Goal: Task Accomplishment & Management: Manage account settings

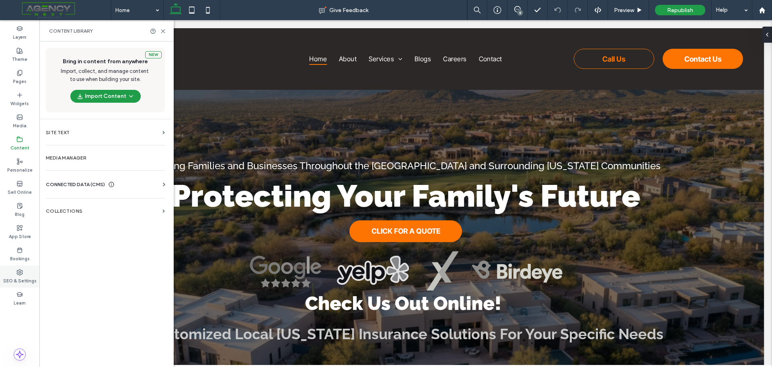
click at [18, 267] on div "SEO & Settings" at bounding box center [19, 276] width 39 height 22
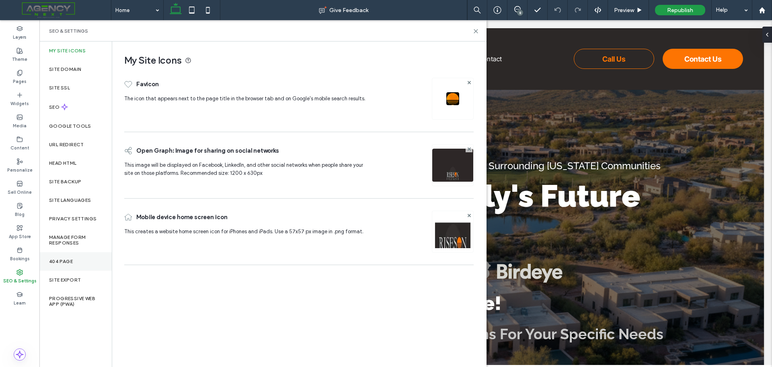
click at [69, 267] on div "404 Page" at bounding box center [75, 261] width 72 height 19
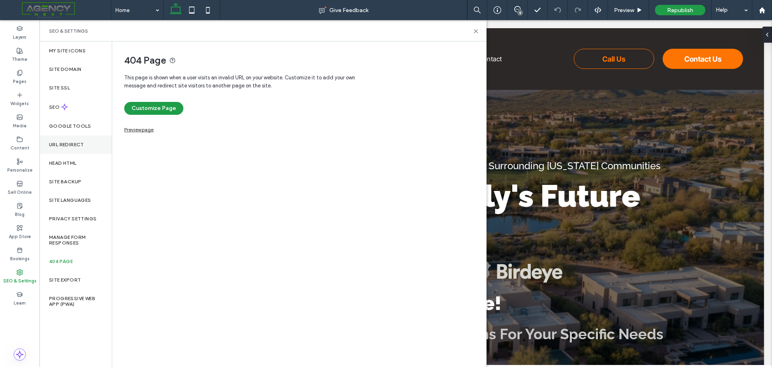
click at [62, 146] on label "URL Redirect" at bounding box center [66, 145] width 35 height 6
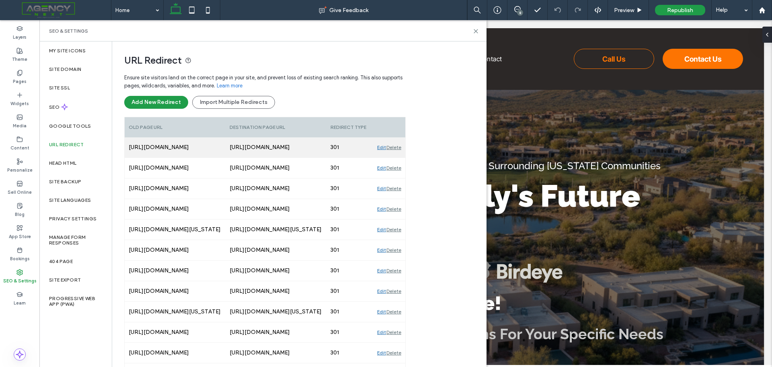
click at [286, 149] on div "https://risesoninsurance.com/az/celebrating-presidents-day-honoring-leadership-…" at bounding box center [276, 147] width 101 height 20
click at [381, 147] on div "Edit" at bounding box center [381, 147] width 9 height 20
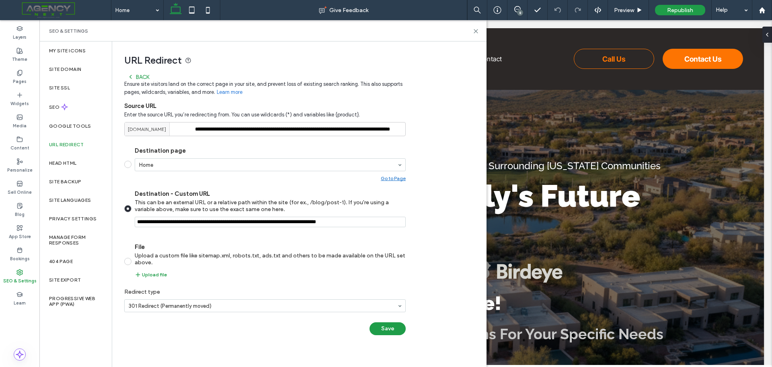
click at [141, 75] on div "Back" at bounding box center [139, 77] width 22 height 6
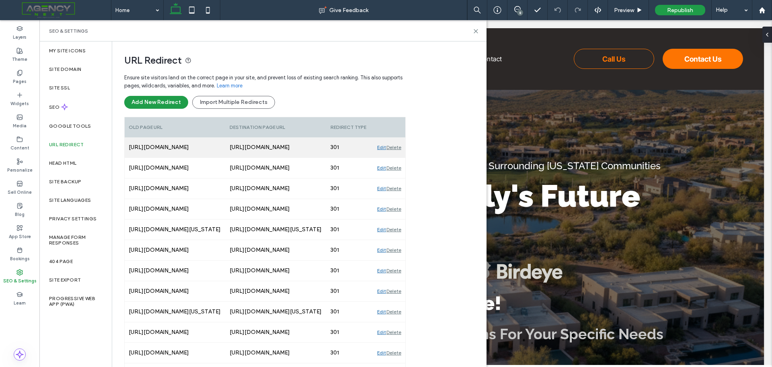
click at [376, 148] on div "Edit Delete" at bounding box center [389, 147] width 32 height 20
click at [380, 147] on div "Edit" at bounding box center [381, 147] width 9 height 20
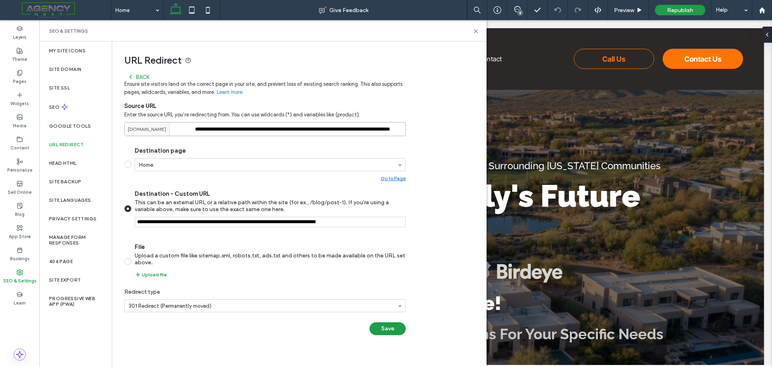
drag, startPoint x: 266, startPoint y: 126, endPoint x: 183, endPoint y: 127, distance: 83.3
click at [183, 127] on div "**********" at bounding box center [265, 129] width 282 height 14
type input "**********"
click at [405, 165] on div "Home" at bounding box center [270, 164] width 271 height 13
click at [250, 144] on section "Destination page Home Go to Page Destination - Custom URL This can be an extern…" at bounding box center [265, 212] width 282 height 144
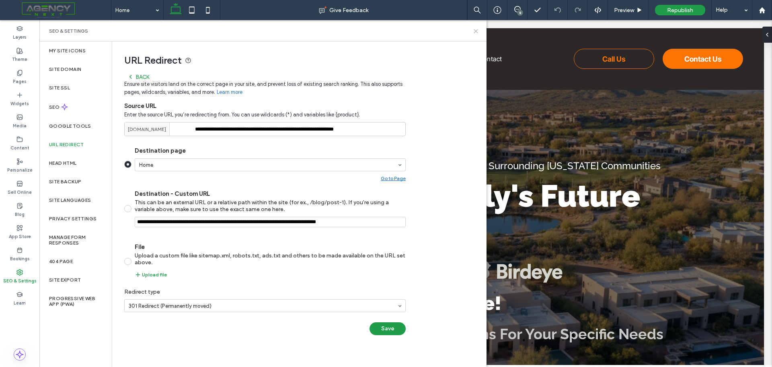
click at [475, 30] on use at bounding box center [476, 31] width 4 height 4
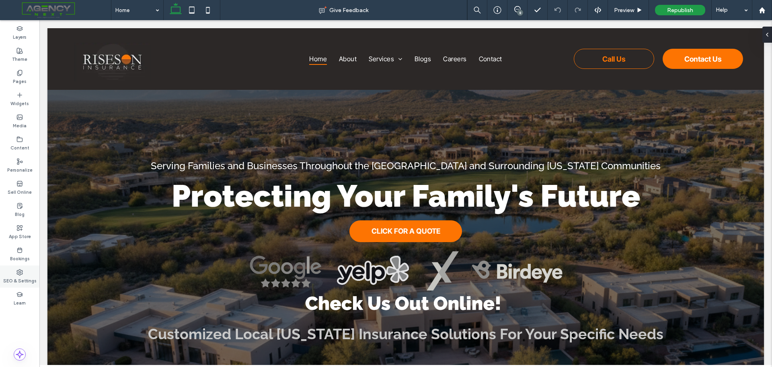
click at [19, 270] on icon at bounding box center [19, 272] width 6 height 6
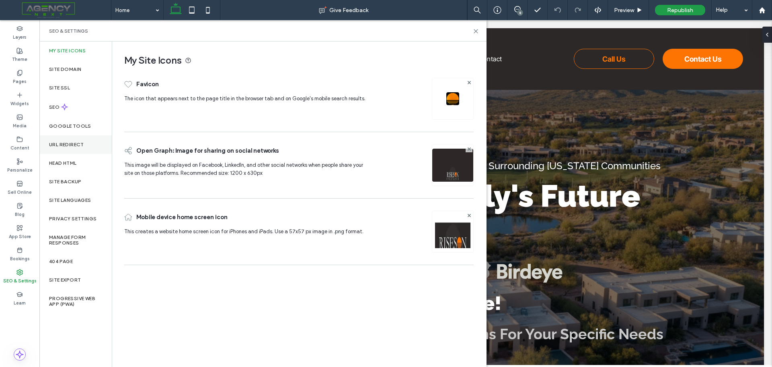
click at [73, 147] on label "URL Redirect" at bounding box center [66, 145] width 35 height 6
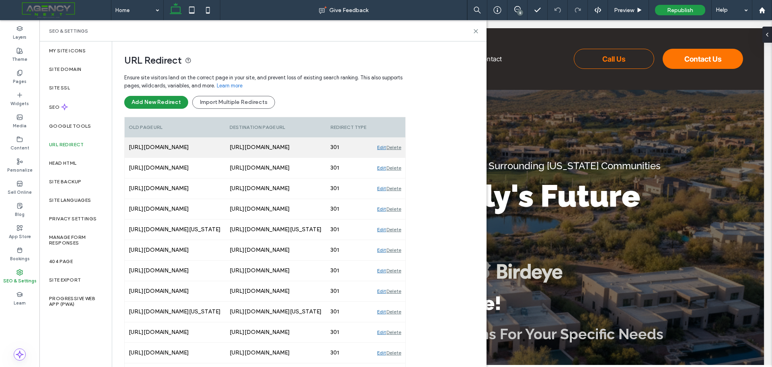
click at [379, 150] on div "Edit" at bounding box center [381, 147] width 9 height 20
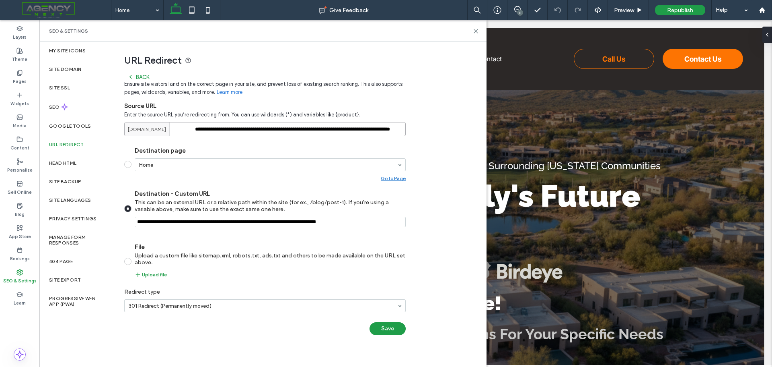
drag, startPoint x: 266, startPoint y: 127, endPoint x: 186, endPoint y: 131, distance: 80.2
click at [186, 131] on div "**********" at bounding box center [265, 129] width 282 height 14
type input "**********"
click at [388, 329] on button "Save" at bounding box center [388, 328] width 36 height 13
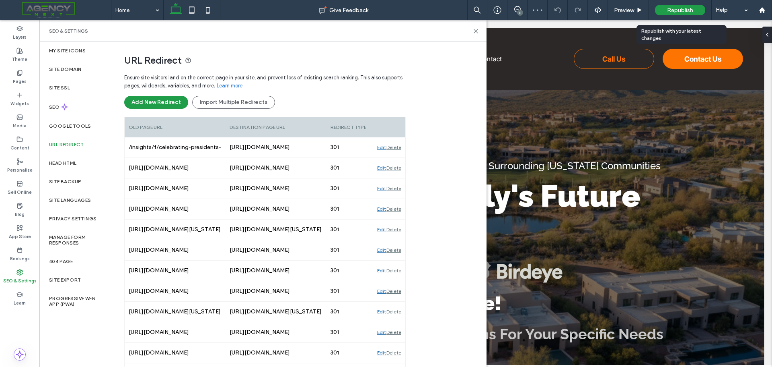
click at [672, 5] on div "Republish" at bounding box center [680, 10] width 50 height 10
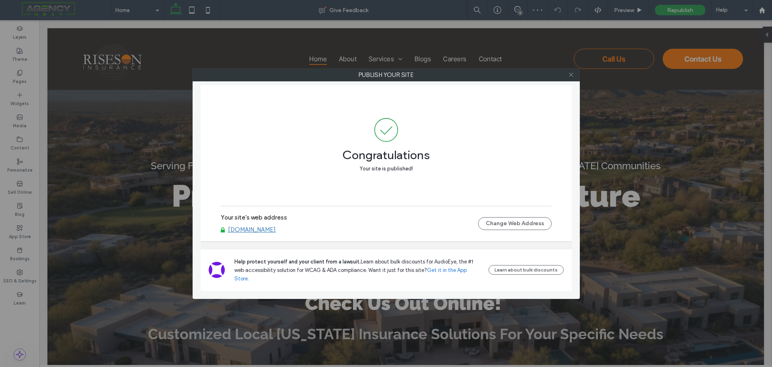
click at [573, 77] on icon at bounding box center [571, 75] width 6 height 6
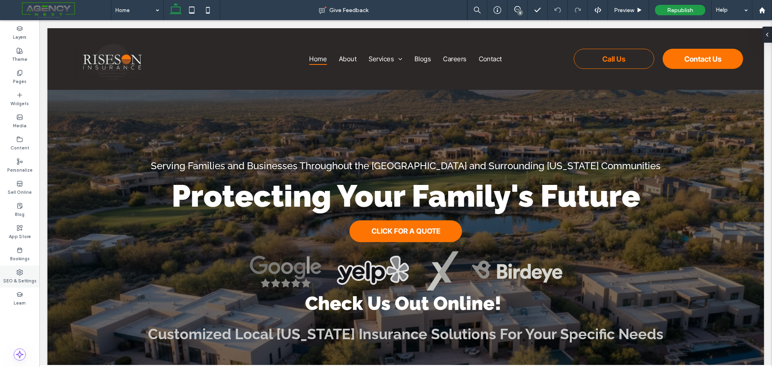
click at [17, 273] on use at bounding box center [20, 272] width 6 height 6
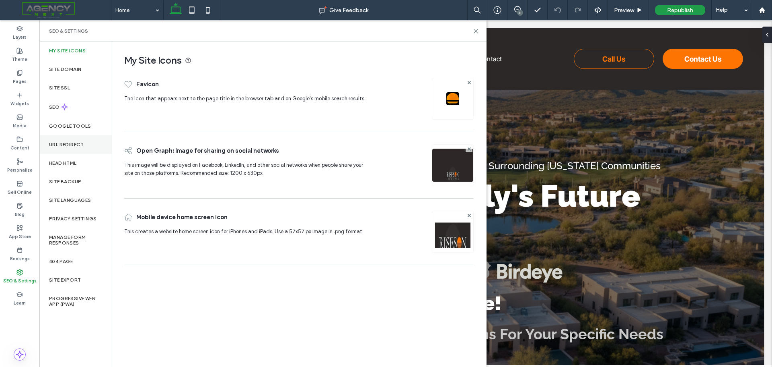
click at [70, 144] on label "URL Redirect" at bounding box center [66, 145] width 35 height 6
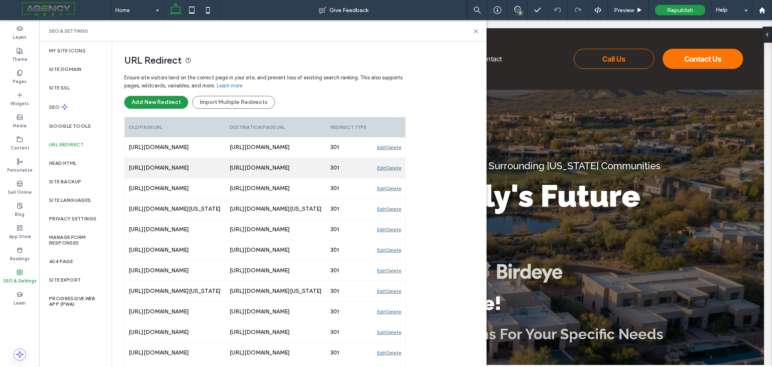
click at [378, 169] on div "Edit" at bounding box center [381, 168] width 9 height 20
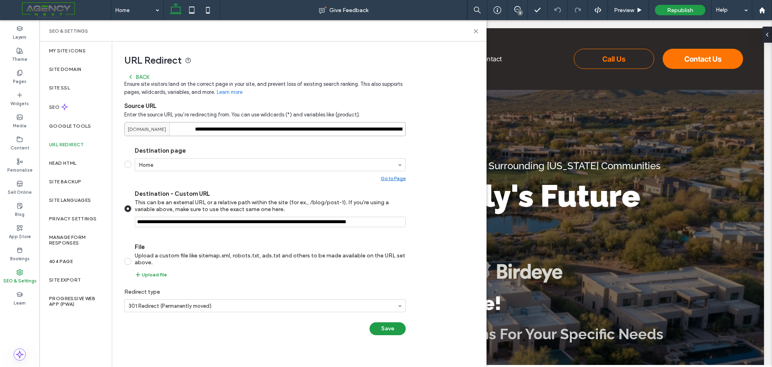
drag, startPoint x: 269, startPoint y: 128, endPoint x: 170, endPoint y: 134, distance: 98.7
click at [170, 134] on div "**********" at bounding box center [265, 129] width 282 height 14
drag, startPoint x: 267, startPoint y: 130, endPoint x: 107, endPoint y: 129, distance: 159.7
click at [107, 129] on div "**********" at bounding box center [262, 203] width 447 height 325
type input "**********"
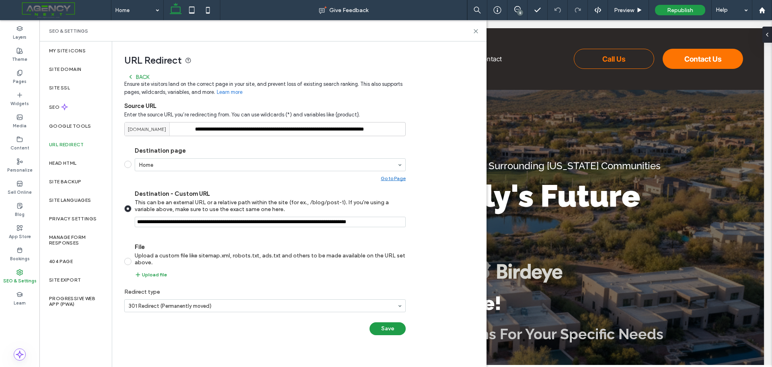
click at [441, 135] on div "**********" at bounding box center [296, 191] width 368 height 301
click at [394, 332] on button "Save" at bounding box center [388, 328] width 36 height 13
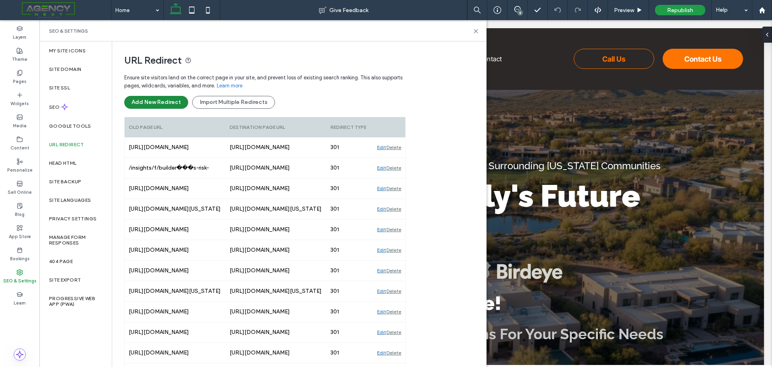
click at [154, 104] on button "Add New Redirect" at bounding box center [156, 102] width 64 height 13
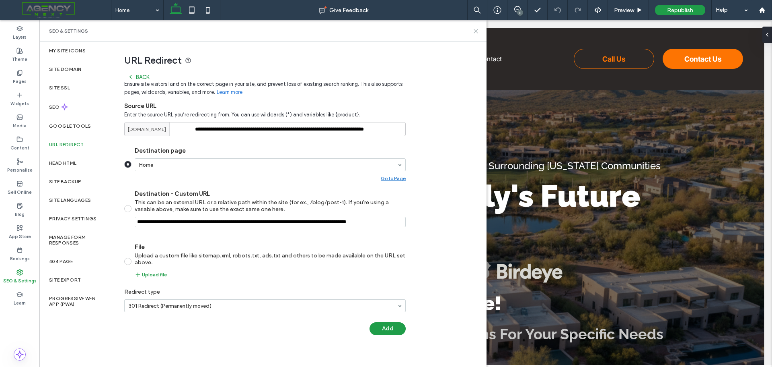
click at [476, 30] on icon at bounding box center [476, 31] width 6 height 6
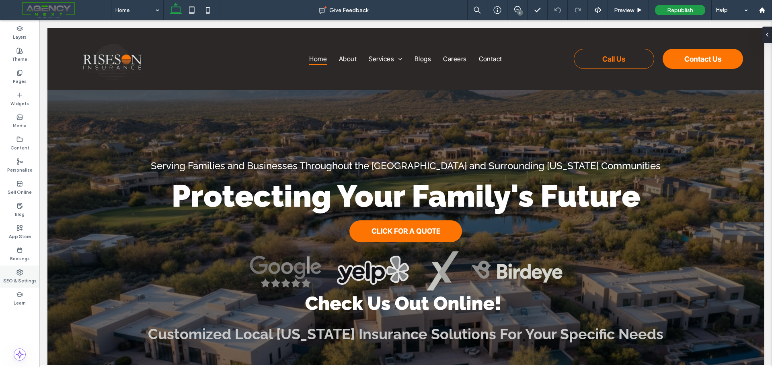
click at [19, 270] on icon at bounding box center [19, 272] width 6 height 6
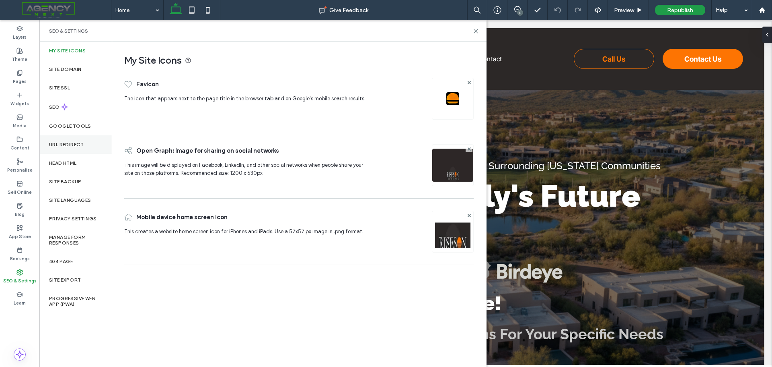
click at [64, 140] on div "URL Redirect" at bounding box center [75, 144] width 72 height 19
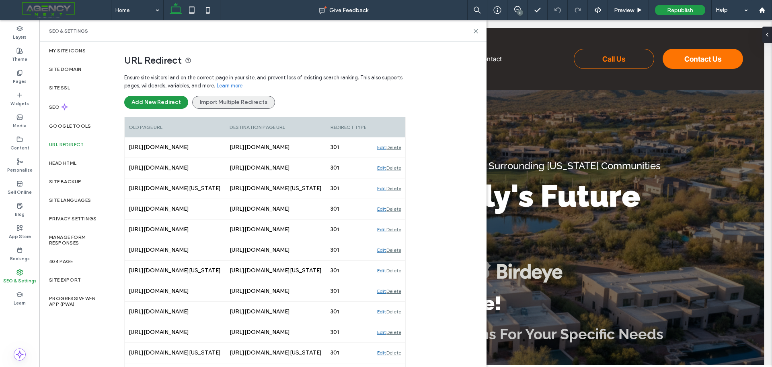
click at [233, 100] on button "Import Multiple Redirects" at bounding box center [233, 102] width 83 height 13
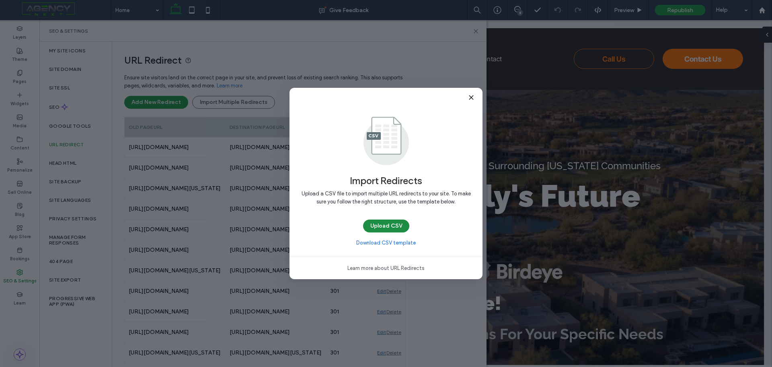
click at [388, 223] on button "Upload CSV" at bounding box center [386, 225] width 46 height 13
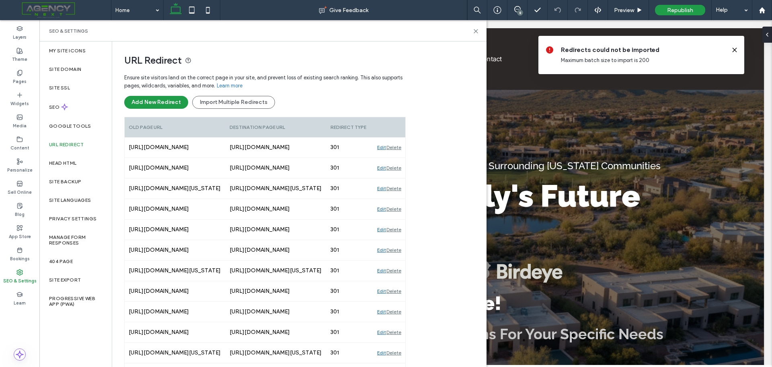
click at [734, 49] on use at bounding box center [735, 50] width 4 height 4
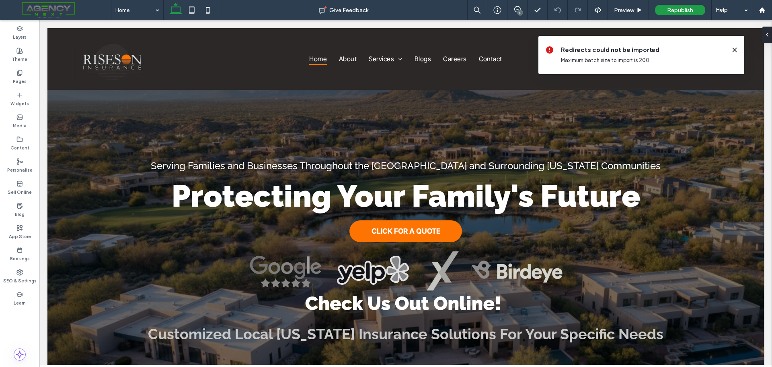
click at [735, 49] on use at bounding box center [735, 50] width 4 height 4
click at [735, 51] on icon at bounding box center [735, 50] width 6 height 6
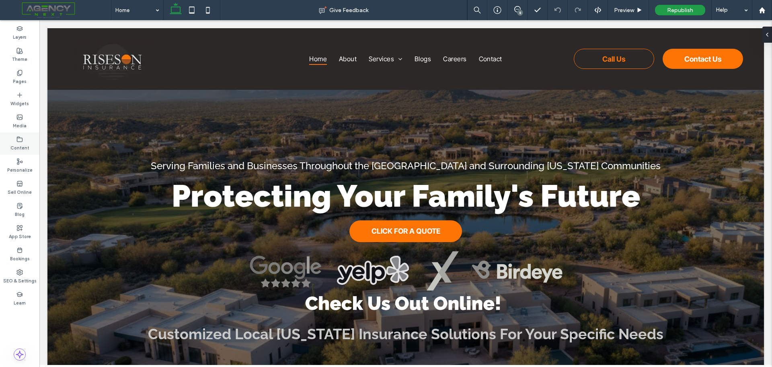
click at [20, 143] on label "Content" at bounding box center [19, 146] width 19 height 9
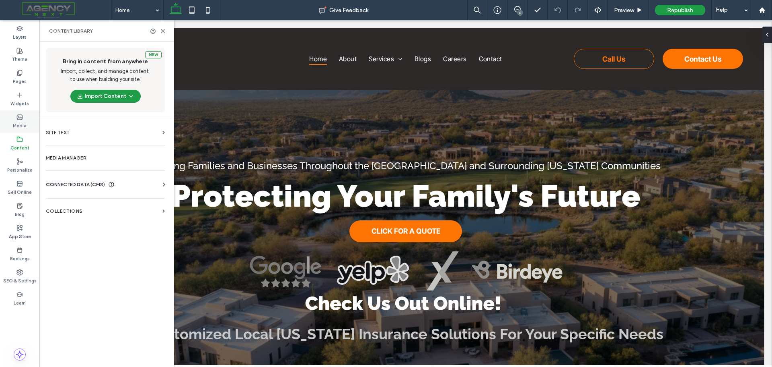
click at [21, 126] on label "Media" at bounding box center [20, 124] width 14 height 9
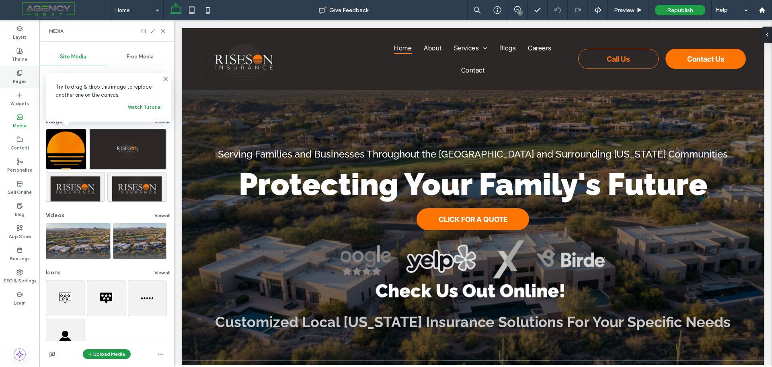
click at [21, 84] on label "Pages" at bounding box center [20, 80] width 14 height 9
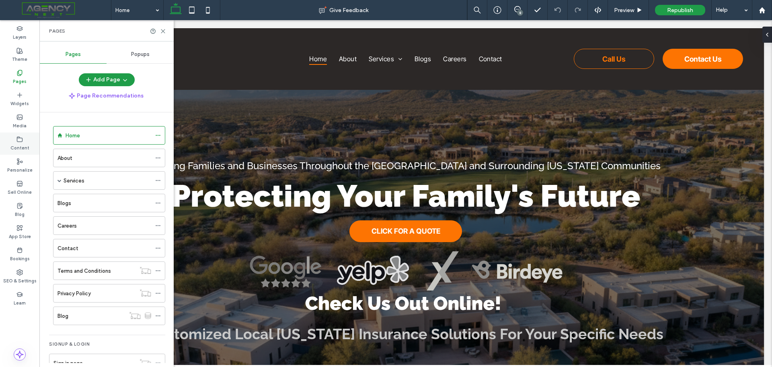
click at [17, 141] on use at bounding box center [19, 138] width 5 height 5
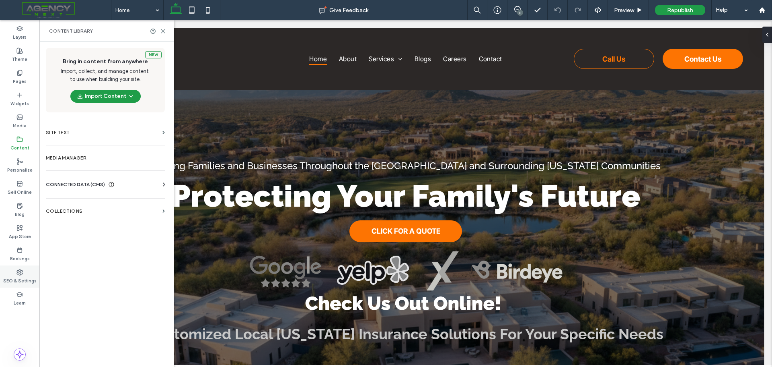
click at [21, 269] on icon at bounding box center [19, 272] width 6 height 6
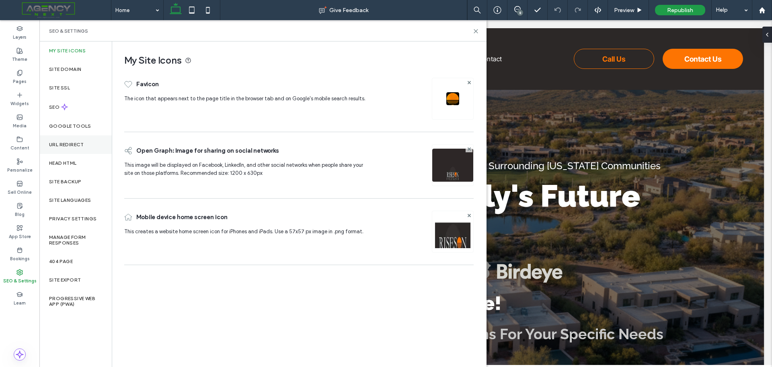
click at [72, 147] on label "URL Redirect" at bounding box center [66, 145] width 35 height 6
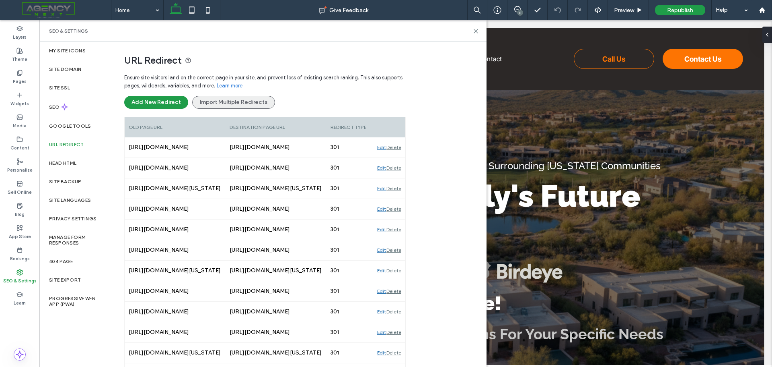
click at [222, 103] on button "Import Multiple Redirects" at bounding box center [233, 102] width 83 height 13
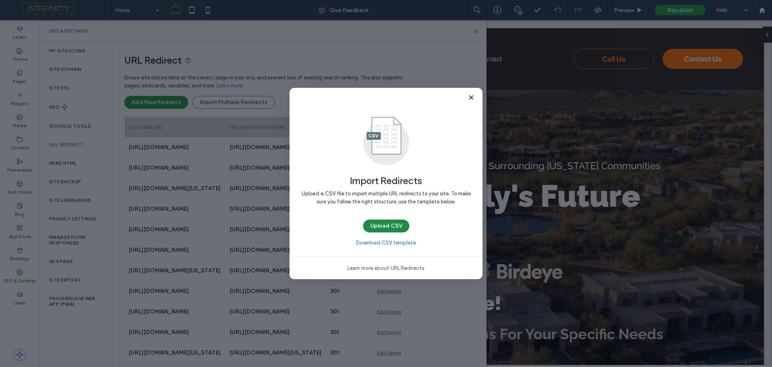
click at [390, 228] on button "Upload CSV" at bounding box center [386, 225] width 46 height 13
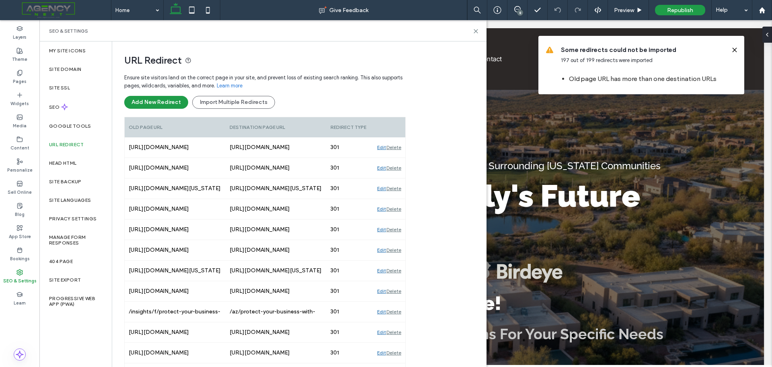
click at [733, 48] on use at bounding box center [735, 50] width 4 height 4
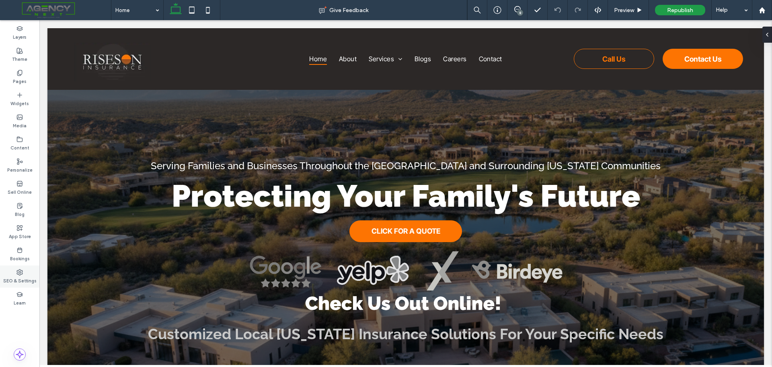
click at [20, 269] on use at bounding box center [20, 272] width 6 height 6
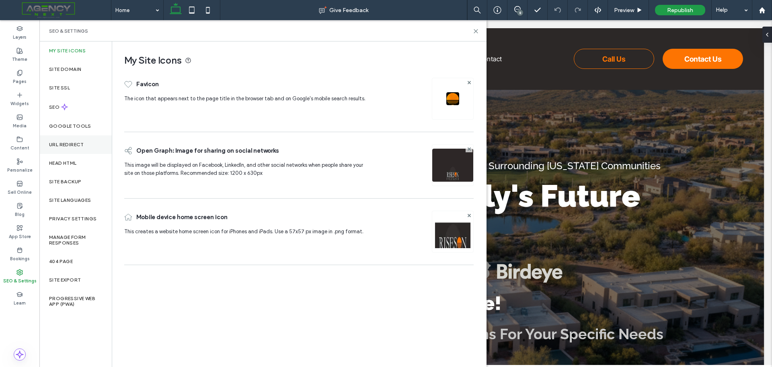
click at [66, 150] on div "URL Redirect" at bounding box center [75, 144] width 72 height 19
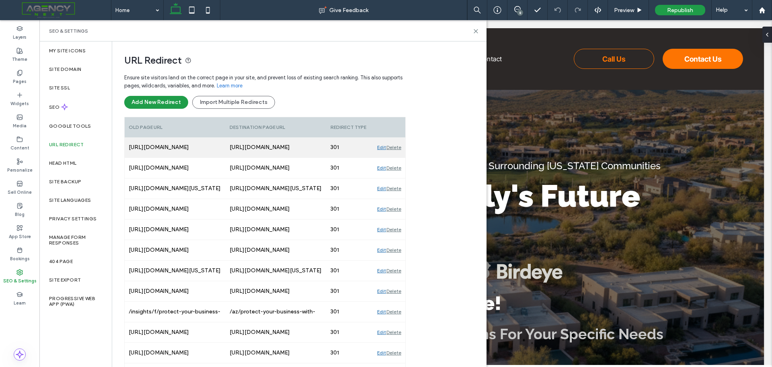
click at [397, 150] on div "Delete" at bounding box center [394, 147] width 15 height 20
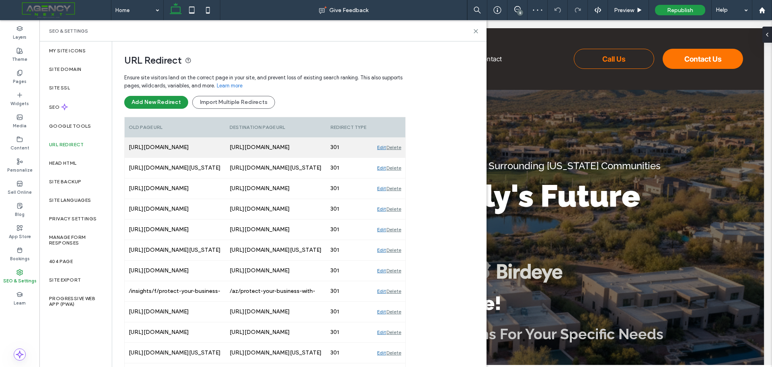
click at [398, 148] on div "Delete" at bounding box center [394, 147] width 15 height 20
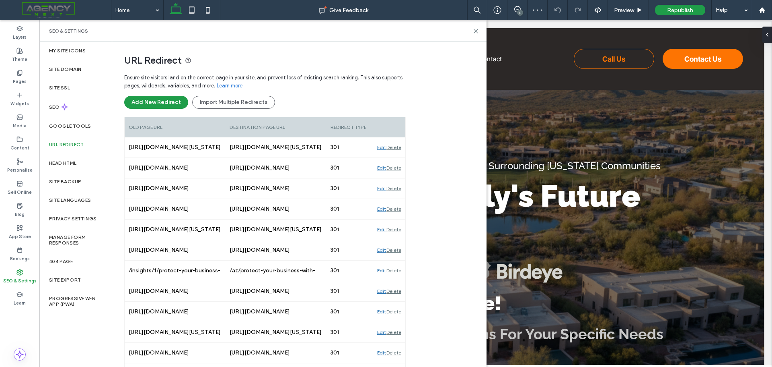
click at [398, 148] on div "Delete" at bounding box center [394, 147] width 15 height 20
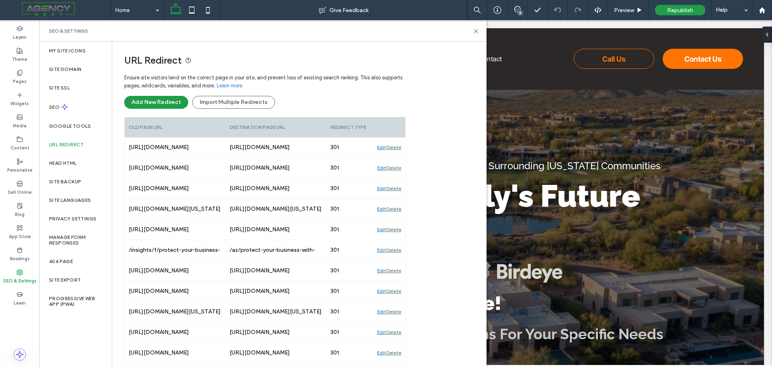
click at [398, 148] on div "Delete" at bounding box center [394, 147] width 15 height 20
click at [398, 158] on div "Delete" at bounding box center [394, 168] width 15 height 20
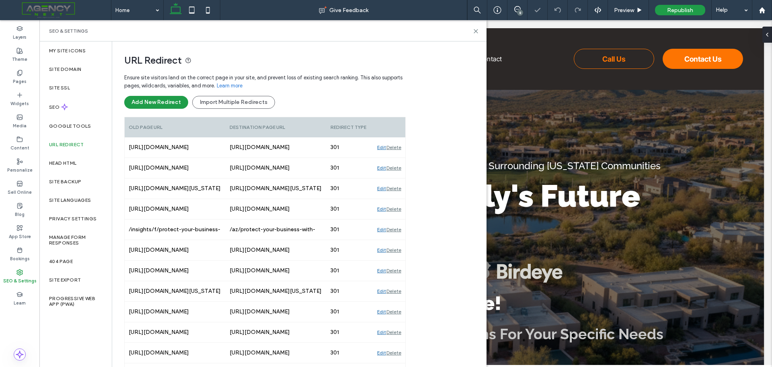
click at [398, 158] on div "Delete" at bounding box center [394, 168] width 15 height 20
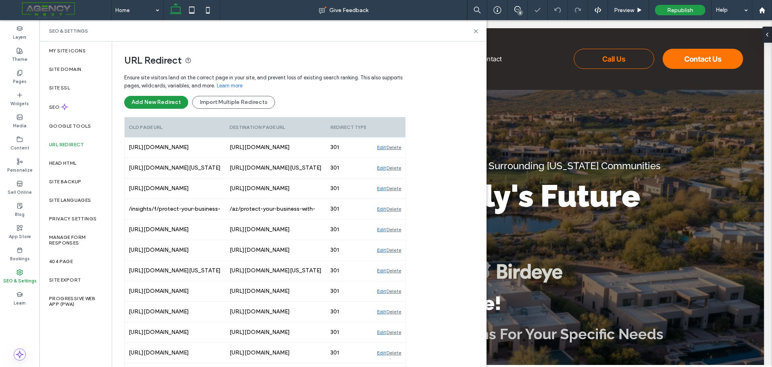
click at [398, 158] on div "Delete" at bounding box center [394, 168] width 15 height 20
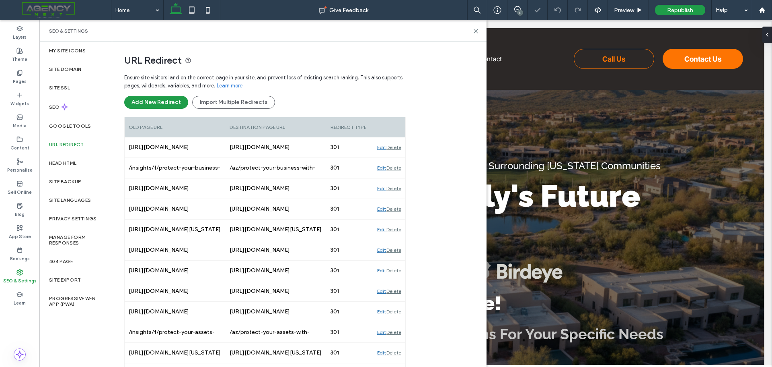
click at [398, 148] on div "Delete" at bounding box center [394, 147] width 15 height 20
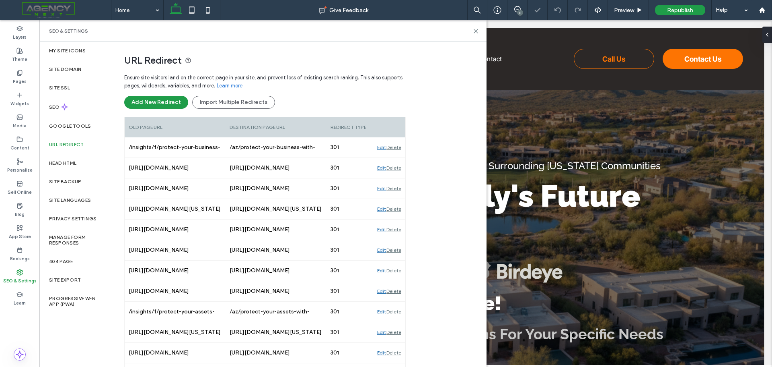
click at [398, 148] on div "Delete" at bounding box center [394, 147] width 15 height 20
click at [398, 158] on div "Delete" at bounding box center [394, 168] width 15 height 20
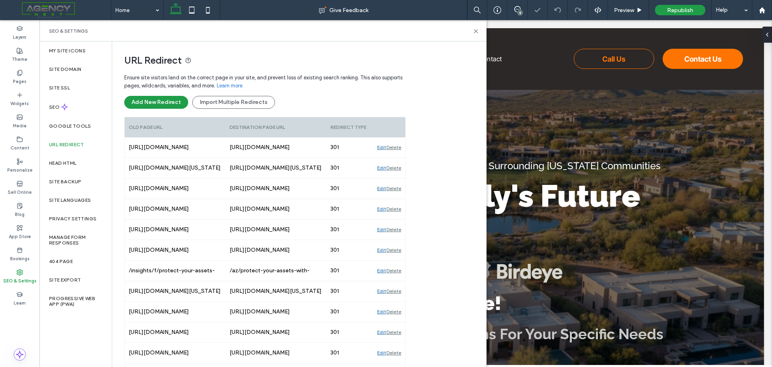
click at [398, 148] on div "Delete" at bounding box center [394, 147] width 15 height 20
click at [398, 158] on div "Delete" at bounding box center [394, 168] width 15 height 20
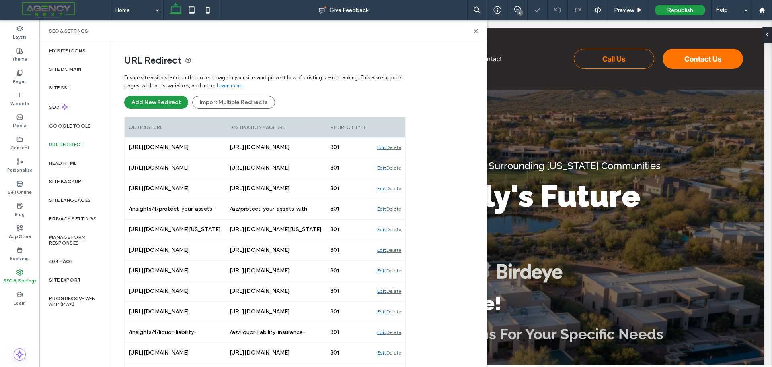
click at [398, 158] on div "Delete" at bounding box center [394, 168] width 15 height 20
click at [398, 148] on div "Delete" at bounding box center [394, 147] width 15 height 20
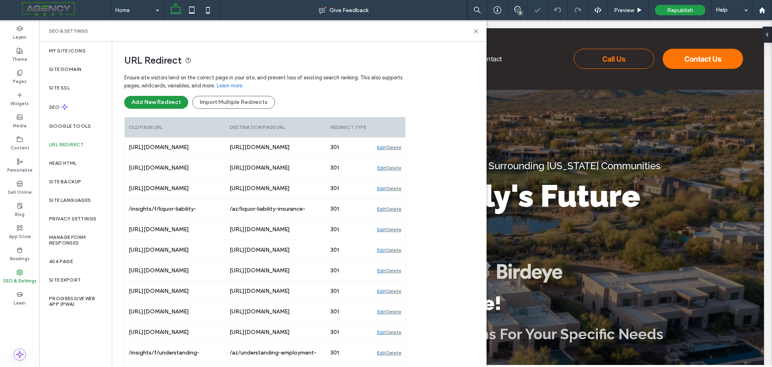
click at [398, 148] on div "Delete" at bounding box center [394, 147] width 15 height 20
click at [398, 158] on div "Delete" at bounding box center [394, 168] width 15 height 20
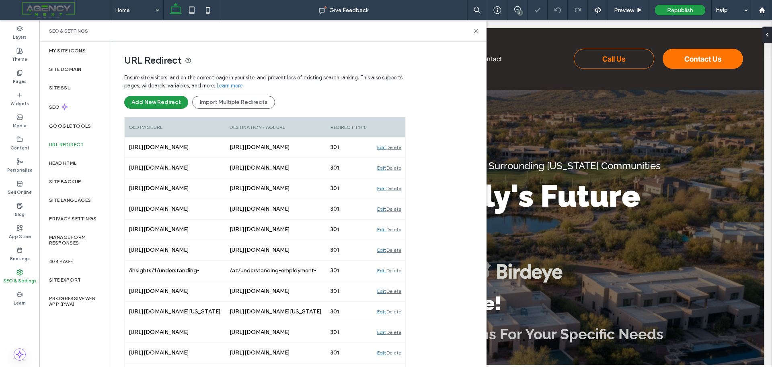
click at [398, 158] on div "Delete" at bounding box center [394, 168] width 15 height 20
click at [398, 148] on div "Delete" at bounding box center [394, 147] width 15 height 20
click at [398, 158] on div "Delete" at bounding box center [394, 168] width 15 height 20
click at [398, 148] on div "Delete" at bounding box center [394, 147] width 15 height 20
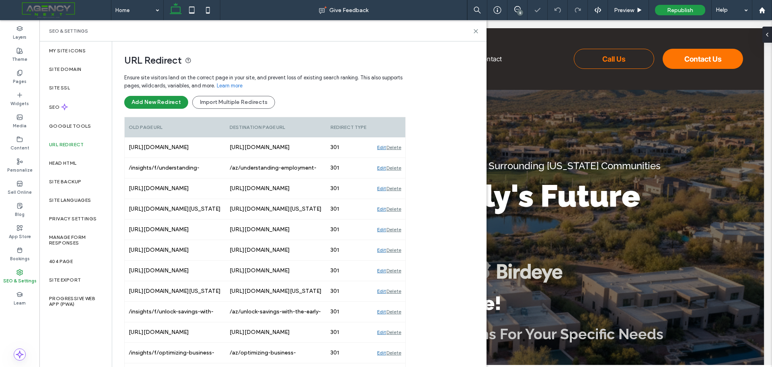
click at [398, 158] on div "Delete" at bounding box center [394, 168] width 15 height 20
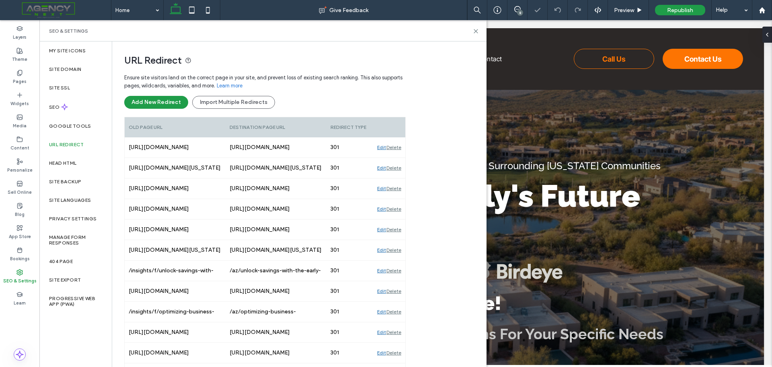
click at [398, 148] on div "Delete" at bounding box center [394, 147] width 15 height 20
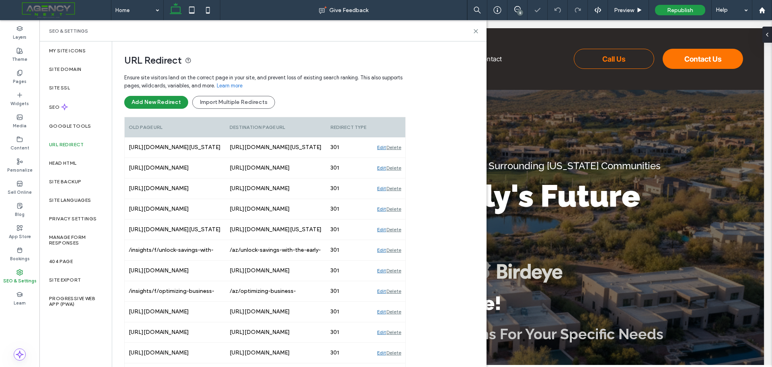
click at [398, 148] on div "Delete" at bounding box center [394, 147] width 15 height 20
click at [398, 158] on div "Delete" at bounding box center [394, 168] width 15 height 20
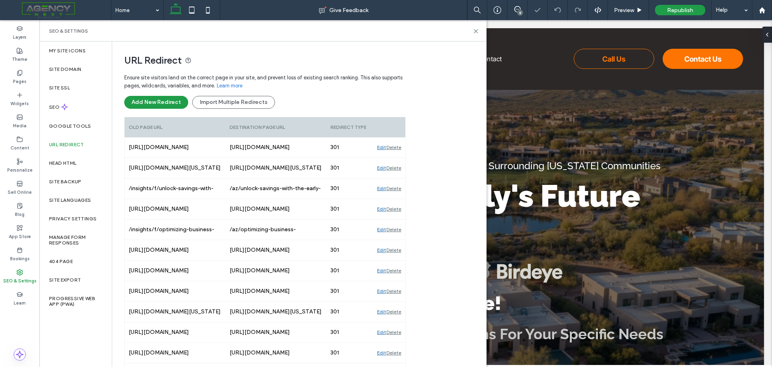
click at [398, 148] on div "Delete" at bounding box center [394, 147] width 15 height 20
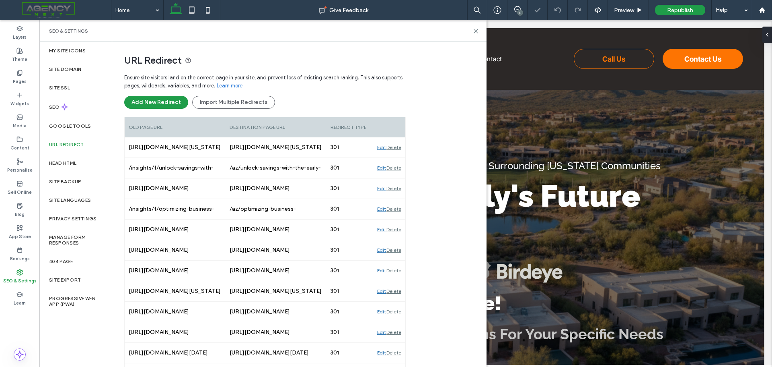
click at [398, 148] on div "Delete" at bounding box center [394, 147] width 15 height 20
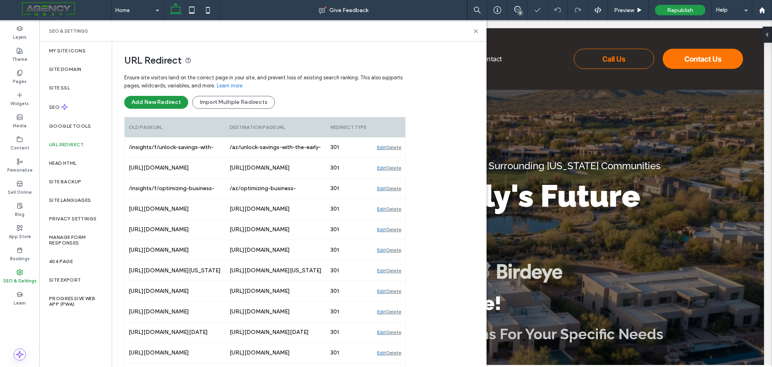
click at [398, 148] on div "Delete" at bounding box center [394, 147] width 15 height 20
click at [398, 158] on div "Delete" at bounding box center [394, 168] width 15 height 20
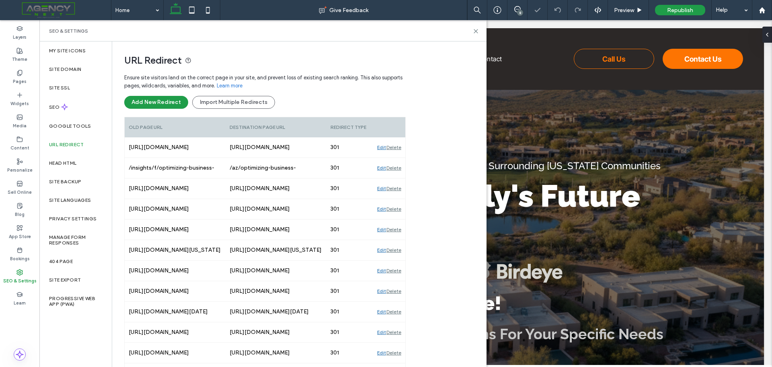
click at [398, 158] on div "Delete" at bounding box center [394, 168] width 15 height 20
click at [398, 148] on div "Delete" at bounding box center [394, 147] width 15 height 20
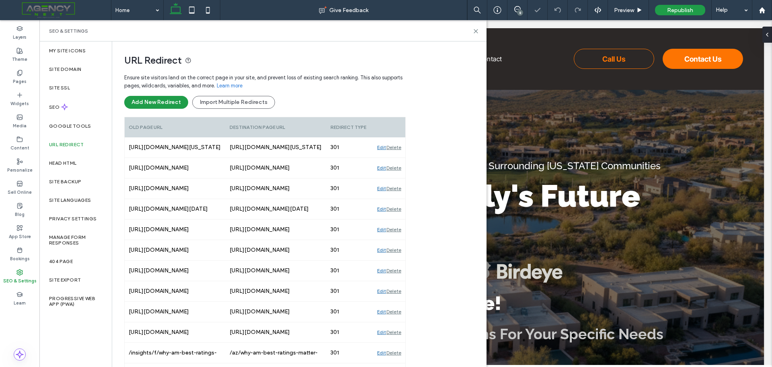
click at [398, 158] on div "Delete" at bounding box center [394, 168] width 15 height 20
click at [398, 148] on div "Delete" at bounding box center [394, 147] width 15 height 20
click at [398, 158] on div "Delete" at bounding box center [394, 168] width 15 height 20
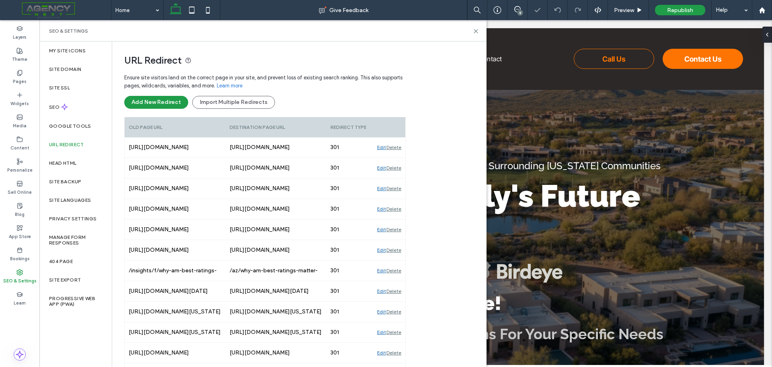
click at [398, 148] on div "Delete" at bounding box center [394, 147] width 15 height 20
click at [398, 158] on div "Delete" at bounding box center [394, 168] width 15 height 20
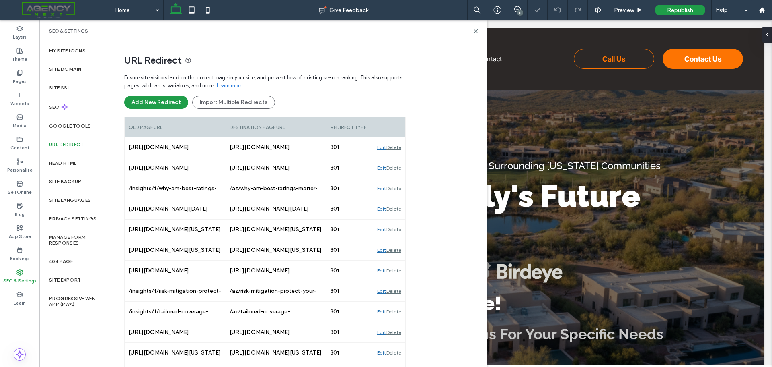
click at [398, 148] on div "Delete" at bounding box center [394, 147] width 15 height 20
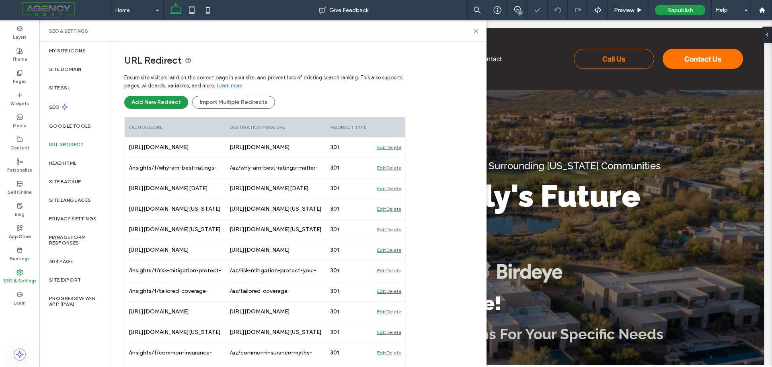
click at [398, 148] on div "Delete" at bounding box center [394, 147] width 15 height 20
click at [398, 158] on div "Delete" at bounding box center [394, 168] width 15 height 20
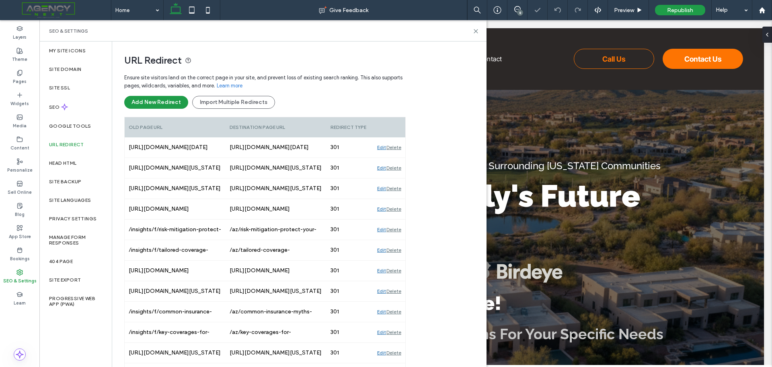
click at [398, 148] on div "Delete" at bounding box center [394, 147] width 15 height 20
click at [398, 158] on div "Delete" at bounding box center [394, 168] width 15 height 20
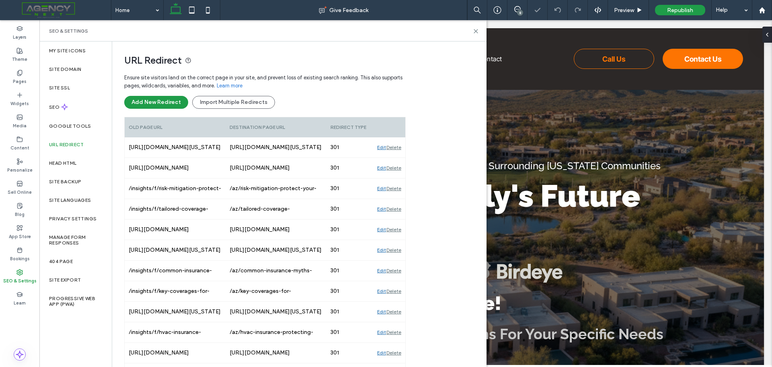
click at [398, 148] on div "Delete" at bounding box center [394, 147] width 15 height 20
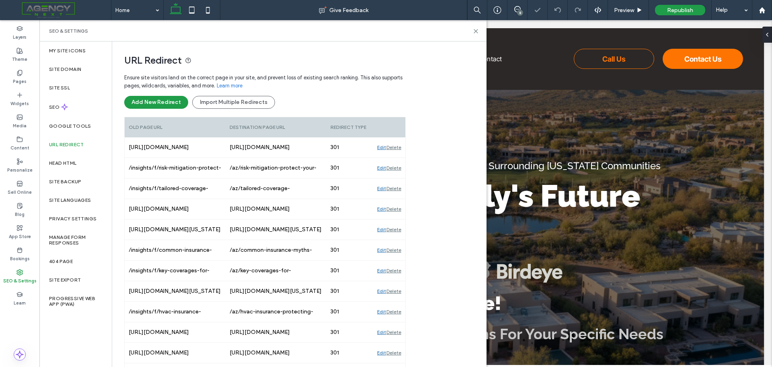
click at [398, 148] on div "Delete" at bounding box center [394, 147] width 15 height 20
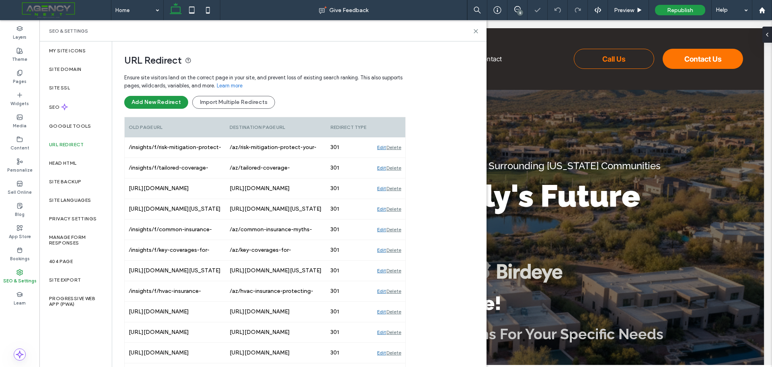
click at [398, 148] on div "Delete" at bounding box center [394, 147] width 15 height 20
click at [398, 158] on div "Delete" at bounding box center [394, 168] width 15 height 20
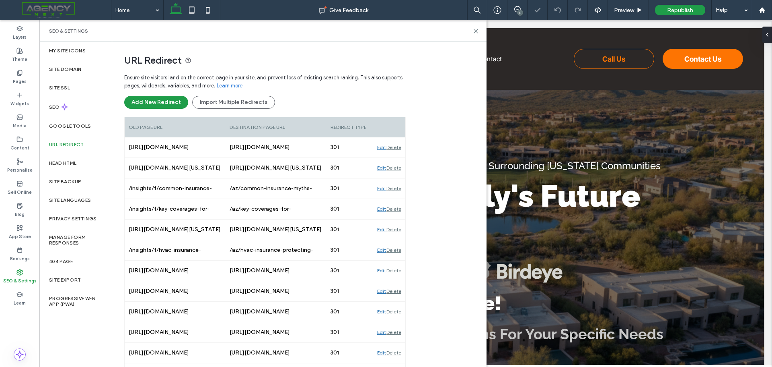
click at [398, 148] on div "Delete" at bounding box center [394, 147] width 15 height 20
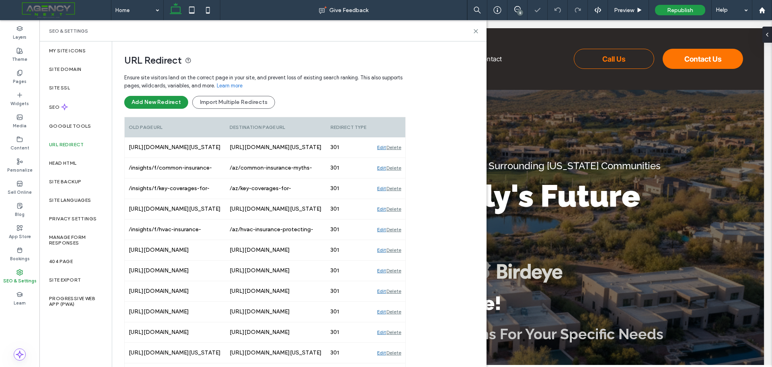
click at [398, 148] on div "Delete" at bounding box center [394, 147] width 15 height 20
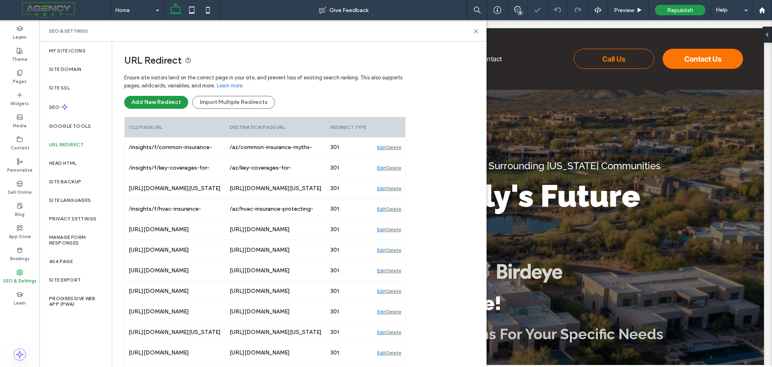
click at [398, 148] on div "Delete" at bounding box center [394, 147] width 15 height 20
click at [398, 158] on div "Delete" at bounding box center [394, 168] width 15 height 20
click at [398, 148] on div "Delete" at bounding box center [394, 147] width 15 height 20
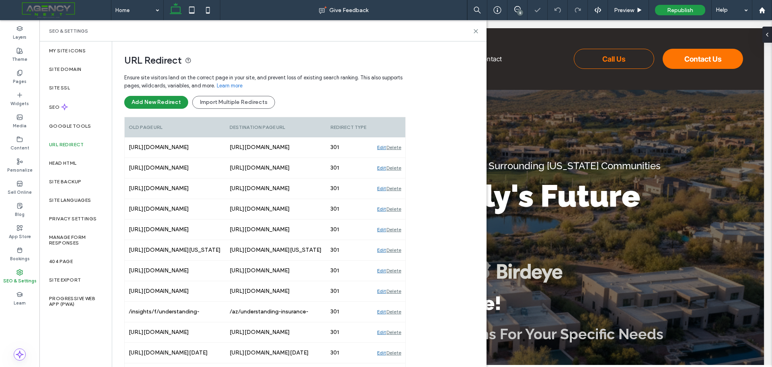
click at [398, 148] on div "Delete" at bounding box center [394, 147] width 15 height 20
click at [398, 158] on div "Delete" at bounding box center [394, 168] width 15 height 20
click at [398, 148] on div "Delete" at bounding box center [394, 147] width 15 height 20
click at [398, 158] on div "Delete" at bounding box center [394, 168] width 15 height 20
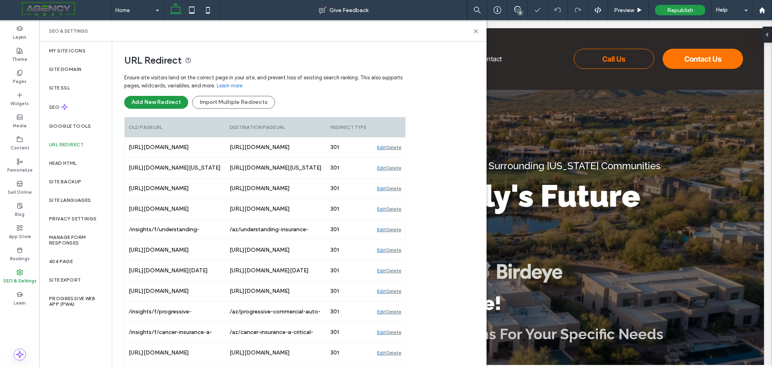
click at [398, 158] on div "Delete" at bounding box center [394, 168] width 15 height 20
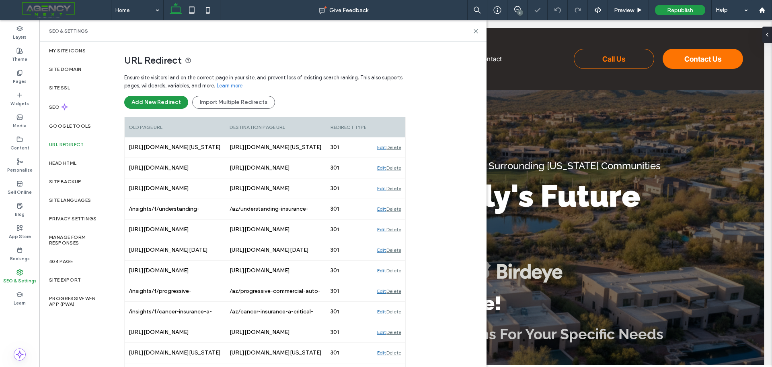
click at [398, 158] on div "Delete" at bounding box center [394, 168] width 15 height 20
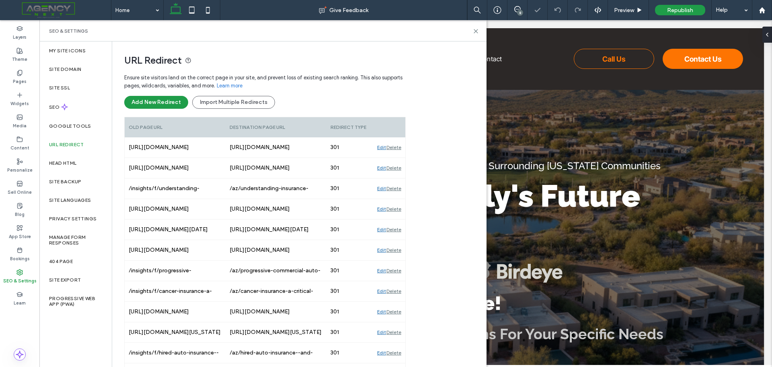
click at [398, 158] on div "Delete" at bounding box center [394, 168] width 15 height 20
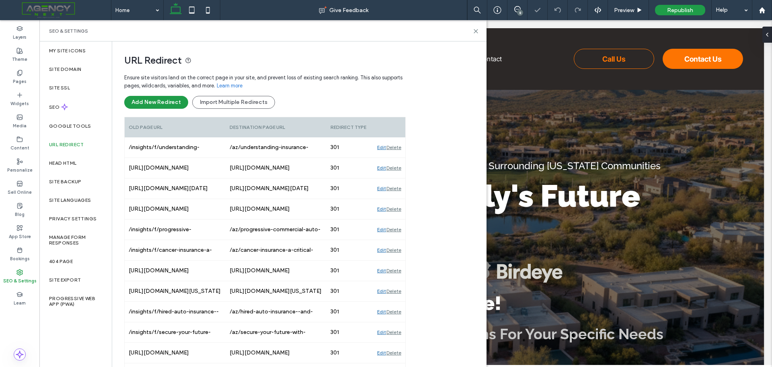
click at [398, 148] on div "Delete" at bounding box center [394, 147] width 15 height 20
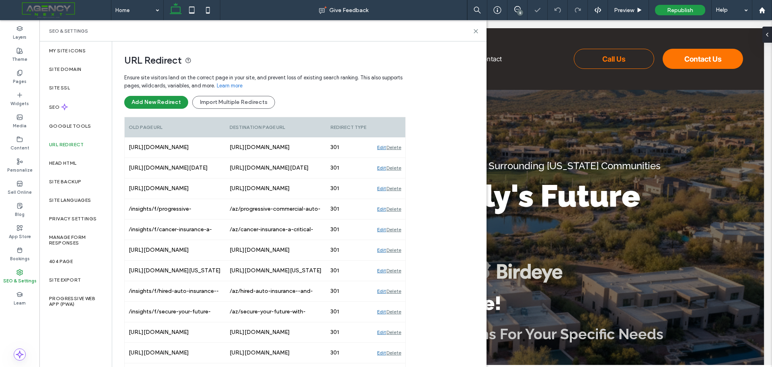
click at [398, 148] on div "Delete" at bounding box center [394, 147] width 15 height 20
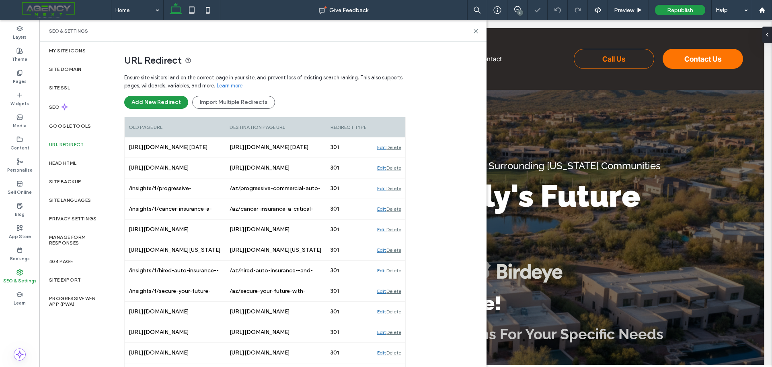
click at [398, 148] on div "Delete" at bounding box center [394, 147] width 15 height 20
click at [398, 158] on div "Delete" at bounding box center [394, 168] width 15 height 20
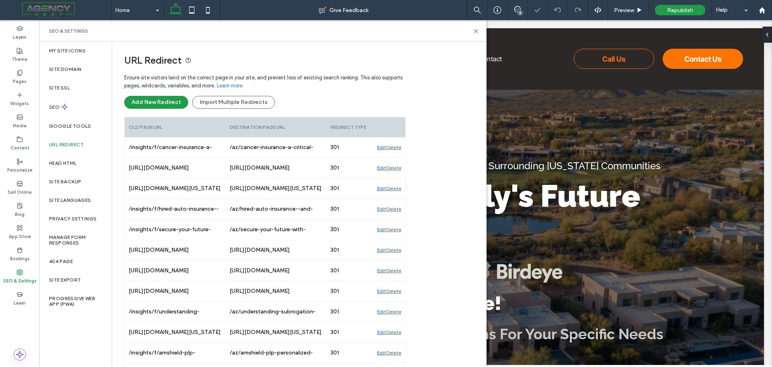
click at [398, 148] on div "Delete" at bounding box center [394, 147] width 15 height 20
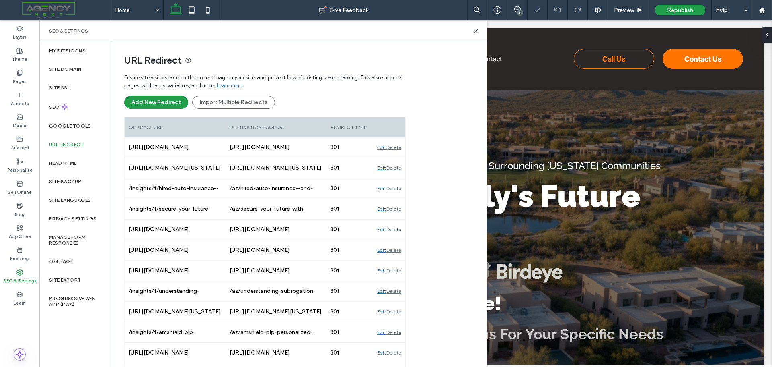
click at [398, 148] on div "Delete" at bounding box center [394, 147] width 15 height 20
click at [398, 158] on div "Delete" at bounding box center [394, 168] width 15 height 20
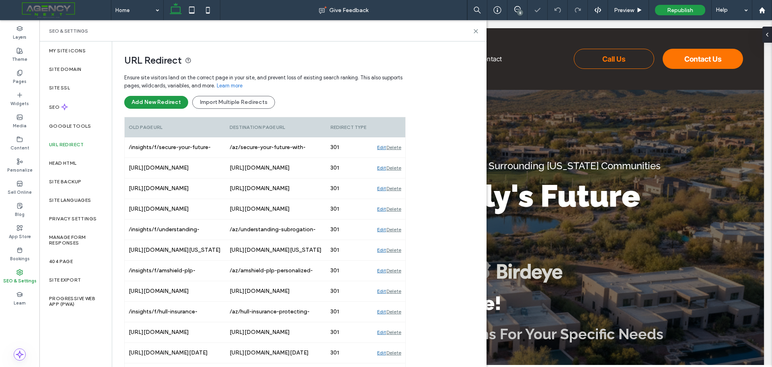
click at [398, 148] on div "Delete" at bounding box center [394, 147] width 15 height 20
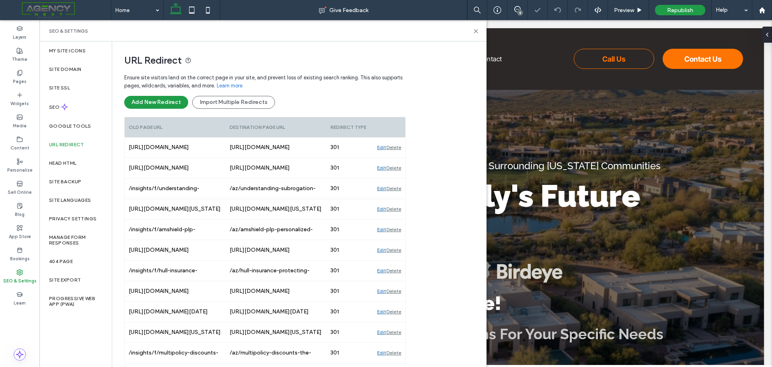
click at [398, 158] on div "Delete" at bounding box center [394, 168] width 15 height 20
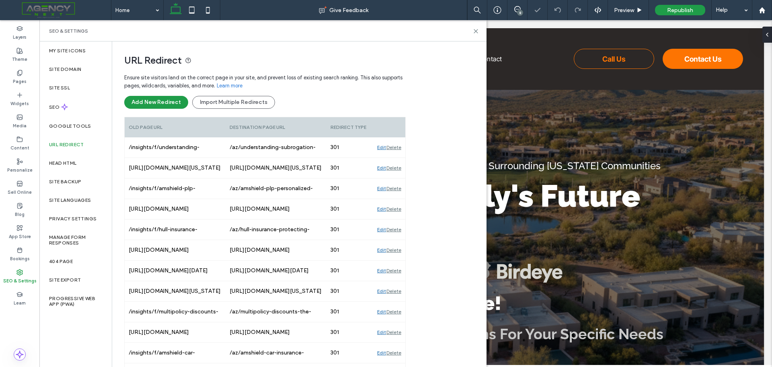
click at [398, 148] on div "Delete" at bounding box center [394, 147] width 15 height 20
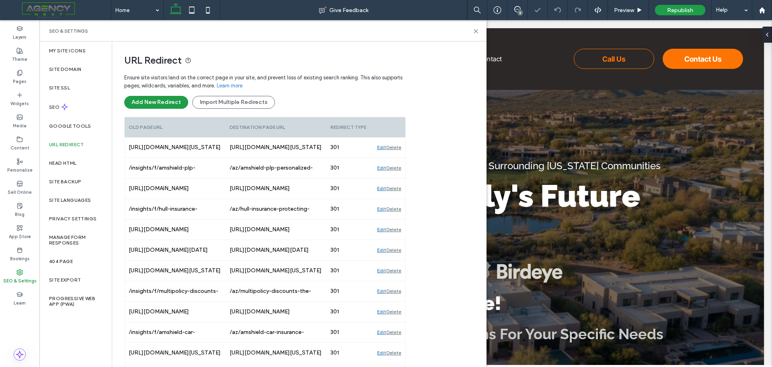
click at [398, 148] on div "Delete" at bounding box center [394, 147] width 15 height 20
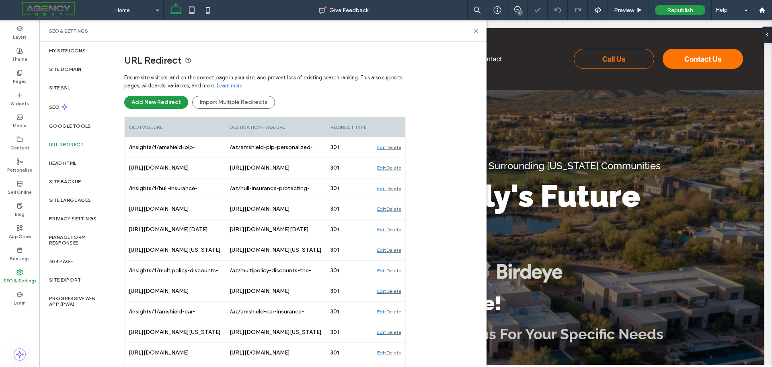
click at [398, 148] on div "Delete" at bounding box center [394, 147] width 15 height 20
click at [398, 158] on div "Delete" at bounding box center [394, 168] width 15 height 20
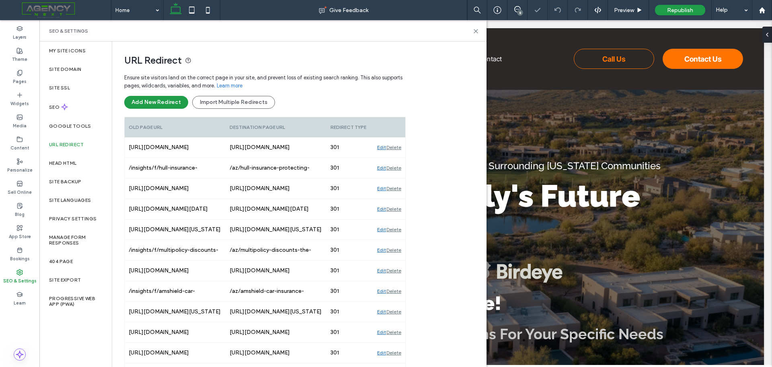
click at [398, 158] on div "Delete" at bounding box center [394, 168] width 15 height 20
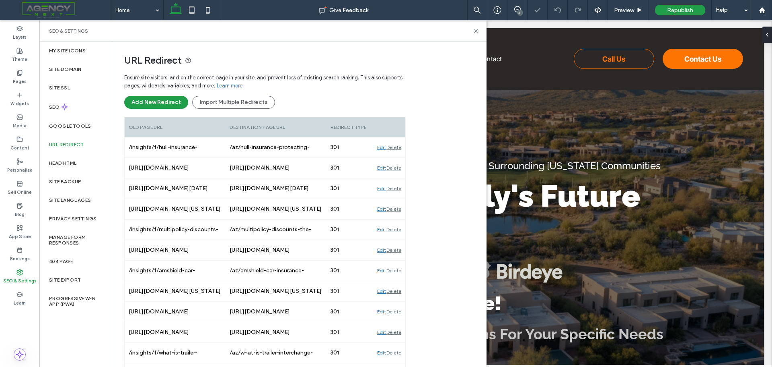
click at [398, 158] on div "Delete" at bounding box center [394, 168] width 15 height 20
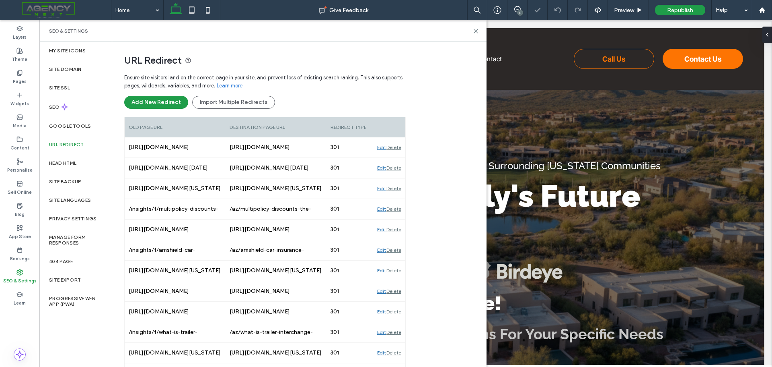
click at [398, 158] on div "Delete" at bounding box center [394, 168] width 15 height 20
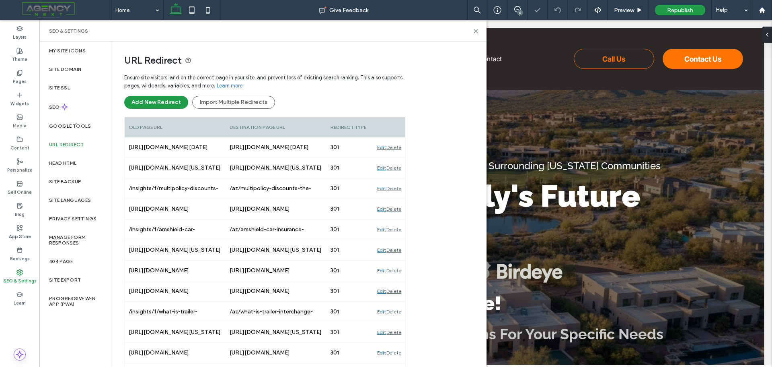
click at [398, 158] on div "Delete" at bounding box center [394, 168] width 15 height 20
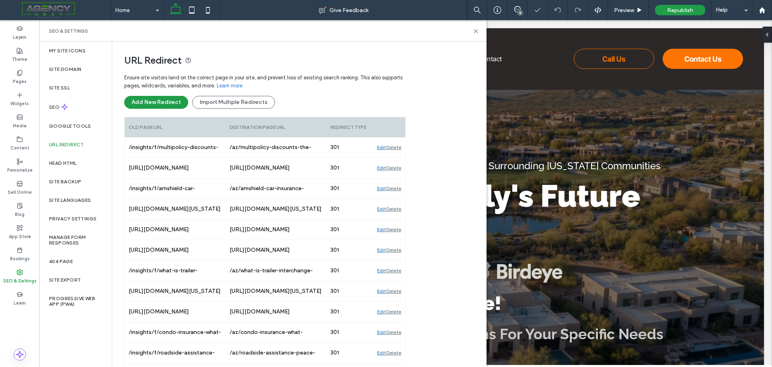
click at [398, 148] on div "Delete" at bounding box center [394, 147] width 15 height 20
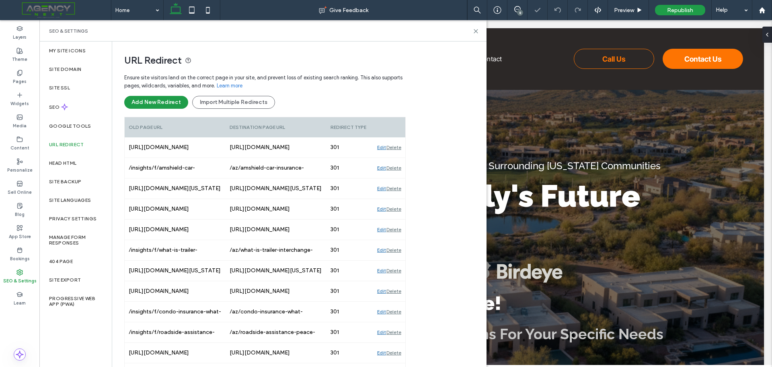
click at [398, 148] on div "Delete" at bounding box center [394, 147] width 15 height 20
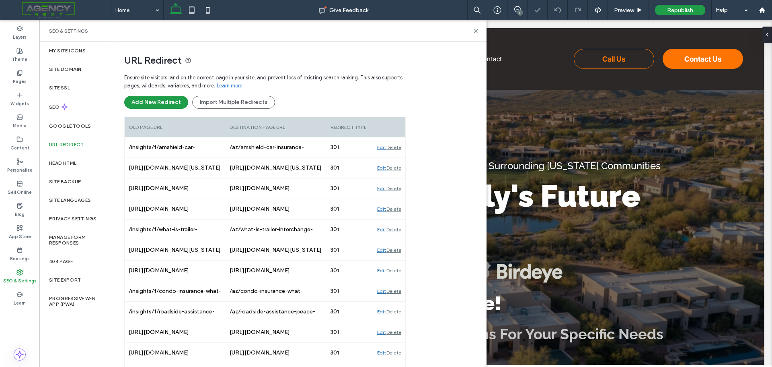
click at [398, 148] on div "Delete" at bounding box center [394, 147] width 15 height 20
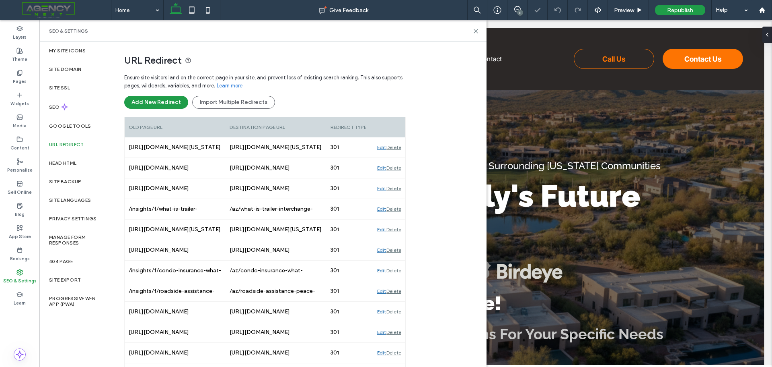
click at [398, 148] on div "Delete" at bounding box center [394, 147] width 15 height 20
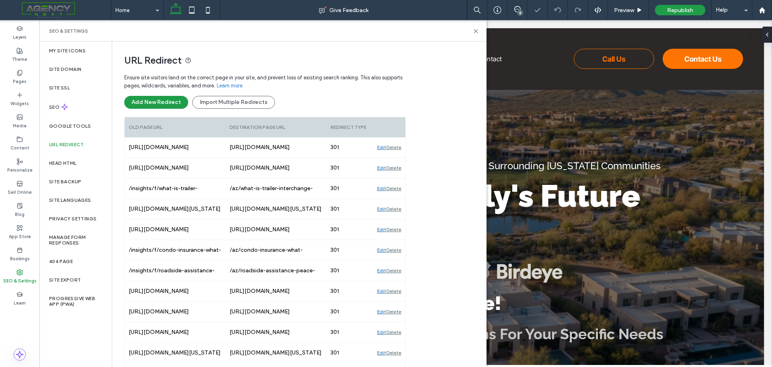
click at [398, 148] on div "Delete" at bounding box center [394, 147] width 15 height 20
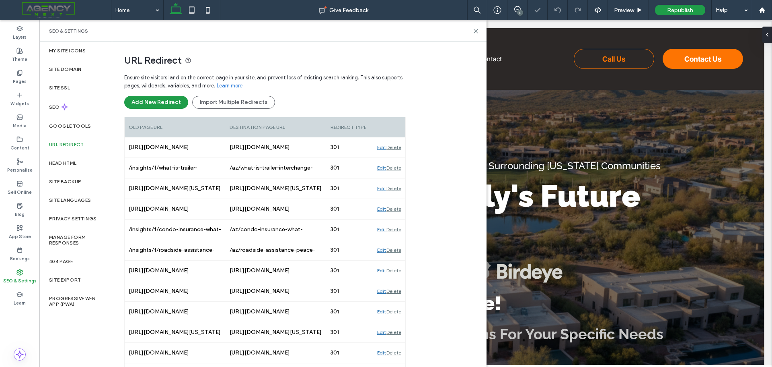
click at [398, 148] on div "Delete" at bounding box center [394, 147] width 15 height 20
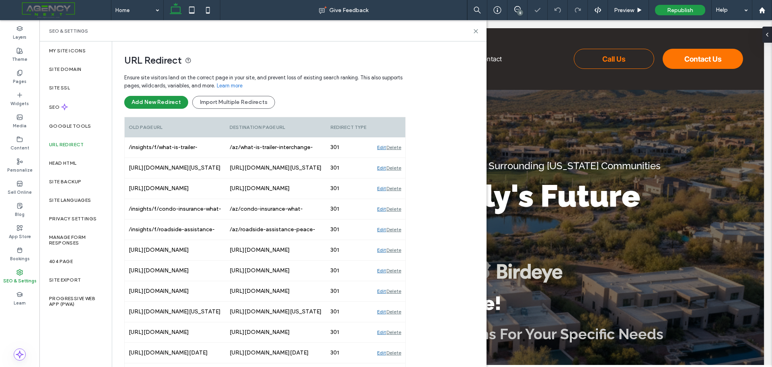
click at [398, 148] on div "Delete" at bounding box center [394, 147] width 15 height 20
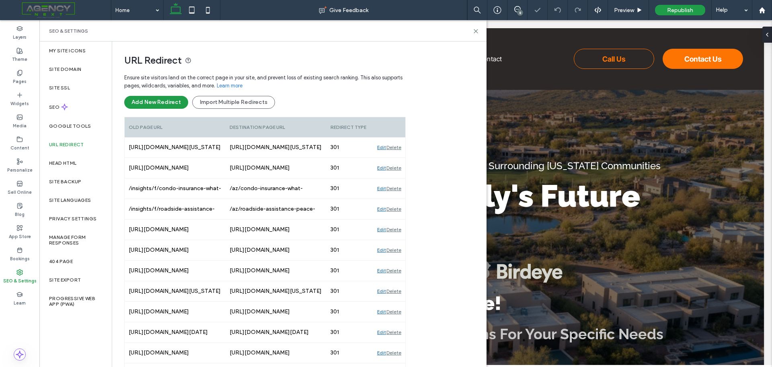
click at [398, 148] on div "Delete" at bounding box center [394, 147] width 15 height 20
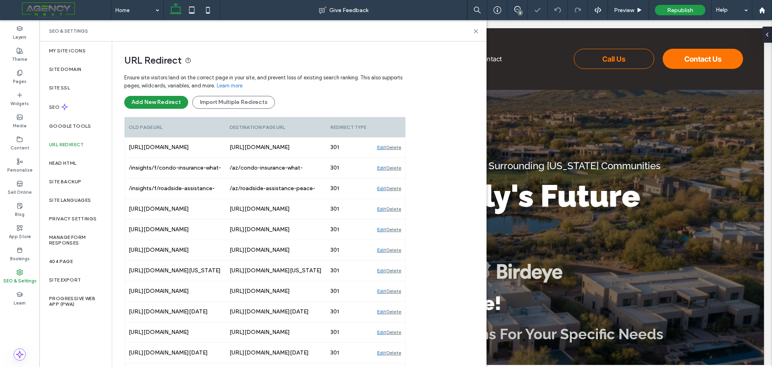
click at [398, 148] on div "Delete" at bounding box center [394, 147] width 15 height 20
click at [398, 158] on div "Delete" at bounding box center [394, 168] width 15 height 20
click at [398, 178] on div "Delete" at bounding box center [394, 188] width 15 height 20
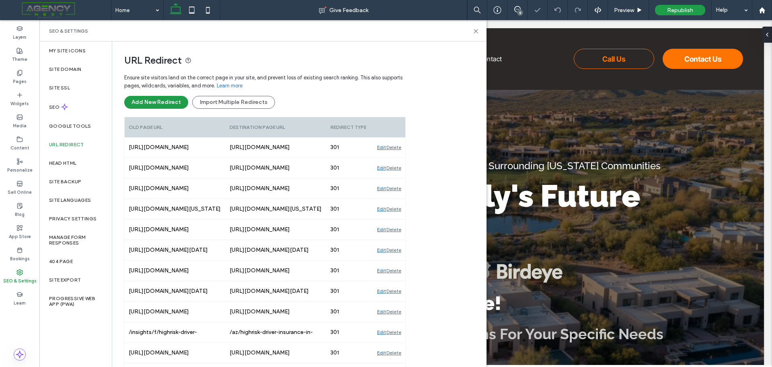
click at [398, 148] on div "Delete" at bounding box center [394, 147] width 15 height 20
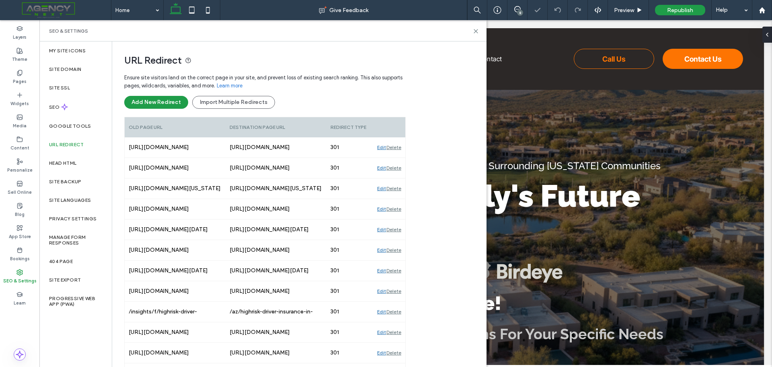
click at [398, 148] on div "Delete" at bounding box center [394, 147] width 15 height 20
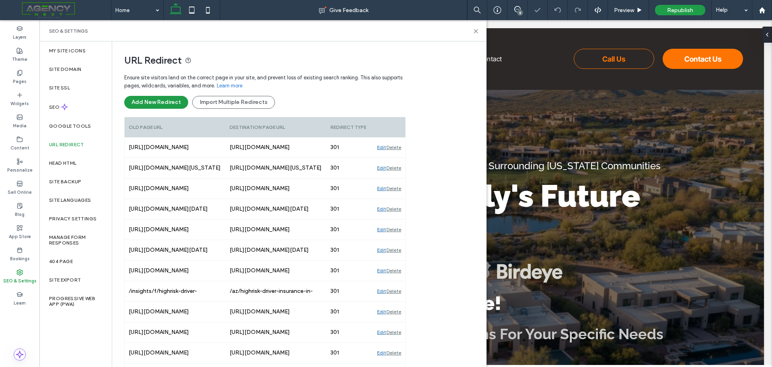
click at [398, 148] on div "Delete" at bounding box center [394, 147] width 15 height 20
click at [398, 158] on div "Delete" at bounding box center [394, 168] width 15 height 20
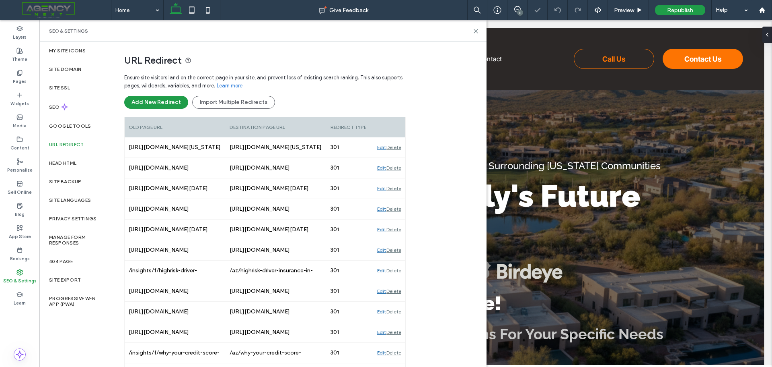
click at [398, 158] on div "Delete" at bounding box center [394, 168] width 15 height 20
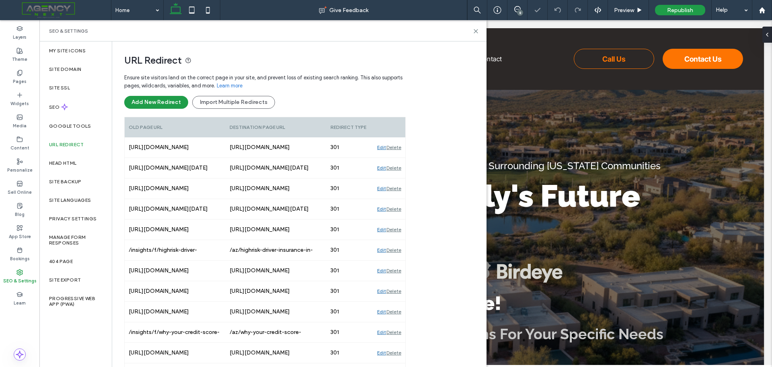
click at [398, 158] on div "Delete" at bounding box center [394, 168] width 15 height 20
click at [398, 148] on div "Delete" at bounding box center [394, 147] width 15 height 20
click at [398, 158] on div "Delete" at bounding box center [394, 168] width 15 height 20
click at [398, 148] on div "Delete" at bounding box center [394, 147] width 15 height 20
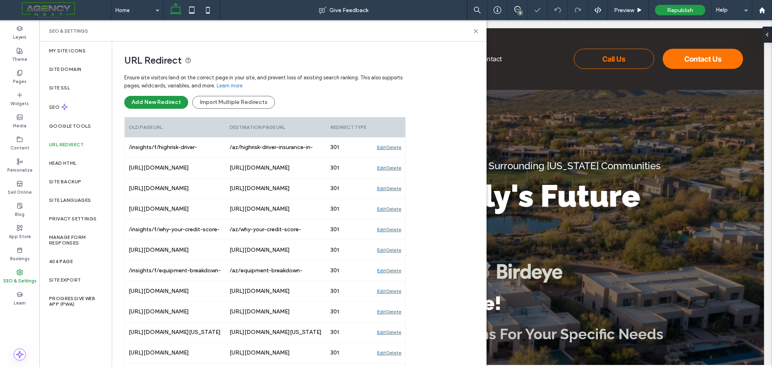
click at [398, 158] on div "Delete" at bounding box center [394, 168] width 15 height 20
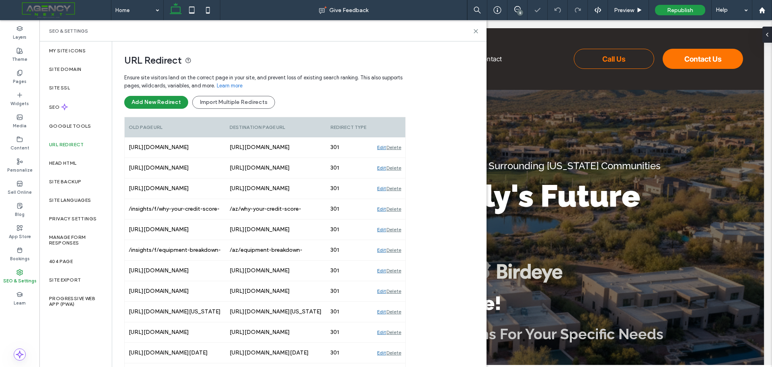
click at [398, 158] on div "Delete" at bounding box center [394, 168] width 15 height 20
click at [398, 148] on div "Delete" at bounding box center [394, 147] width 15 height 20
click at [398, 158] on div "Delete" at bounding box center [394, 168] width 15 height 20
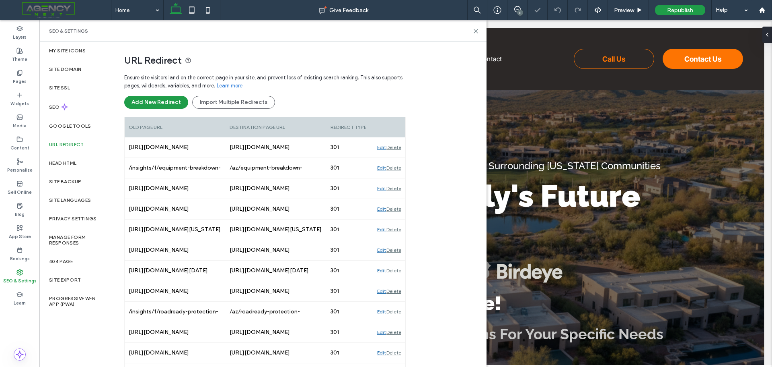
click at [398, 148] on div "Delete" at bounding box center [394, 147] width 15 height 20
click at [398, 158] on div "Delete" at bounding box center [394, 168] width 15 height 20
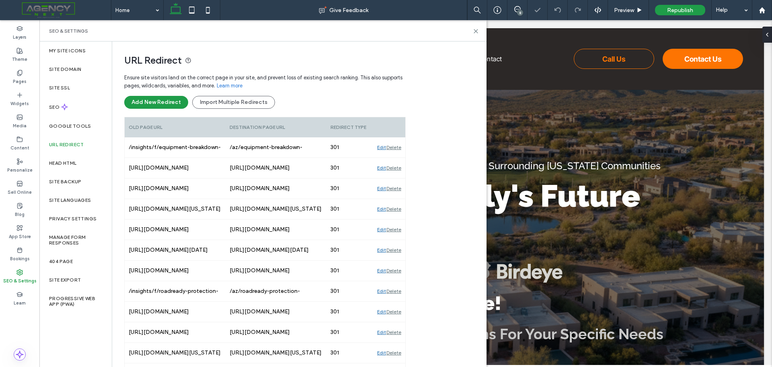
click at [398, 158] on div "Delete" at bounding box center [394, 168] width 15 height 20
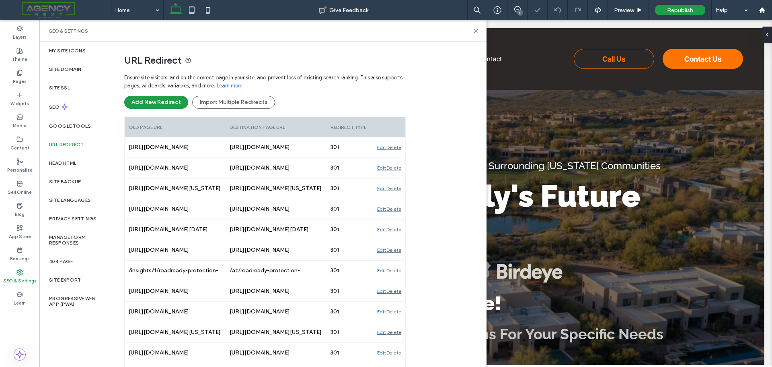
click at [398, 158] on div "Delete" at bounding box center [394, 168] width 15 height 20
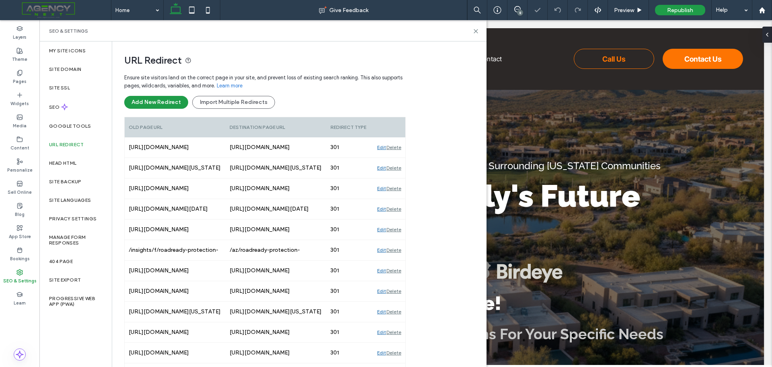
click at [398, 158] on div "Delete" at bounding box center [394, 168] width 15 height 20
click at [398, 148] on div "Delete" at bounding box center [394, 147] width 15 height 20
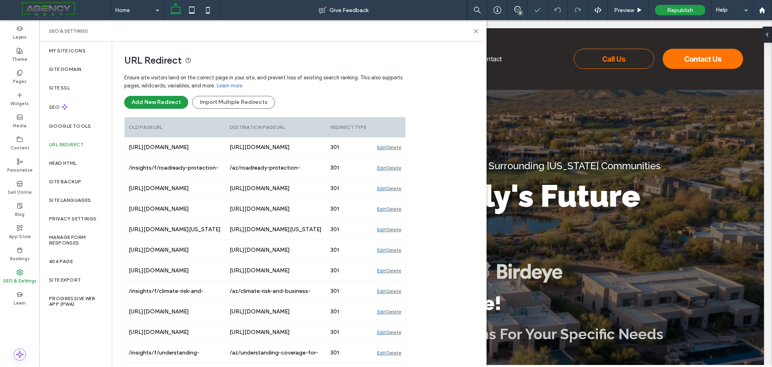
click at [398, 148] on div "Delete" at bounding box center [394, 147] width 15 height 20
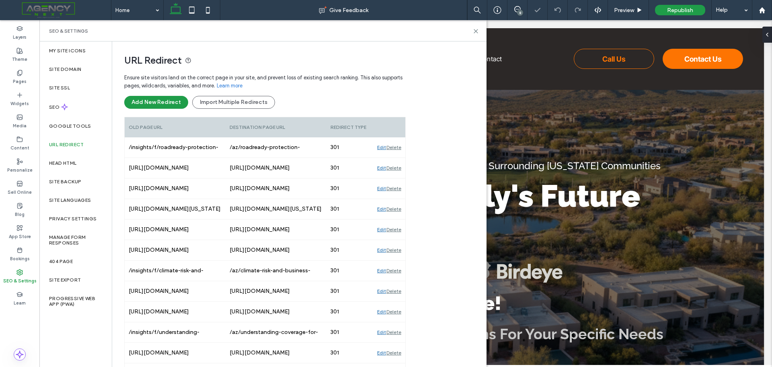
click at [398, 148] on div "Delete" at bounding box center [394, 147] width 15 height 20
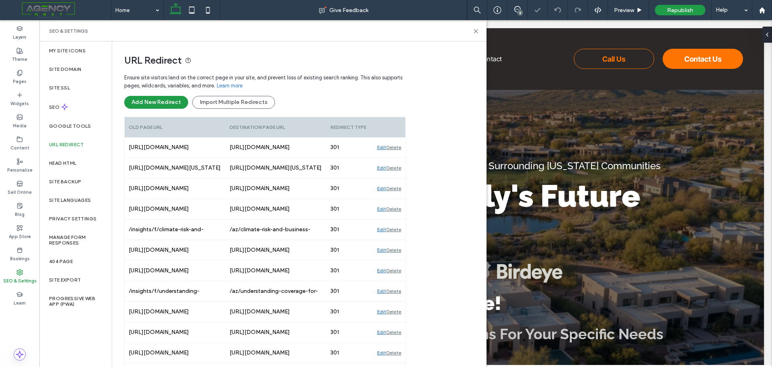
click at [398, 148] on div "Delete" at bounding box center [394, 147] width 15 height 20
click at [398, 158] on div "Delete" at bounding box center [394, 168] width 15 height 20
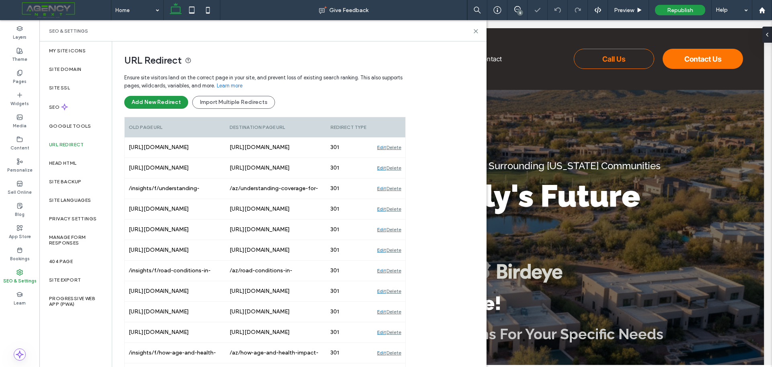
click at [398, 148] on div "Delete" at bounding box center [394, 147] width 15 height 20
click at [398, 158] on div "Delete" at bounding box center [394, 168] width 15 height 20
click at [398, 148] on div "Delete" at bounding box center [394, 147] width 15 height 20
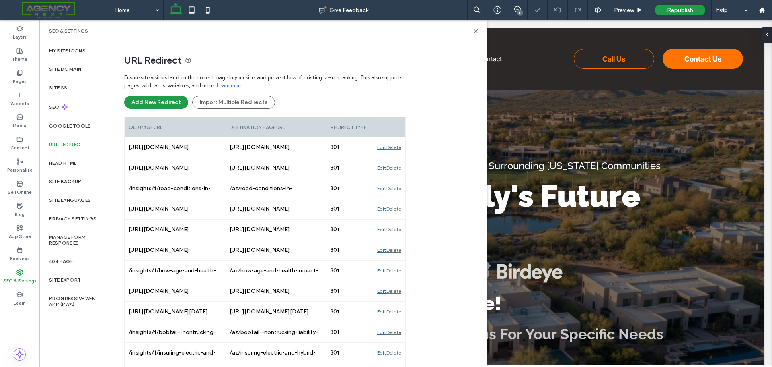
click at [398, 158] on div "Delete" at bounding box center [394, 168] width 15 height 20
click at [398, 148] on div "Delete" at bounding box center [394, 147] width 15 height 20
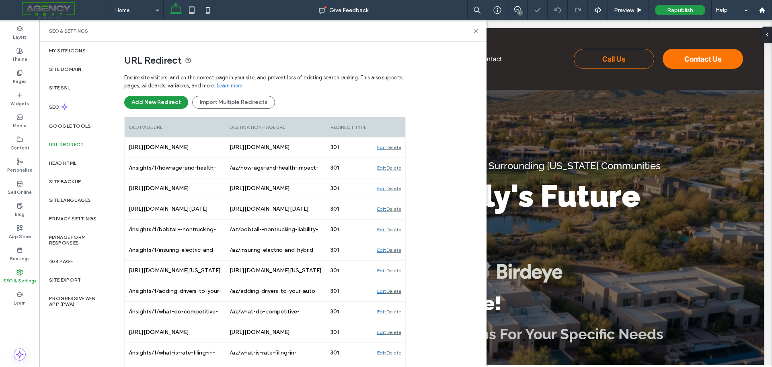
click at [398, 148] on div "Delete" at bounding box center [394, 147] width 15 height 20
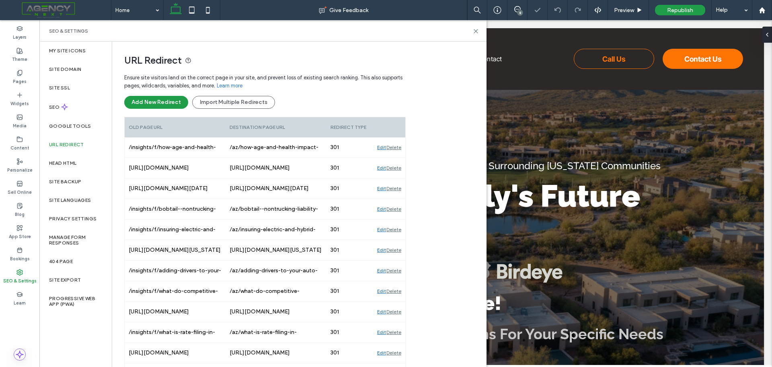
click at [398, 148] on div "Delete" at bounding box center [394, 147] width 15 height 20
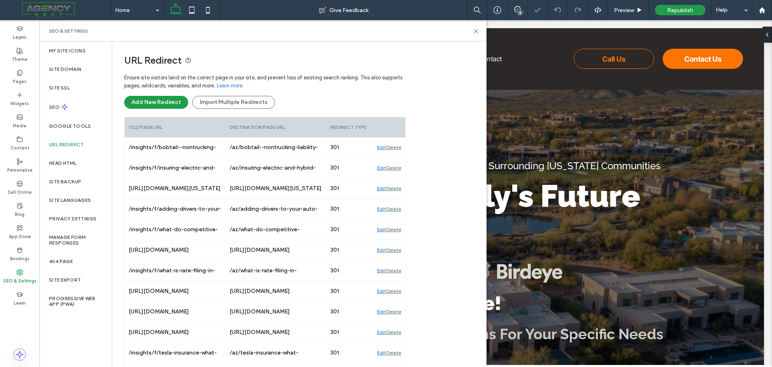
click at [398, 148] on div "Delete" at bounding box center [394, 147] width 15 height 20
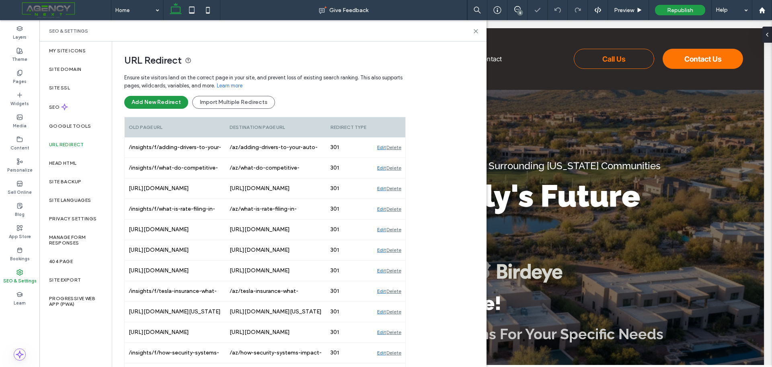
click at [398, 148] on div "Delete" at bounding box center [394, 147] width 15 height 20
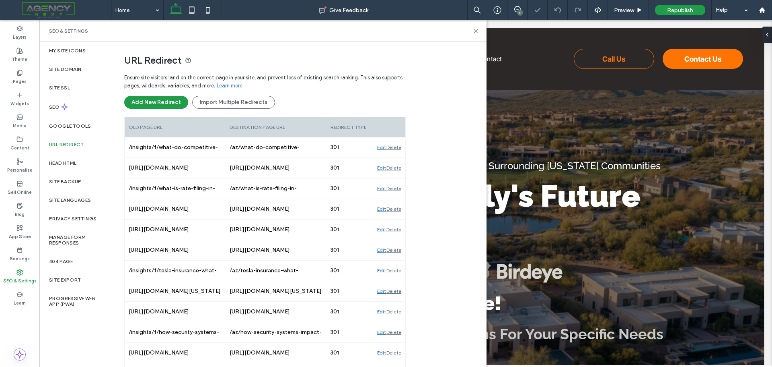
click at [398, 148] on div "Delete" at bounding box center [394, 147] width 15 height 20
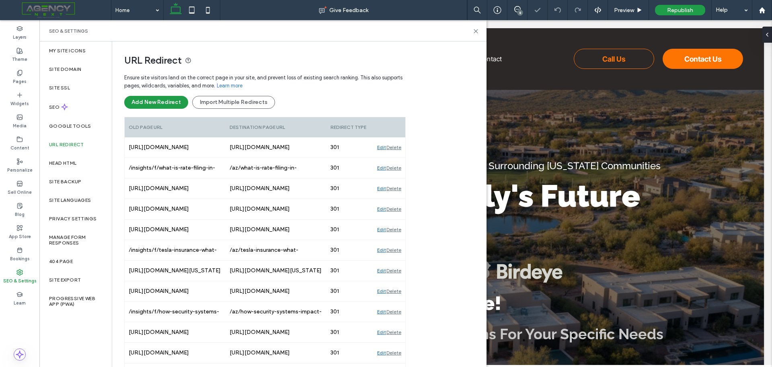
click at [398, 148] on div "Delete" at bounding box center [394, 147] width 15 height 20
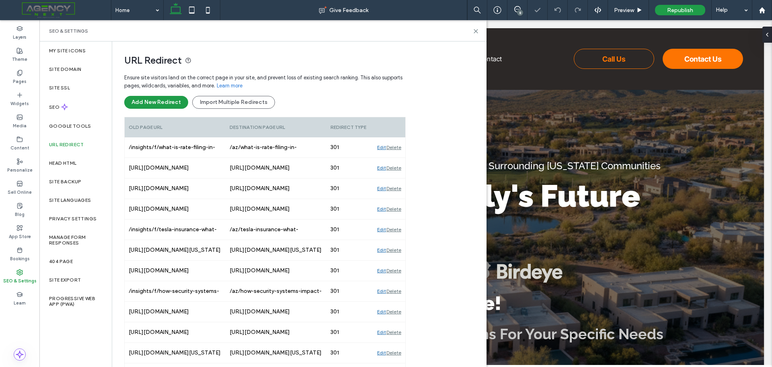
click at [398, 148] on div "Delete" at bounding box center [394, 147] width 15 height 20
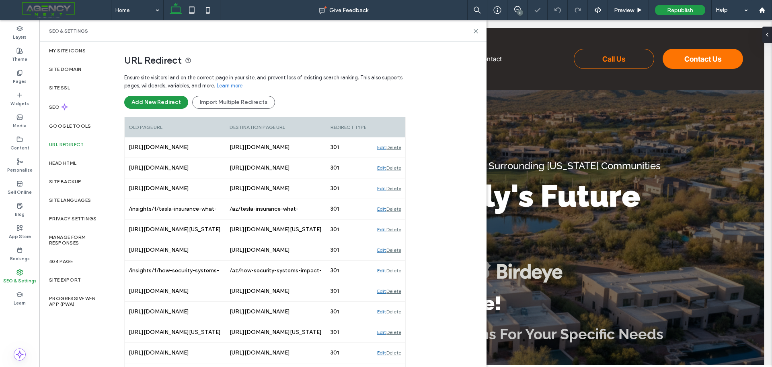
click at [398, 148] on div "Delete" at bounding box center [394, 147] width 15 height 20
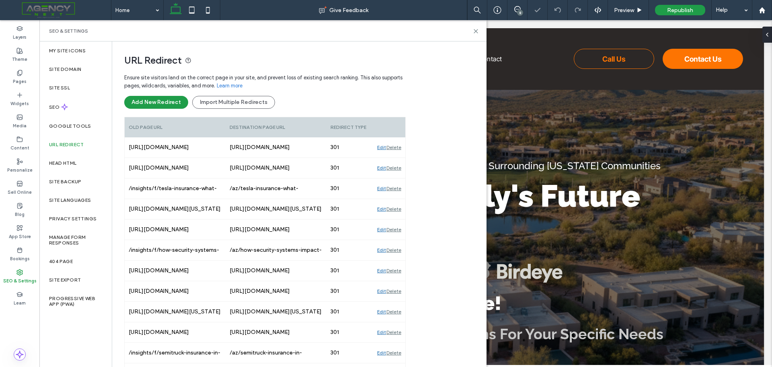
click at [398, 148] on div "Delete" at bounding box center [394, 147] width 15 height 20
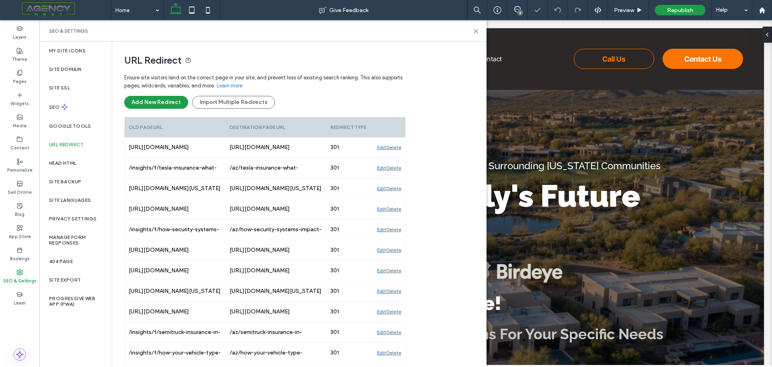
click at [398, 148] on div "Delete" at bounding box center [394, 147] width 15 height 20
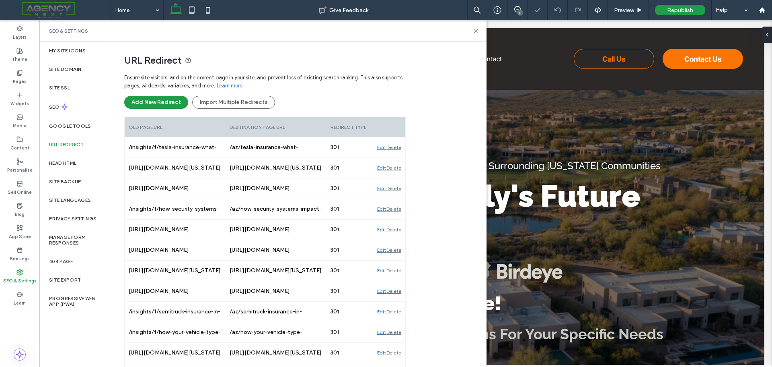
click at [398, 148] on div "Delete" at bounding box center [394, 147] width 15 height 20
click at [398, 158] on div "Delete" at bounding box center [394, 168] width 15 height 20
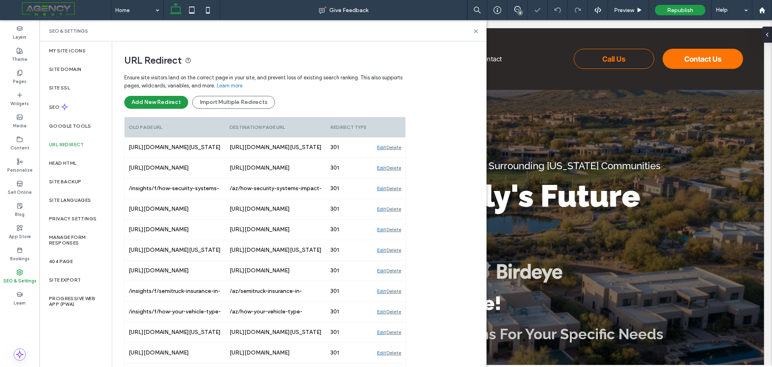
click at [398, 158] on div "Delete" at bounding box center [394, 168] width 15 height 20
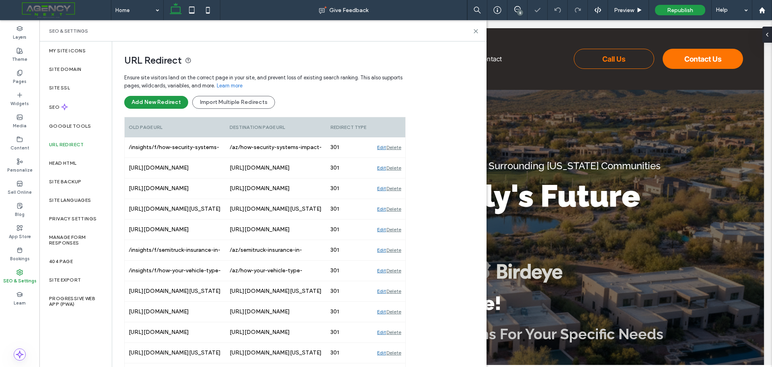
click at [398, 148] on div "Delete" at bounding box center [394, 147] width 15 height 20
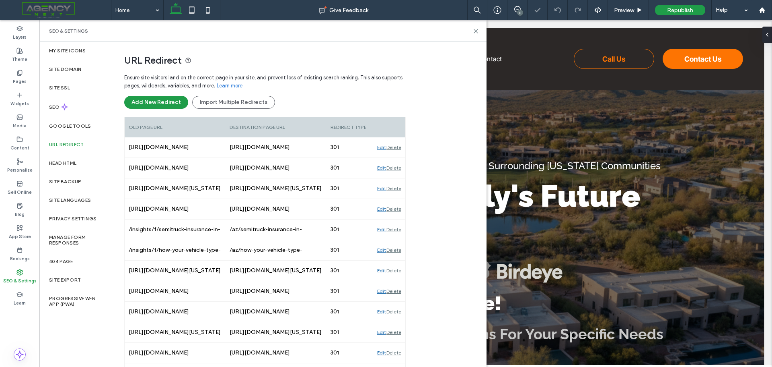
click at [398, 148] on div "Delete" at bounding box center [394, 147] width 15 height 20
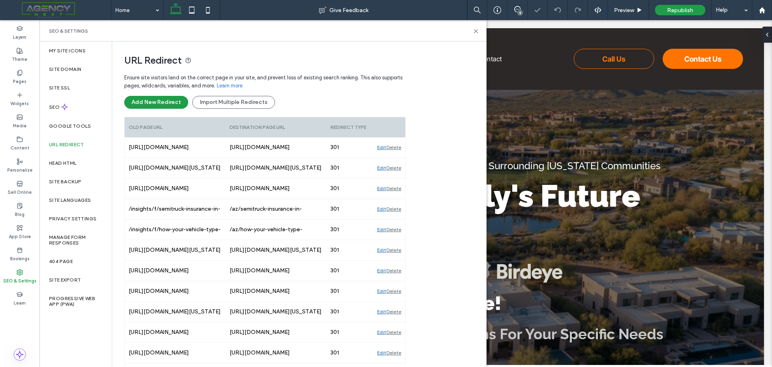
click at [398, 148] on div "Delete" at bounding box center [394, 147] width 15 height 20
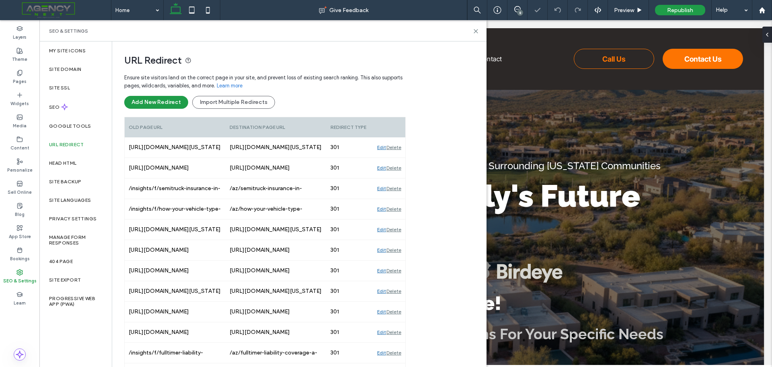
click at [398, 148] on div "Delete" at bounding box center [394, 147] width 15 height 20
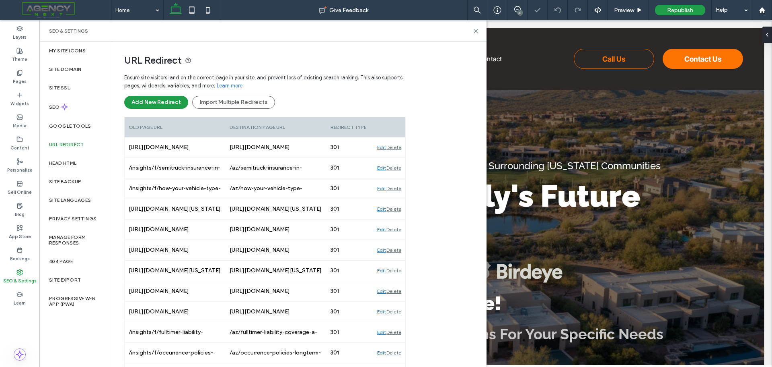
click at [398, 148] on div "Delete" at bounding box center [394, 147] width 15 height 20
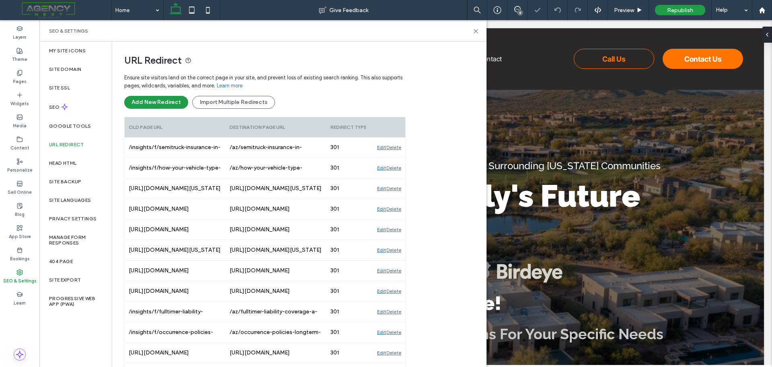
click at [398, 148] on div "Delete" at bounding box center [394, 147] width 15 height 20
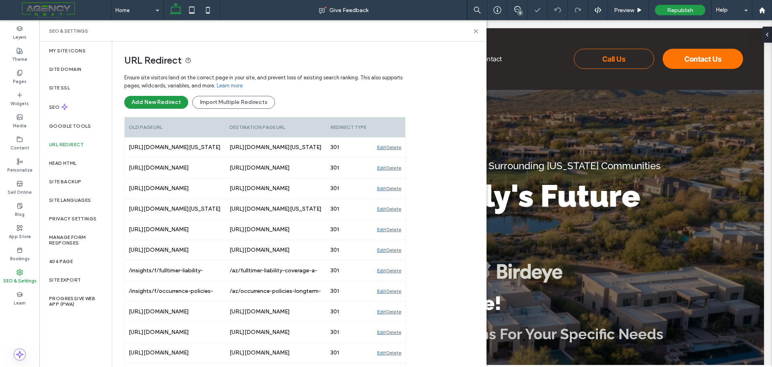
click at [398, 148] on div "Delete" at bounding box center [394, 147] width 15 height 20
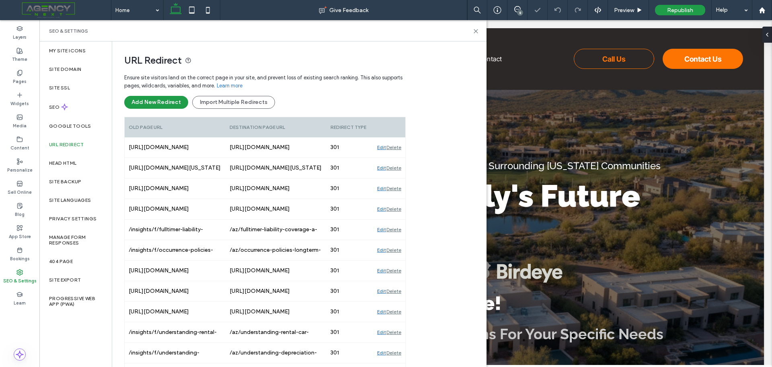
click at [398, 148] on div "Delete" at bounding box center [394, 147] width 15 height 20
click at [398, 158] on div "Delete" at bounding box center [394, 168] width 15 height 20
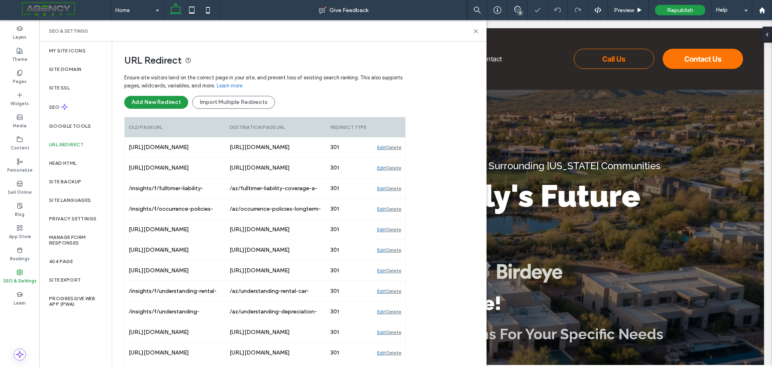
click at [398, 148] on div "Delete" at bounding box center [394, 147] width 15 height 20
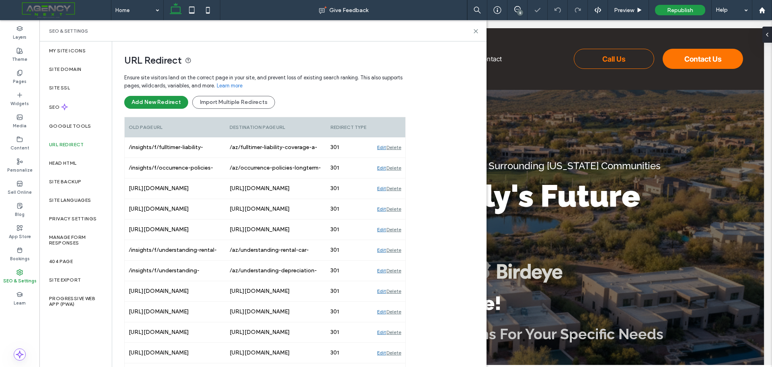
click at [398, 148] on div "Delete" at bounding box center [394, 147] width 15 height 20
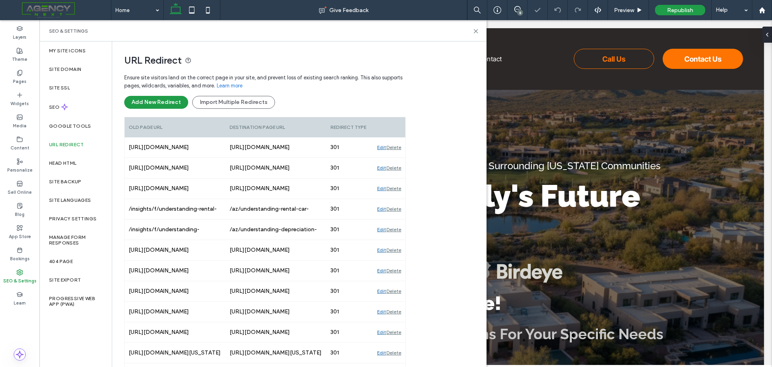
click at [398, 148] on div "Delete" at bounding box center [394, 147] width 15 height 20
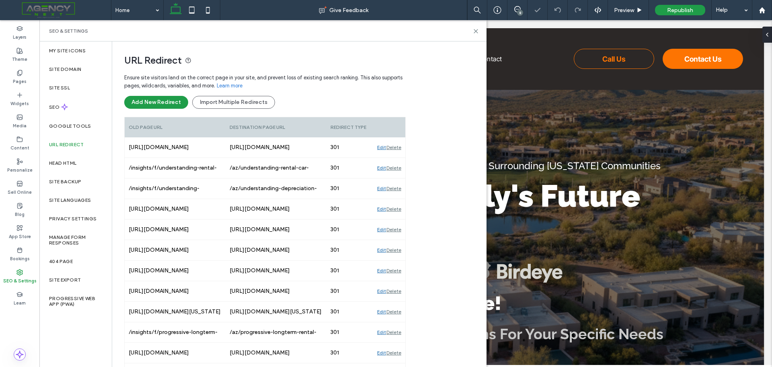
click at [398, 148] on div "Delete" at bounding box center [394, 147] width 15 height 20
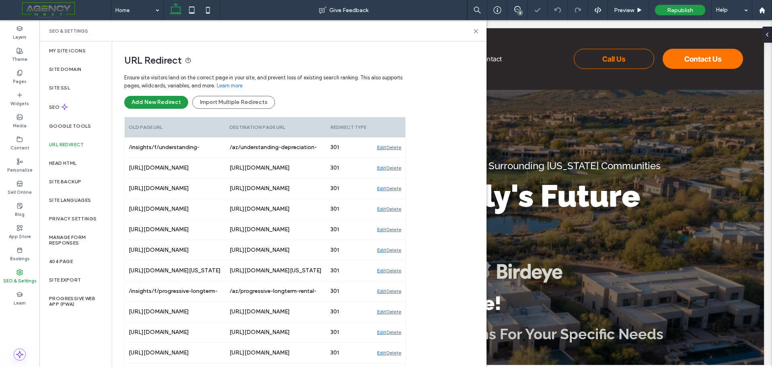
click at [398, 148] on div "Delete" at bounding box center [394, 147] width 15 height 20
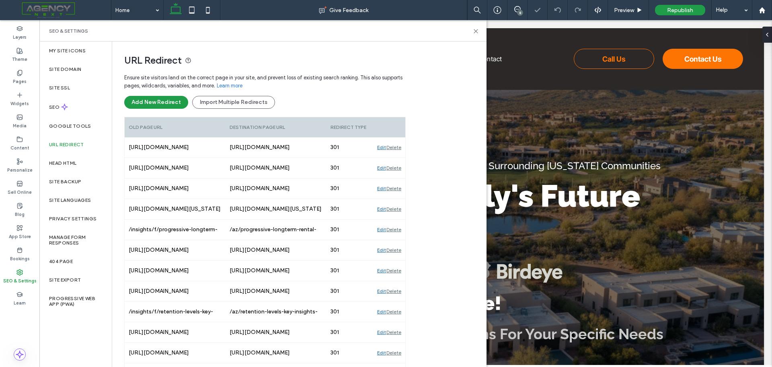
click at [398, 148] on div "Delete" at bounding box center [394, 147] width 15 height 20
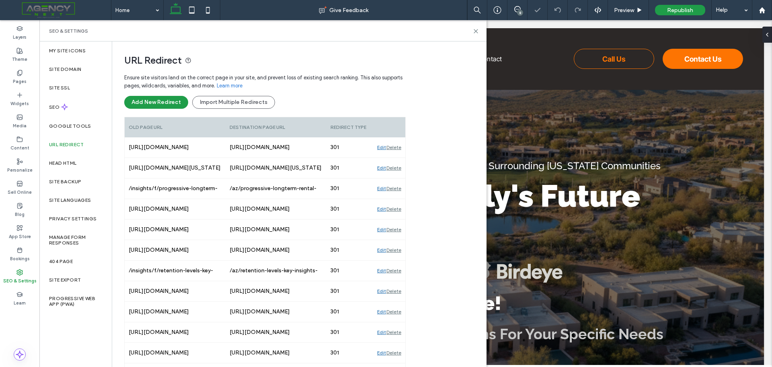
click at [398, 148] on div "Delete" at bounding box center [394, 147] width 15 height 20
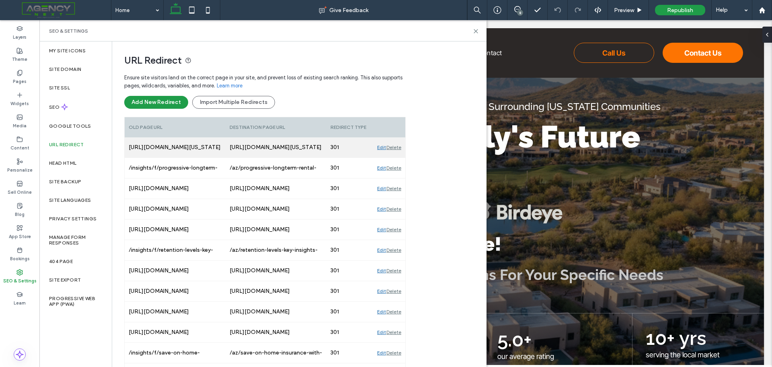
click at [394, 152] on div "Delete" at bounding box center [394, 147] width 15 height 20
click at [394, 147] on div "Delete" at bounding box center [394, 147] width 15 height 20
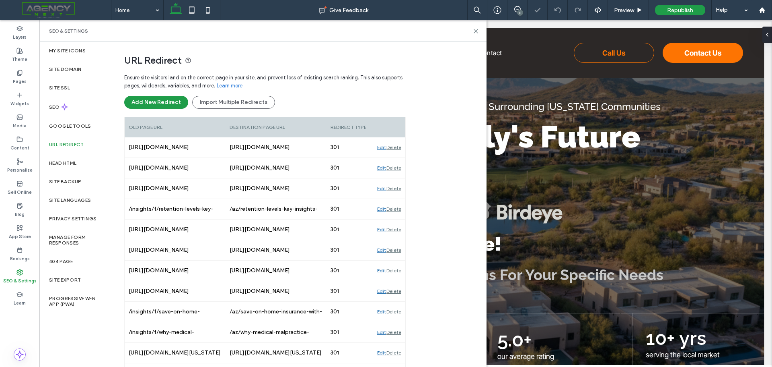
click at [394, 147] on div "Delete" at bounding box center [394, 147] width 15 height 20
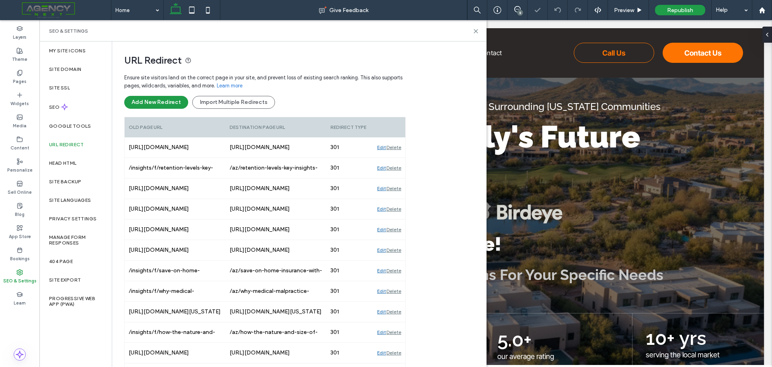
click at [394, 147] on div "Delete" at bounding box center [394, 147] width 15 height 20
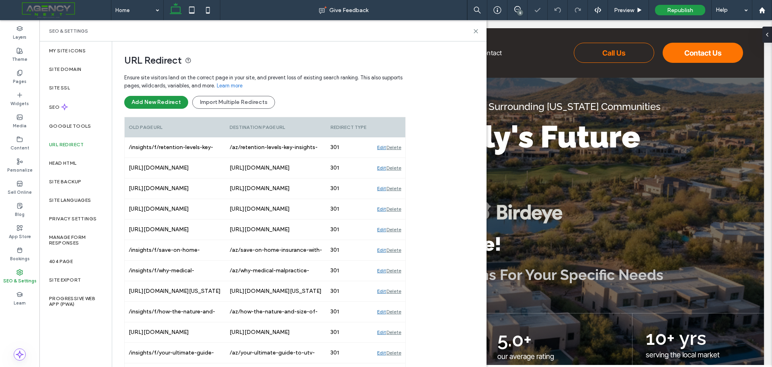
click at [394, 147] on div "Delete" at bounding box center [394, 147] width 15 height 20
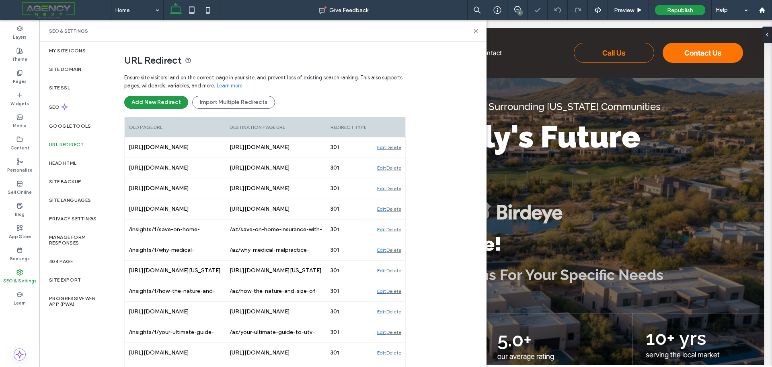
click at [394, 147] on div "Delete" at bounding box center [394, 147] width 15 height 20
click at [394, 158] on div "Delete" at bounding box center [394, 168] width 15 height 20
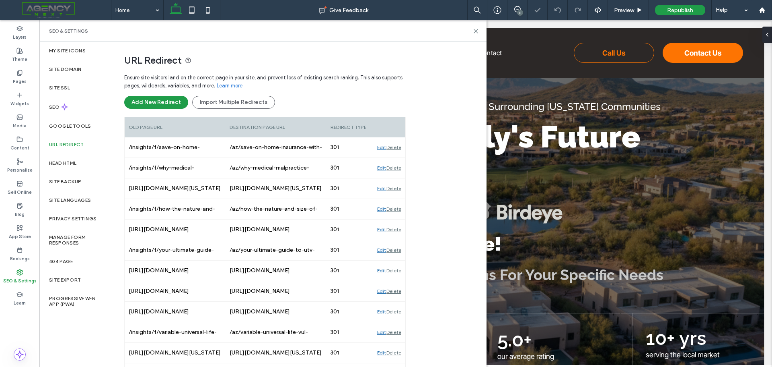
click at [394, 147] on div "Delete" at bounding box center [394, 147] width 15 height 20
click at [394, 158] on div "Delete" at bounding box center [394, 168] width 15 height 20
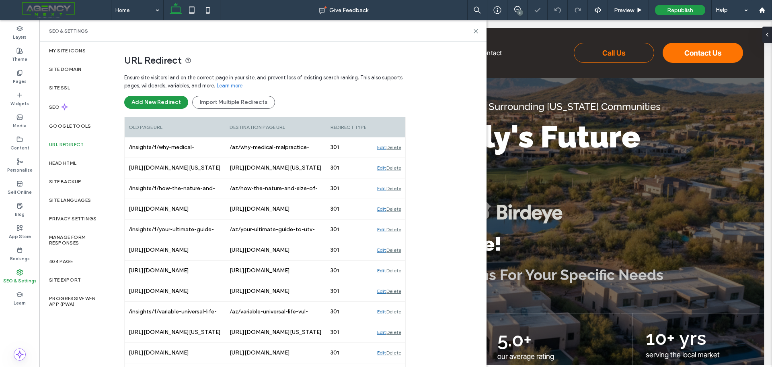
click at [394, 158] on div "Delete" at bounding box center [394, 168] width 15 height 20
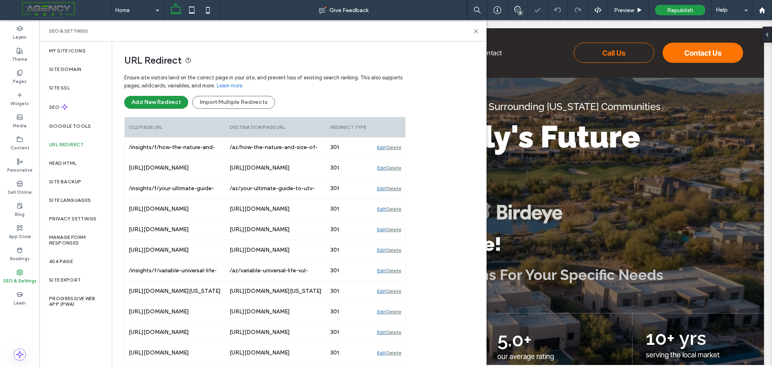
click at [394, 147] on div "Delete" at bounding box center [394, 147] width 15 height 20
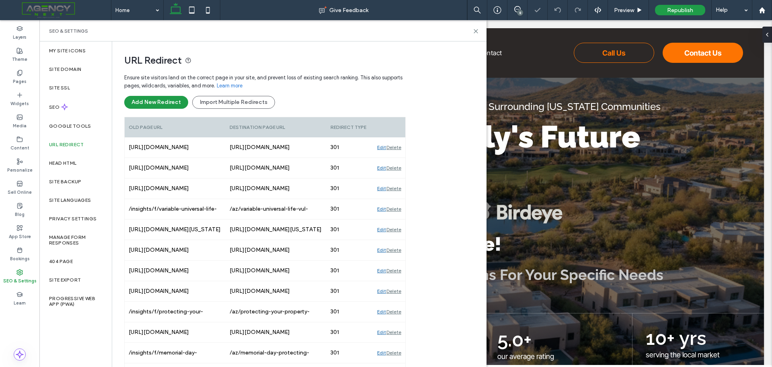
click at [394, 147] on div "Delete" at bounding box center [394, 147] width 15 height 20
click at [394, 158] on div "Delete" at bounding box center [394, 168] width 15 height 20
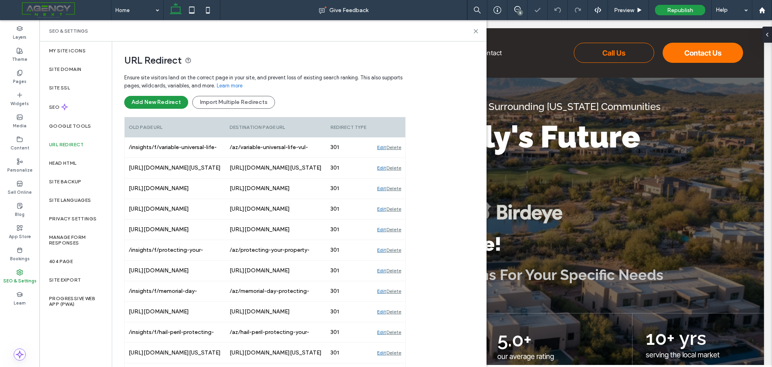
click at [394, 147] on div "Delete" at bounding box center [394, 147] width 15 height 20
click at [394, 158] on div "Delete" at bounding box center [394, 168] width 15 height 20
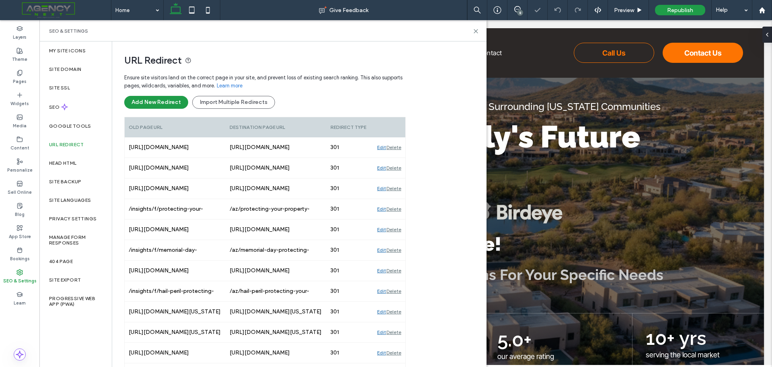
click at [394, 147] on div "Delete" at bounding box center [394, 147] width 15 height 20
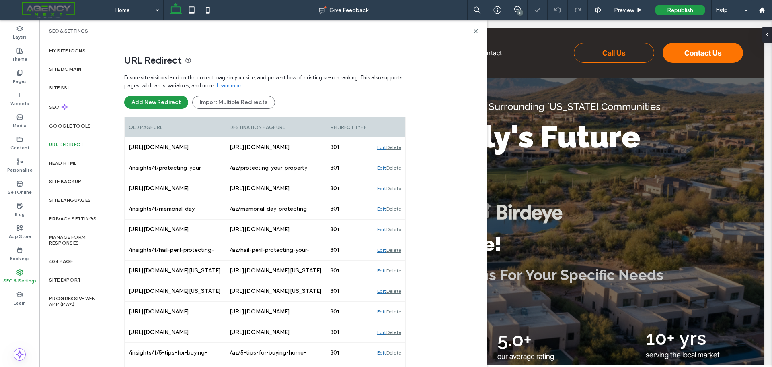
click at [394, 147] on div "Delete" at bounding box center [394, 147] width 15 height 20
click at [394, 158] on div "Delete" at bounding box center [394, 168] width 15 height 20
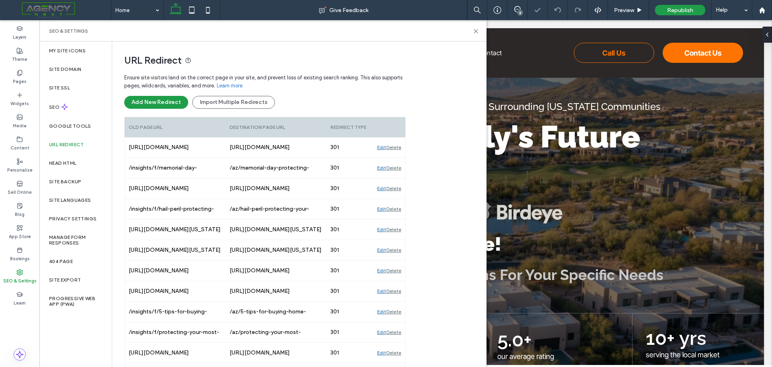
click at [394, 158] on div "Delete" at bounding box center [394, 168] width 15 height 20
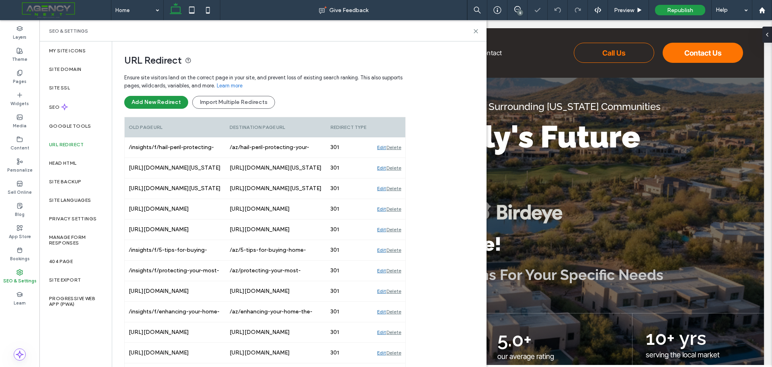
click at [394, 147] on div "Delete" at bounding box center [394, 147] width 15 height 20
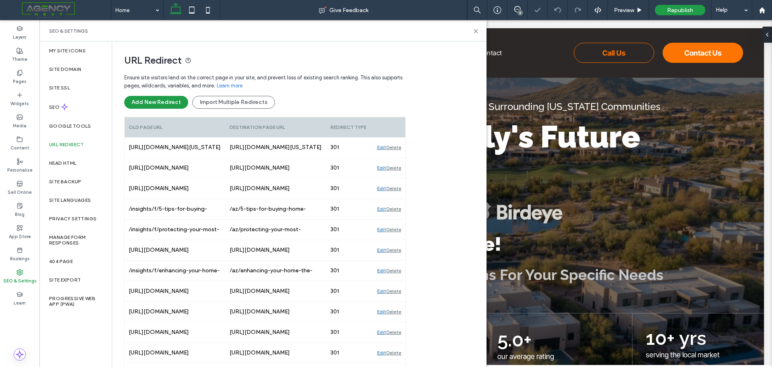
click at [394, 147] on div "Delete" at bounding box center [394, 147] width 15 height 20
click at [394, 158] on div "Delete" at bounding box center [394, 168] width 15 height 20
click at [394, 147] on div "Delete" at bounding box center [394, 147] width 15 height 20
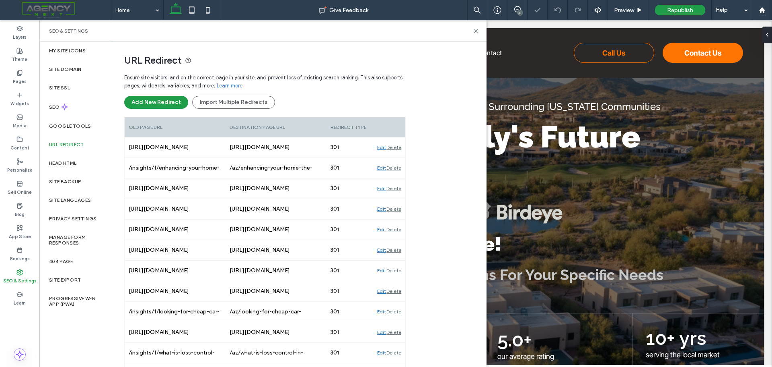
click at [394, 147] on div "Delete" at bounding box center [394, 147] width 15 height 20
click at [394, 158] on div "Delete" at bounding box center [394, 168] width 15 height 20
click at [394, 147] on div "Delete" at bounding box center [394, 147] width 15 height 20
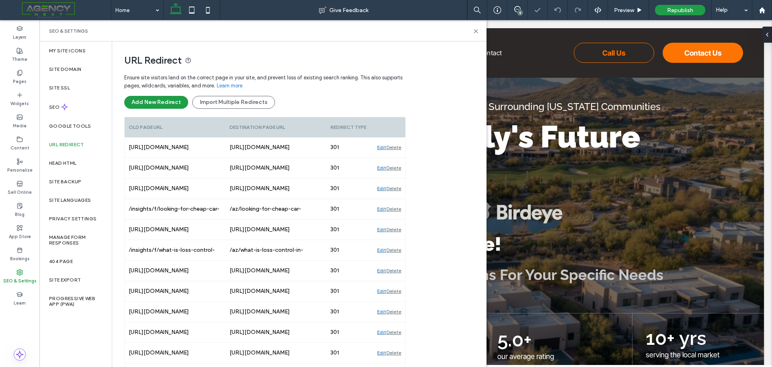
click at [394, 147] on div "Delete" at bounding box center [394, 147] width 15 height 20
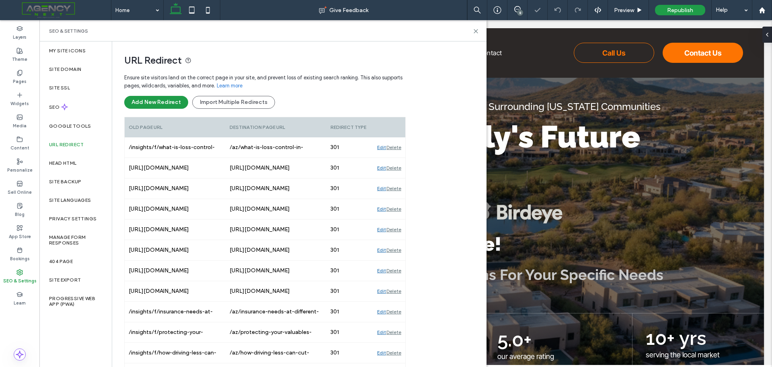
click at [394, 147] on div "Delete" at bounding box center [394, 147] width 15 height 20
click at [394, 158] on div "Delete" at bounding box center [394, 168] width 15 height 20
click at [394, 147] on div "Delete" at bounding box center [394, 147] width 15 height 20
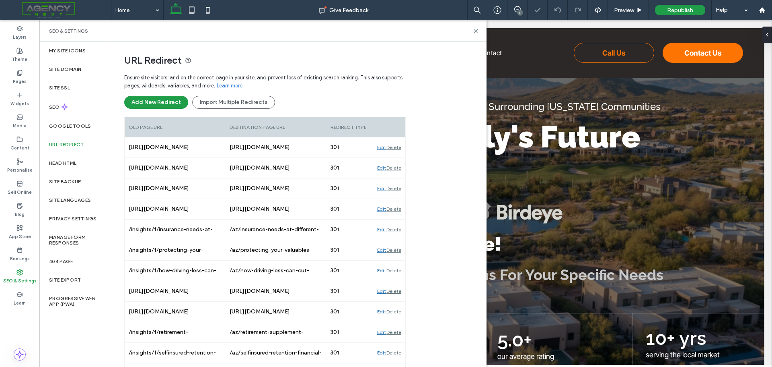
click at [394, 147] on div "Delete" at bounding box center [394, 147] width 15 height 20
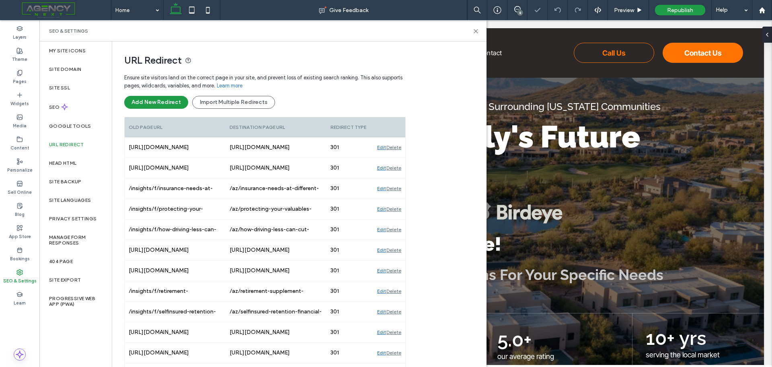
click at [394, 147] on div "Delete" at bounding box center [394, 147] width 15 height 20
click at [394, 158] on div "Delete" at bounding box center [394, 168] width 15 height 20
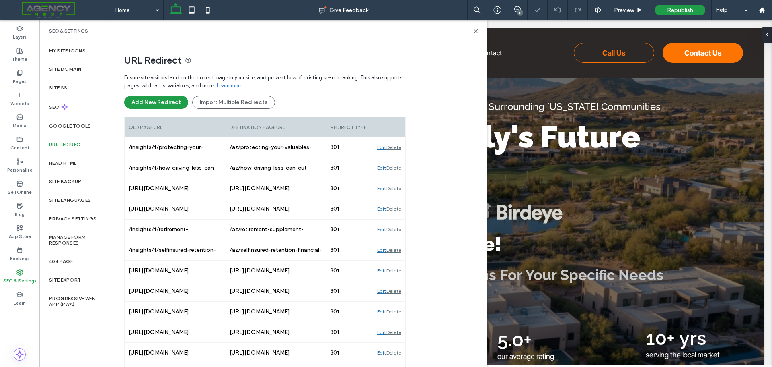
click at [394, 147] on div "Delete" at bounding box center [394, 147] width 15 height 20
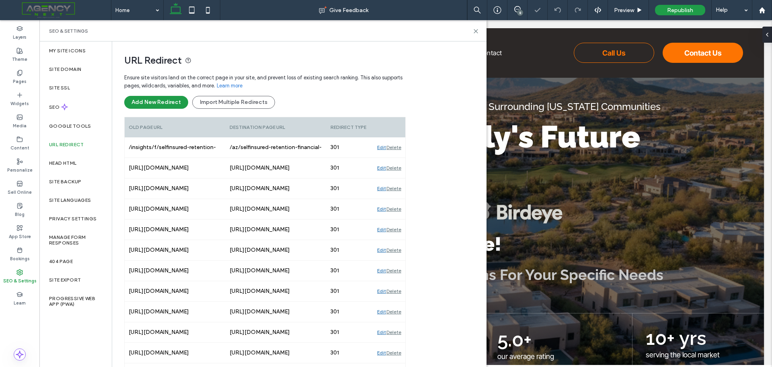
click at [394, 147] on div "Delete" at bounding box center [394, 147] width 15 height 20
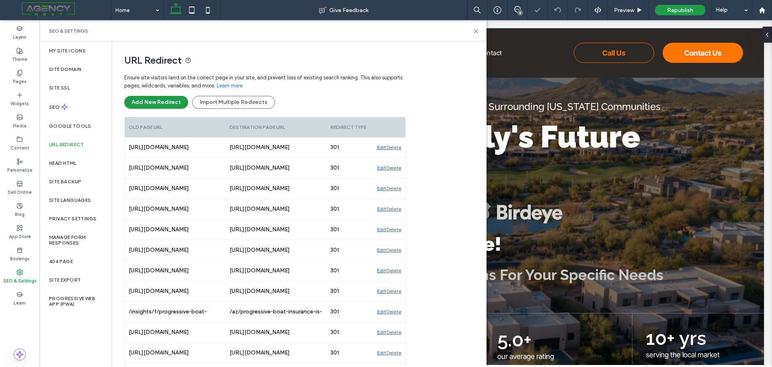
click at [394, 147] on div "Delete" at bounding box center [394, 147] width 15 height 20
click at [394, 158] on div "Delete" at bounding box center [394, 168] width 15 height 20
click at [394, 147] on div "Delete" at bounding box center [394, 147] width 15 height 20
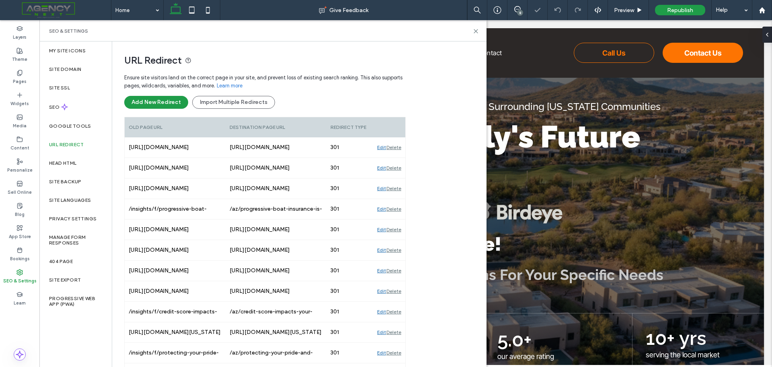
click at [394, 147] on div "Delete" at bounding box center [394, 147] width 15 height 20
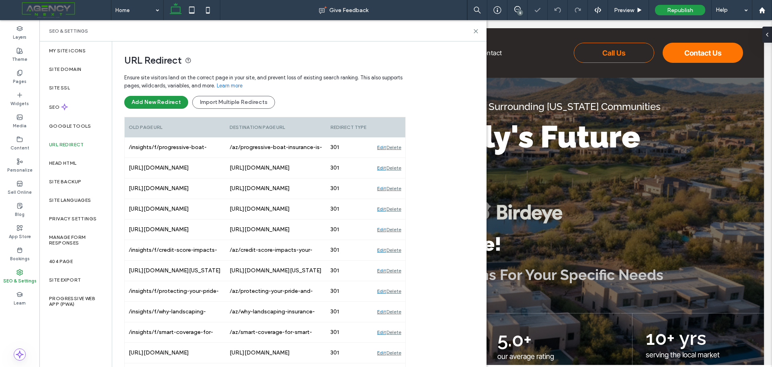
click at [394, 147] on div "Delete" at bounding box center [394, 147] width 15 height 20
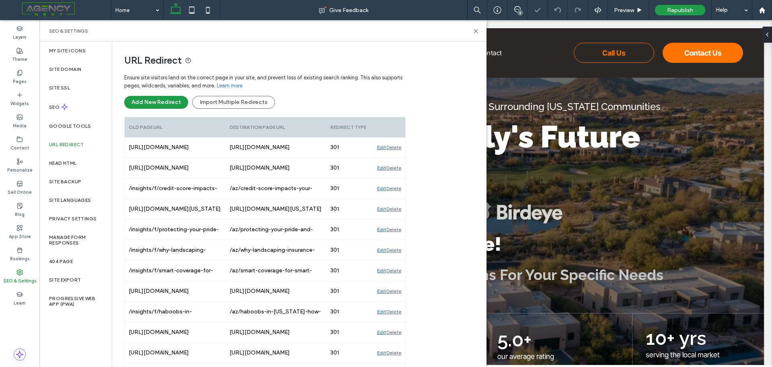
click at [394, 147] on div "Delete" at bounding box center [394, 147] width 15 height 20
click at [394, 158] on div "Delete" at bounding box center [394, 168] width 15 height 20
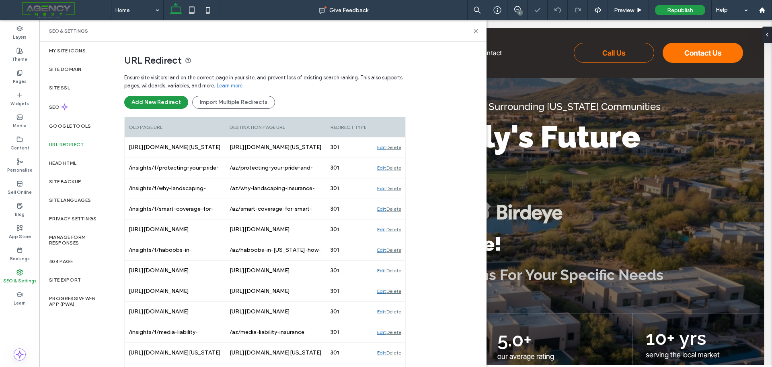
click at [394, 158] on div "Delete" at bounding box center [394, 168] width 15 height 20
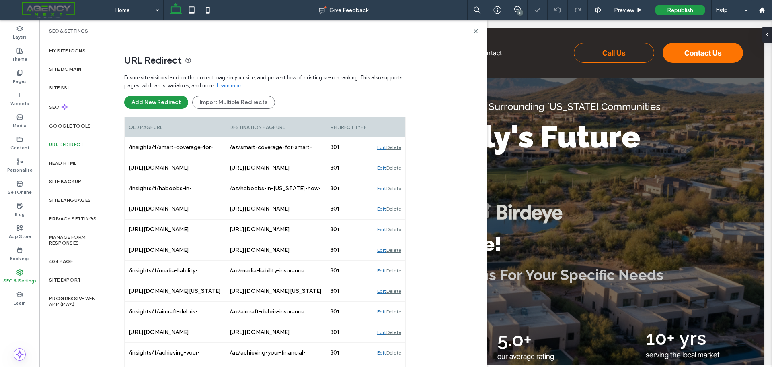
click at [394, 158] on div "Delete" at bounding box center [394, 168] width 15 height 20
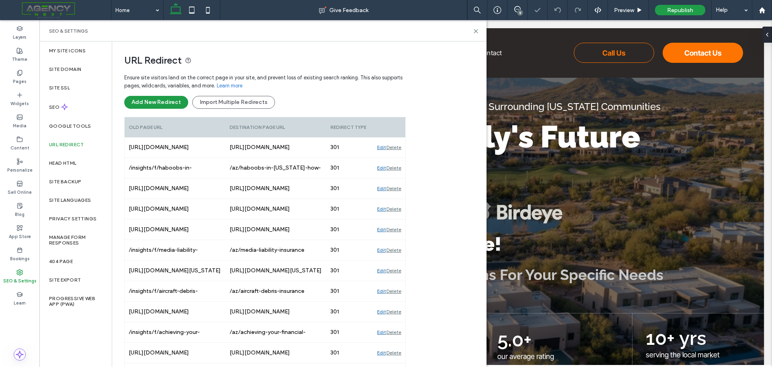
click at [394, 158] on div "Delete" at bounding box center [394, 168] width 15 height 20
click at [394, 147] on div "Delete" at bounding box center [394, 147] width 15 height 20
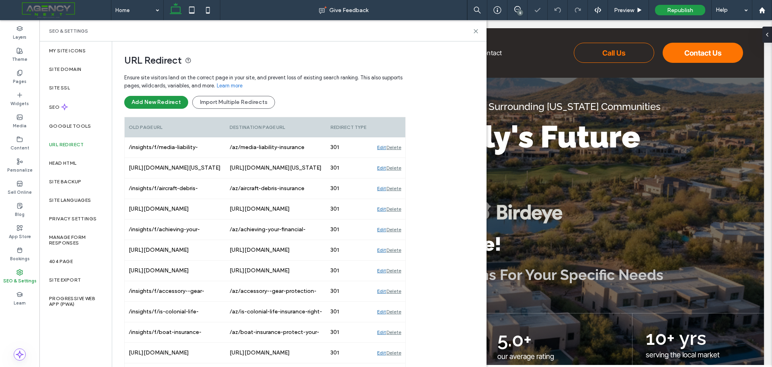
click at [394, 147] on div "Delete" at bounding box center [394, 147] width 15 height 20
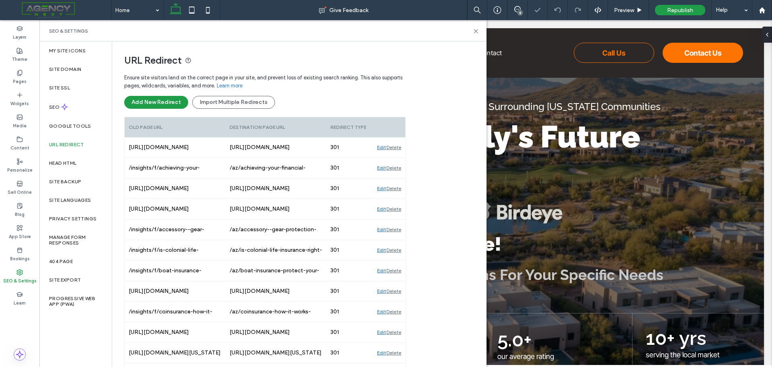
click at [394, 147] on div "Delete" at bounding box center [394, 147] width 15 height 20
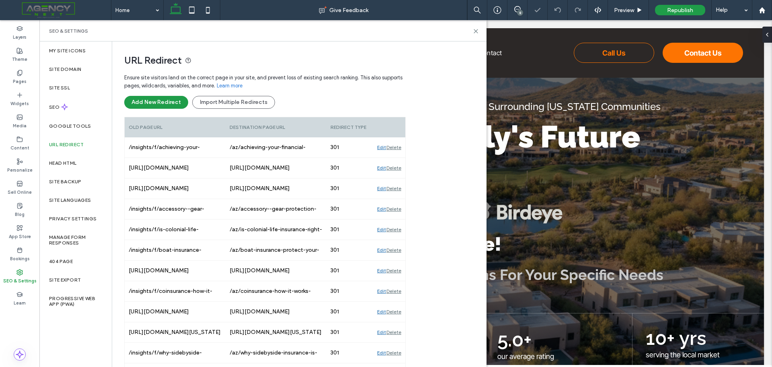
click at [394, 147] on div "Delete" at bounding box center [394, 147] width 15 height 20
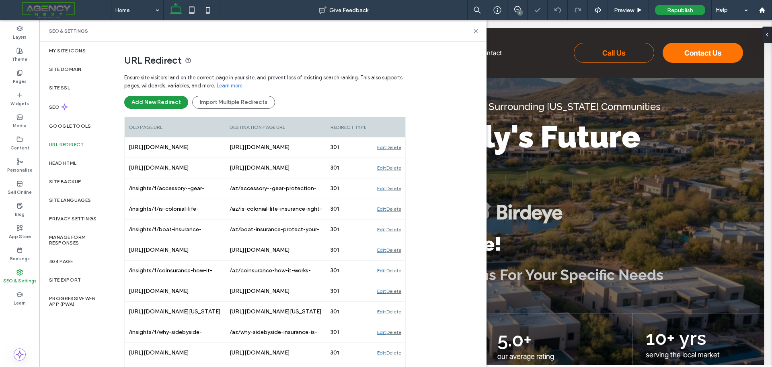
click at [394, 147] on div "Delete" at bounding box center [394, 147] width 15 height 20
click at [394, 158] on div "Delete" at bounding box center [394, 168] width 15 height 20
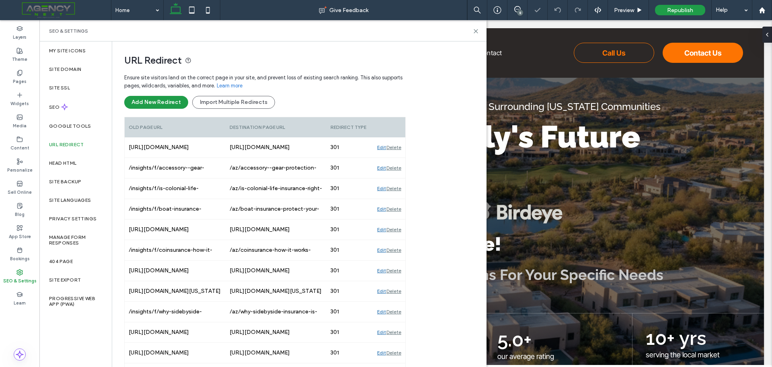
click at [394, 158] on div "Delete" at bounding box center [394, 168] width 15 height 20
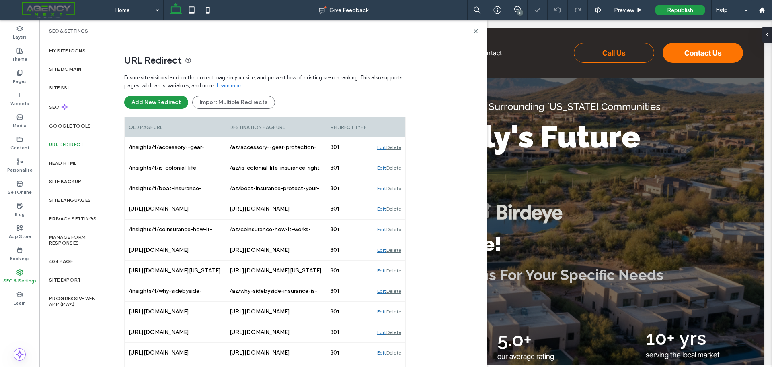
click at [394, 158] on div "Delete" at bounding box center [394, 168] width 15 height 20
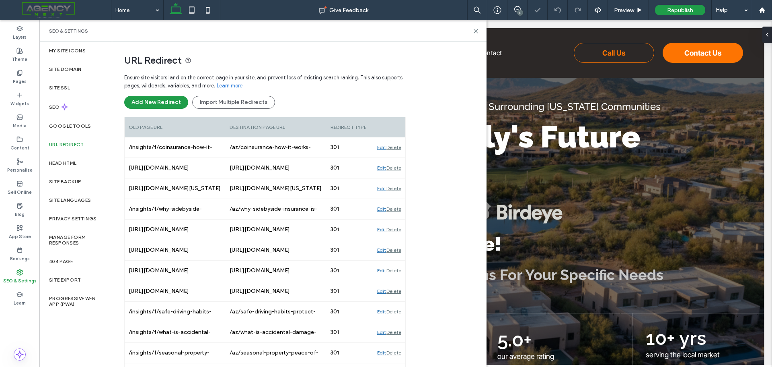
click at [394, 147] on div "Delete" at bounding box center [394, 147] width 15 height 20
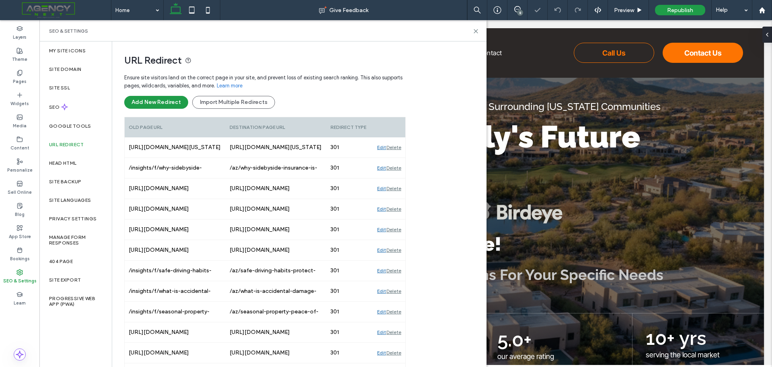
click at [394, 147] on div "Delete" at bounding box center [394, 147] width 15 height 20
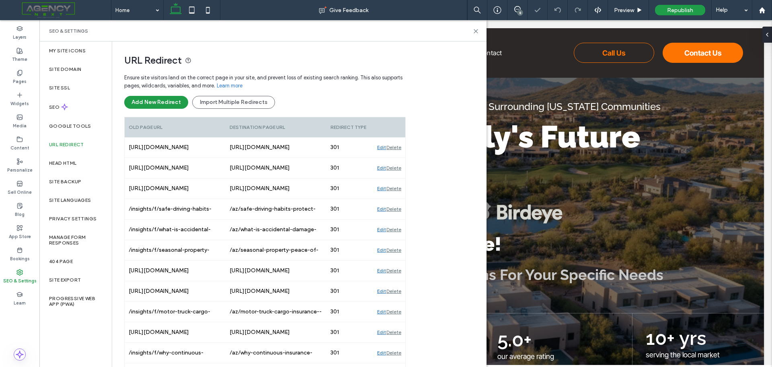
click at [394, 147] on div "Delete" at bounding box center [394, 147] width 15 height 20
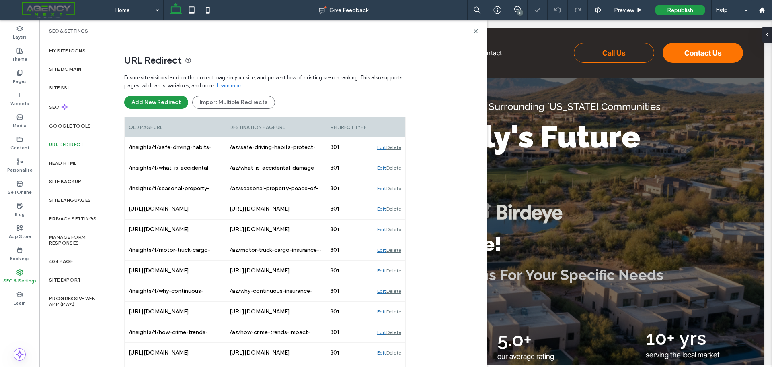
click at [394, 147] on div "Delete" at bounding box center [394, 147] width 15 height 20
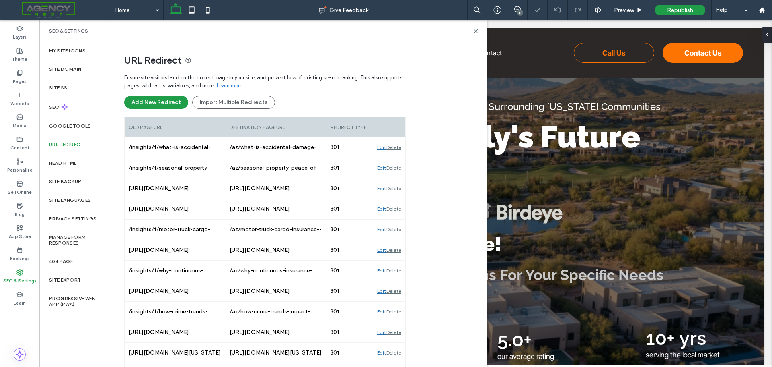
click at [394, 147] on div "Delete" at bounding box center [394, 147] width 15 height 20
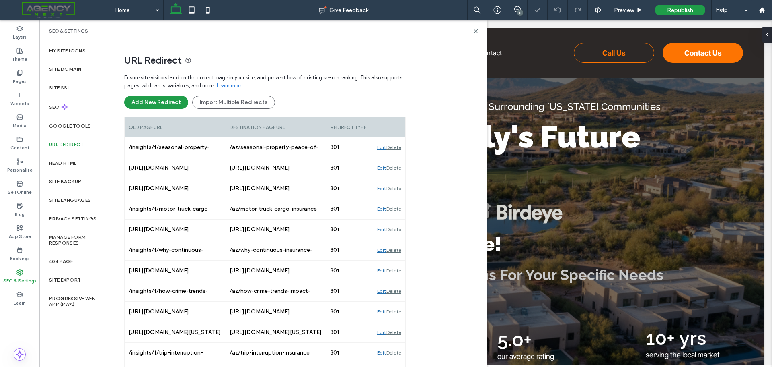
click at [394, 147] on div "Delete" at bounding box center [394, 147] width 15 height 20
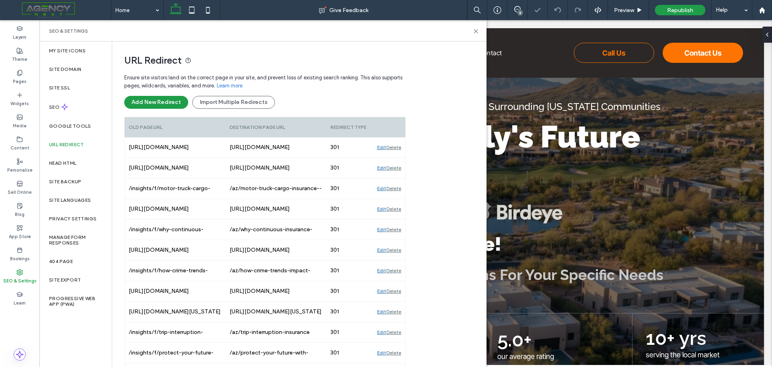
click at [394, 147] on div "Delete" at bounding box center [394, 147] width 15 height 20
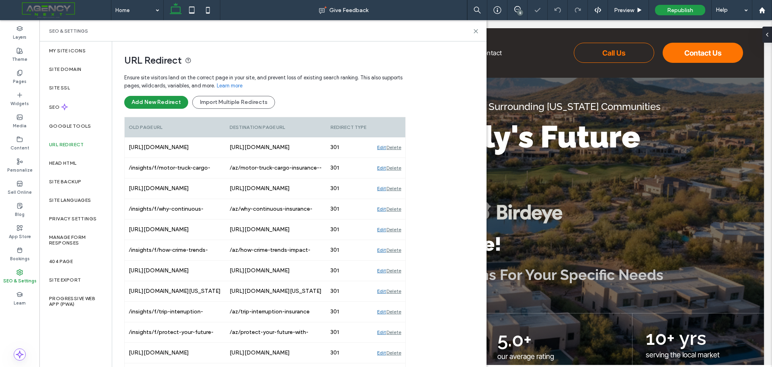
click at [394, 147] on div "Delete" at bounding box center [394, 147] width 15 height 20
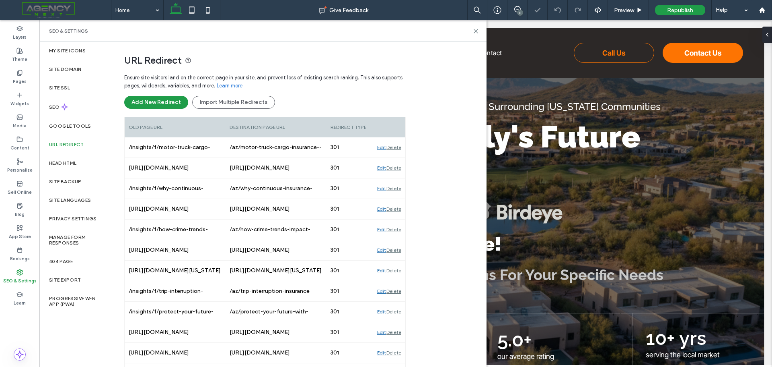
click at [394, 147] on div "Delete" at bounding box center [394, 147] width 15 height 20
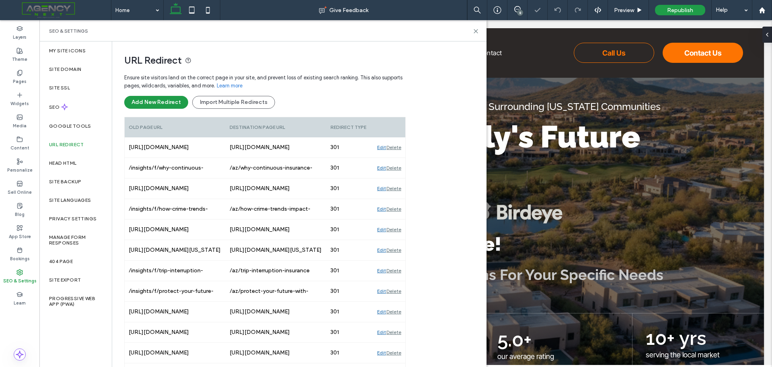
click at [394, 147] on div "Delete" at bounding box center [394, 147] width 15 height 20
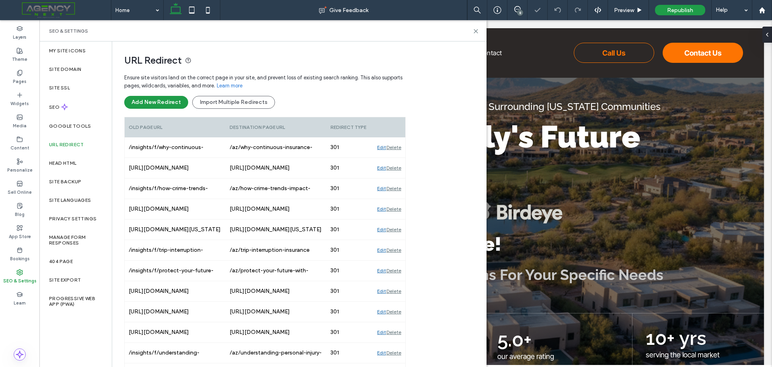
click at [394, 147] on div "Delete" at bounding box center [394, 147] width 15 height 20
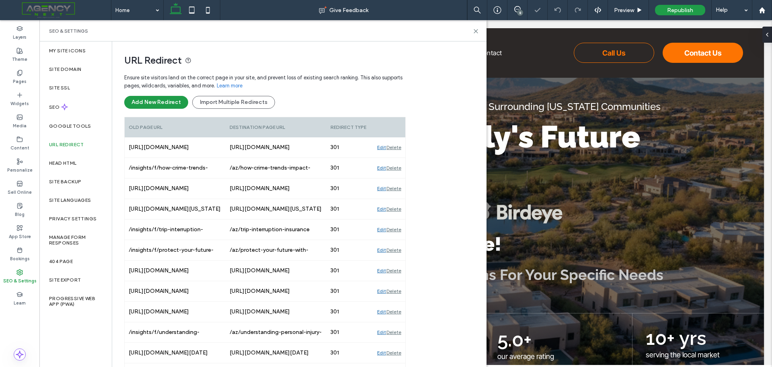
click at [394, 147] on div "Delete" at bounding box center [394, 147] width 15 height 20
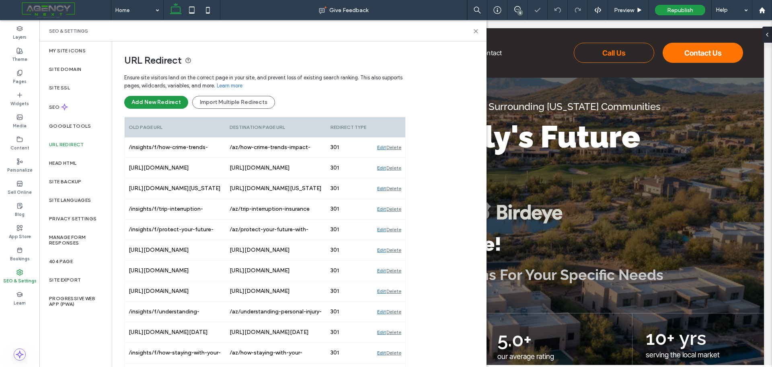
click at [394, 147] on div "Delete" at bounding box center [394, 147] width 15 height 20
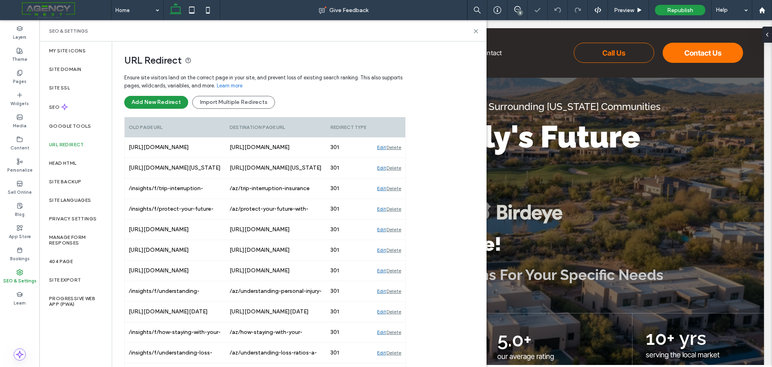
click at [394, 147] on div "Delete" at bounding box center [394, 147] width 15 height 20
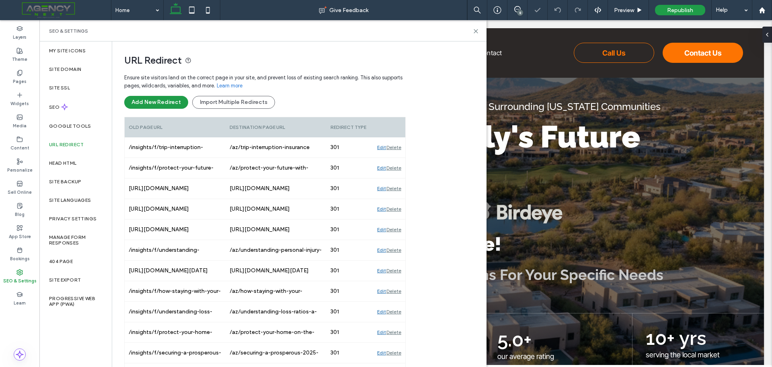
click at [394, 147] on div "Delete" at bounding box center [394, 147] width 15 height 20
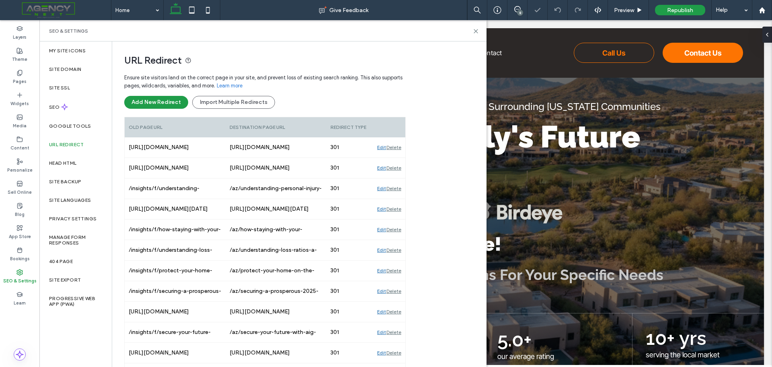
click at [394, 147] on div "Delete" at bounding box center [394, 147] width 15 height 20
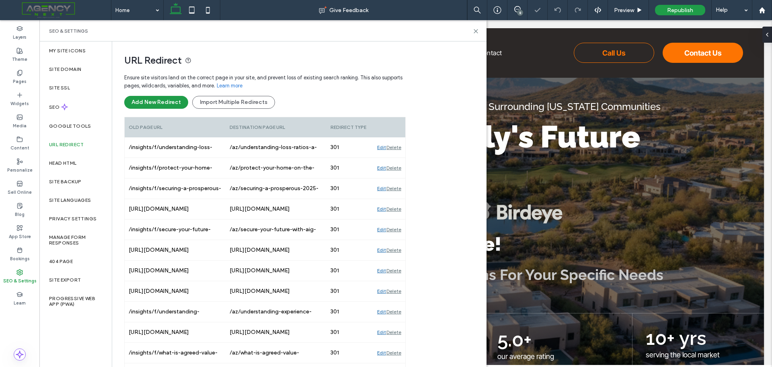
click at [394, 147] on div "Delete" at bounding box center [394, 147] width 15 height 20
click at [394, 158] on div "Delete" at bounding box center [394, 168] width 15 height 20
click at [394, 147] on div "Delete" at bounding box center [394, 147] width 15 height 20
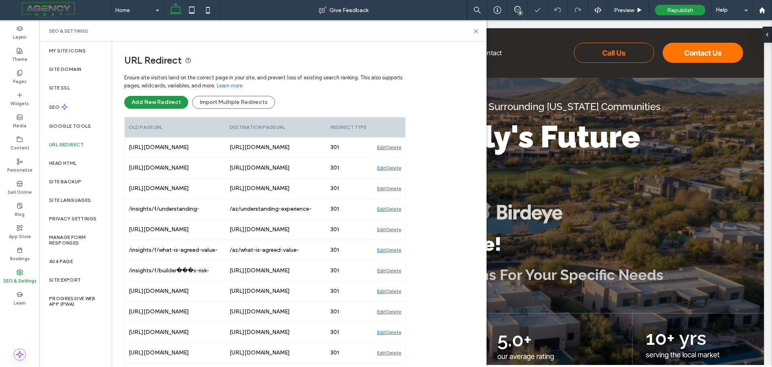
click at [394, 147] on div "Delete" at bounding box center [394, 147] width 15 height 20
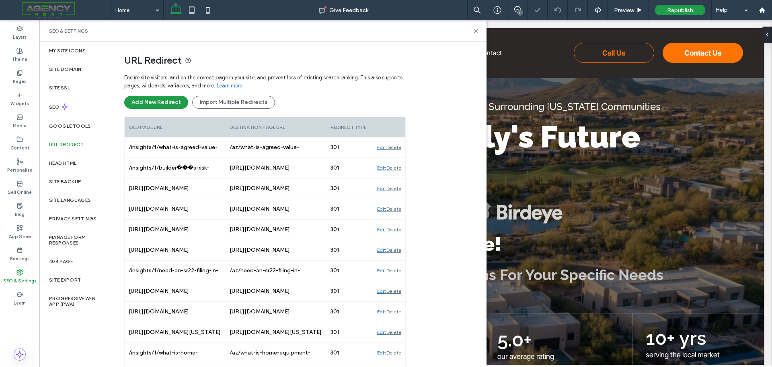
click at [394, 147] on div "Delete" at bounding box center [394, 147] width 15 height 20
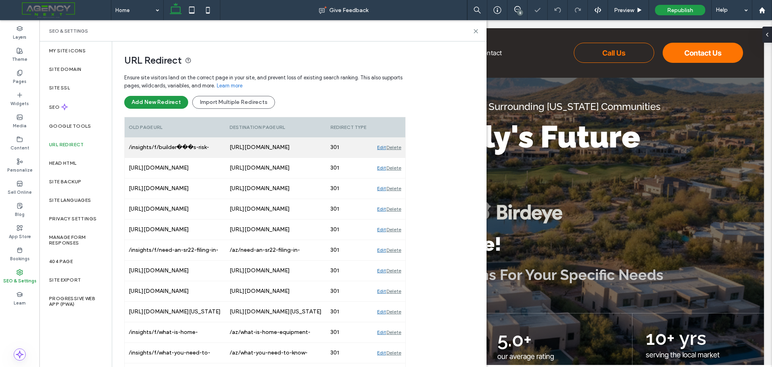
click at [395, 147] on div "Delete" at bounding box center [394, 147] width 15 height 20
click at [395, 158] on div "Delete" at bounding box center [394, 168] width 15 height 20
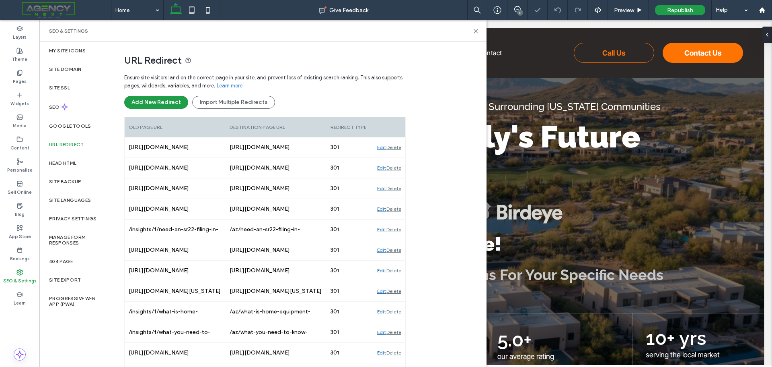
click at [395, 158] on div "Delete" at bounding box center [394, 168] width 15 height 20
click at [395, 147] on div "Delete" at bounding box center [394, 147] width 15 height 20
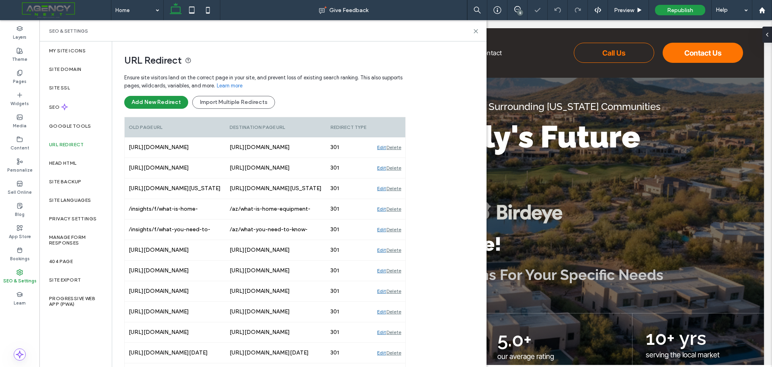
click at [395, 158] on div "Delete" at bounding box center [394, 168] width 15 height 20
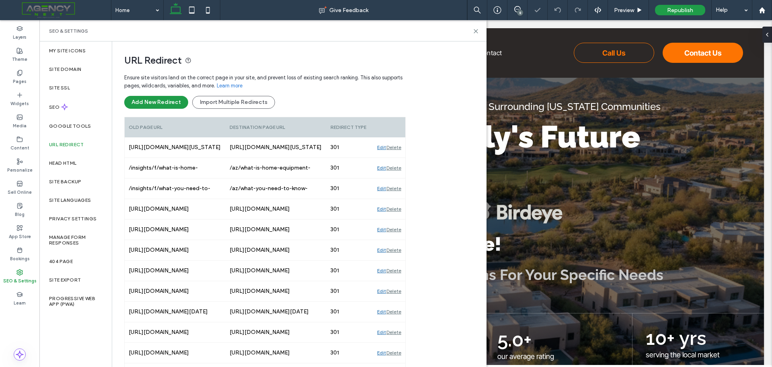
click at [395, 147] on div "Delete" at bounding box center [394, 147] width 15 height 20
click at [395, 158] on div "Delete" at bounding box center [394, 168] width 15 height 20
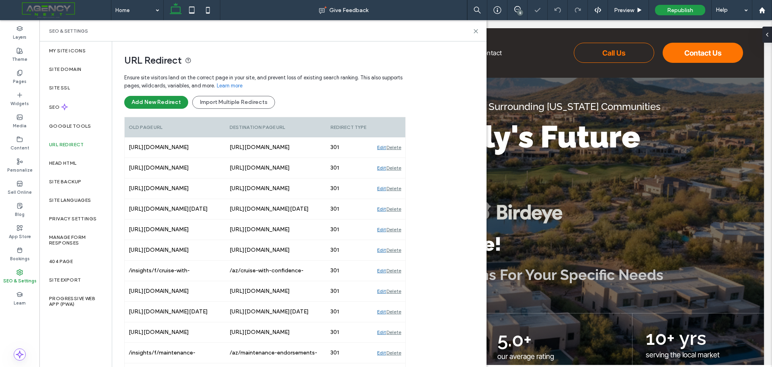
click at [395, 147] on div "Delete" at bounding box center [394, 147] width 15 height 20
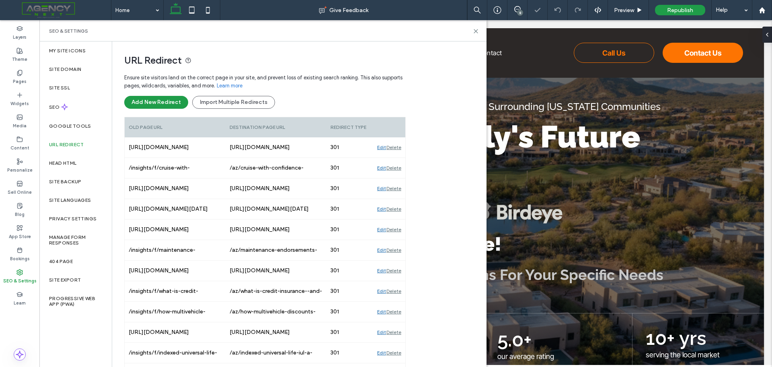
click at [395, 147] on div "Delete" at bounding box center [394, 147] width 15 height 20
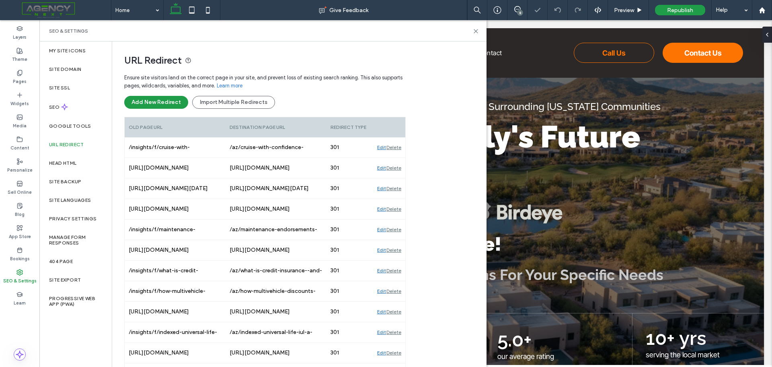
click at [395, 147] on div "Delete" at bounding box center [394, 147] width 15 height 20
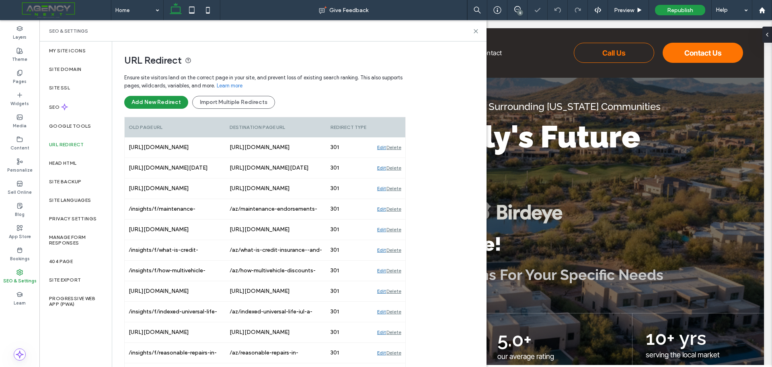
click at [395, 147] on div "Delete" at bounding box center [394, 147] width 15 height 20
click at [395, 158] on div "Delete" at bounding box center [394, 168] width 15 height 20
click at [395, 147] on div "Delete" at bounding box center [394, 147] width 15 height 20
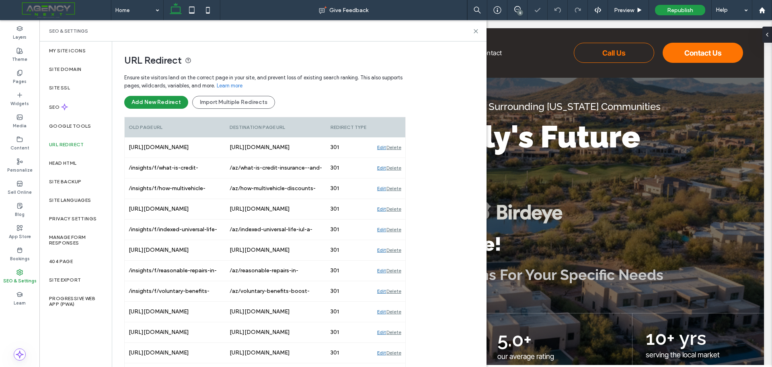
click at [395, 147] on div "Delete" at bounding box center [394, 147] width 15 height 20
click at [395, 158] on div "Delete" at bounding box center [394, 168] width 15 height 20
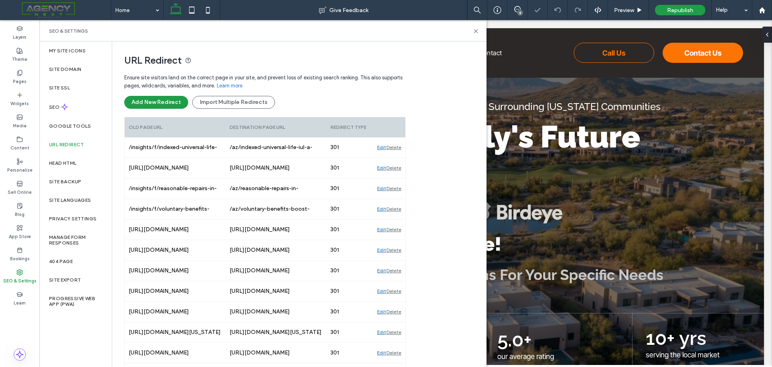
click at [395, 147] on div "Delete" at bounding box center [394, 147] width 15 height 20
click at [395, 158] on div "Delete" at bounding box center [394, 168] width 15 height 20
click at [395, 147] on div "Delete" at bounding box center [394, 147] width 15 height 20
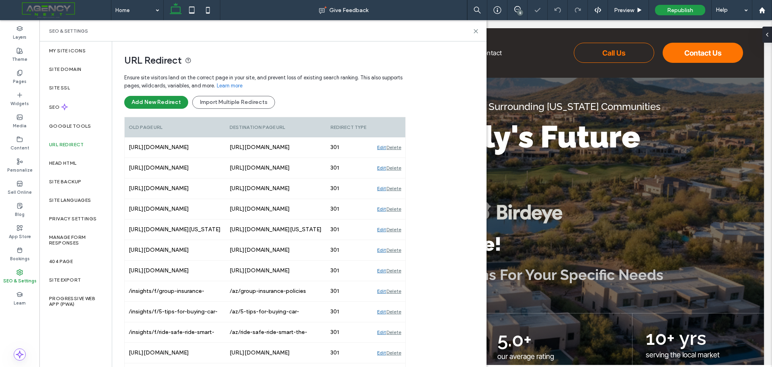
click at [395, 147] on div "Delete" at bounding box center [394, 147] width 15 height 20
click at [395, 158] on div "Delete" at bounding box center [394, 168] width 15 height 20
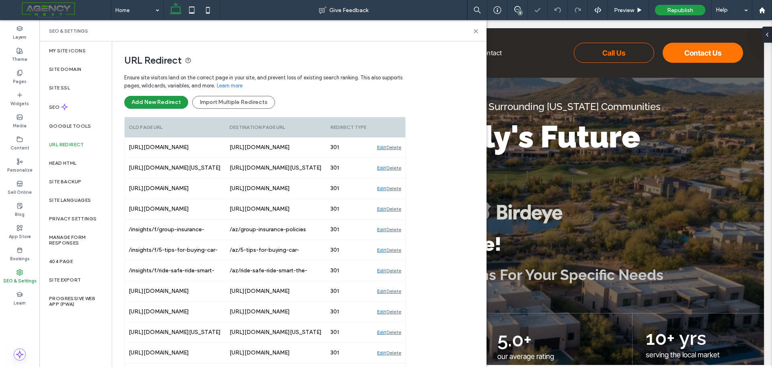
click at [395, 147] on div "Delete" at bounding box center [394, 147] width 15 height 20
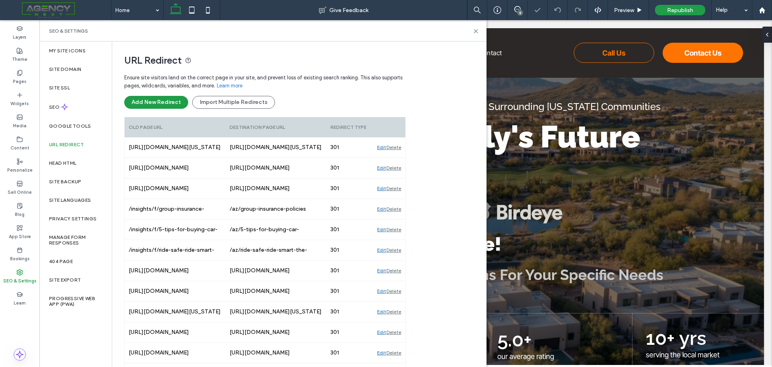
click at [395, 147] on div "Delete" at bounding box center [394, 147] width 15 height 20
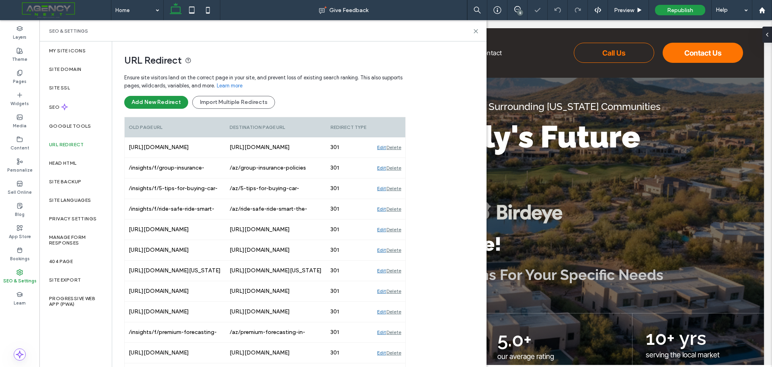
click at [395, 147] on div "Delete" at bounding box center [394, 147] width 15 height 20
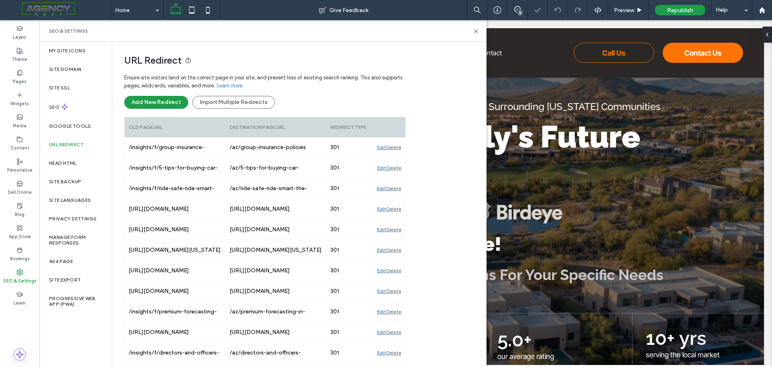
click at [395, 147] on div "Delete" at bounding box center [394, 147] width 15 height 20
click at [395, 158] on div "Delete" at bounding box center [394, 168] width 15 height 20
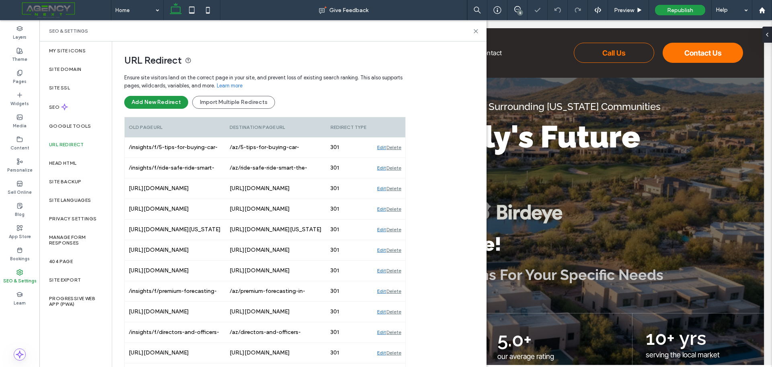
click at [395, 158] on div "Delete" at bounding box center [394, 168] width 15 height 20
click at [395, 147] on div "Delete" at bounding box center [394, 147] width 15 height 20
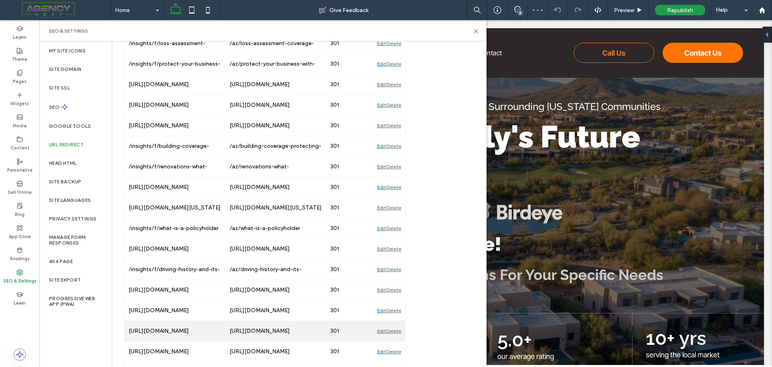
scroll to position [1569, 0]
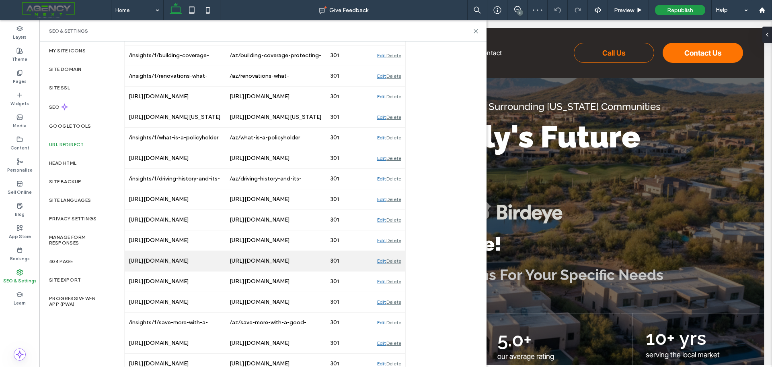
click at [395, 260] on div "Delete" at bounding box center [394, 261] width 15 height 20
click at [395, 271] on div "Delete" at bounding box center [394, 281] width 15 height 20
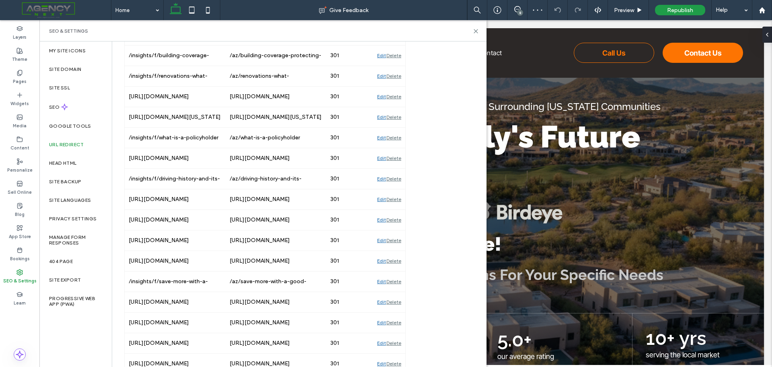
click at [395, 260] on div "Delete" at bounding box center [394, 261] width 15 height 20
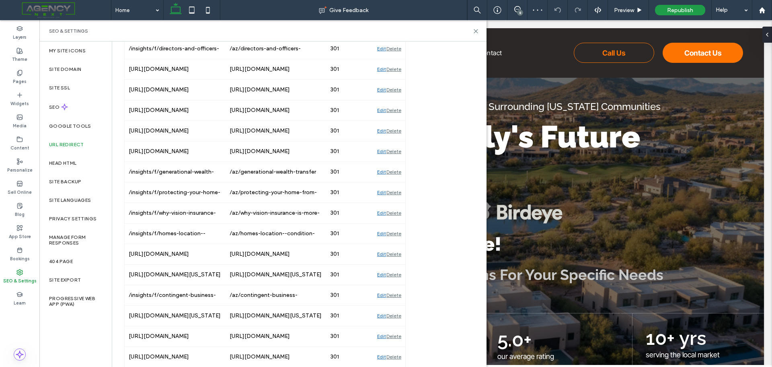
scroll to position [0, 0]
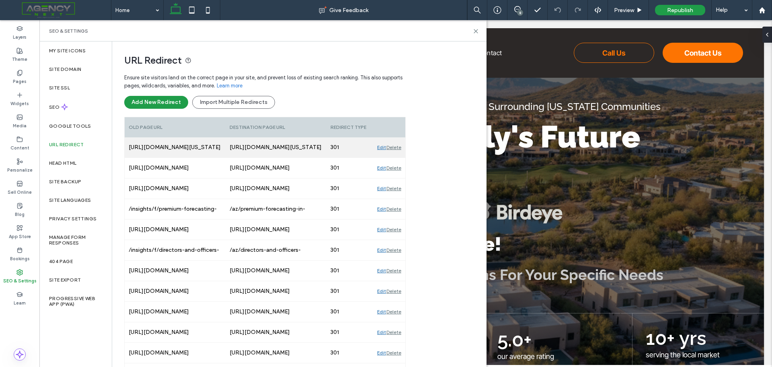
click at [397, 148] on div "Delete" at bounding box center [394, 147] width 15 height 20
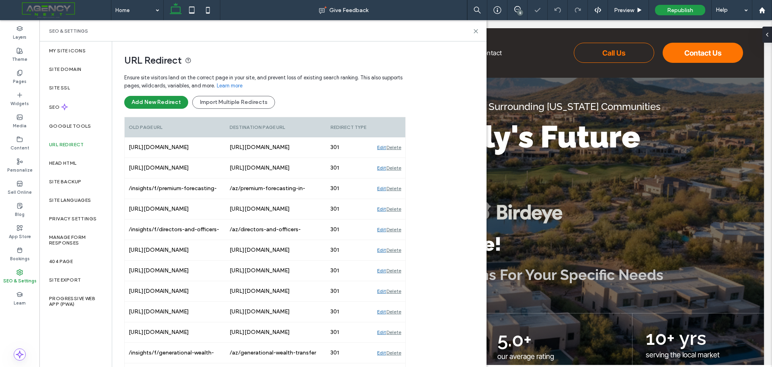
click at [397, 148] on div "Delete" at bounding box center [394, 147] width 15 height 20
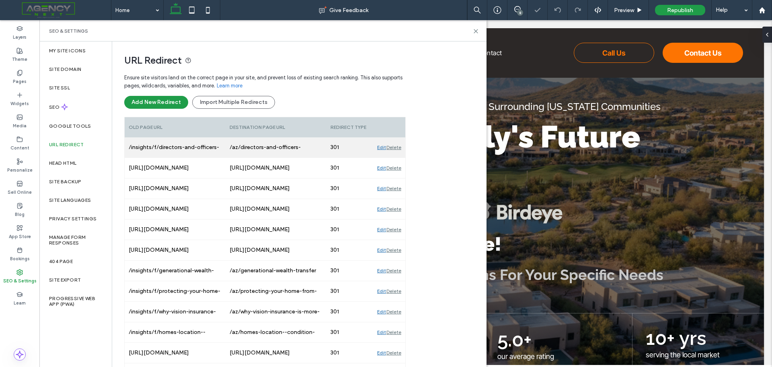
click at [397, 148] on div "Delete" at bounding box center [394, 147] width 15 height 20
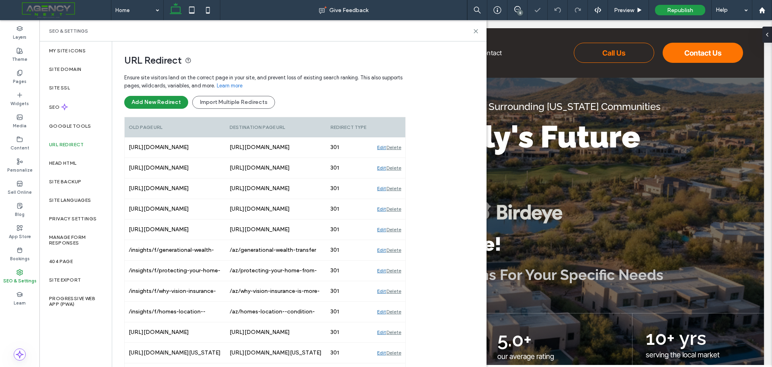
click at [397, 148] on div "Delete" at bounding box center [394, 147] width 15 height 20
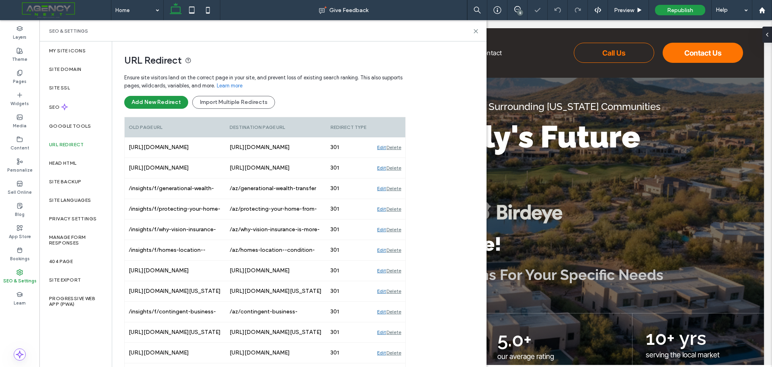
click at [397, 148] on div "Delete" at bounding box center [394, 147] width 15 height 20
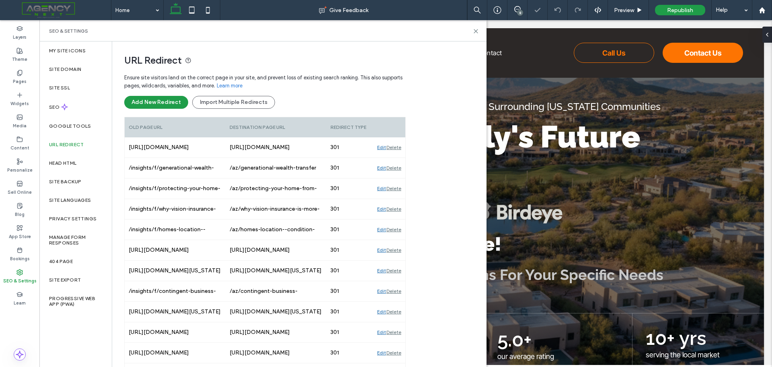
click at [397, 148] on div "Delete" at bounding box center [394, 147] width 15 height 20
click at [397, 158] on div "Delete" at bounding box center [394, 168] width 15 height 20
click at [397, 148] on div "Delete" at bounding box center [394, 147] width 15 height 20
click at [397, 158] on div "Delete" at bounding box center [394, 168] width 15 height 20
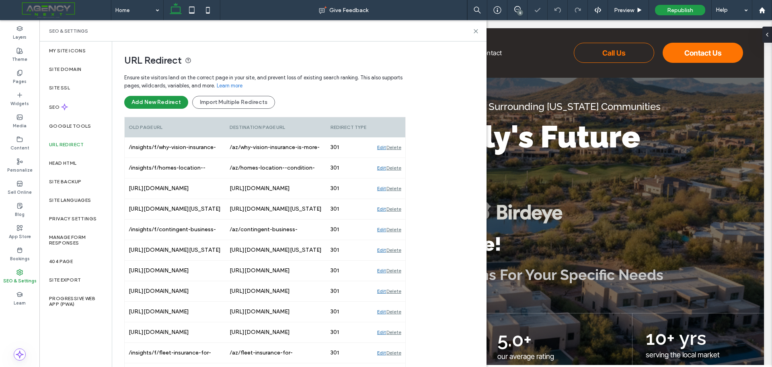
click at [397, 158] on div "Delete" at bounding box center [394, 168] width 15 height 20
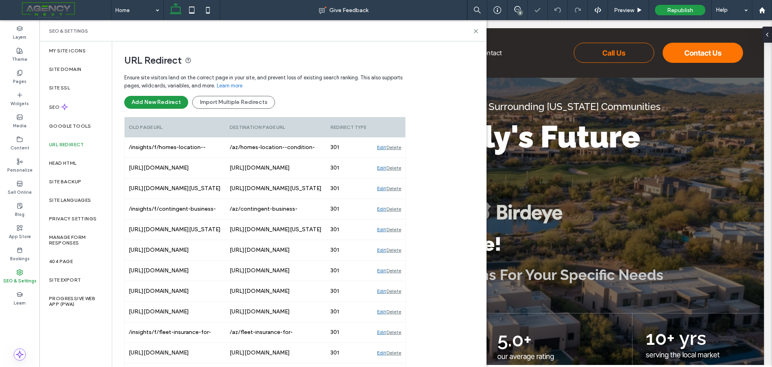
click at [397, 158] on div "Delete" at bounding box center [394, 168] width 15 height 20
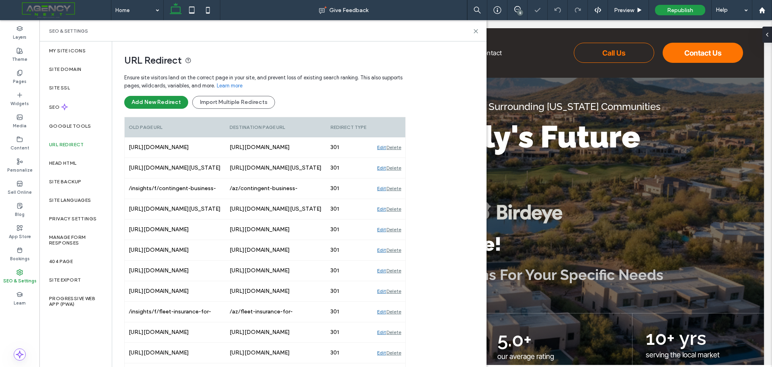
click at [397, 158] on div "Delete" at bounding box center [394, 168] width 15 height 20
click at [397, 148] on div "Delete" at bounding box center [394, 147] width 15 height 20
click at [397, 158] on div "Delete" at bounding box center [394, 168] width 15 height 20
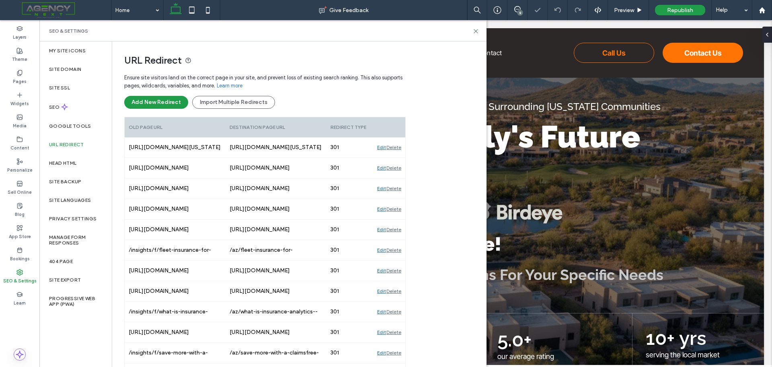
click at [397, 158] on div "Delete" at bounding box center [394, 168] width 15 height 20
click at [397, 148] on div "Delete" at bounding box center [394, 147] width 15 height 20
click at [397, 158] on div "Delete" at bounding box center [394, 168] width 15 height 20
click at [397, 148] on div "Delete" at bounding box center [394, 147] width 15 height 20
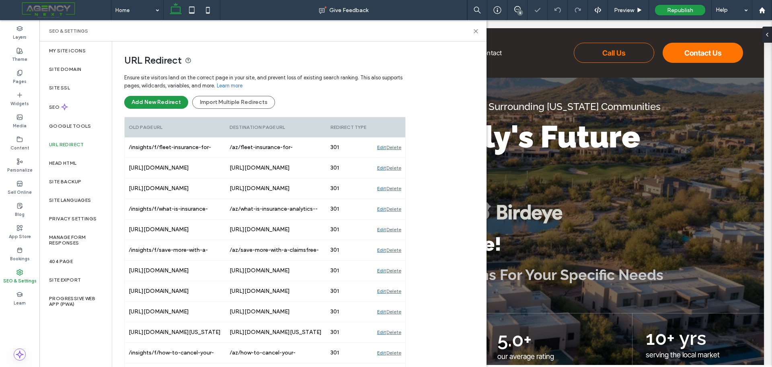
click at [397, 148] on div "Delete" at bounding box center [394, 147] width 15 height 20
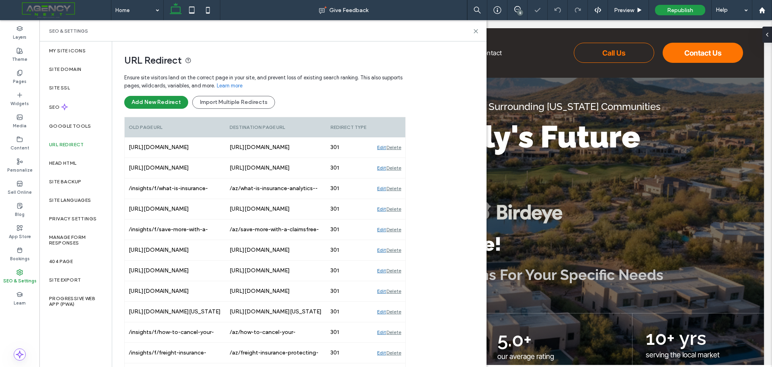
click at [397, 148] on div "Delete" at bounding box center [394, 147] width 15 height 20
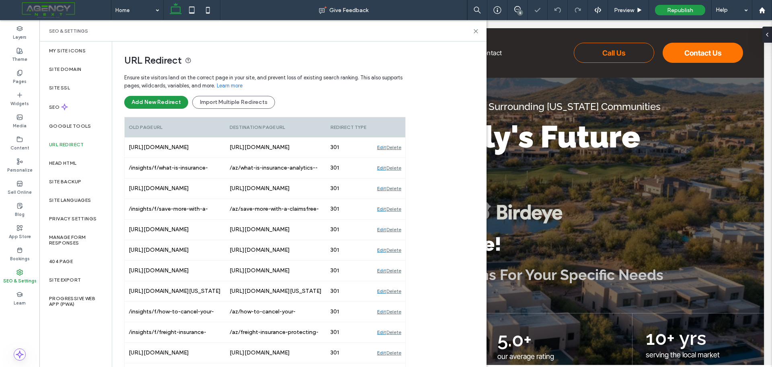
click at [397, 148] on div "Delete" at bounding box center [394, 147] width 15 height 20
click at [397, 158] on div "Delete" at bounding box center [394, 168] width 15 height 20
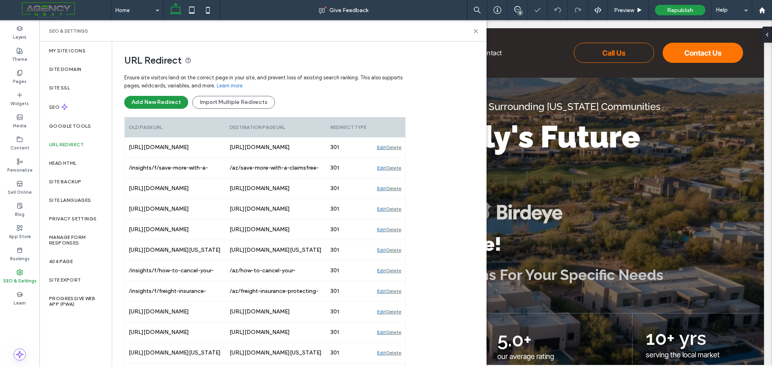
click at [397, 148] on div "Delete" at bounding box center [394, 147] width 15 height 20
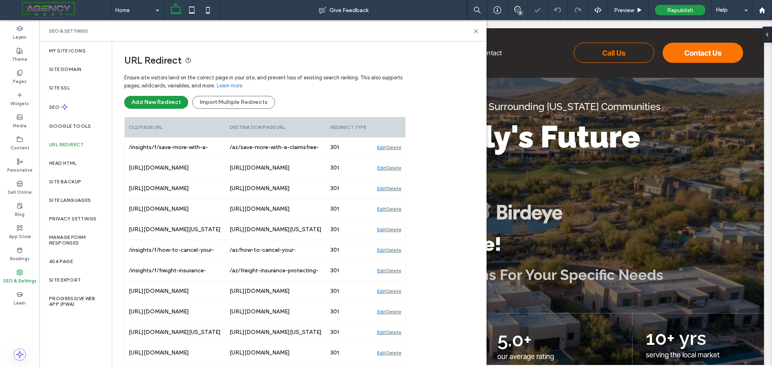
click at [397, 148] on div "Delete" at bounding box center [394, 147] width 15 height 20
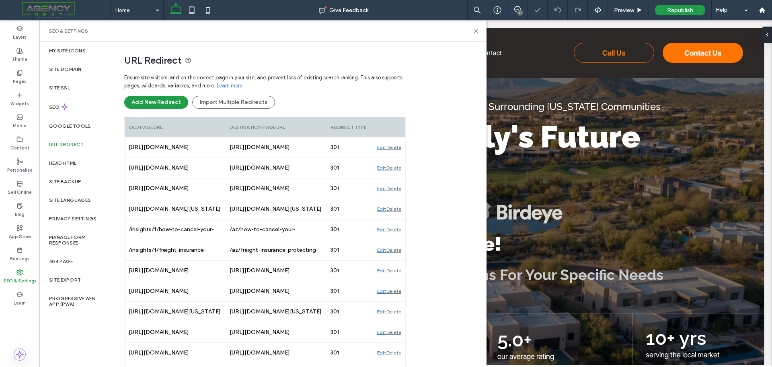
click at [397, 148] on div "Delete" at bounding box center [394, 147] width 15 height 20
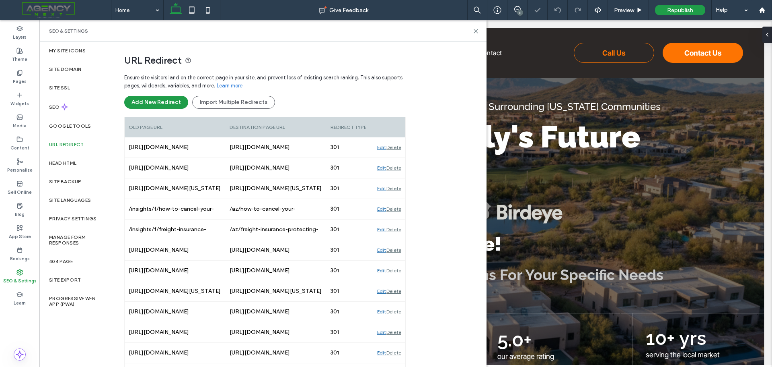
click at [397, 148] on div "Delete" at bounding box center [394, 147] width 15 height 20
click at [397, 158] on div "Delete" at bounding box center [394, 168] width 15 height 20
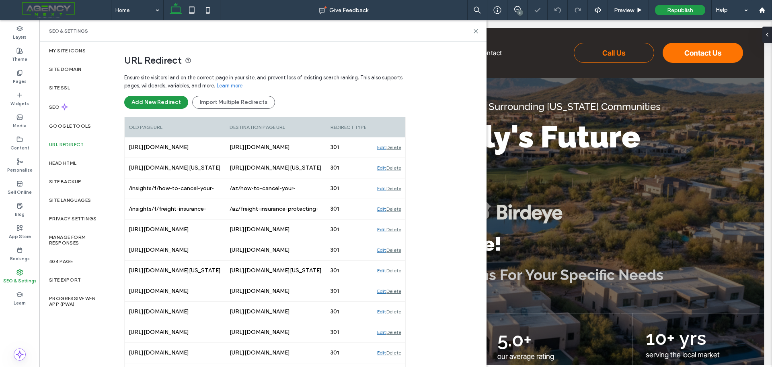
click at [397, 158] on div "Delete" at bounding box center [394, 168] width 15 height 20
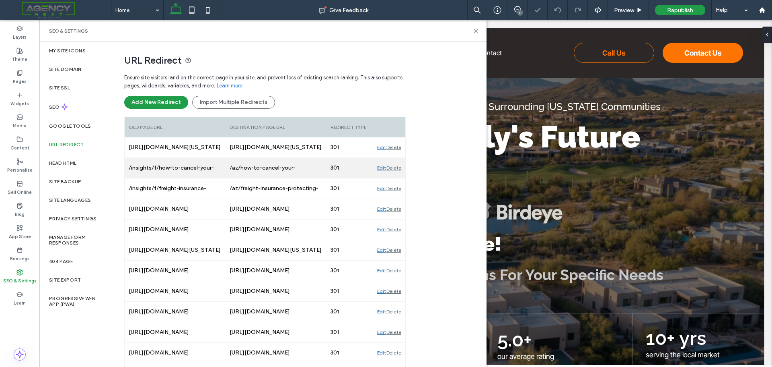
click at [397, 158] on div "Delete" at bounding box center [394, 168] width 15 height 20
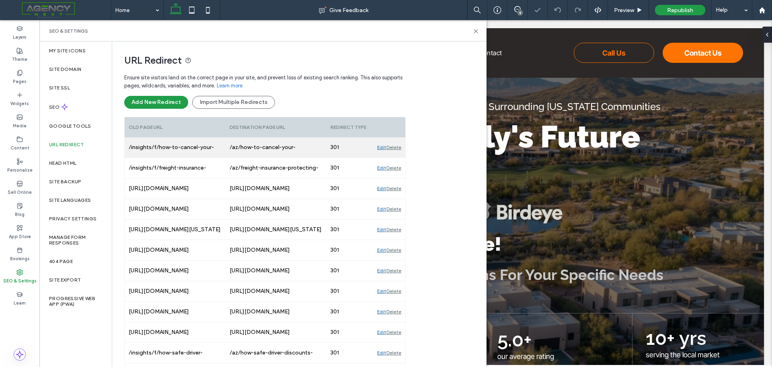
click at [397, 158] on div "Delete" at bounding box center [394, 168] width 15 height 20
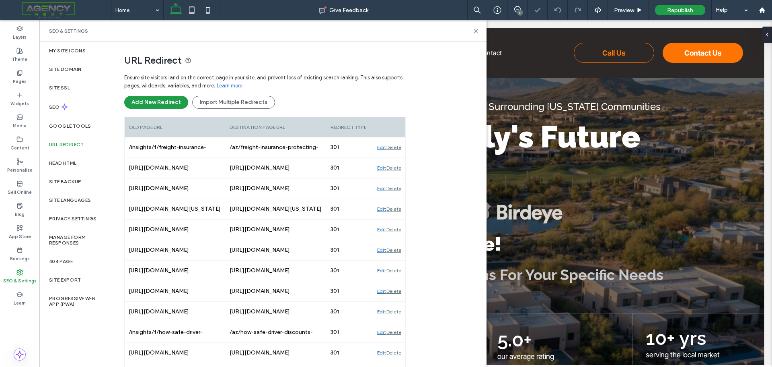
click at [397, 158] on div "Delete" at bounding box center [394, 168] width 15 height 20
click at [397, 148] on div "Delete" at bounding box center [394, 147] width 15 height 20
click at [397, 158] on div "Delete" at bounding box center [394, 168] width 15 height 20
click at [397, 148] on div "Delete" at bounding box center [394, 147] width 15 height 20
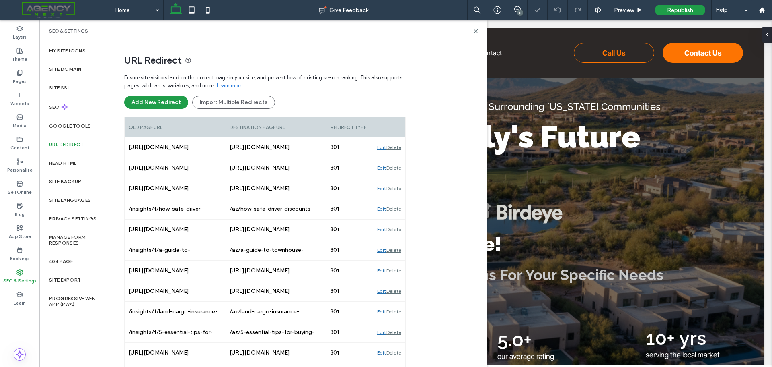
click at [397, 148] on div "Delete" at bounding box center [394, 147] width 15 height 20
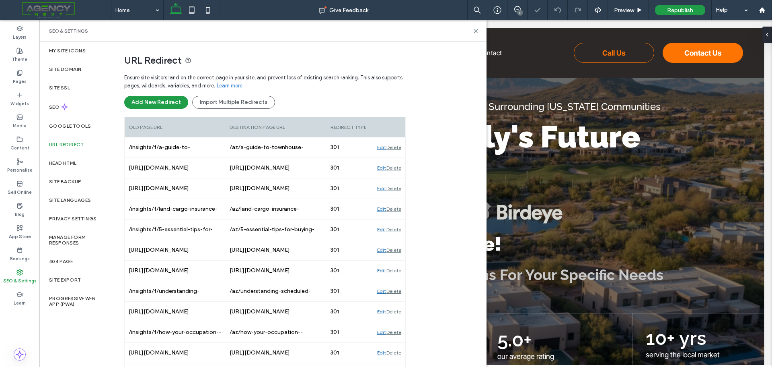
click at [397, 148] on div "Delete" at bounding box center [394, 147] width 15 height 20
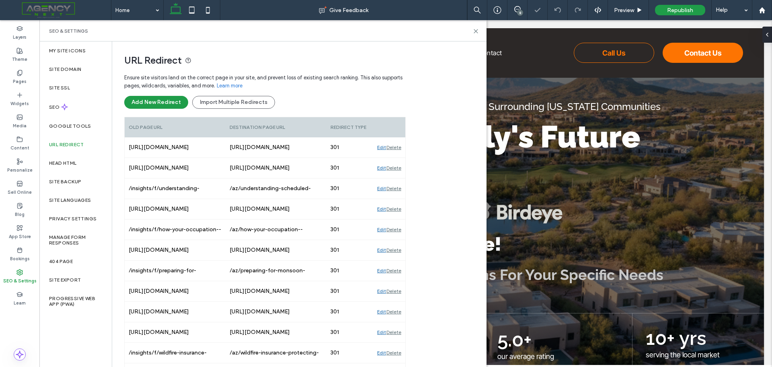
click at [397, 148] on div "Delete" at bounding box center [394, 147] width 15 height 20
click at [397, 158] on div "Delete" at bounding box center [394, 168] width 15 height 20
click at [397, 148] on div "Delete" at bounding box center [394, 147] width 15 height 20
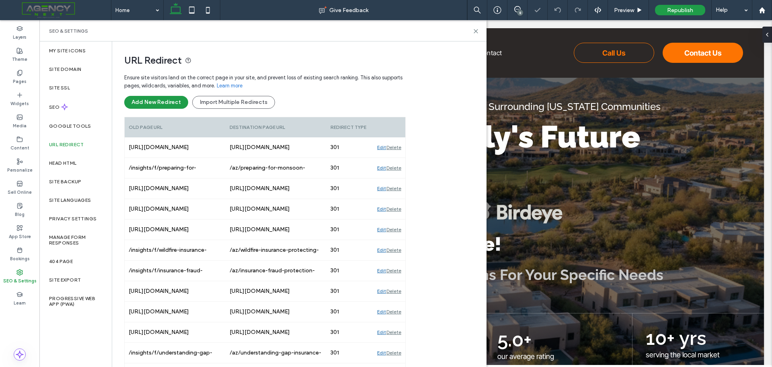
click at [397, 148] on div "Delete" at bounding box center [394, 147] width 15 height 20
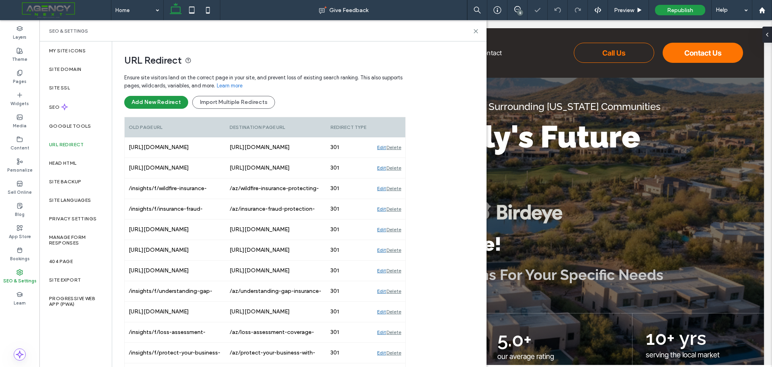
click at [397, 158] on div "Delete" at bounding box center [394, 168] width 15 height 20
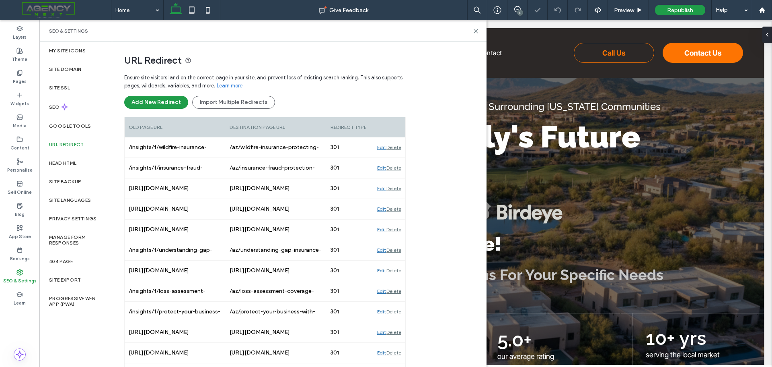
click at [397, 158] on div "Delete" at bounding box center [394, 168] width 15 height 20
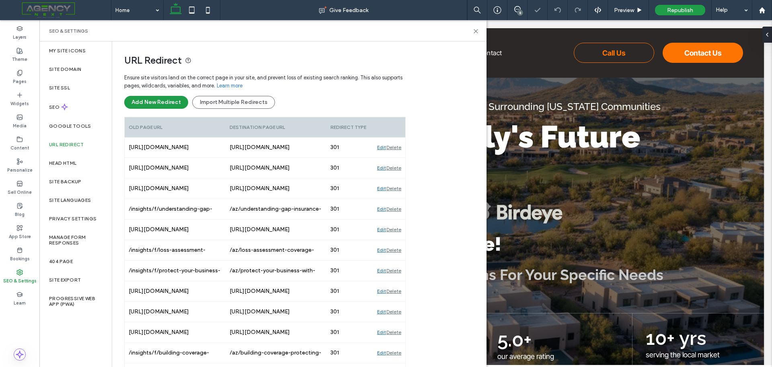
click at [397, 148] on div "Delete" at bounding box center [394, 147] width 15 height 20
click at [397, 158] on div "Delete" at bounding box center [394, 168] width 15 height 20
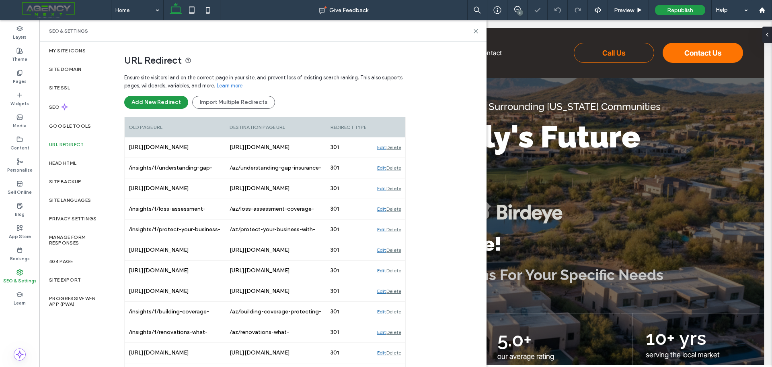
click at [397, 158] on div "Delete" at bounding box center [394, 168] width 15 height 20
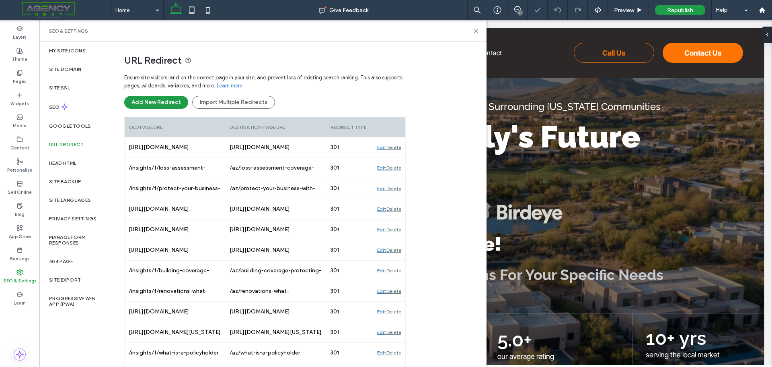
click at [397, 148] on div "Delete" at bounding box center [394, 147] width 15 height 20
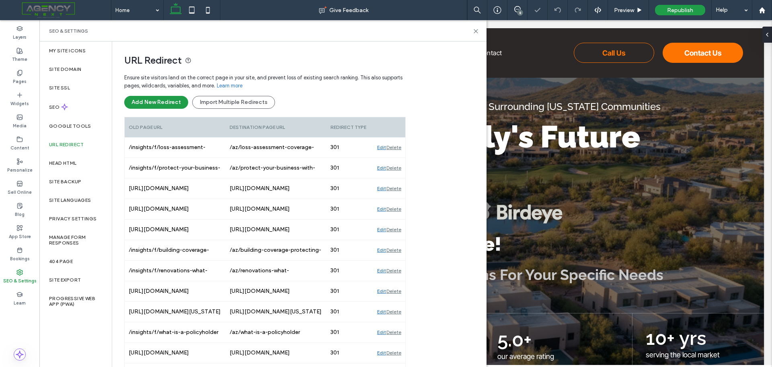
click at [397, 148] on div "Delete" at bounding box center [394, 147] width 15 height 20
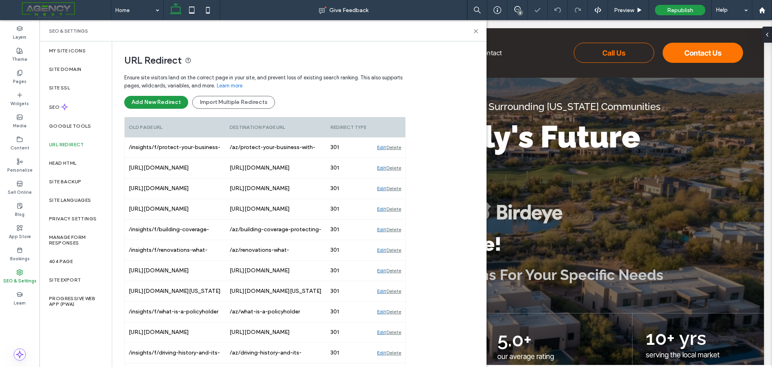
click at [397, 148] on div "Delete" at bounding box center [394, 147] width 15 height 20
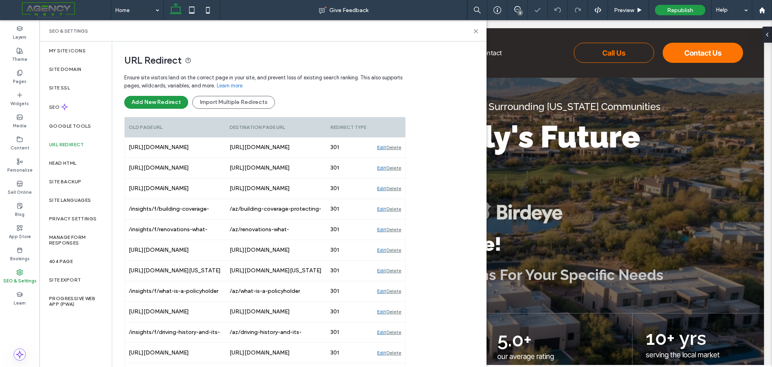
click at [397, 148] on div "Delete" at bounding box center [394, 147] width 15 height 20
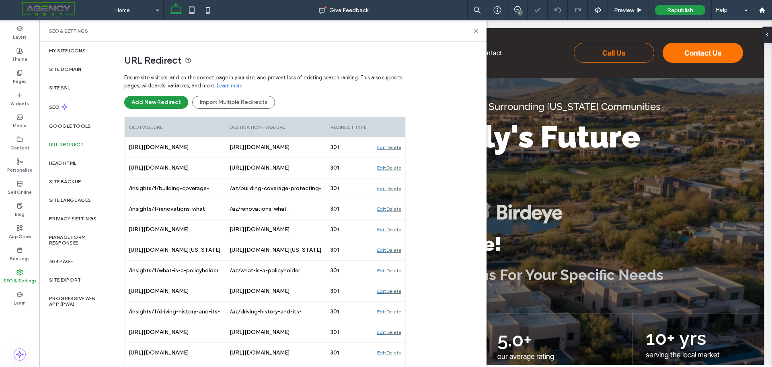
click at [397, 148] on div "Delete" at bounding box center [394, 147] width 15 height 20
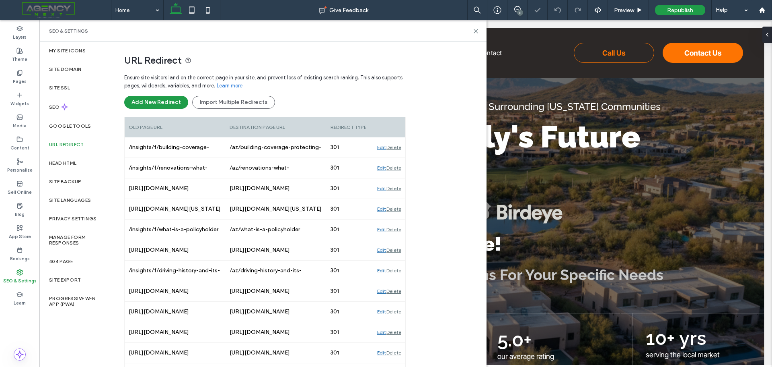
click at [397, 148] on div "Delete" at bounding box center [394, 147] width 15 height 20
click at [397, 158] on div "Delete" at bounding box center [394, 168] width 15 height 20
click at [397, 148] on div "Delete" at bounding box center [394, 147] width 15 height 20
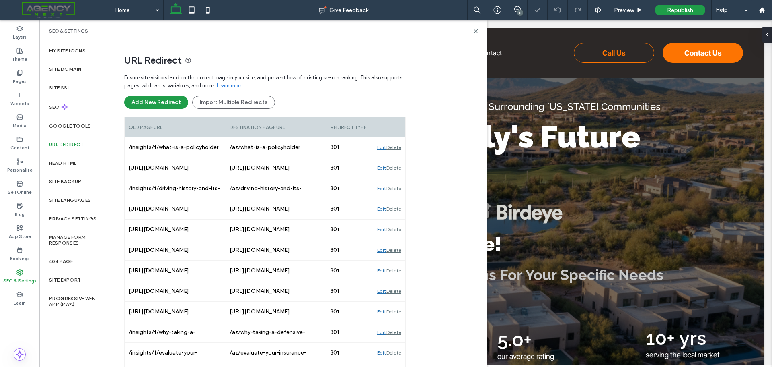
click at [397, 148] on div "Delete" at bounding box center [394, 147] width 15 height 20
click at [397, 158] on div "Delete" at bounding box center [394, 168] width 15 height 20
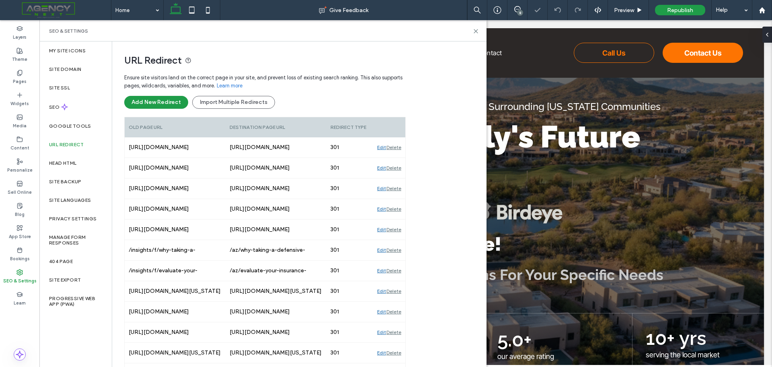
click at [397, 158] on div "Delete" at bounding box center [394, 168] width 15 height 20
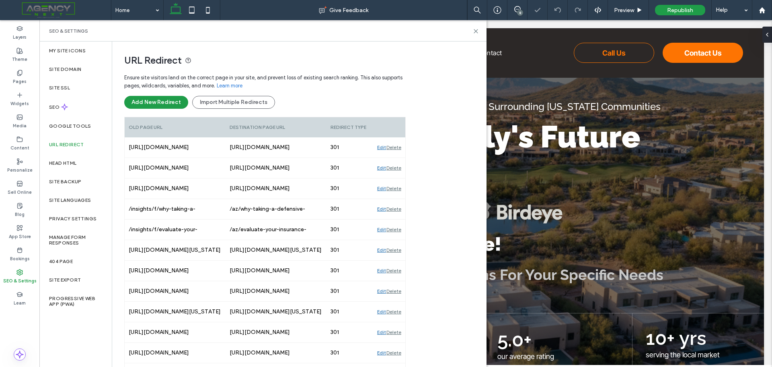
click at [397, 158] on div "Delete" at bounding box center [394, 168] width 15 height 20
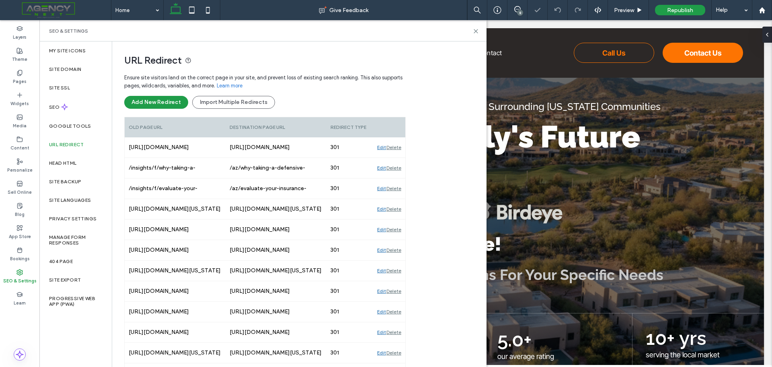
click at [397, 158] on div "Delete" at bounding box center [394, 168] width 15 height 20
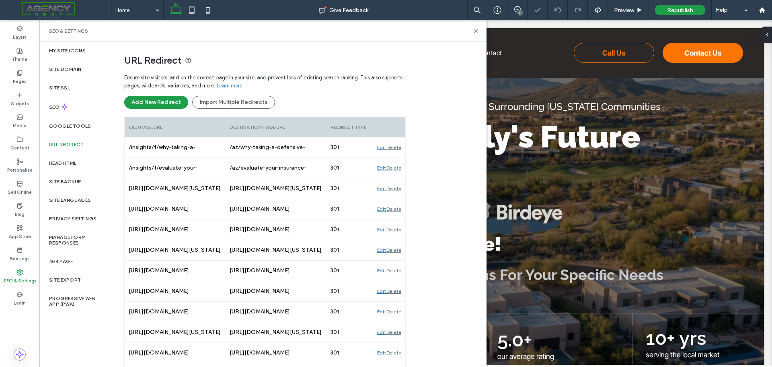
click at [397, 158] on div "Delete" at bounding box center [394, 168] width 15 height 20
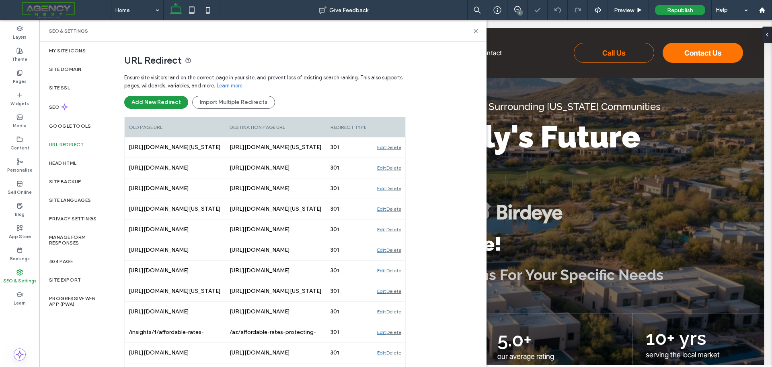
click at [397, 148] on div "Delete" at bounding box center [394, 147] width 15 height 20
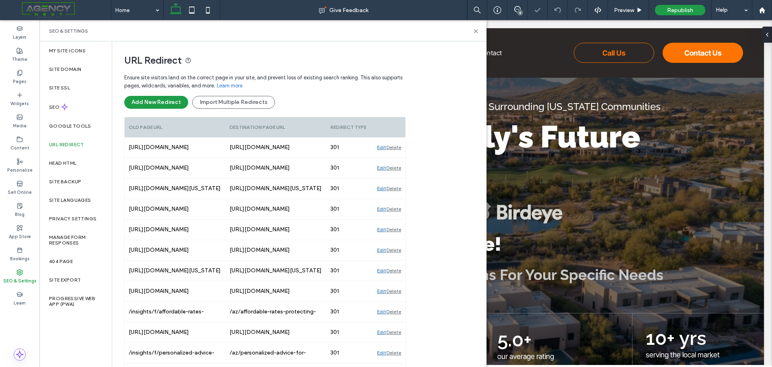
click at [397, 148] on div "Delete" at bounding box center [394, 147] width 15 height 20
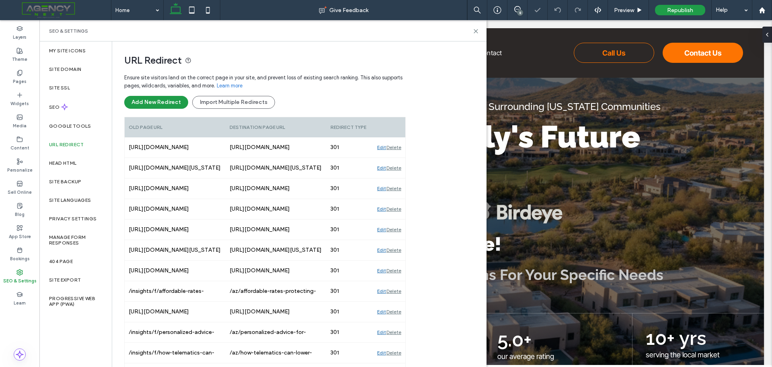
click at [397, 148] on div "Delete" at bounding box center [394, 147] width 15 height 20
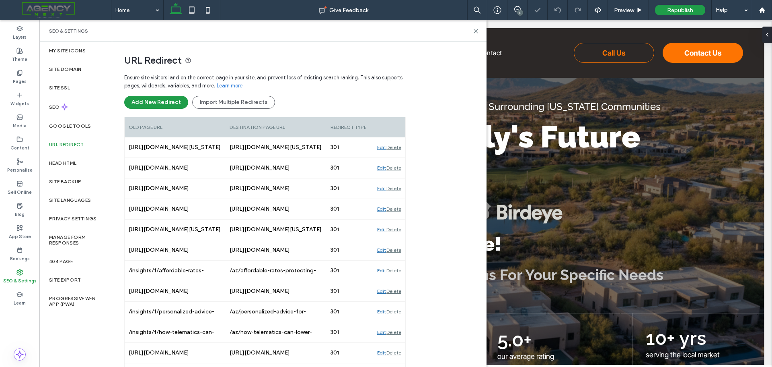
click at [397, 148] on div "Delete" at bounding box center [394, 147] width 15 height 20
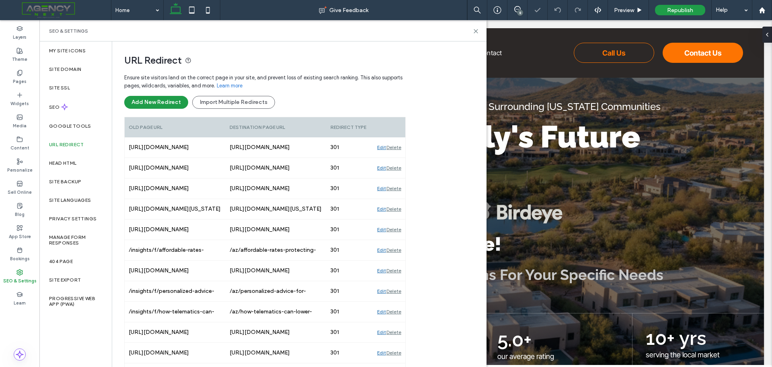
click at [397, 148] on div "Delete" at bounding box center [394, 147] width 15 height 20
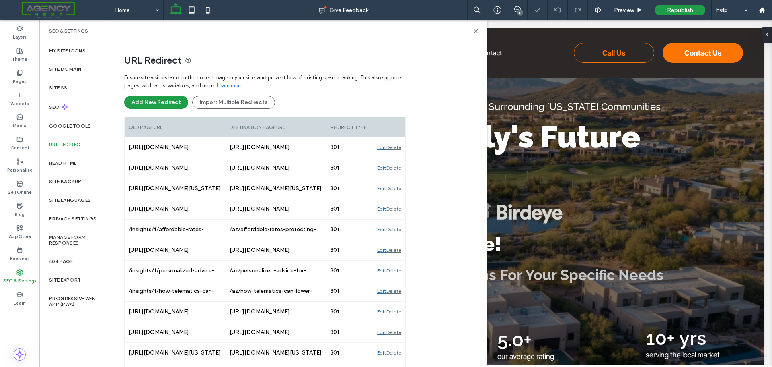
click at [397, 148] on div "Delete" at bounding box center [394, 147] width 15 height 20
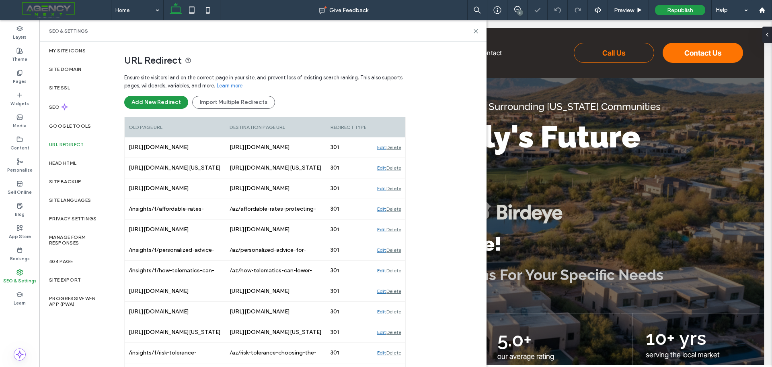
click at [397, 148] on div "Delete" at bounding box center [394, 147] width 15 height 20
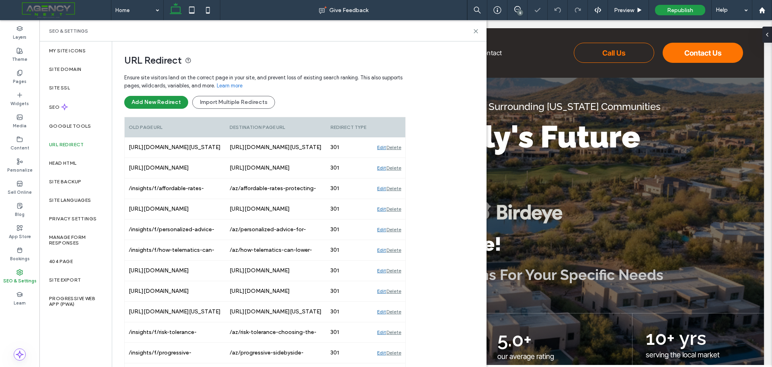
click at [397, 148] on div "Delete" at bounding box center [394, 147] width 15 height 20
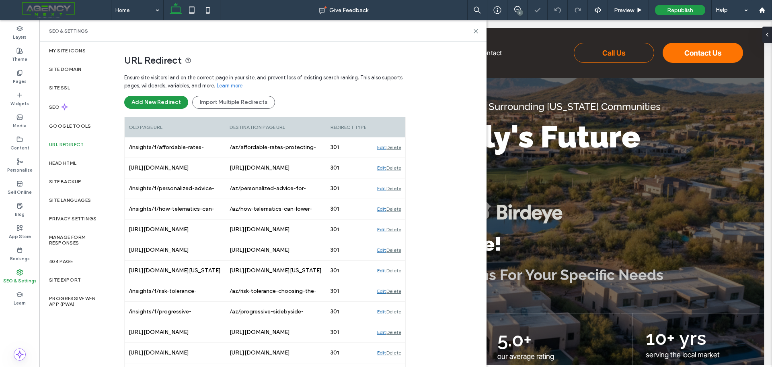
click at [397, 148] on div "Delete" at bounding box center [394, 147] width 15 height 20
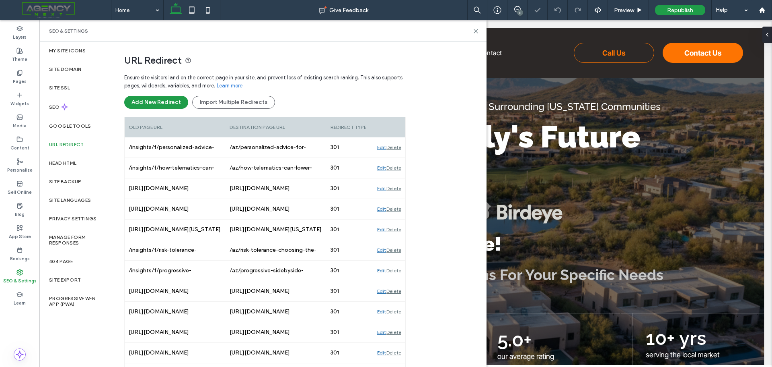
click at [397, 148] on div "Delete" at bounding box center [394, 147] width 15 height 20
click at [397, 158] on div "Delete" at bounding box center [394, 168] width 15 height 20
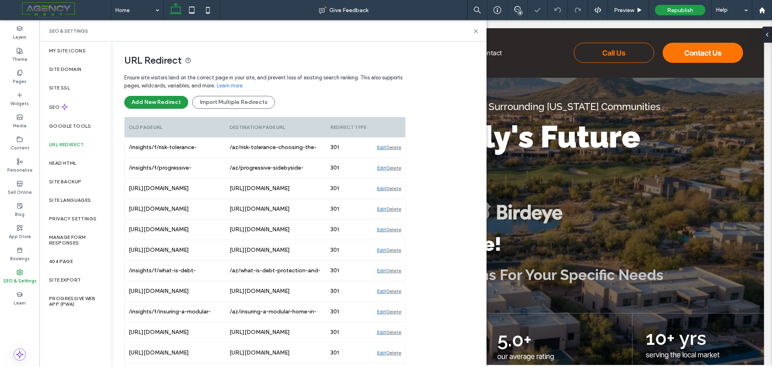
click at [397, 148] on div "Delete" at bounding box center [394, 147] width 15 height 20
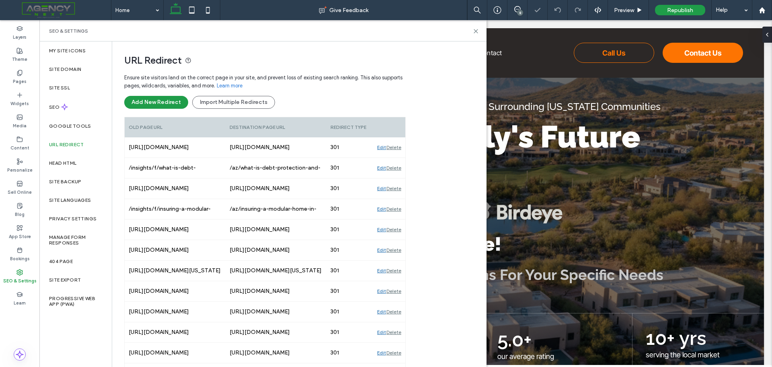
click at [397, 148] on div "Delete" at bounding box center [394, 147] width 15 height 20
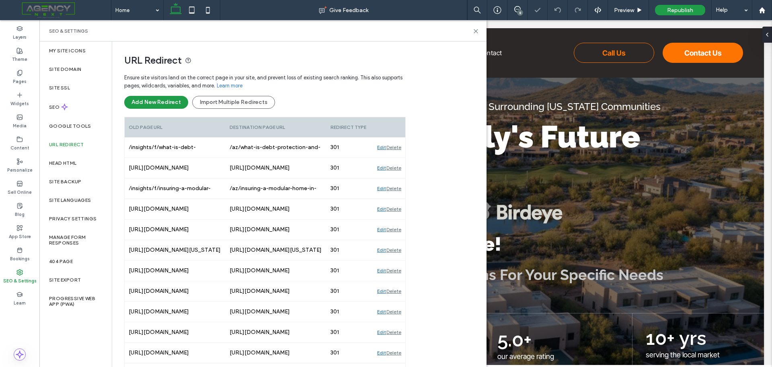
click at [397, 148] on div "Delete" at bounding box center [394, 147] width 15 height 20
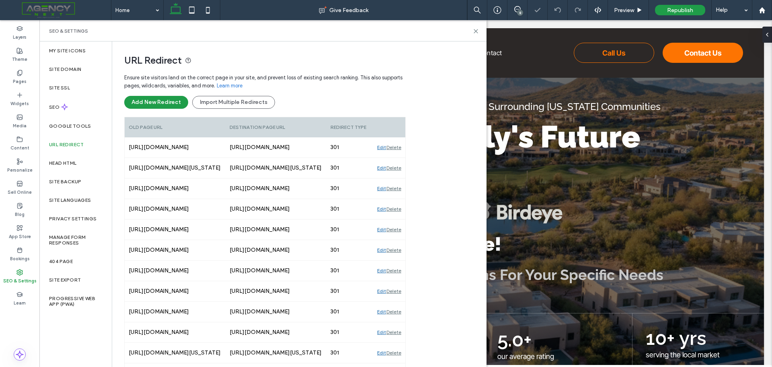
click at [397, 158] on div "Delete" at bounding box center [394, 168] width 15 height 20
click at [397, 148] on div "Delete" at bounding box center [394, 147] width 15 height 20
click at [397, 158] on div "Delete" at bounding box center [394, 168] width 15 height 20
click at [397, 148] on div "Delete" at bounding box center [394, 147] width 15 height 20
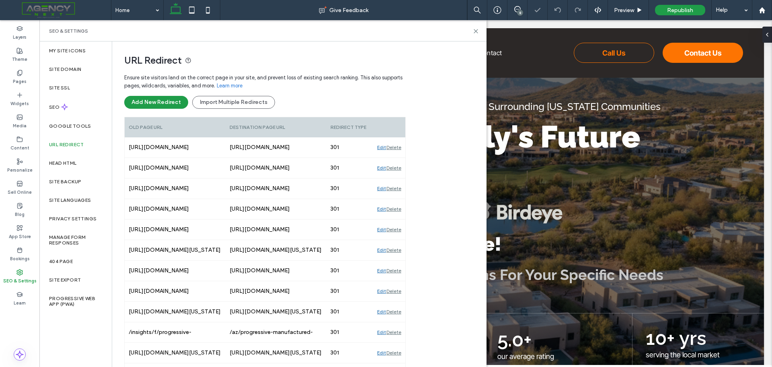
click at [397, 148] on div "Delete" at bounding box center [394, 147] width 15 height 20
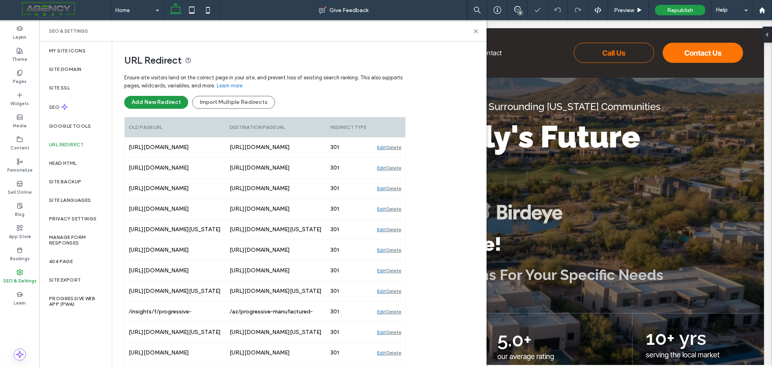
click at [397, 148] on div "Delete" at bounding box center [394, 147] width 15 height 20
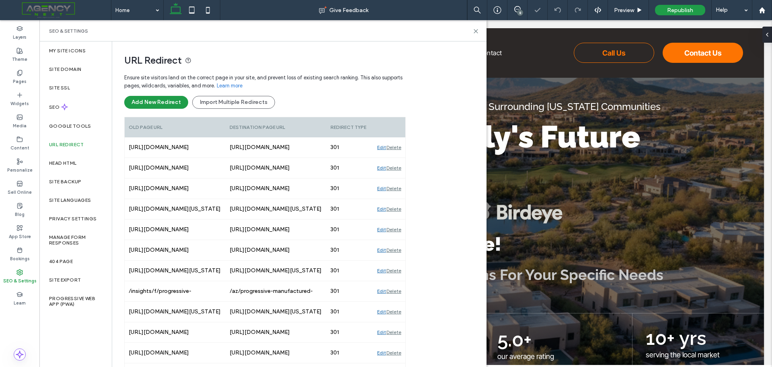
click at [397, 148] on div "Delete" at bounding box center [394, 147] width 15 height 20
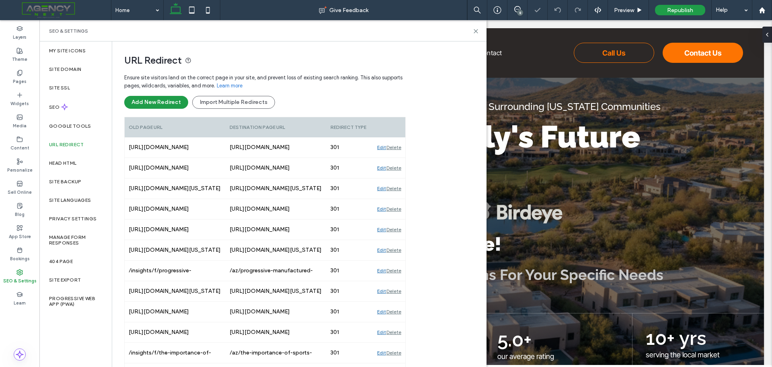
click at [397, 148] on div "Delete" at bounding box center [394, 147] width 15 height 20
click at [397, 158] on div "Delete" at bounding box center [394, 168] width 15 height 20
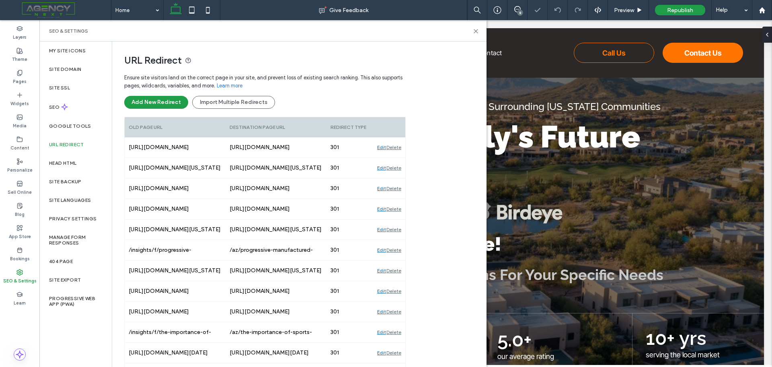
click at [397, 158] on div "Delete" at bounding box center [394, 168] width 15 height 20
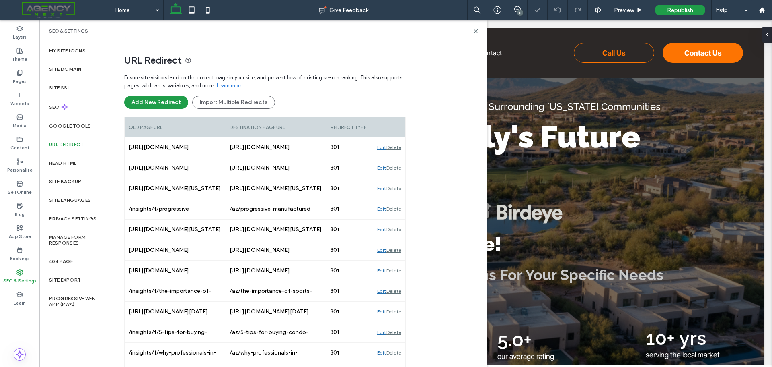
click at [397, 148] on div "Delete" at bounding box center [394, 147] width 15 height 20
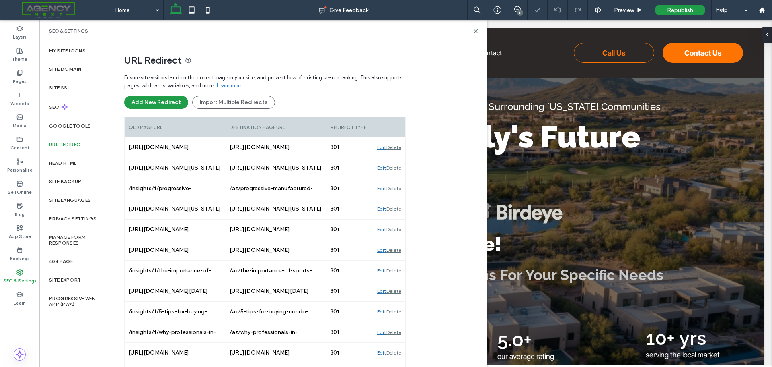
click at [397, 148] on div "Delete" at bounding box center [394, 147] width 15 height 20
click at [397, 158] on div "Delete" at bounding box center [394, 168] width 15 height 20
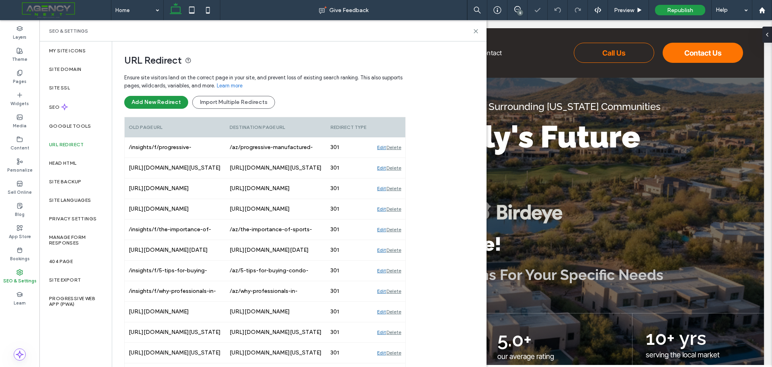
click at [397, 148] on div "Delete" at bounding box center [394, 147] width 15 height 20
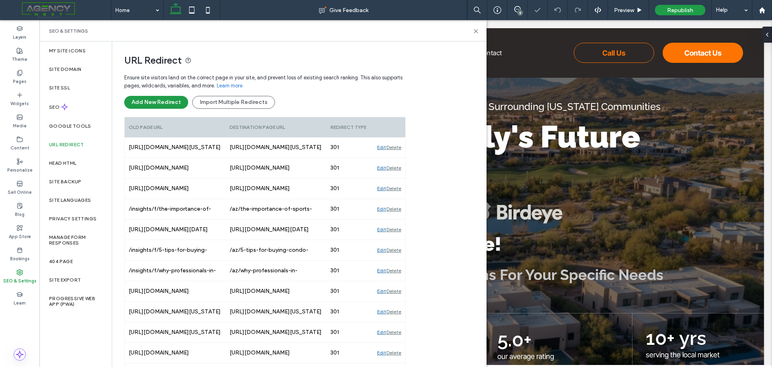
click at [397, 148] on div "Delete" at bounding box center [394, 147] width 15 height 20
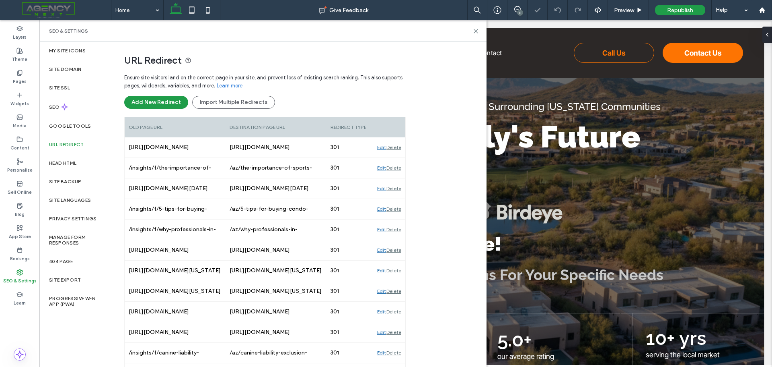
click at [397, 148] on div "Delete" at bounding box center [394, 147] width 15 height 20
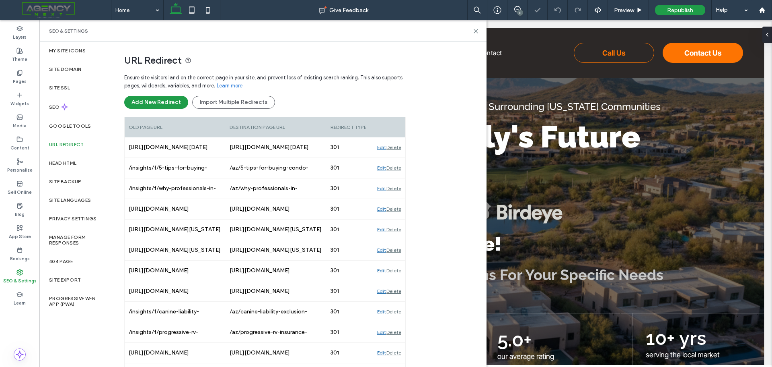
click at [397, 148] on div "Delete" at bounding box center [394, 147] width 15 height 20
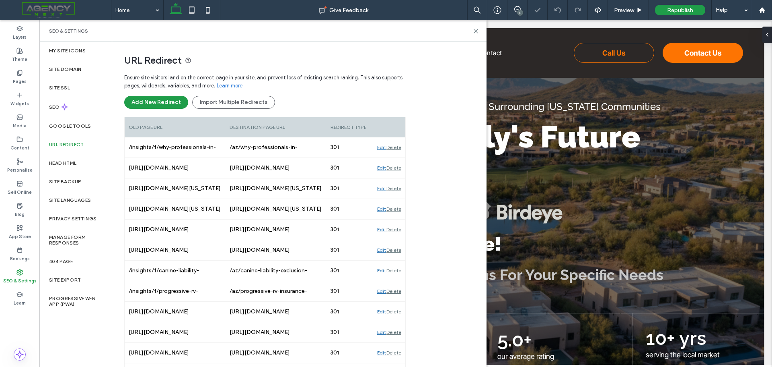
click at [397, 148] on div "Delete" at bounding box center [394, 147] width 15 height 20
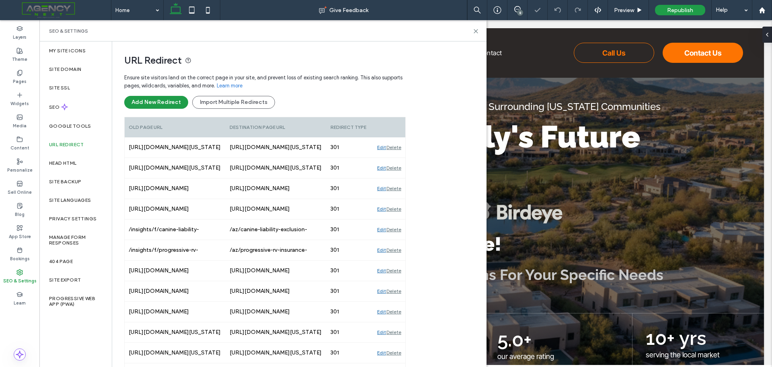
click at [397, 148] on div "Delete" at bounding box center [394, 147] width 15 height 20
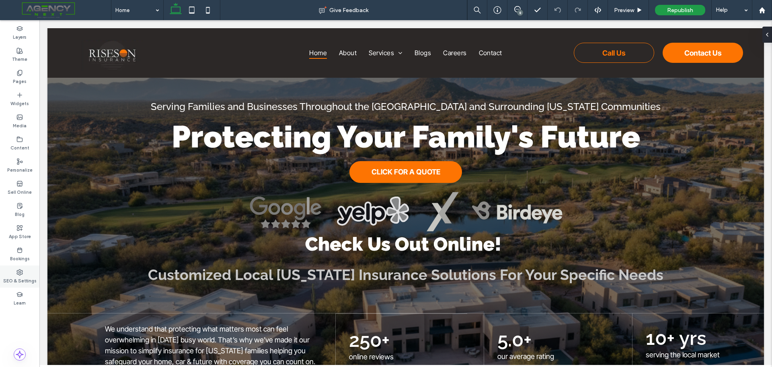
click at [16, 284] on div "SEO & Settings" at bounding box center [19, 276] width 39 height 22
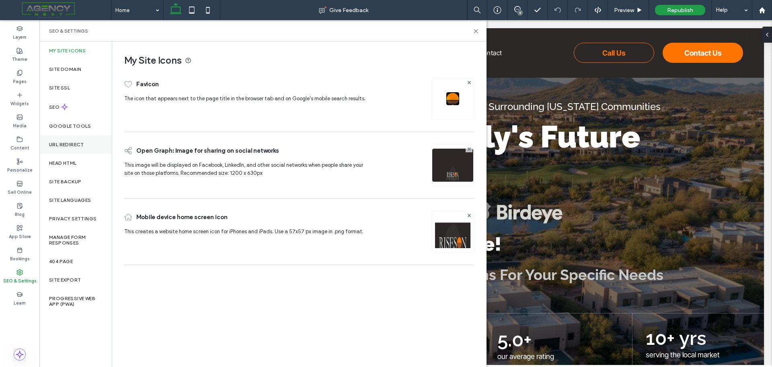
click at [84, 138] on div "URL Redirect" at bounding box center [75, 144] width 72 height 19
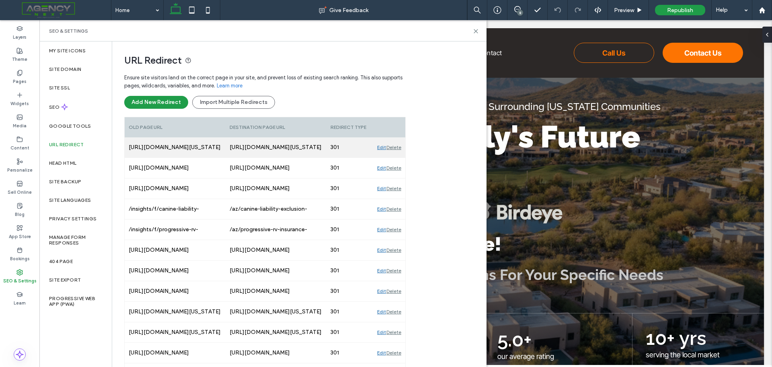
click at [397, 146] on div "Delete" at bounding box center [394, 147] width 15 height 20
click at [397, 147] on div "Delete" at bounding box center [394, 147] width 15 height 20
click at [397, 158] on div "Delete" at bounding box center [394, 168] width 15 height 20
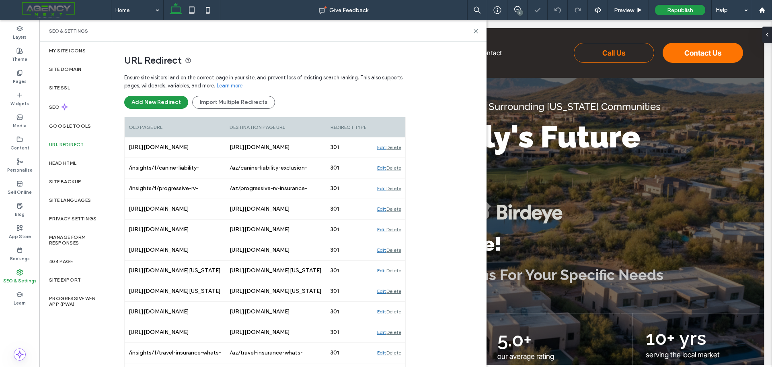
click at [397, 158] on div "Delete" at bounding box center [394, 168] width 15 height 20
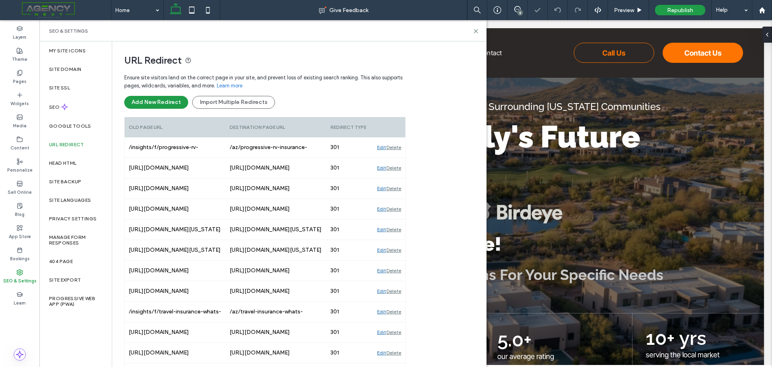
click at [397, 147] on div "Delete" at bounding box center [394, 147] width 15 height 20
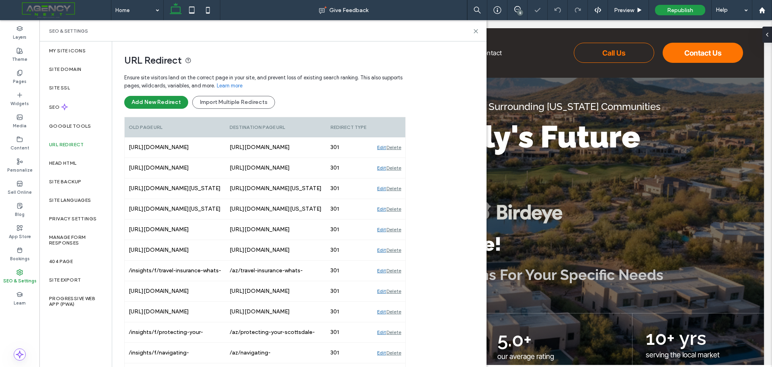
click at [397, 147] on div "Delete" at bounding box center [394, 147] width 15 height 20
click at [397, 158] on div "Delete" at bounding box center [394, 168] width 15 height 20
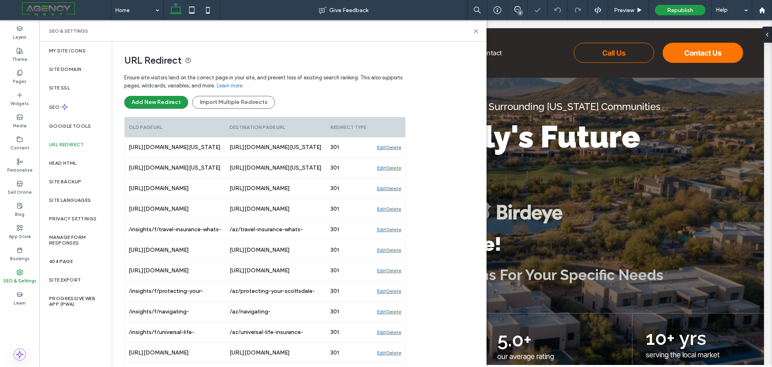
click at [397, 147] on div "Delete" at bounding box center [394, 147] width 15 height 20
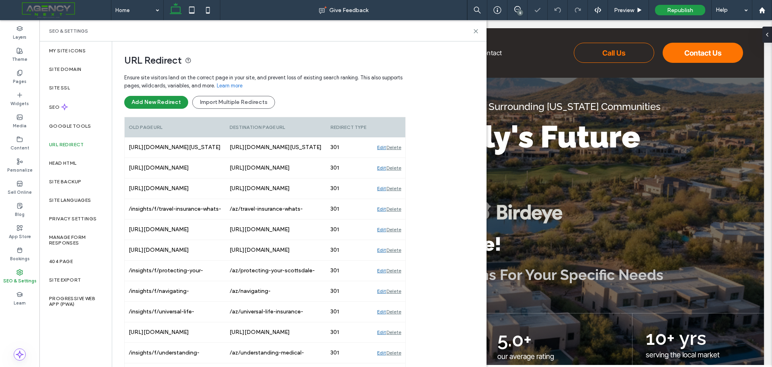
click at [397, 148] on div "Delete" at bounding box center [394, 147] width 15 height 20
click at [397, 158] on div "Delete" at bounding box center [394, 168] width 15 height 20
click at [397, 148] on div "Delete" at bounding box center [394, 147] width 15 height 20
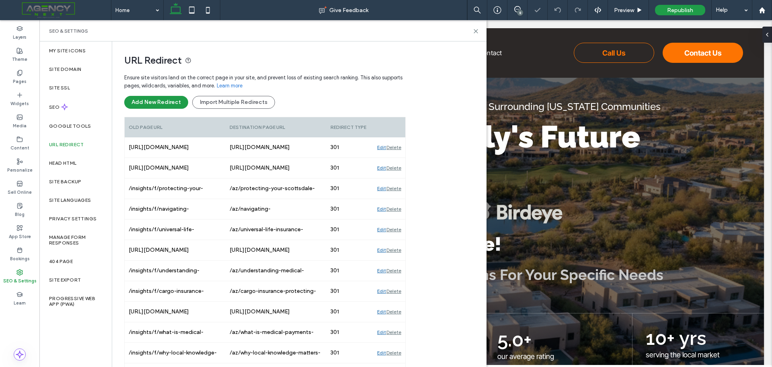
click at [397, 158] on div "Delete" at bounding box center [394, 168] width 15 height 20
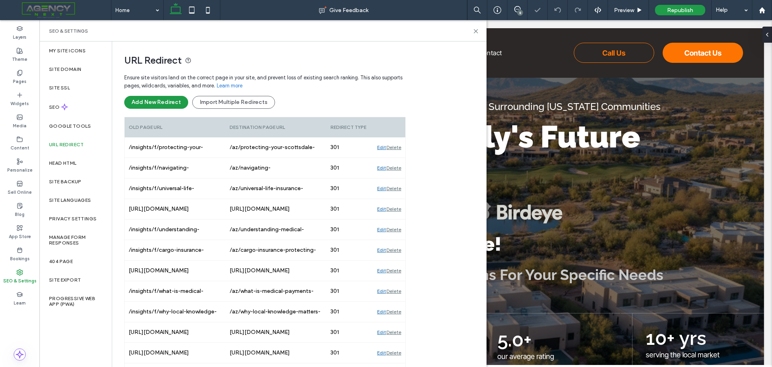
click at [397, 148] on div "Delete" at bounding box center [394, 147] width 15 height 20
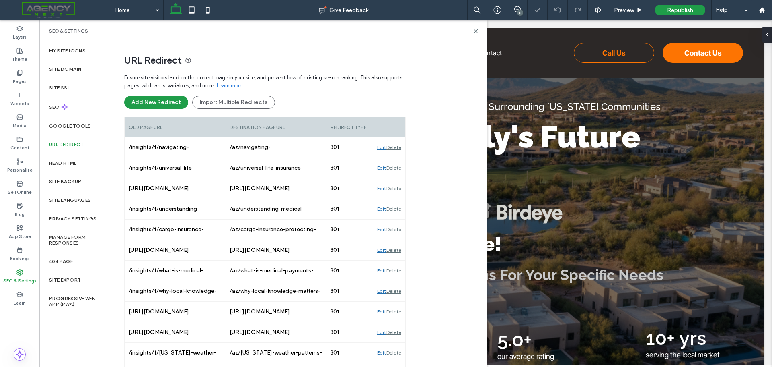
click at [397, 148] on div "Delete" at bounding box center [394, 147] width 15 height 20
click at [397, 158] on div "Delete" at bounding box center [394, 168] width 15 height 20
click at [397, 148] on div "Delete" at bounding box center [394, 147] width 15 height 20
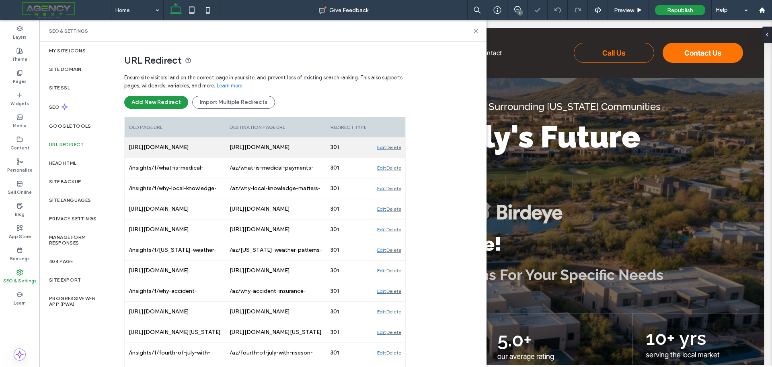
click at [397, 147] on div "Delete" at bounding box center [394, 147] width 15 height 20
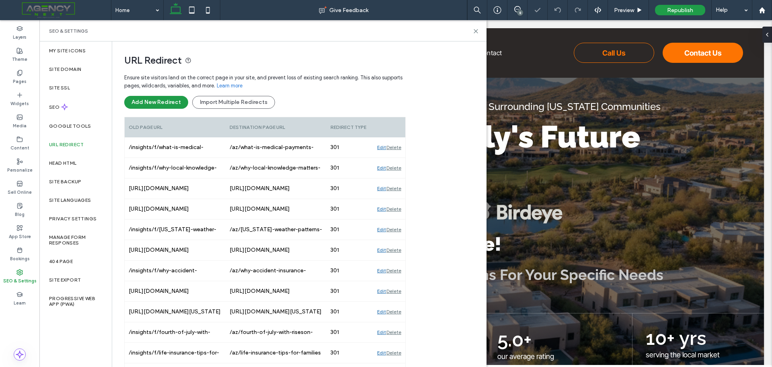
click at [397, 147] on div "Delete" at bounding box center [394, 147] width 15 height 20
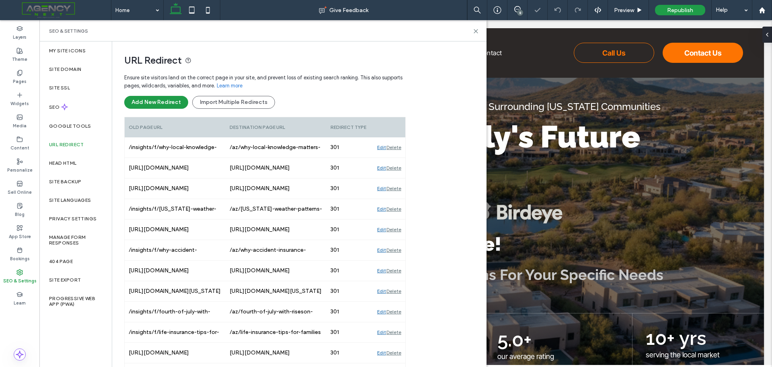
click at [397, 147] on div "Delete" at bounding box center [394, 147] width 15 height 20
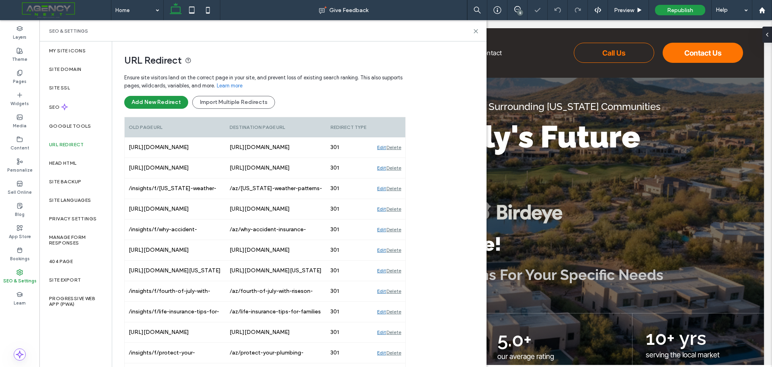
click at [397, 147] on div "Delete" at bounding box center [394, 147] width 15 height 20
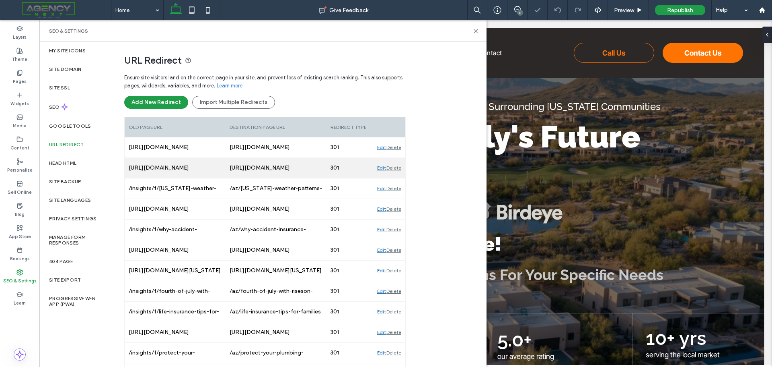
click at [397, 158] on div "Delete" at bounding box center [394, 168] width 15 height 20
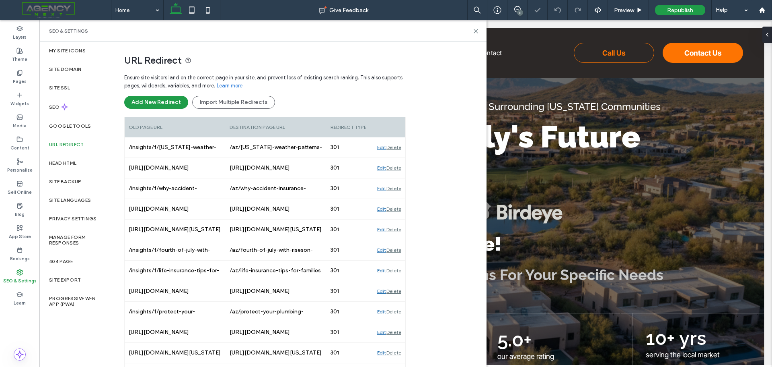
click at [397, 148] on div "Delete" at bounding box center [394, 147] width 15 height 20
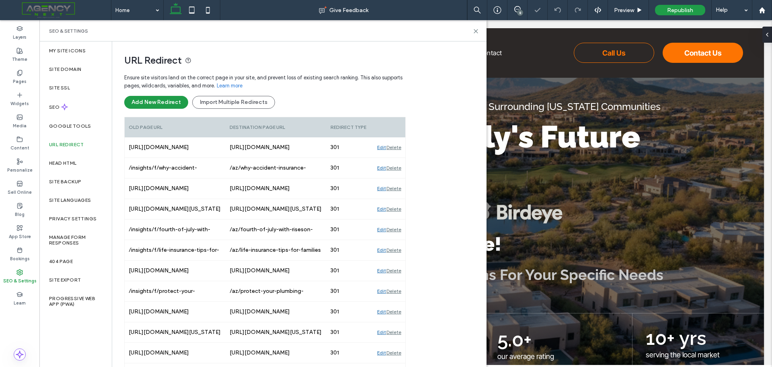
click at [397, 148] on div "Delete" at bounding box center [394, 147] width 15 height 20
click at [397, 158] on div "Delete" at bounding box center [394, 168] width 15 height 20
click at [397, 148] on div "Delete" at bounding box center [394, 147] width 15 height 20
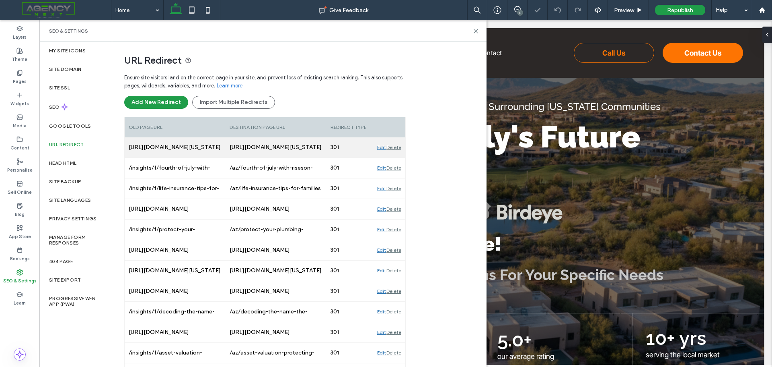
click at [396, 147] on div "Delete" at bounding box center [394, 147] width 15 height 20
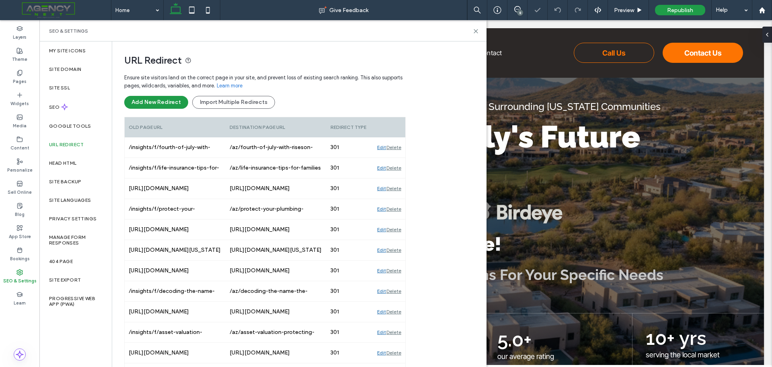
click at [396, 147] on div "Delete" at bounding box center [394, 147] width 15 height 20
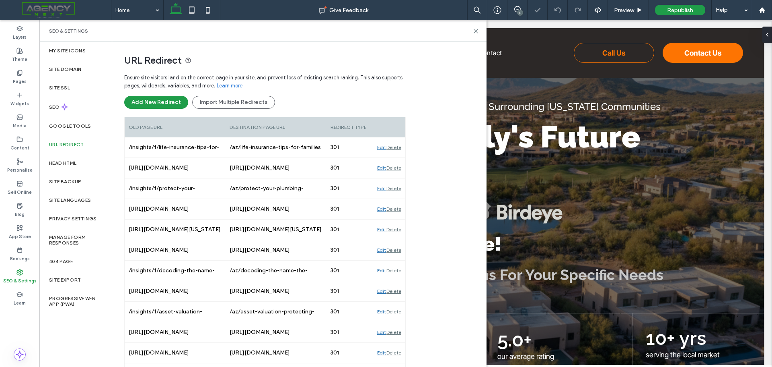
click at [396, 147] on div "Delete" at bounding box center [394, 147] width 15 height 20
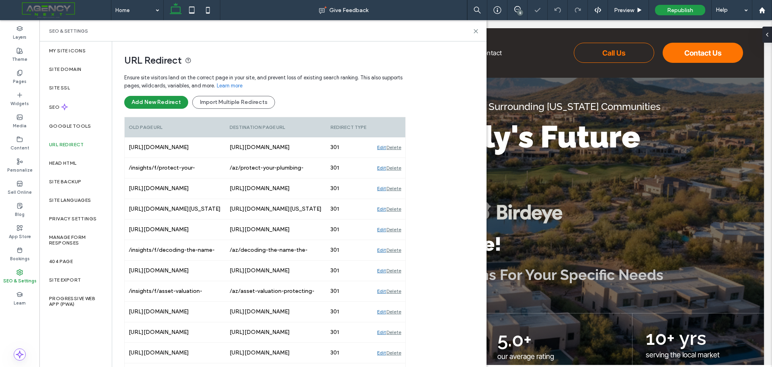
click at [396, 147] on div "Delete" at bounding box center [394, 147] width 15 height 20
click at [396, 158] on div "Delete" at bounding box center [394, 168] width 15 height 20
click at [396, 147] on div "Delete" at bounding box center [394, 147] width 15 height 20
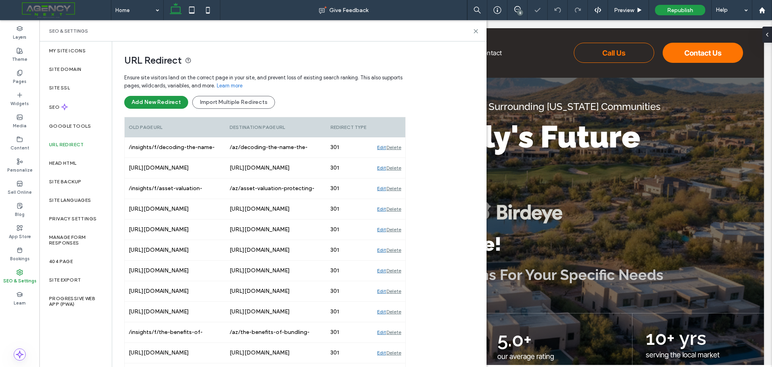
click at [396, 147] on div "Delete" at bounding box center [394, 147] width 15 height 20
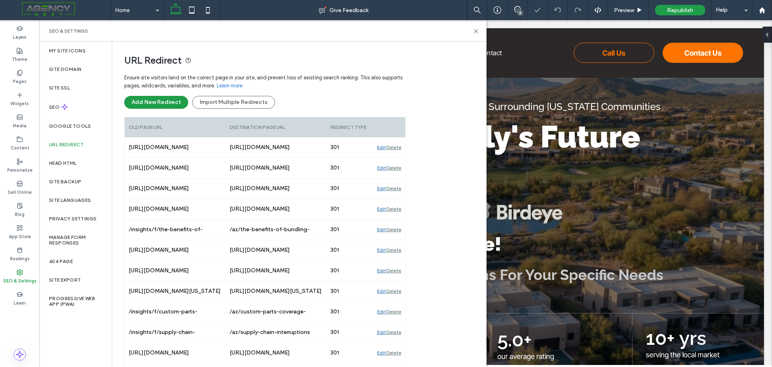
click at [396, 147] on div "Delete" at bounding box center [394, 147] width 15 height 20
click at [396, 158] on div "Delete" at bounding box center [394, 168] width 15 height 20
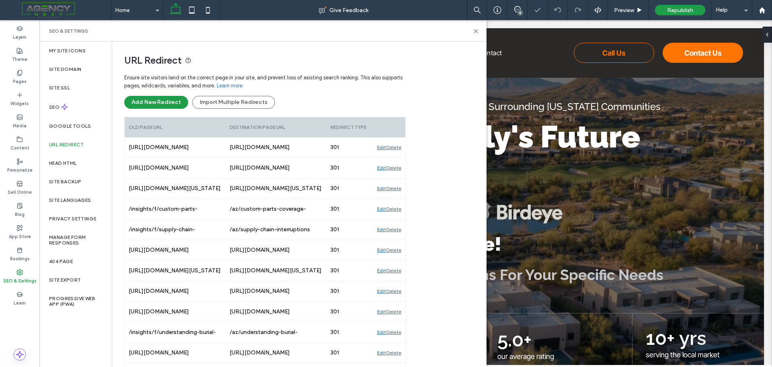
click at [396, 147] on div "Delete" at bounding box center [394, 147] width 15 height 20
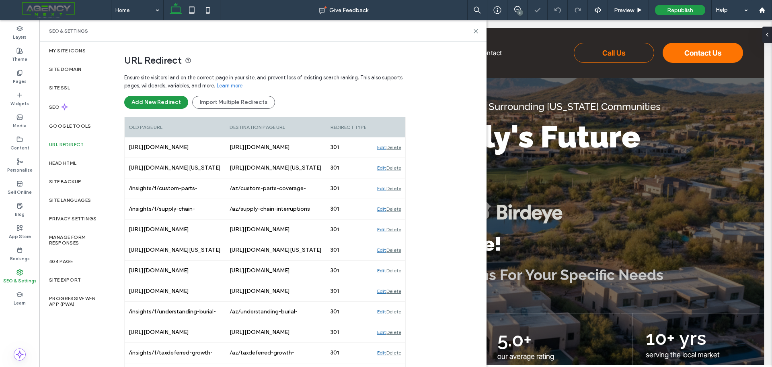
click at [396, 147] on div "Delete" at bounding box center [394, 147] width 15 height 20
click at [396, 158] on div "Delete" at bounding box center [394, 168] width 15 height 20
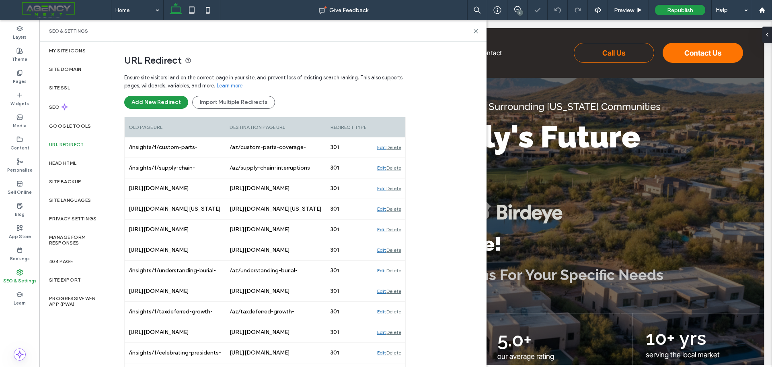
click at [396, 147] on div "Delete" at bounding box center [394, 147] width 15 height 20
click at [396, 158] on div "Delete" at bounding box center [394, 168] width 15 height 20
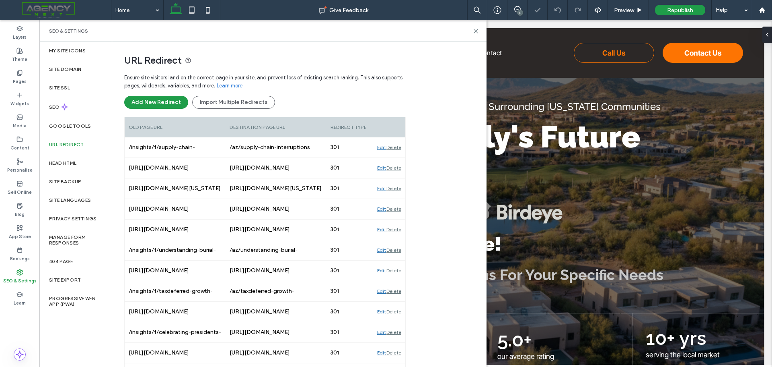
click at [396, 158] on div "Delete" at bounding box center [394, 168] width 15 height 20
click at [396, 147] on div "Delete" at bounding box center [394, 147] width 15 height 20
click at [396, 158] on div "Delete" at bounding box center [394, 168] width 15 height 20
click at [396, 147] on div "Delete" at bounding box center [394, 147] width 15 height 20
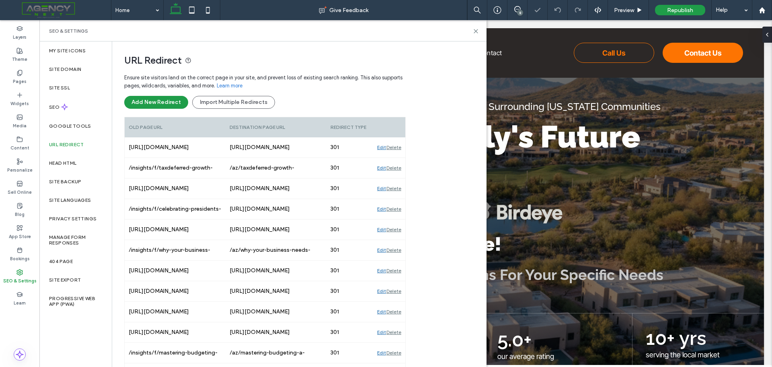
click at [396, 147] on div "Delete" at bounding box center [394, 147] width 15 height 20
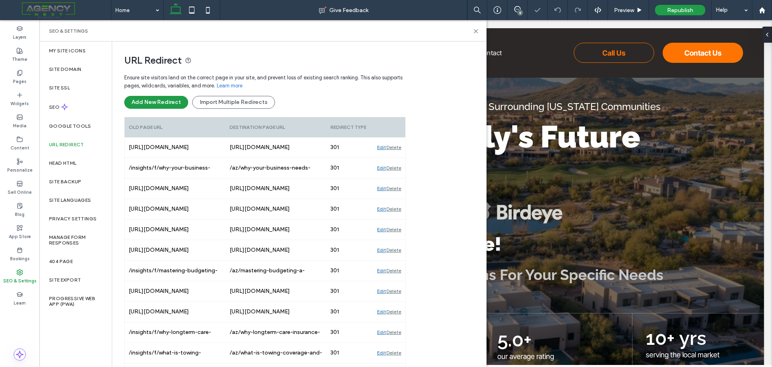
click at [396, 147] on div "Delete" at bounding box center [394, 147] width 15 height 20
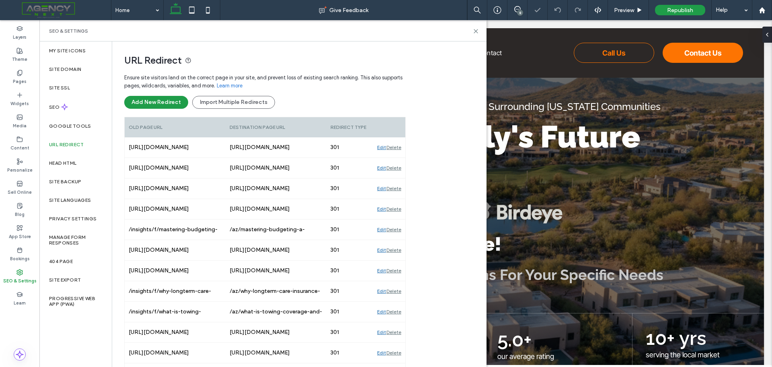
click at [396, 147] on div "Delete" at bounding box center [394, 147] width 15 height 20
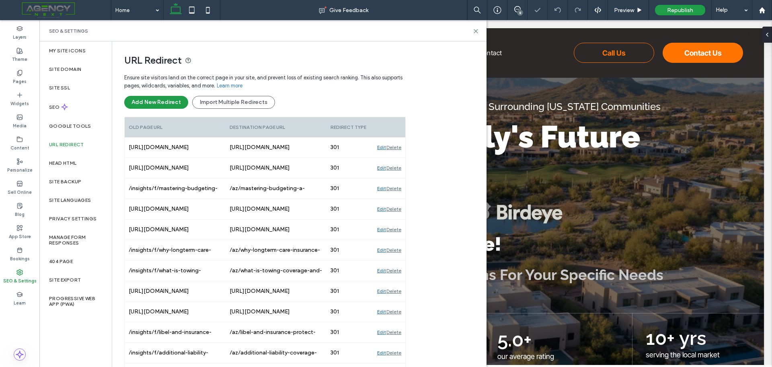
click at [396, 147] on div "Delete" at bounding box center [394, 147] width 15 height 20
click at [396, 158] on div "Delete" at bounding box center [394, 168] width 15 height 20
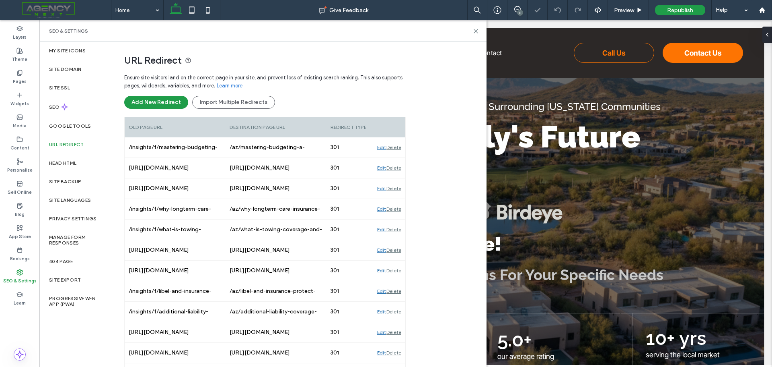
click at [396, 147] on div "Delete" at bounding box center [394, 147] width 15 height 20
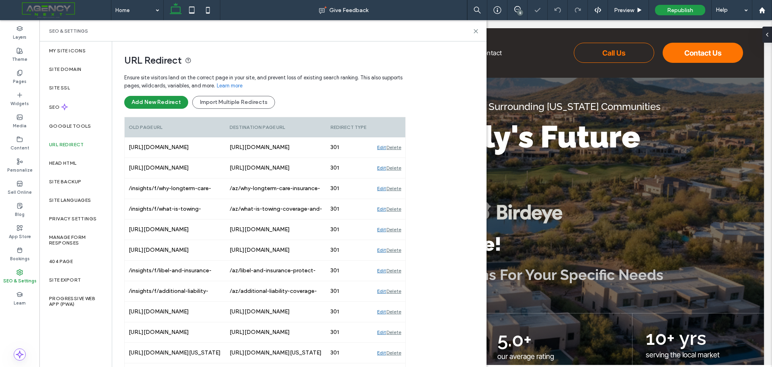
click at [396, 147] on div "Delete" at bounding box center [394, 147] width 15 height 20
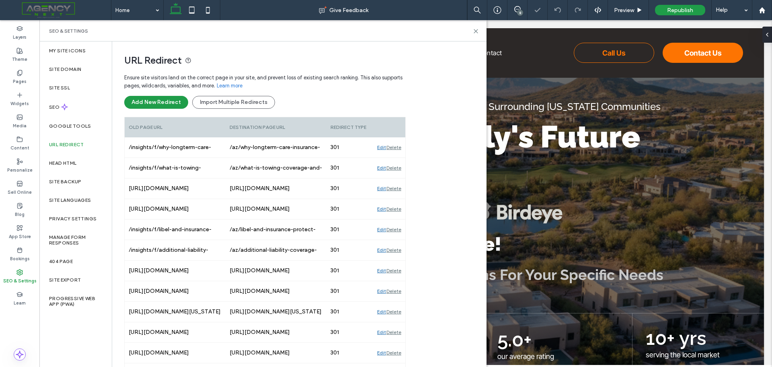
click at [396, 147] on div "Delete" at bounding box center [394, 147] width 15 height 20
click at [396, 158] on div "Delete" at bounding box center [394, 168] width 15 height 20
click at [396, 147] on div "Delete" at bounding box center [394, 147] width 15 height 20
click at [396, 158] on div "Delete" at bounding box center [394, 168] width 15 height 20
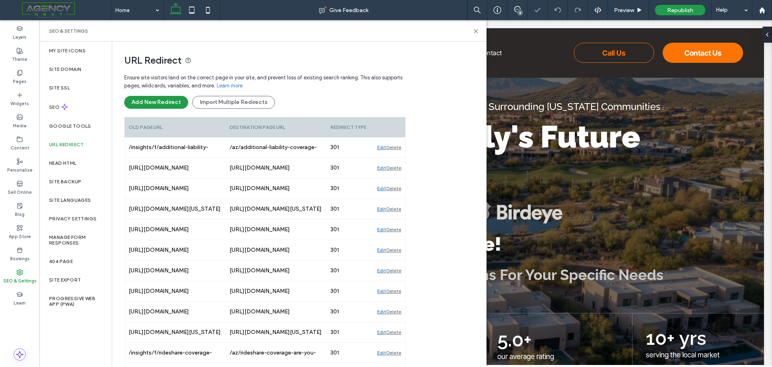
click at [396, 147] on div "Delete" at bounding box center [394, 147] width 15 height 20
click at [396, 158] on div "Delete" at bounding box center [394, 168] width 15 height 20
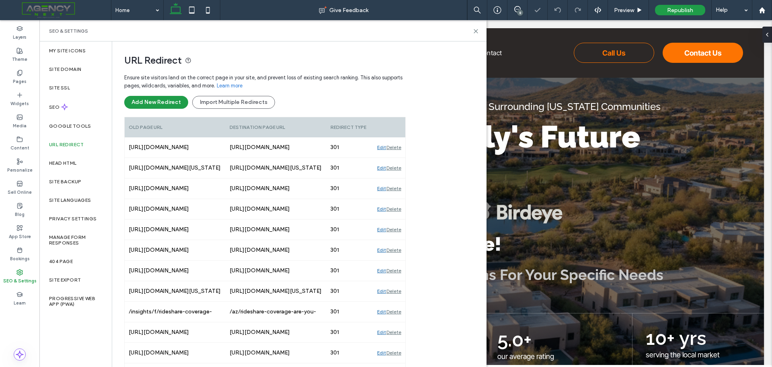
click at [396, 147] on div "Delete" at bounding box center [394, 147] width 15 height 20
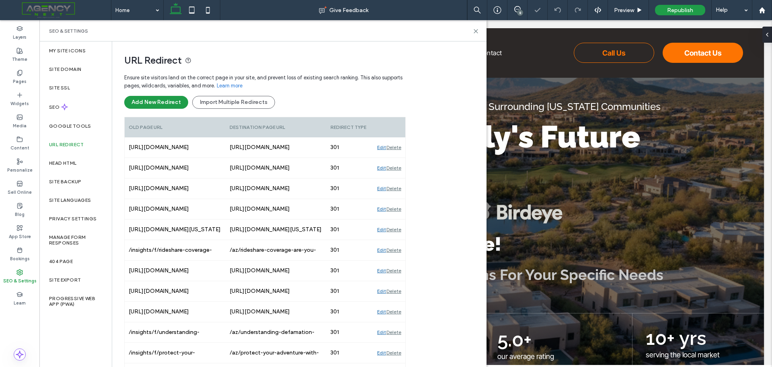
click at [396, 147] on div "Delete" at bounding box center [394, 147] width 15 height 20
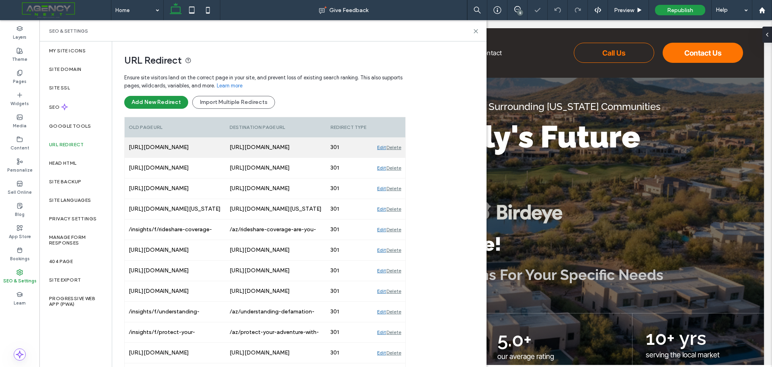
click at [396, 147] on div "Delete" at bounding box center [394, 147] width 15 height 20
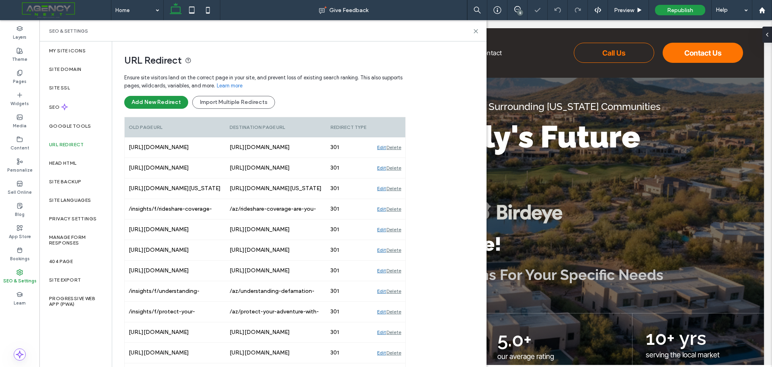
click at [396, 147] on div "Delete" at bounding box center [394, 147] width 15 height 20
click at [396, 158] on div "Delete" at bounding box center [394, 168] width 15 height 20
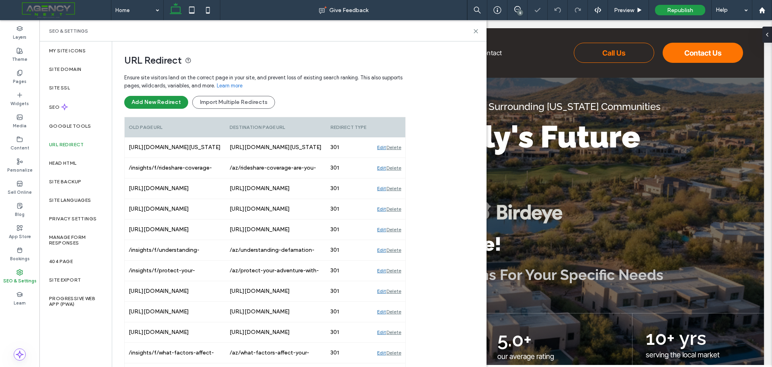
click at [396, 147] on div "Delete" at bounding box center [394, 147] width 15 height 20
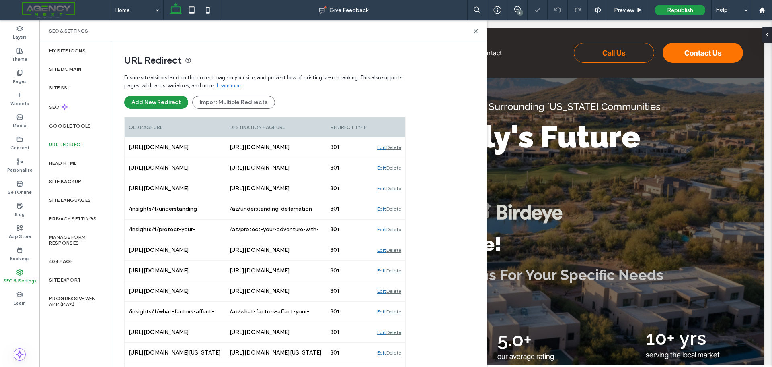
click at [396, 147] on div "Delete" at bounding box center [394, 147] width 15 height 20
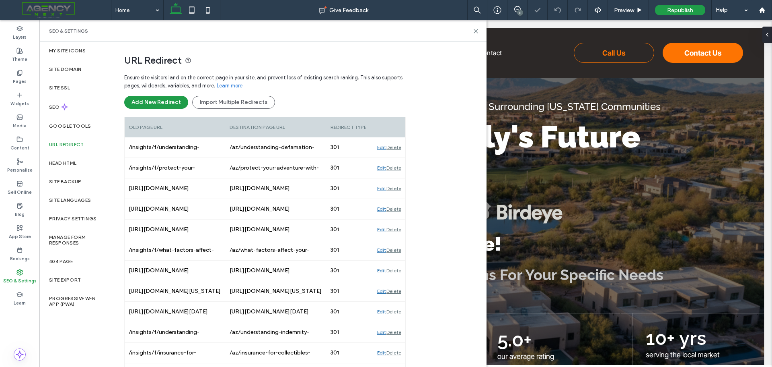
click at [396, 147] on div "Delete" at bounding box center [394, 147] width 15 height 20
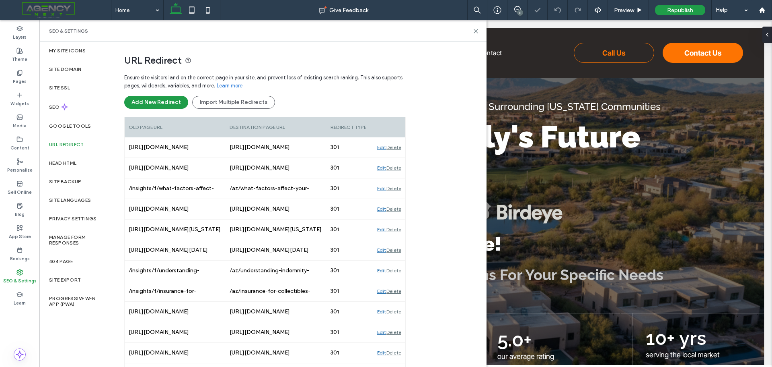
click at [396, 147] on div "Delete" at bounding box center [394, 147] width 15 height 20
click at [396, 158] on div "Delete" at bounding box center [394, 168] width 15 height 20
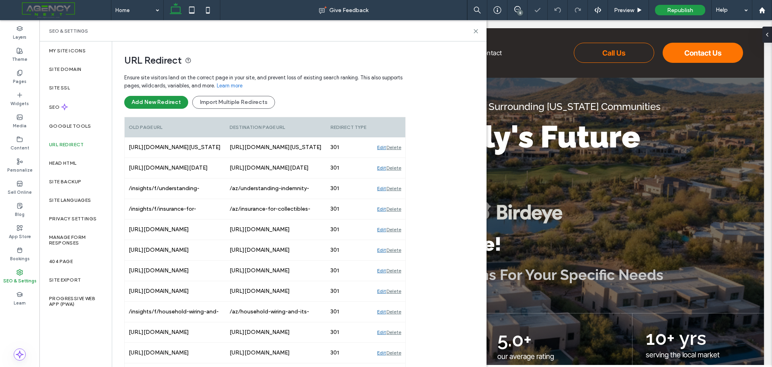
click at [396, 147] on div "Delete" at bounding box center [394, 147] width 15 height 20
click at [396, 158] on div "Delete" at bounding box center [394, 168] width 15 height 20
click at [396, 147] on div "Delete" at bounding box center [394, 147] width 15 height 20
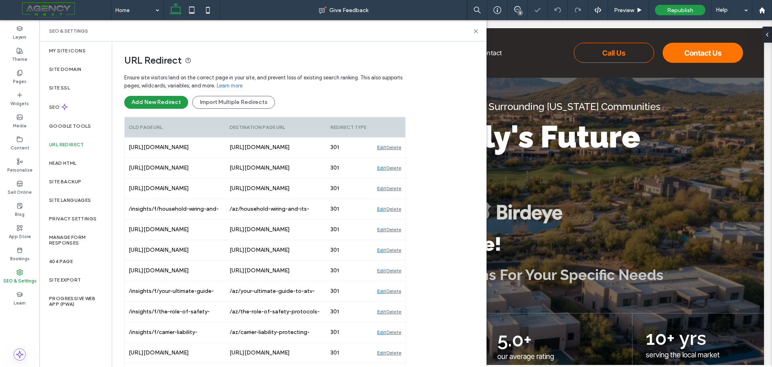
click at [396, 147] on div "Delete" at bounding box center [394, 147] width 15 height 20
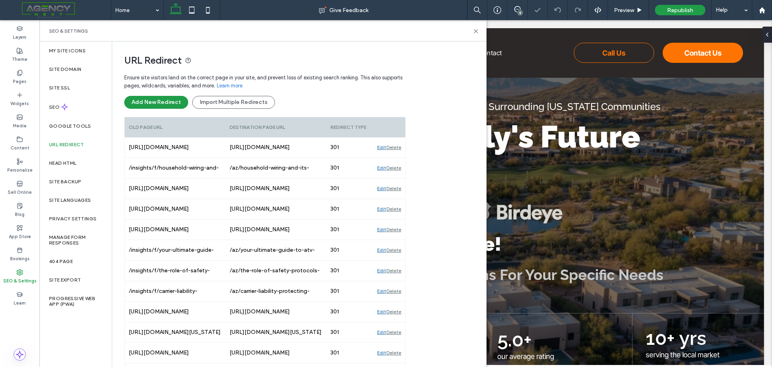
click at [396, 147] on div "Delete" at bounding box center [394, 147] width 15 height 20
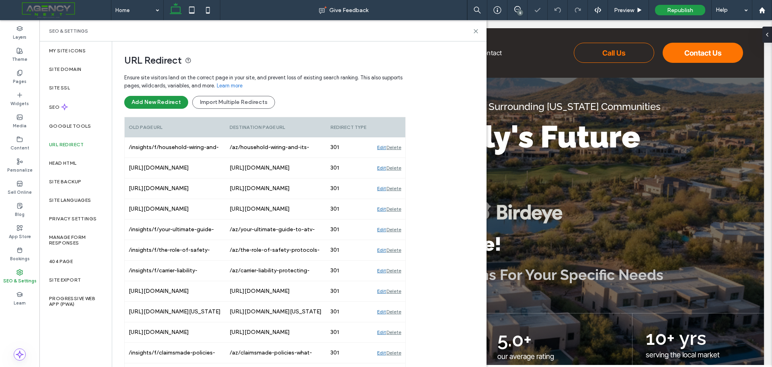
click at [396, 147] on div "Delete" at bounding box center [394, 147] width 15 height 20
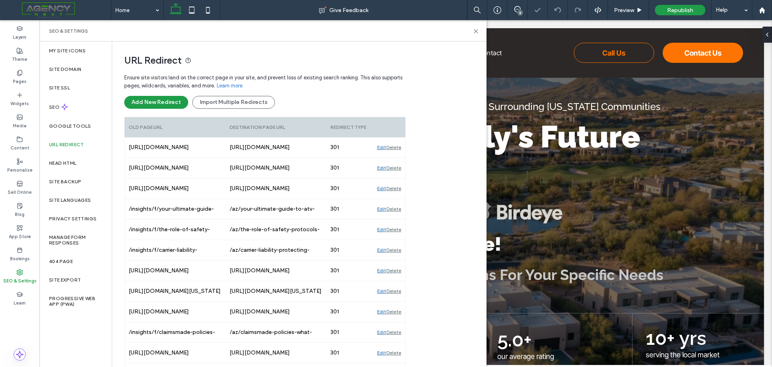
click at [396, 147] on div "Delete" at bounding box center [394, 147] width 15 height 20
click at [396, 158] on div "Delete" at bounding box center [394, 168] width 15 height 20
click at [396, 147] on div "Delete" at bounding box center [394, 147] width 15 height 20
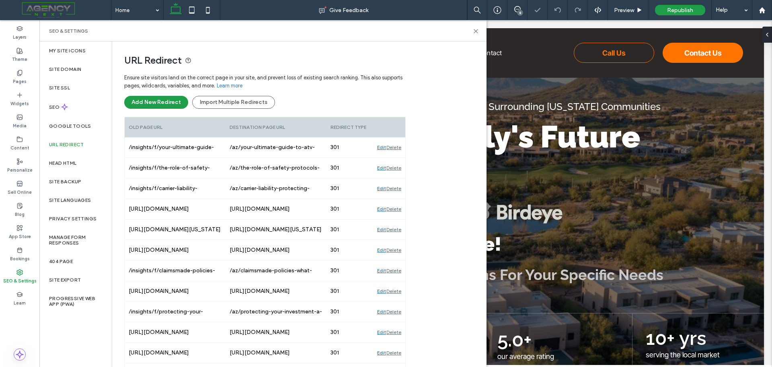
click at [396, 147] on div "Delete" at bounding box center [394, 147] width 15 height 20
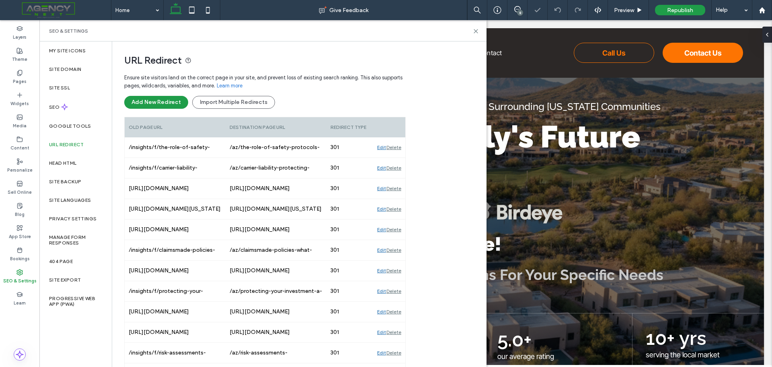
click at [396, 147] on div "Delete" at bounding box center [394, 147] width 15 height 20
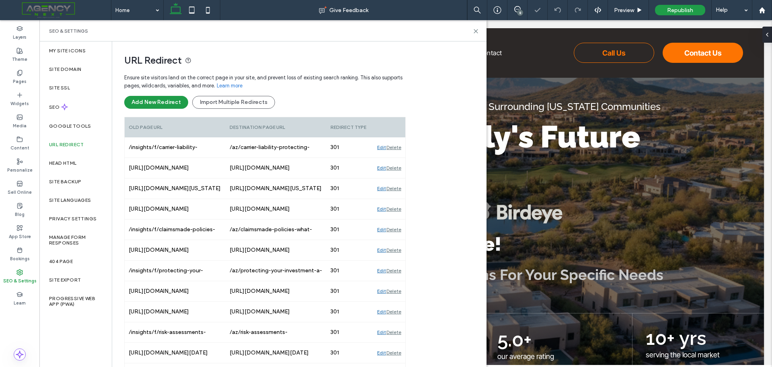
click at [396, 147] on div "Delete" at bounding box center [394, 147] width 15 height 20
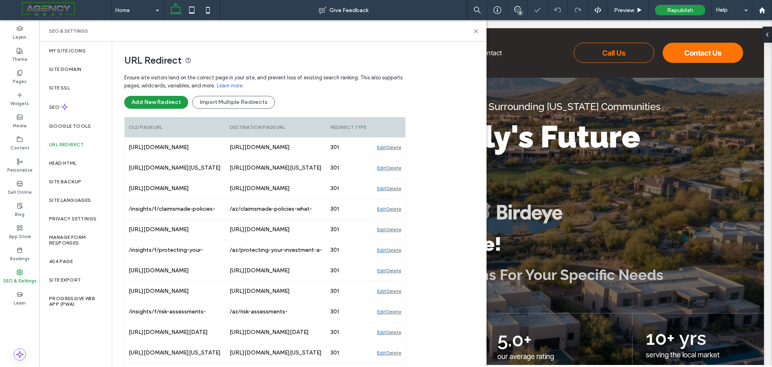
click at [396, 147] on div "Delete" at bounding box center [394, 147] width 15 height 20
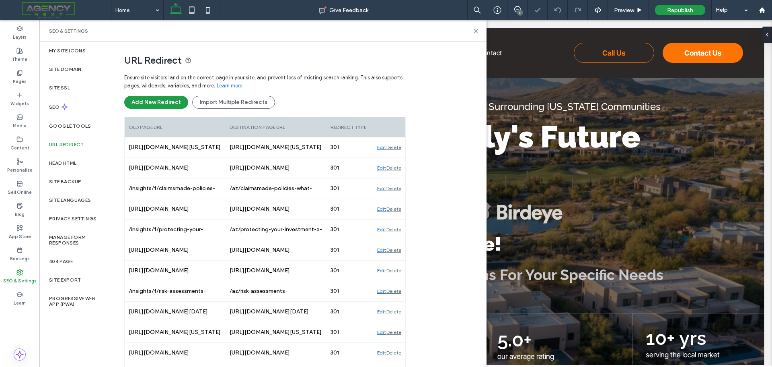
click at [396, 147] on div "Delete" at bounding box center [394, 147] width 15 height 20
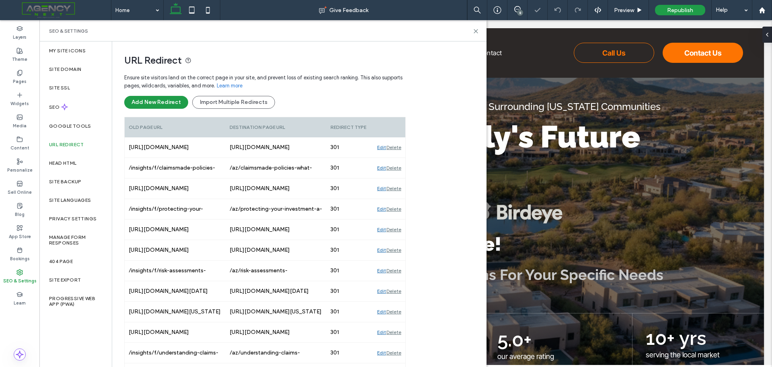
click at [396, 147] on div "Delete" at bounding box center [394, 147] width 15 height 20
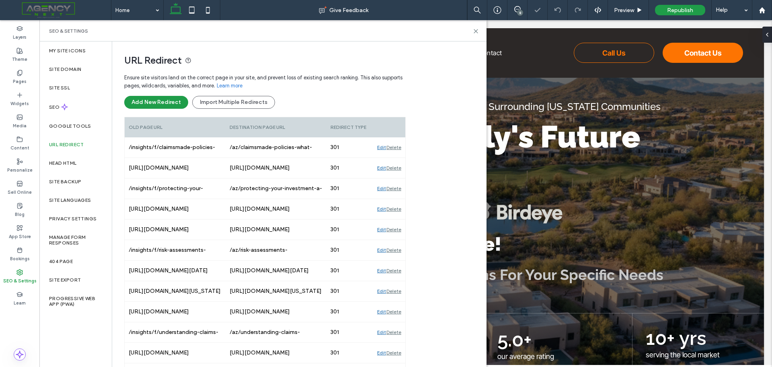
click at [396, 147] on div "Delete" at bounding box center [394, 147] width 15 height 20
click at [396, 158] on div "Delete" at bounding box center [394, 168] width 15 height 20
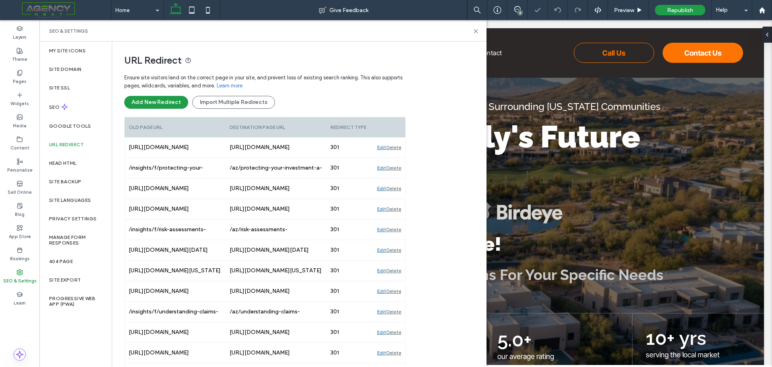
click at [396, 158] on div "Delete" at bounding box center [394, 168] width 15 height 20
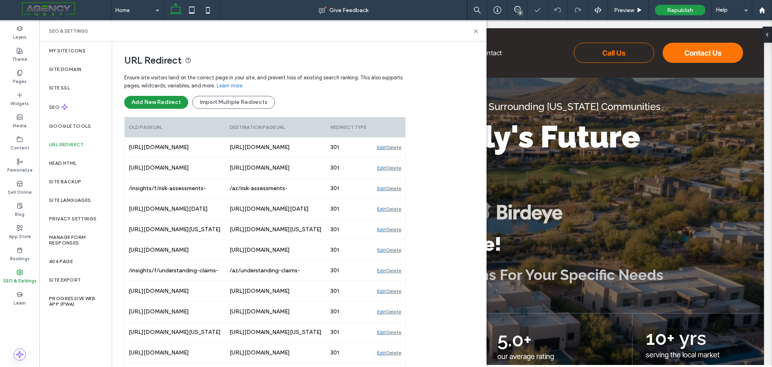
click at [396, 147] on div "Delete" at bounding box center [394, 147] width 15 height 20
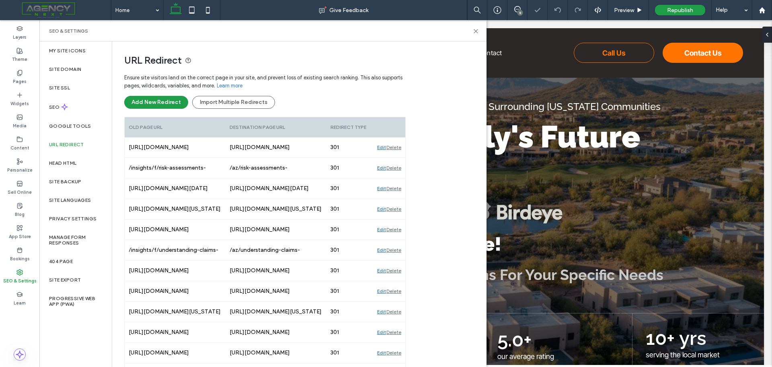
click at [396, 147] on div "Delete" at bounding box center [394, 147] width 15 height 20
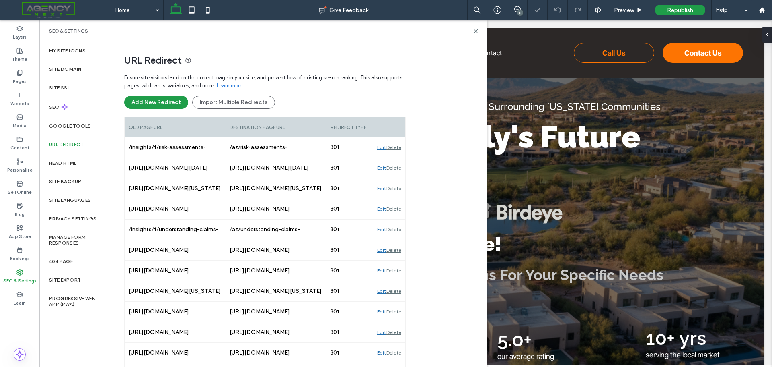
click at [396, 147] on div "Delete" at bounding box center [394, 147] width 15 height 20
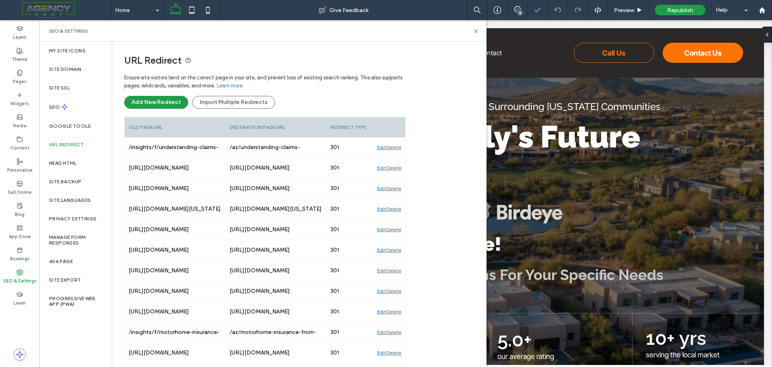
click at [396, 147] on div "Delete" at bounding box center [394, 147] width 15 height 20
click at [396, 158] on div "Delete" at bounding box center [394, 168] width 15 height 20
click at [396, 147] on div "Delete" at bounding box center [394, 147] width 15 height 20
click at [396, 158] on div "Delete" at bounding box center [394, 168] width 15 height 20
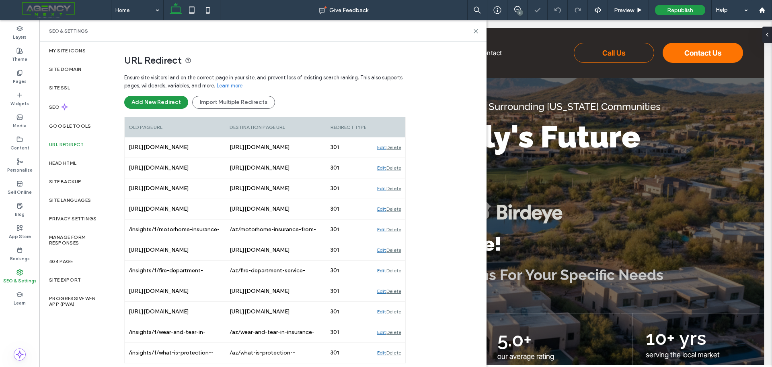
click at [396, 147] on div "Delete" at bounding box center [394, 147] width 15 height 20
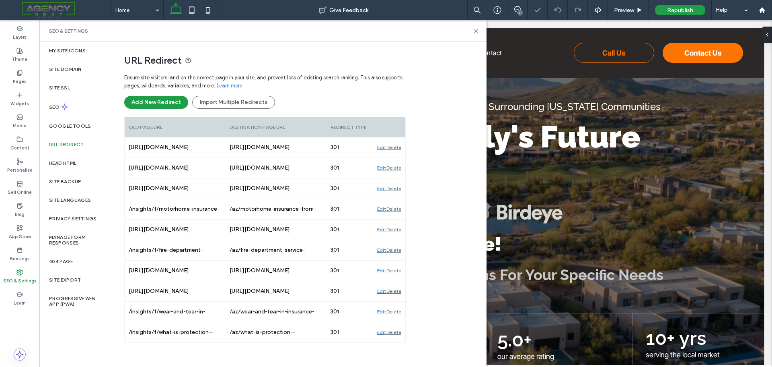
click at [396, 147] on div "Delete" at bounding box center [394, 147] width 15 height 20
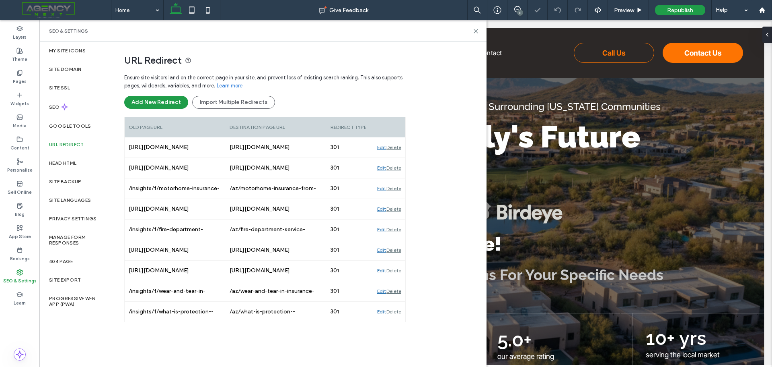
click at [396, 147] on div "Delete" at bounding box center [394, 147] width 15 height 20
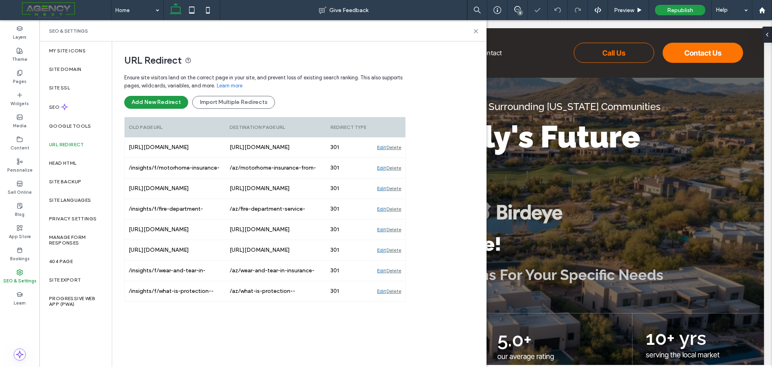
click at [396, 147] on div "Delete" at bounding box center [394, 147] width 15 height 20
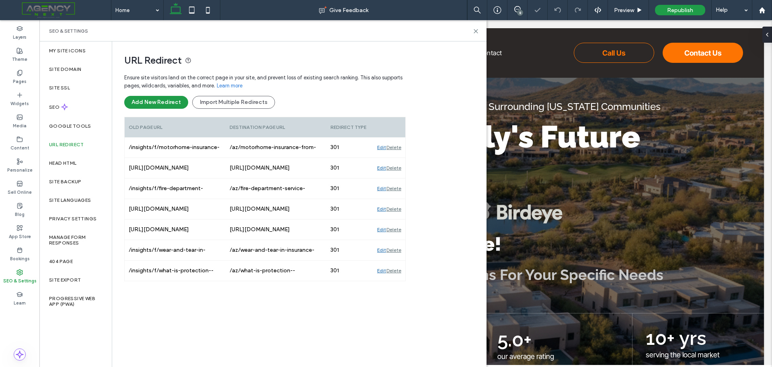
click at [396, 147] on div "Delete" at bounding box center [394, 147] width 15 height 20
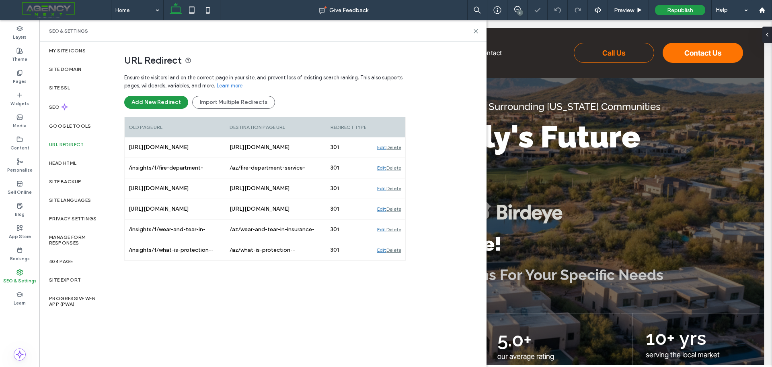
click at [396, 147] on div "Delete" at bounding box center [394, 147] width 15 height 20
click at [396, 158] on div "Delete" at bounding box center [394, 168] width 15 height 20
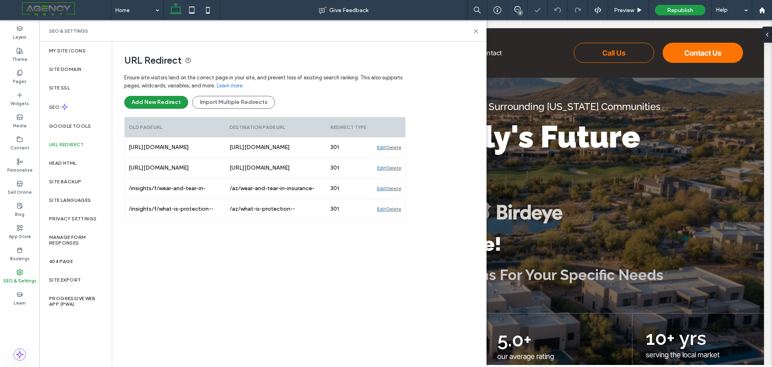
click at [396, 147] on div "Delete" at bounding box center [394, 147] width 15 height 20
click at [396, 158] on div "Delete" at bounding box center [394, 168] width 15 height 20
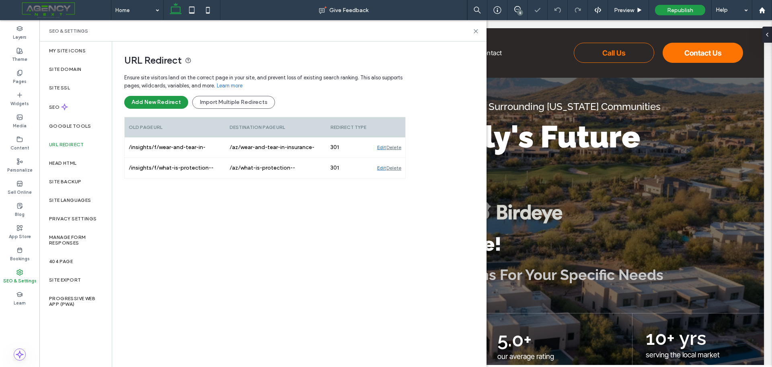
click at [396, 147] on div "Delete" at bounding box center [394, 147] width 15 height 20
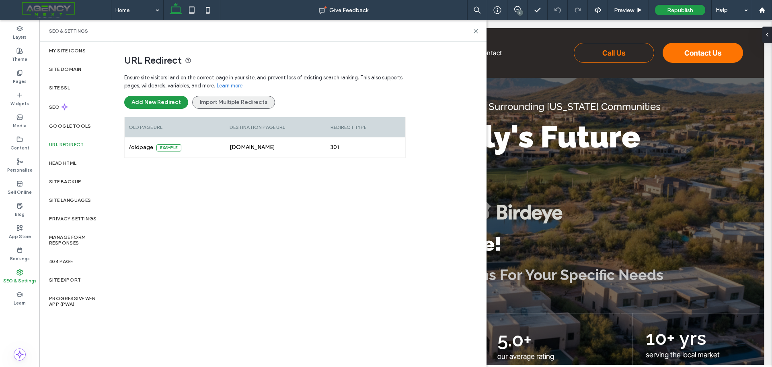
click at [241, 105] on button "Import Multiple Redirects" at bounding box center [233, 102] width 83 height 13
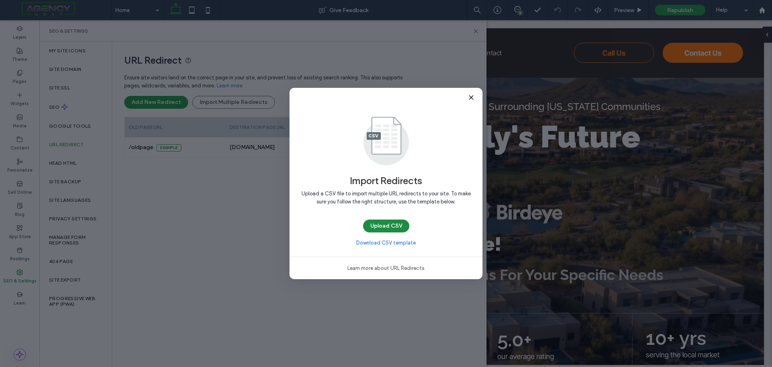
click at [397, 225] on button "Upload CSV" at bounding box center [386, 225] width 46 height 13
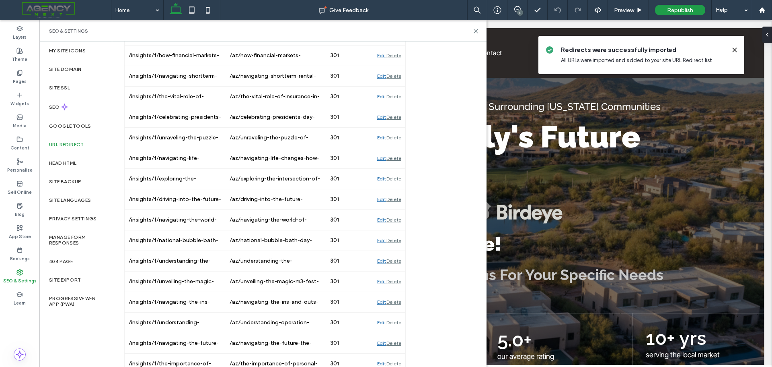
scroll to position [563, 0]
click at [477, 31] on icon at bounding box center [476, 31] width 6 height 6
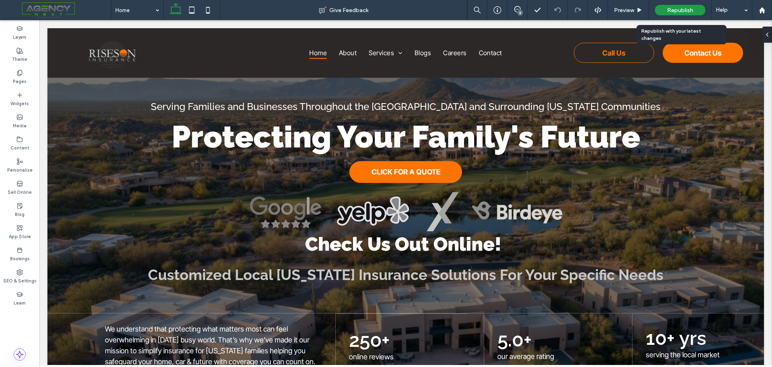
click at [671, 8] on span "Republish" at bounding box center [680, 10] width 26 height 7
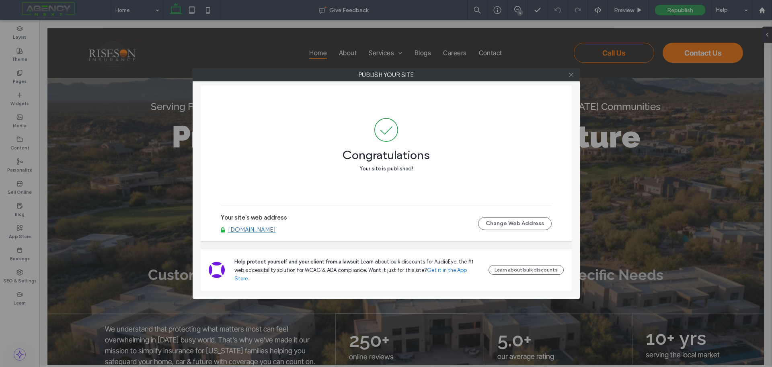
click at [571, 75] on icon at bounding box center [571, 75] width 6 height 6
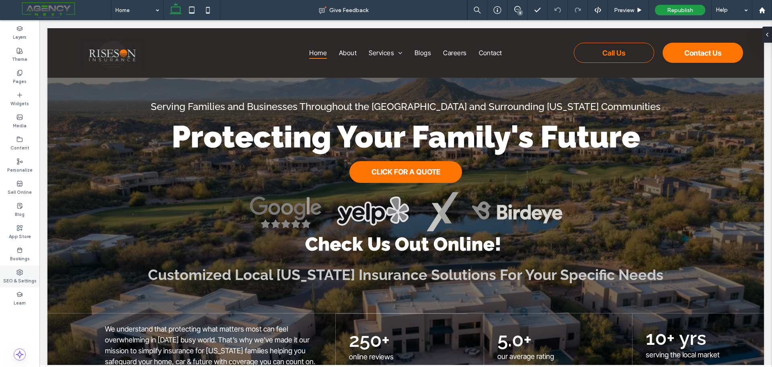
click at [21, 278] on label "SEO & Settings" at bounding box center [19, 279] width 33 height 9
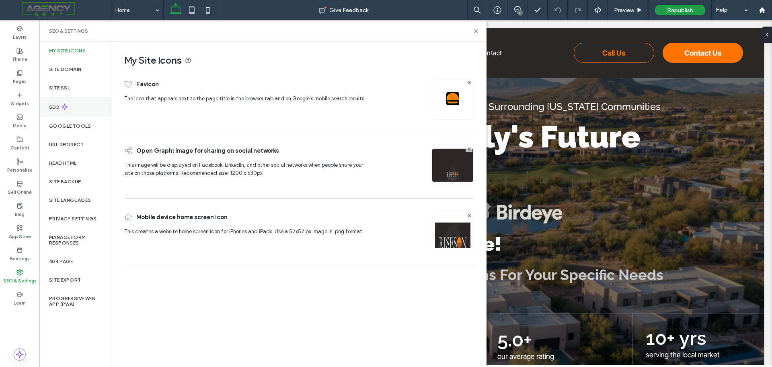
click at [58, 106] on label "SEO" at bounding box center [55, 107] width 12 height 6
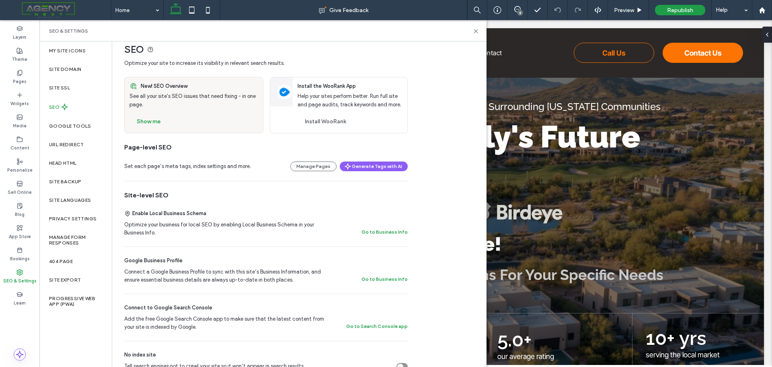
scroll to position [0, 0]
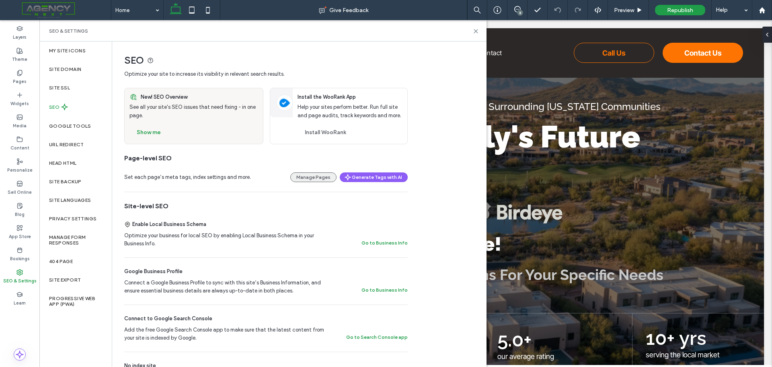
click at [325, 175] on button "Manage Pages" at bounding box center [313, 177] width 46 height 10
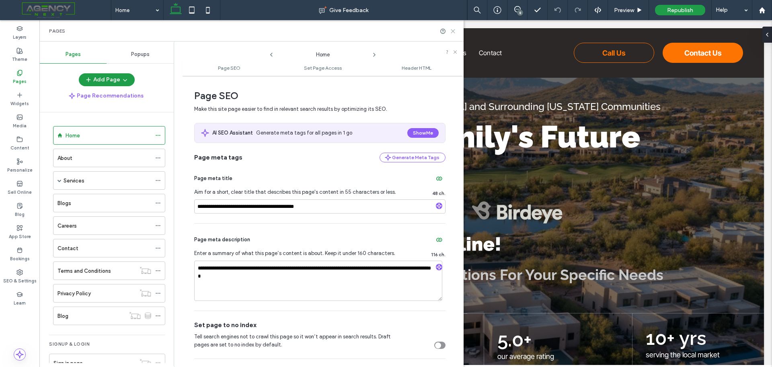
click at [452, 29] on icon at bounding box center [453, 31] width 6 height 6
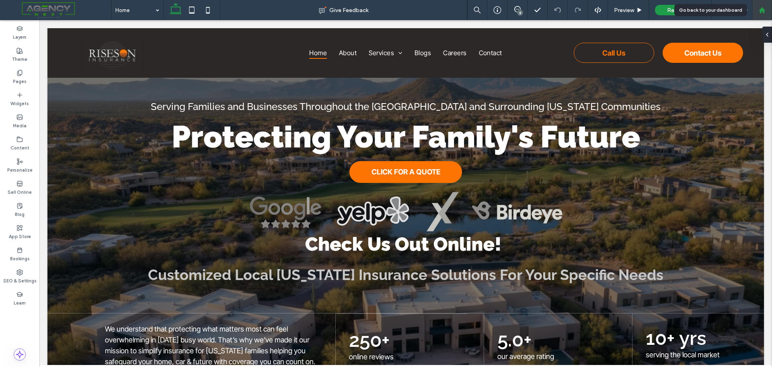
click at [764, 8] on use at bounding box center [762, 10] width 6 height 6
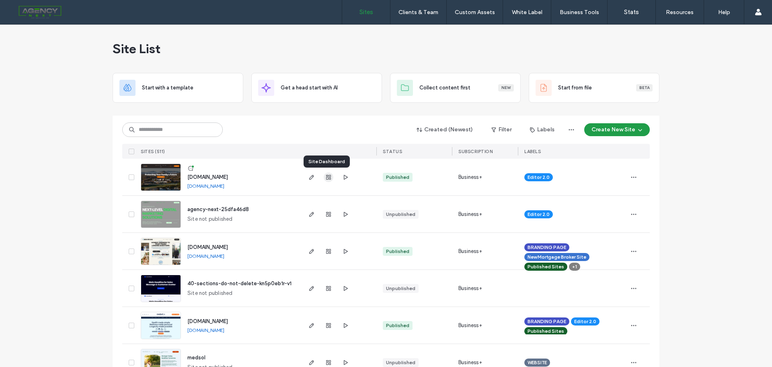
click at [326, 178] on use "button" at bounding box center [328, 177] width 5 height 5
click at [313, 179] on span "button" at bounding box center [312, 177] width 10 height 10
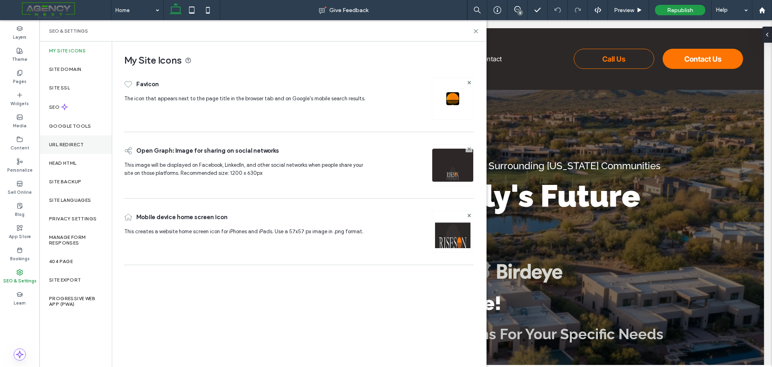
click at [63, 149] on div "URL Redirect" at bounding box center [75, 144] width 72 height 19
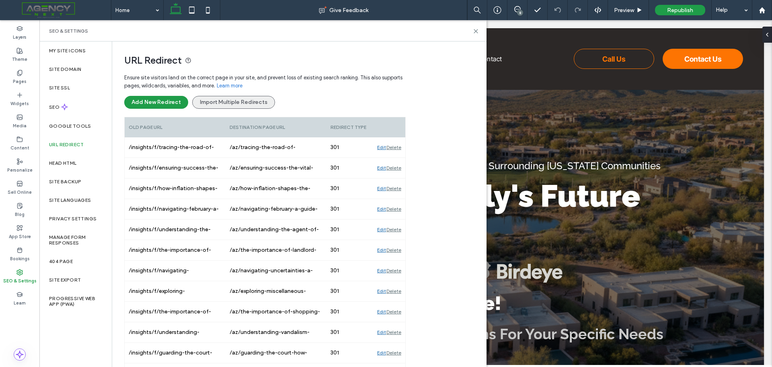
click at [224, 104] on button "Import Multiple Redirects" at bounding box center [233, 102] width 83 height 13
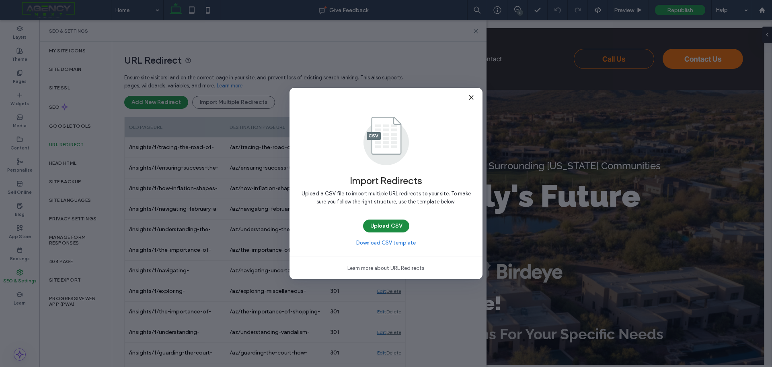
click at [388, 227] on button "Upload CSV" at bounding box center [386, 225] width 46 height 13
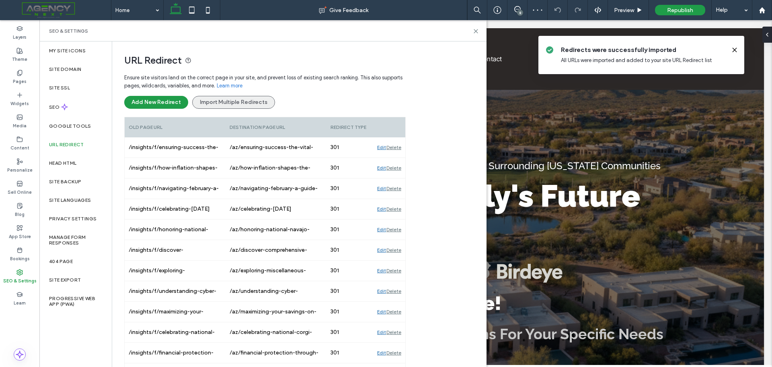
click at [247, 106] on button "Import Multiple Redirects" at bounding box center [233, 102] width 83 height 13
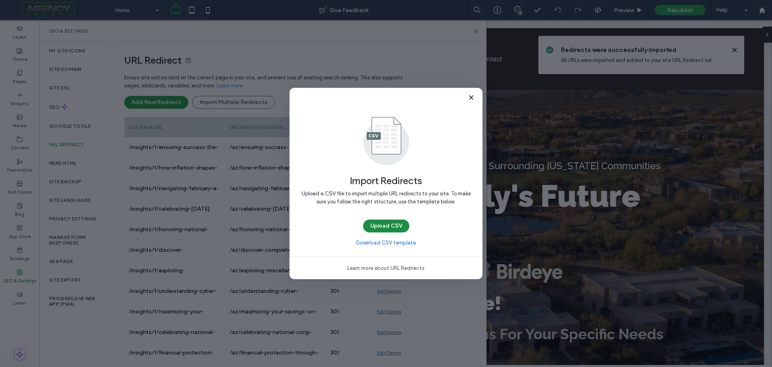
click at [389, 227] on button "Upload CSV" at bounding box center [386, 225] width 46 height 13
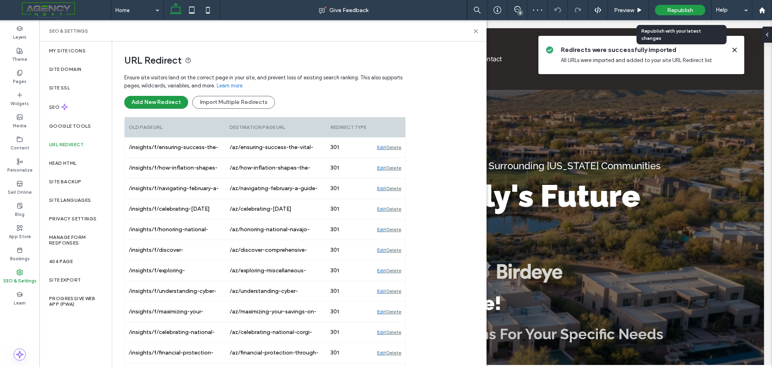
click at [686, 10] on span "Republish" at bounding box center [680, 10] width 26 height 7
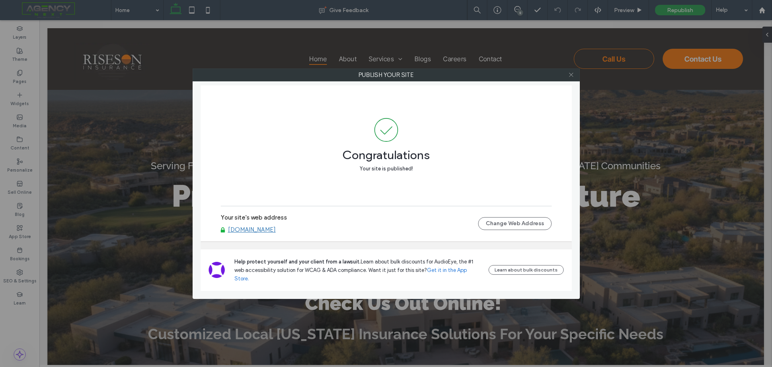
click at [573, 80] on span at bounding box center [571, 75] width 6 height 12
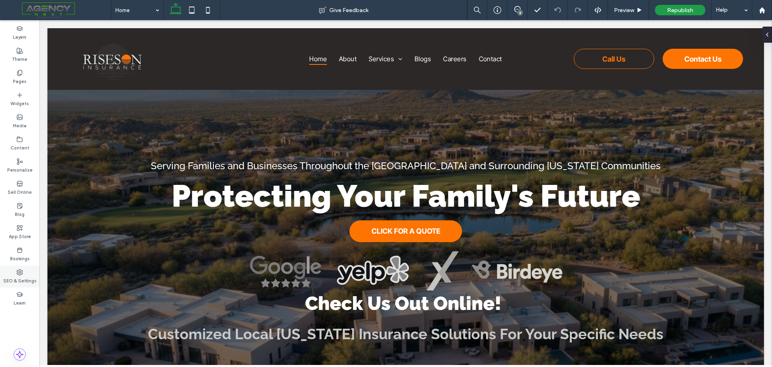
click at [21, 274] on use at bounding box center [20, 272] width 6 height 6
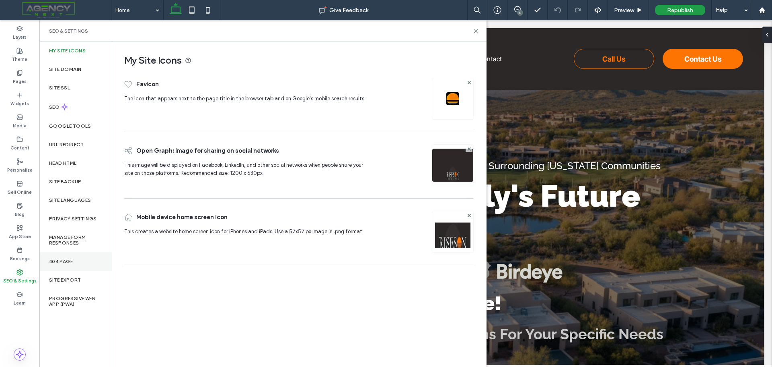
click at [72, 268] on div "404 Page" at bounding box center [75, 261] width 72 height 19
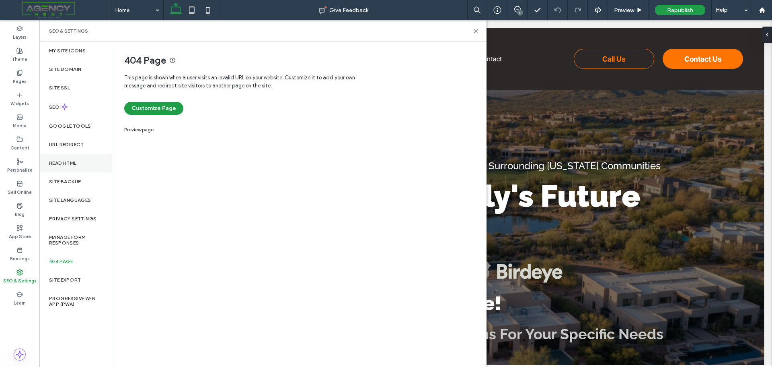
click at [70, 165] on label "Head HTML" at bounding box center [63, 163] width 28 height 6
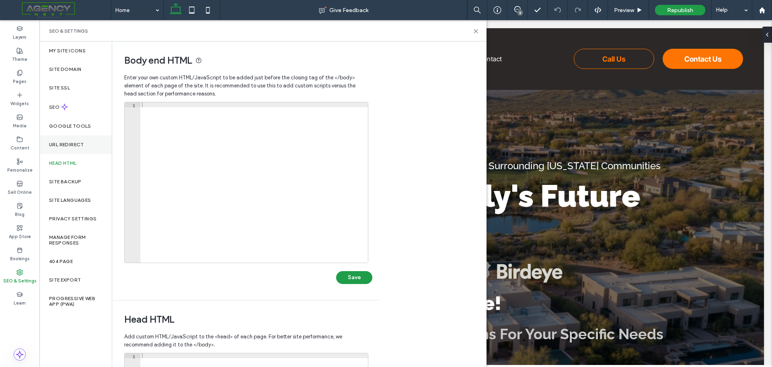
click at [66, 148] on div "URL Redirect" at bounding box center [75, 144] width 72 height 19
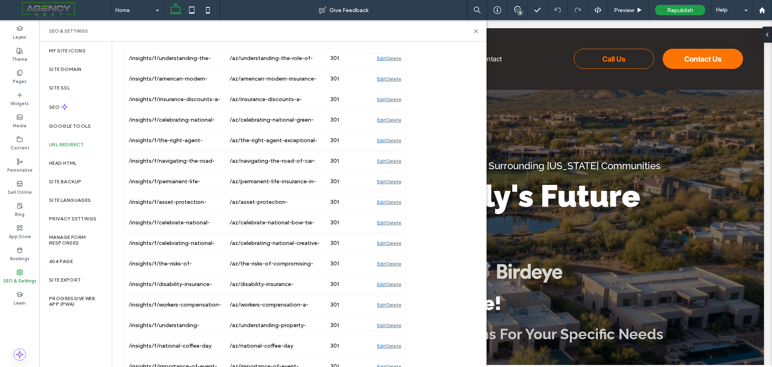
scroll to position [4983, 0]
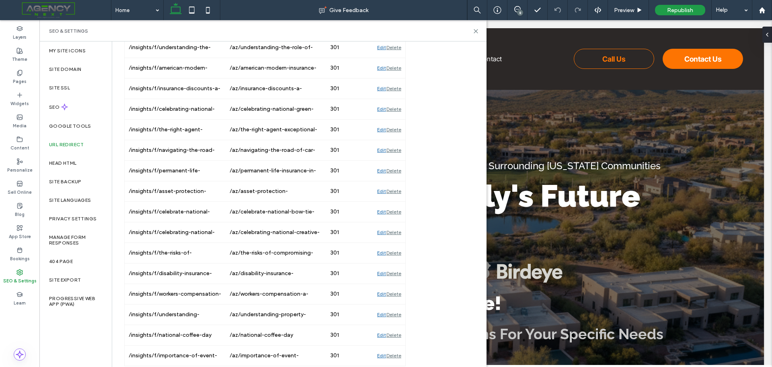
click at [480, 36] on div "SEO & Settings" at bounding box center [262, 30] width 447 height 21
click at [478, 31] on icon at bounding box center [476, 31] width 6 height 6
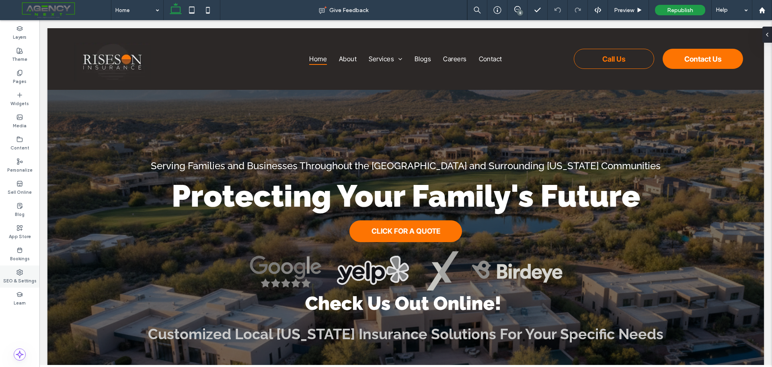
click at [23, 276] on label "SEO & Settings" at bounding box center [19, 279] width 33 height 9
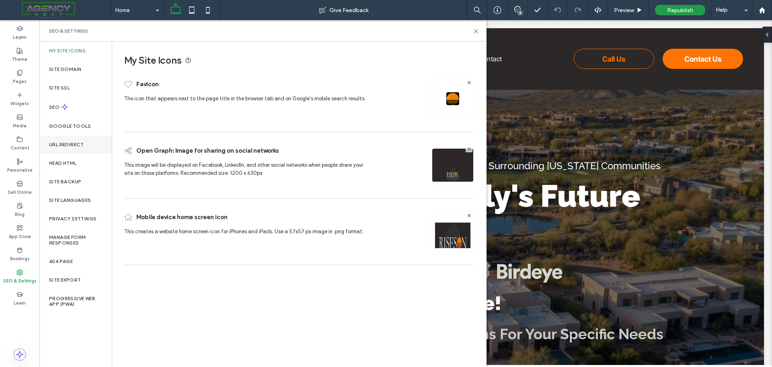
click at [68, 143] on label "URL Redirect" at bounding box center [66, 145] width 35 height 6
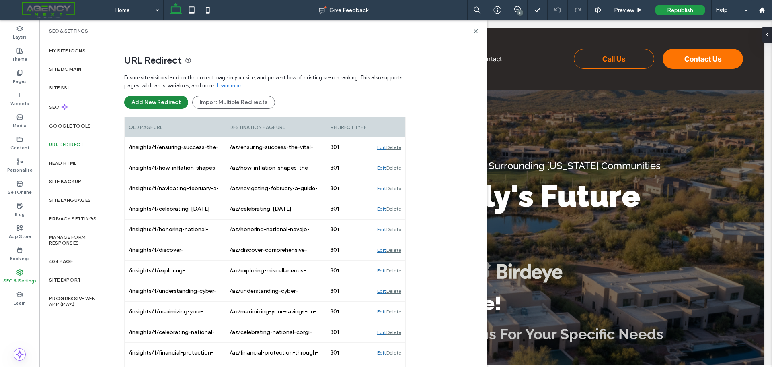
click at [176, 105] on button "Add New Redirect" at bounding box center [156, 102] width 64 height 13
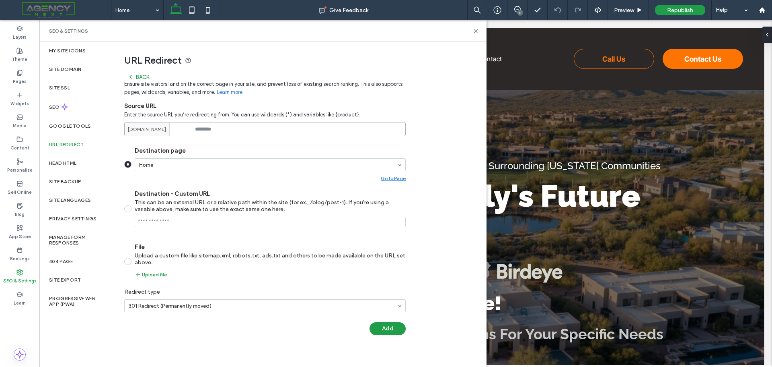
click at [230, 130] on input at bounding box center [265, 129] width 282 height 14
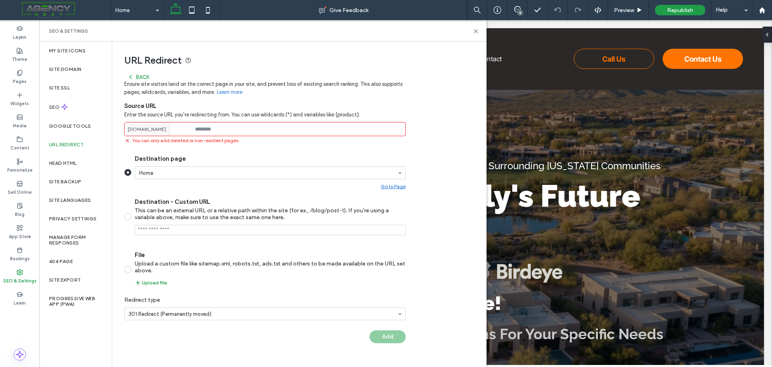
click at [247, 124] on input at bounding box center [265, 129] width 282 height 14
paste input "**********"
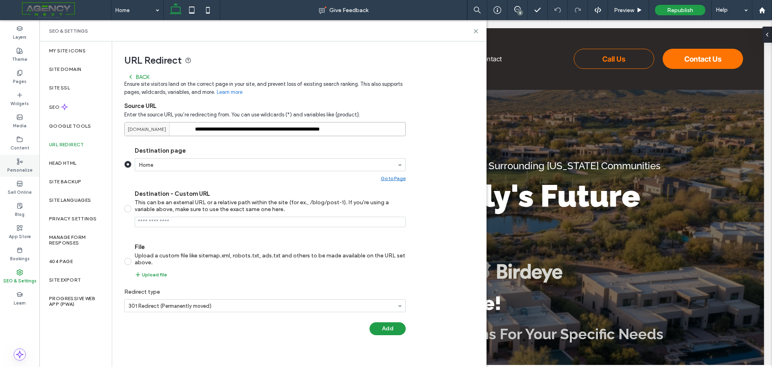
type input "**********"
click at [177, 224] on input "Destination - Custom URL This can be an external URL or a relative path within …" at bounding box center [270, 221] width 271 height 10
click at [251, 232] on section "Destination page Home Go to Page Destination - Custom URL This can be an extern…" at bounding box center [265, 212] width 282 height 144
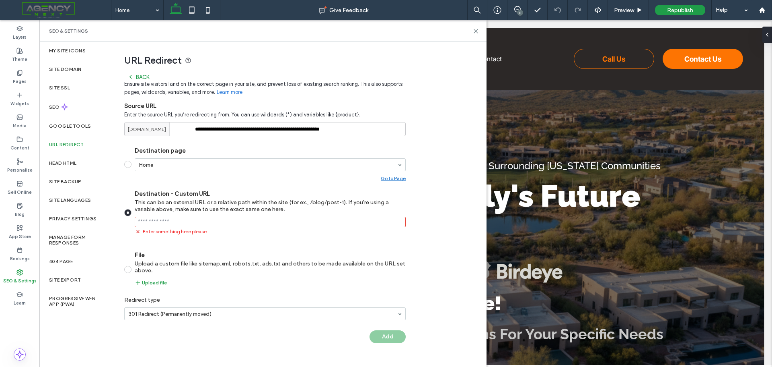
click at [144, 184] on section "Destination page Home Go to Page Destination - Custom URL This can be an extern…" at bounding box center [265, 216] width 282 height 152
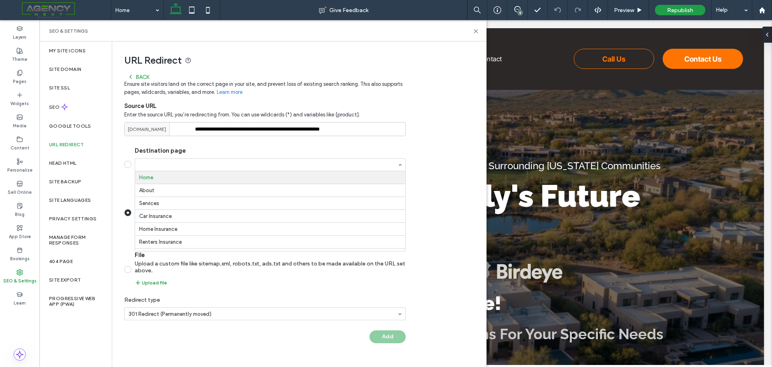
click at [192, 167] on input "Destination page Home About Services Car Insurance Home Insurance Renters Insur…" at bounding box center [268, 165] width 258 height 6
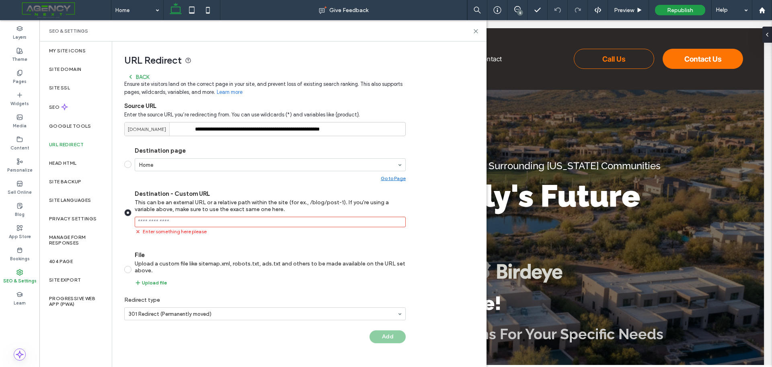
click at [131, 168] on label "Destination page Home Go to Page" at bounding box center [265, 164] width 282 height 34
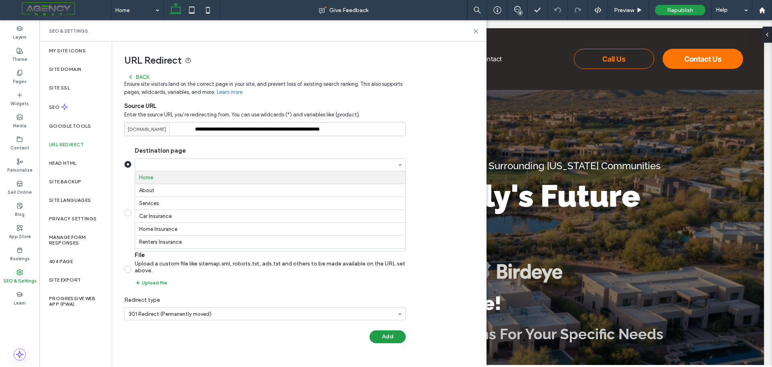
click at [181, 167] on input "Destination page Home About Services Car Insurance Home Insurance Renters Insur…" at bounding box center [268, 165] width 258 height 6
click at [127, 180] on label "Destination page Home About Services Car Insurance Home Insurance Renters Insur…" at bounding box center [265, 164] width 282 height 34
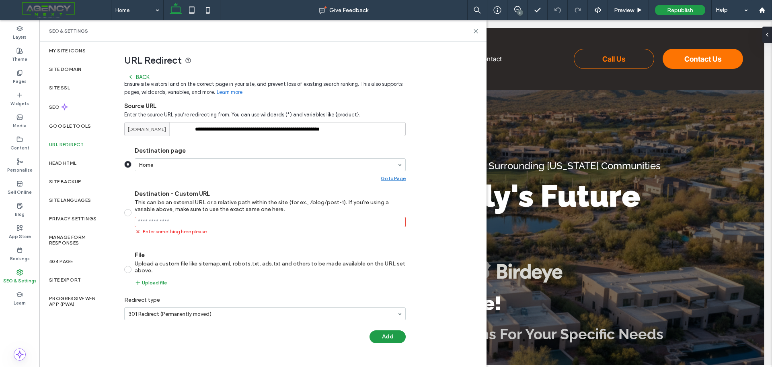
click at [390, 182] on section "Destination page Home Go to Page Destination - Custom URL This can be an extern…" at bounding box center [265, 216] width 282 height 152
click at [392, 180] on div "Go to Page" at bounding box center [393, 178] width 25 height 6
click at [395, 181] on div at bounding box center [386, 183] width 772 height 367
click at [131, 216] on label "Destination - Custom URL This can be an external URL or a relative path within …" at bounding box center [265, 212] width 282 height 45
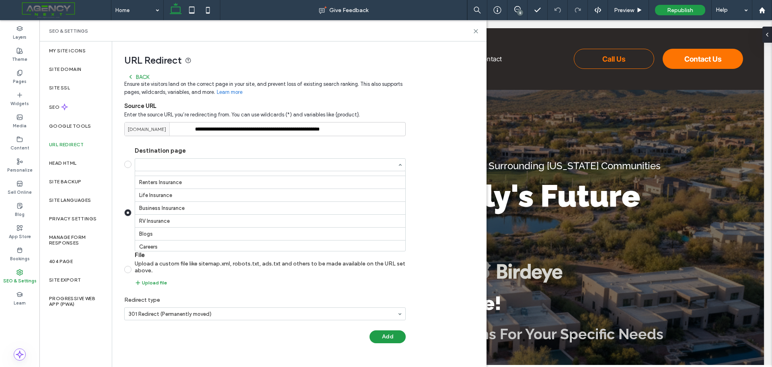
scroll to position [71, 0]
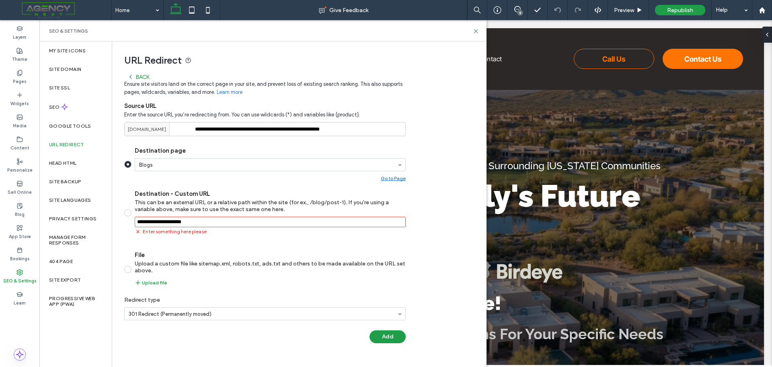
click at [392, 182] on section "Destination page Blogs Go to Page Destination - Custom URL This can be an exter…" at bounding box center [265, 216] width 282 height 152
click at [393, 180] on div "Go to Page" at bounding box center [393, 178] width 25 height 6
click at [393, 180] on div at bounding box center [386, 183] width 772 height 367
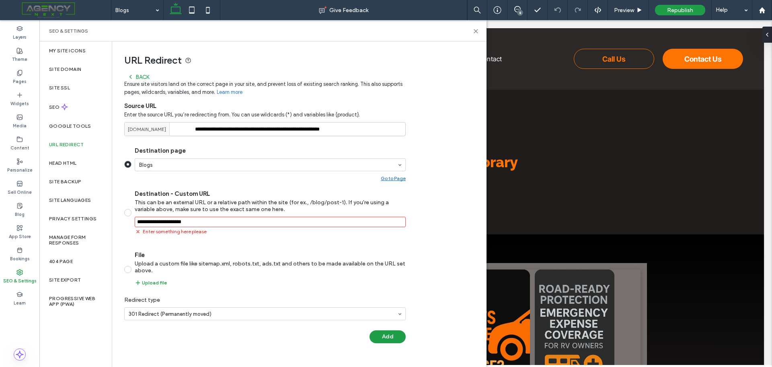
click at [218, 224] on input "Destination - Custom URL This can be an external URL or a relative path within …" at bounding box center [270, 221] width 271 height 10
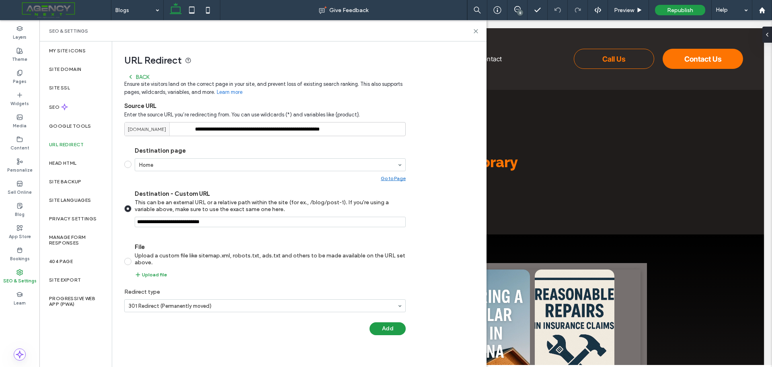
click at [234, 228] on section "Destination page Home Go to Page Destination - Custom URL This can be an extern…" at bounding box center [265, 212] width 282 height 144
click at [250, 224] on input "Destination - Custom URL This can be an external URL or a relative path within …" at bounding box center [270, 221] width 271 height 10
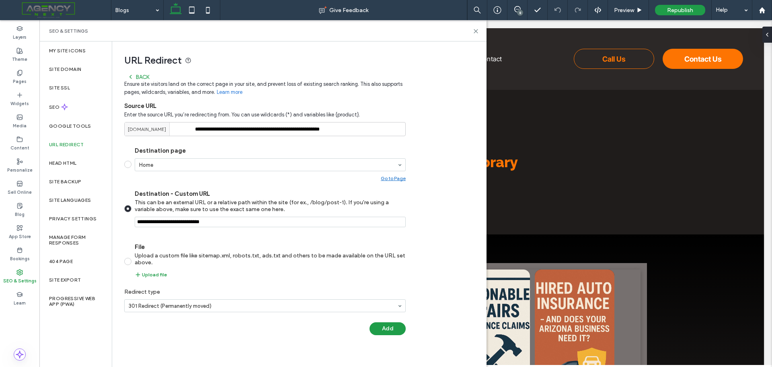
paste input "**********"
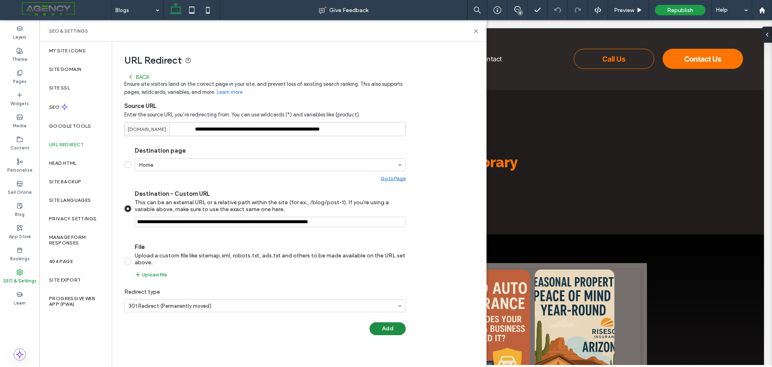
type input "**********"
click at [395, 330] on button "Add" at bounding box center [388, 328] width 36 height 13
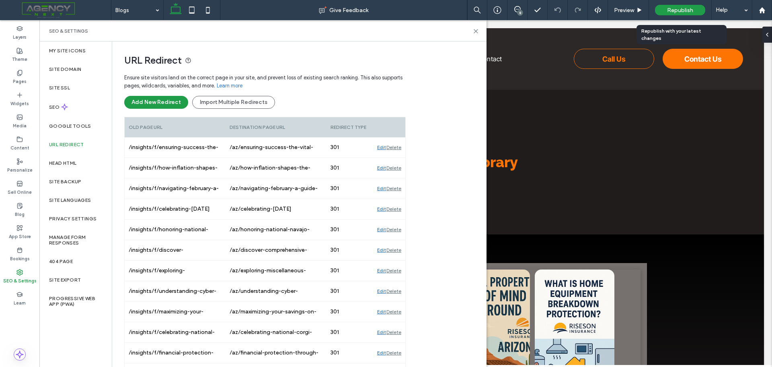
click at [678, 12] on span "Republish" at bounding box center [680, 10] width 26 height 7
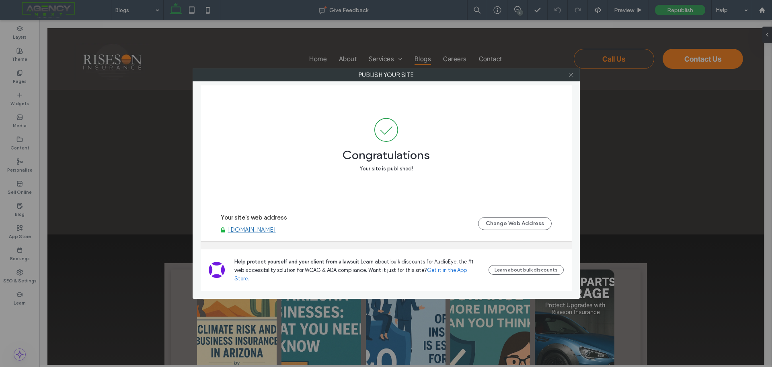
click at [573, 79] on span at bounding box center [571, 75] width 6 height 12
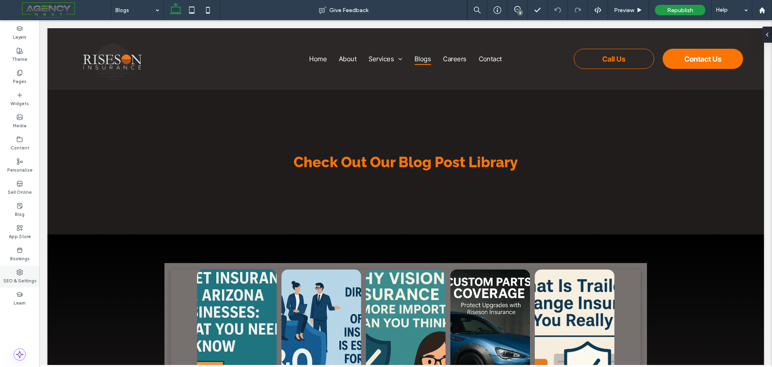
click at [25, 277] on label "SEO & Settings" at bounding box center [19, 279] width 33 height 9
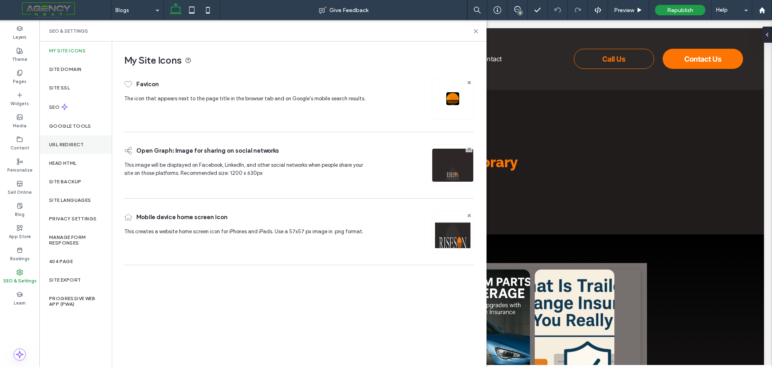
click at [77, 148] on div "URL Redirect" at bounding box center [75, 144] width 72 height 19
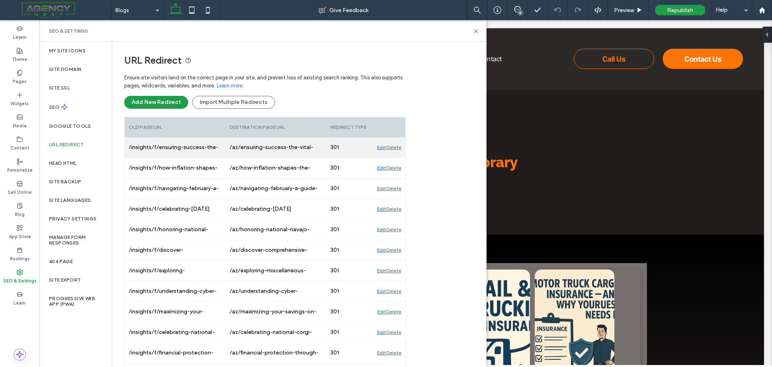
click at [382, 149] on div "Edit" at bounding box center [381, 147] width 9 height 20
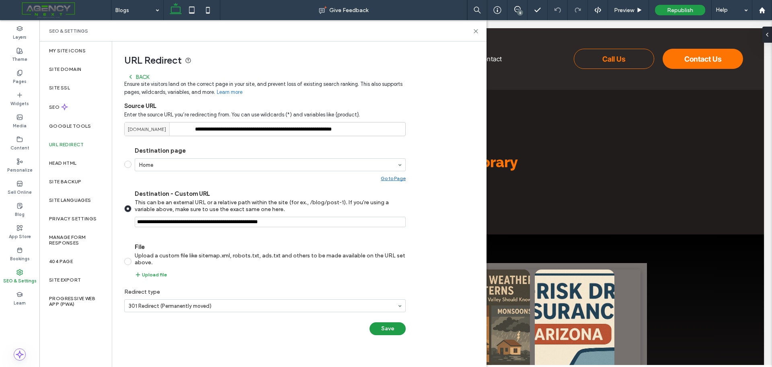
click at [139, 225] on input "Destination - Custom URL This can be an external URL or a relative path within …" at bounding box center [270, 221] width 271 height 10
click at [144, 223] on input "Destination - Custom URL This can be an external URL or a relative path within …" at bounding box center [270, 221] width 271 height 10
click at [140, 222] on input "Destination - Custom URL This can be an external URL or a relative path within …" at bounding box center [270, 221] width 271 height 10
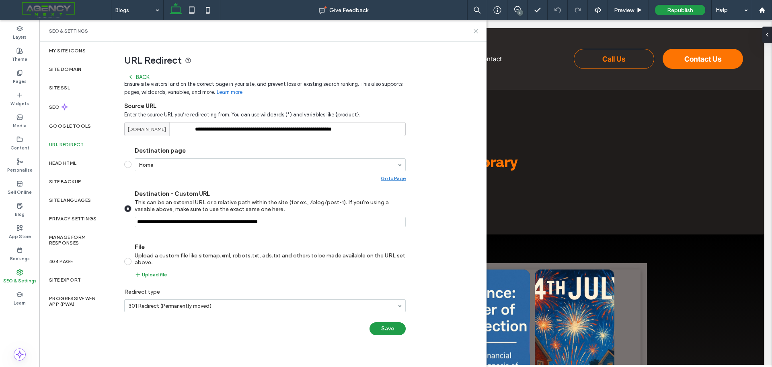
click at [477, 33] on icon at bounding box center [476, 31] width 6 height 6
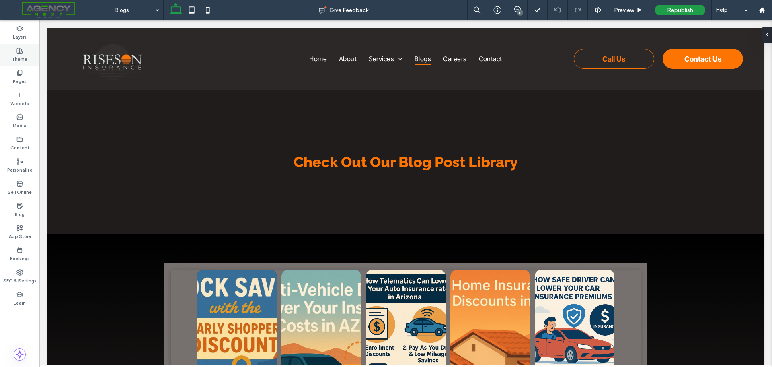
click at [21, 54] on label "Theme" at bounding box center [19, 58] width 15 height 9
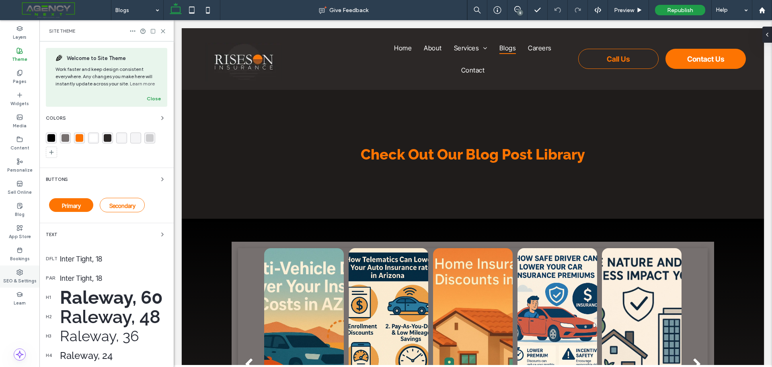
click at [20, 275] on use at bounding box center [20, 272] width 6 height 6
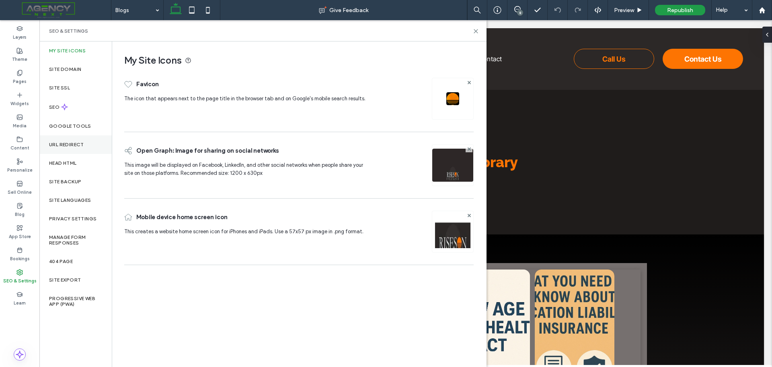
click at [66, 146] on label "URL Redirect" at bounding box center [66, 145] width 35 height 6
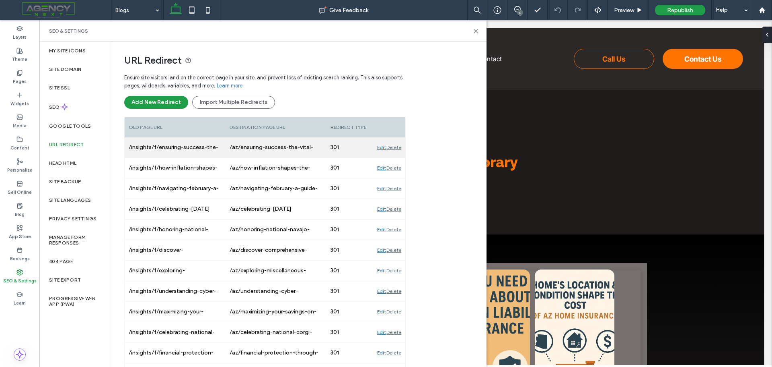
click at [284, 151] on div "/az/ensuring-success-the-vital-importance-of-salon-insurance" at bounding box center [276, 147] width 101 height 20
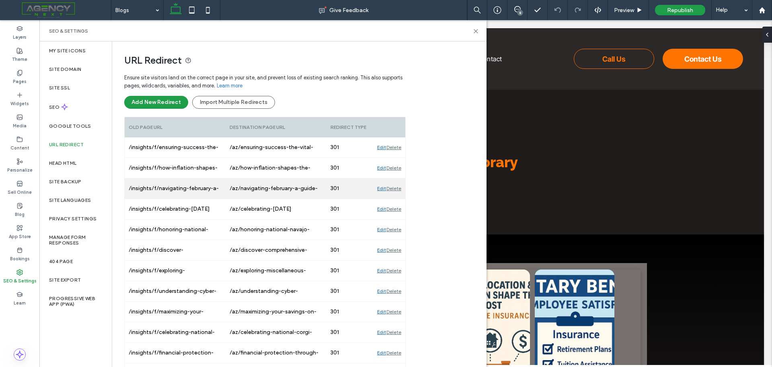
click at [182, 192] on div "/insights/f/navigating-february-a-guide-to-insurance-in-the-month-of-love" at bounding box center [175, 188] width 101 height 20
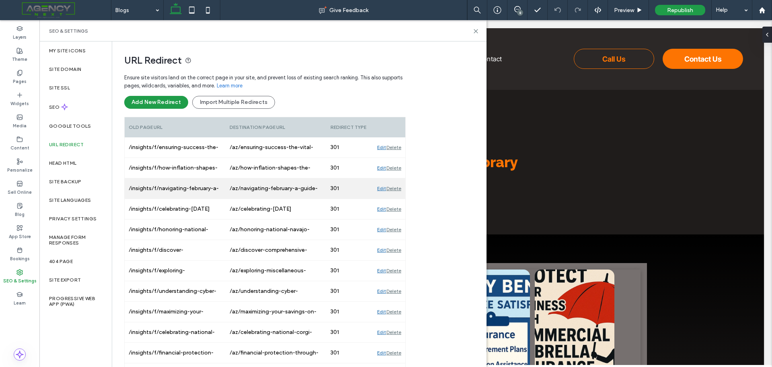
click at [383, 192] on div "Edit" at bounding box center [381, 188] width 9 height 20
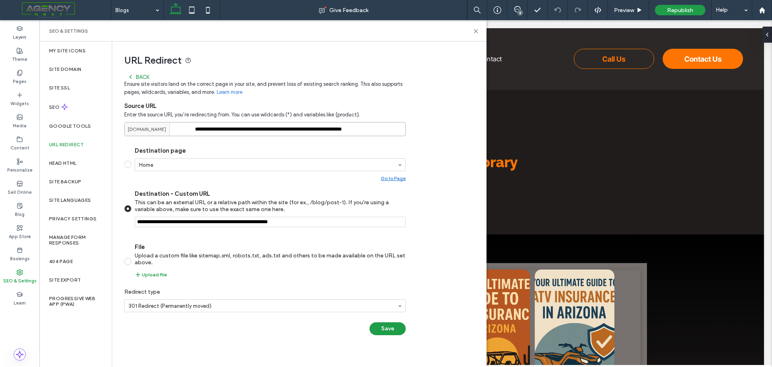
click at [266, 132] on input "**********" at bounding box center [265, 129] width 282 height 14
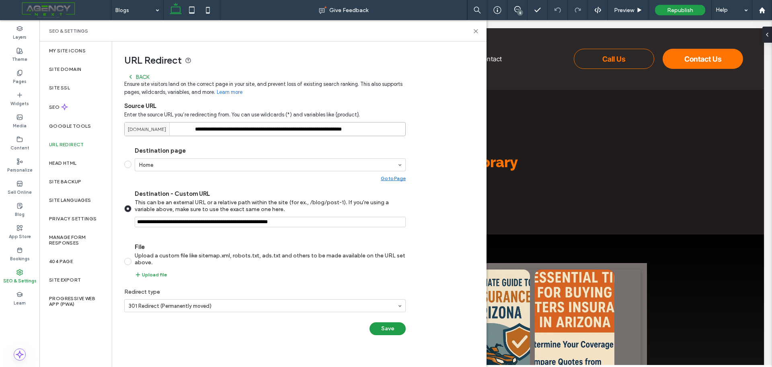
click at [266, 132] on input "**********" at bounding box center [265, 129] width 282 height 14
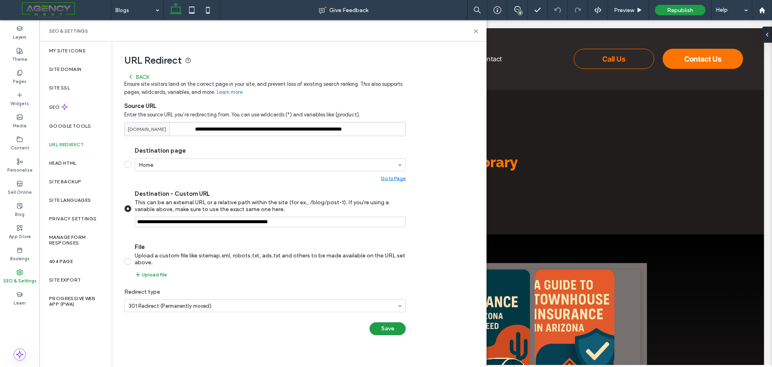
click at [352, 146] on section "Destination page Home Go to Page Destination - Custom URL This can be an extern…" at bounding box center [265, 212] width 282 height 144
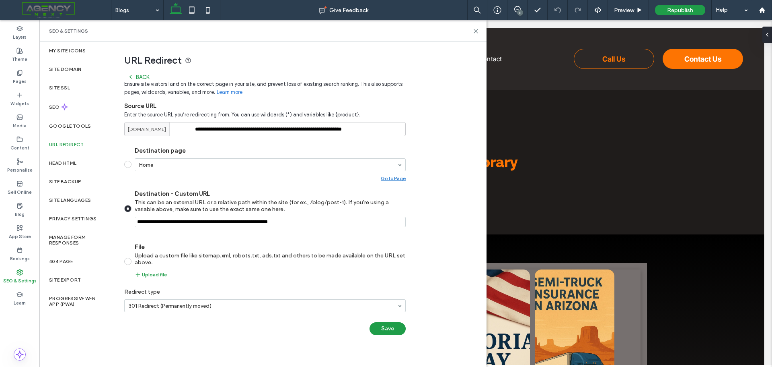
click at [478, 35] on div "SEO & Settings" at bounding box center [262, 30] width 447 height 21
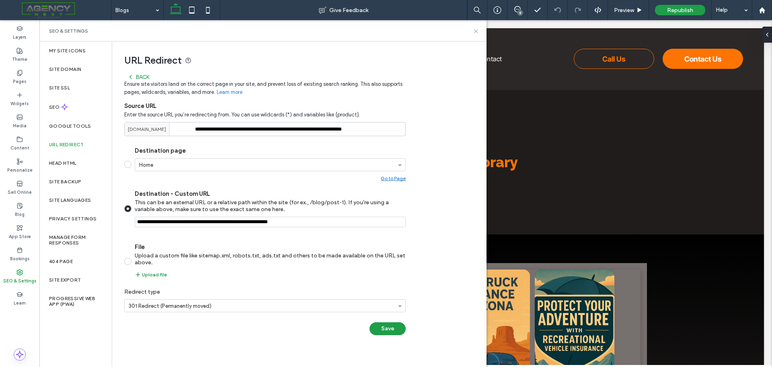
click at [479, 33] on icon at bounding box center [476, 31] width 6 height 6
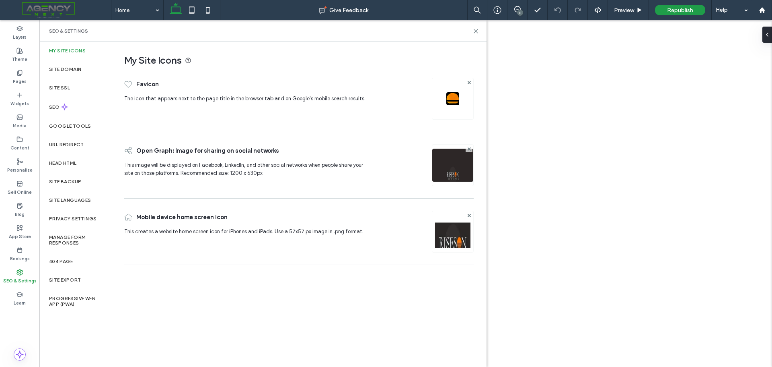
click at [77, 143] on label "URL Redirect" at bounding box center [66, 145] width 35 height 6
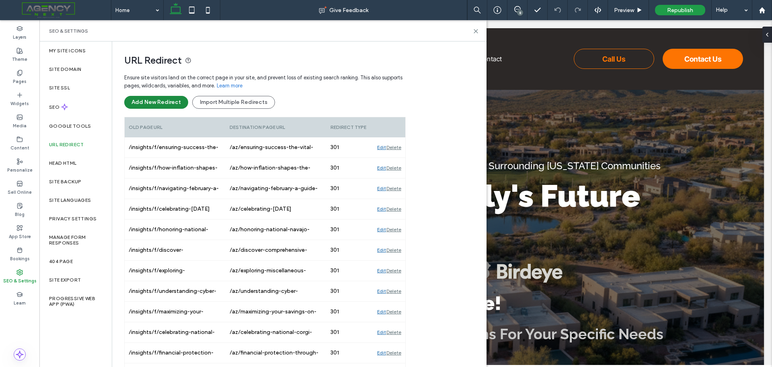
click at [147, 99] on button "Add New Redirect" at bounding box center [156, 102] width 64 height 13
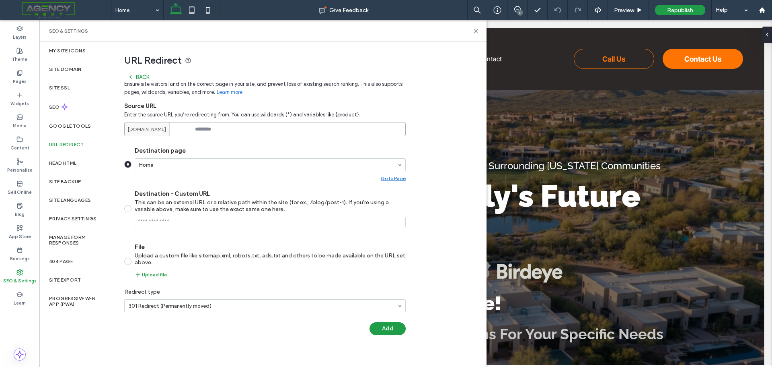
click at [216, 130] on input at bounding box center [265, 129] width 282 height 14
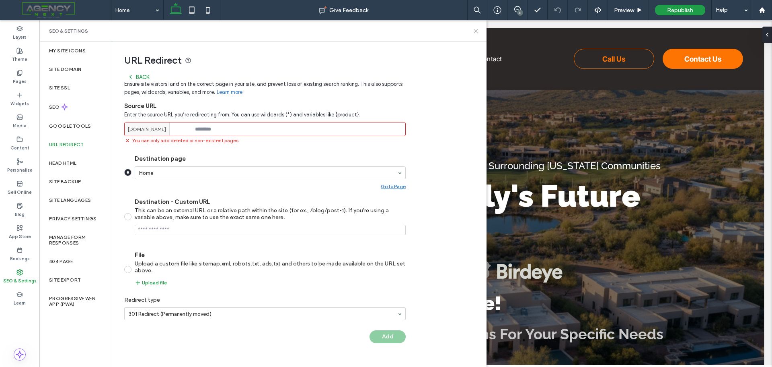
drag, startPoint x: 478, startPoint y: 32, endPoint x: 384, endPoint y: 13, distance: 95.6
click at [478, 32] on icon at bounding box center [476, 31] width 6 height 6
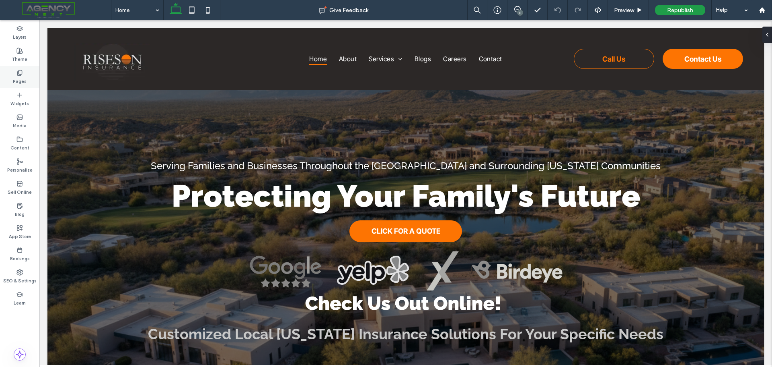
click at [20, 81] on label "Pages" at bounding box center [20, 80] width 14 height 9
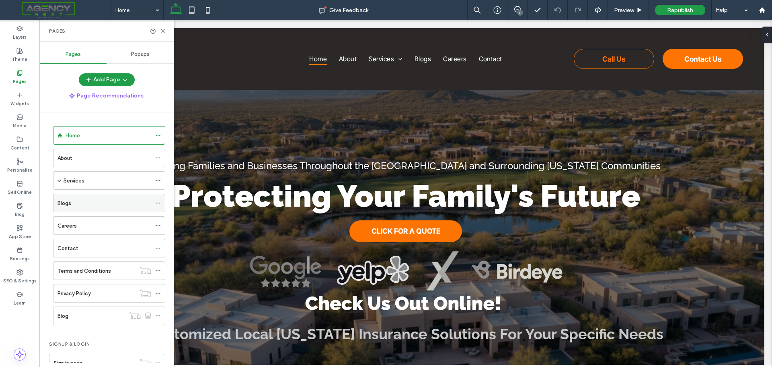
click at [74, 203] on div "Blogs" at bounding box center [105, 203] width 94 height 8
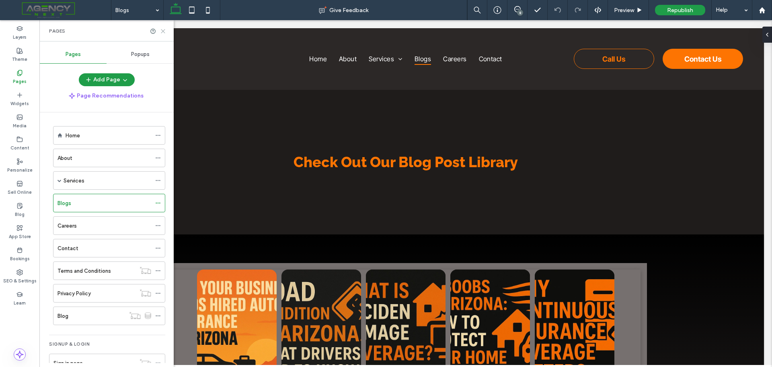
drag, startPoint x: 165, startPoint y: 31, endPoint x: 0, endPoint y: 44, distance: 165.1
click at [165, 31] on icon at bounding box center [163, 31] width 6 height 6
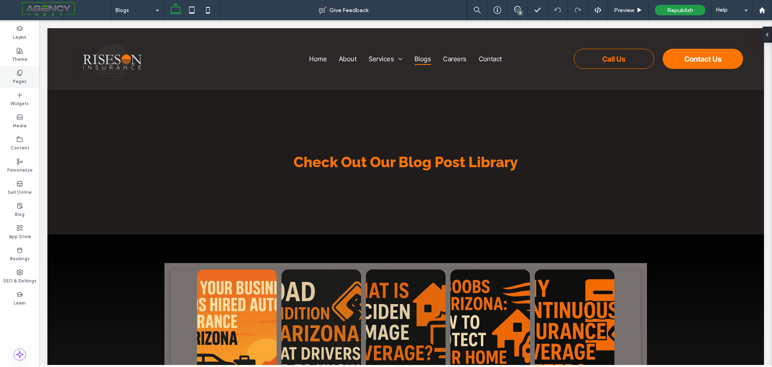
click at [24, 73] on div "Pages" at bounding box center [19, 77] width 39 height 22
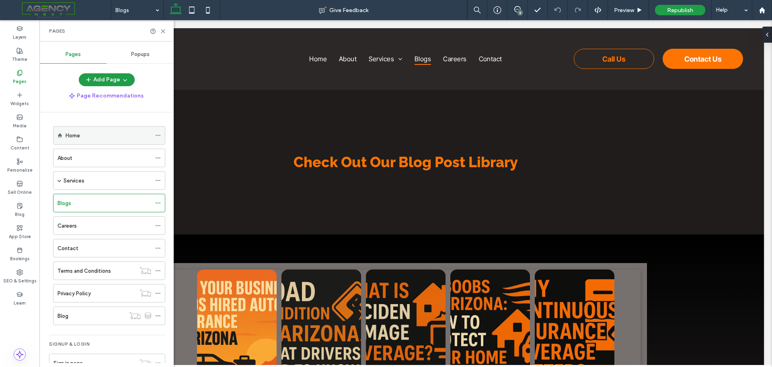
click at [78, 135] on label "Home" at bounding box center [73, 135] width 14 height 14
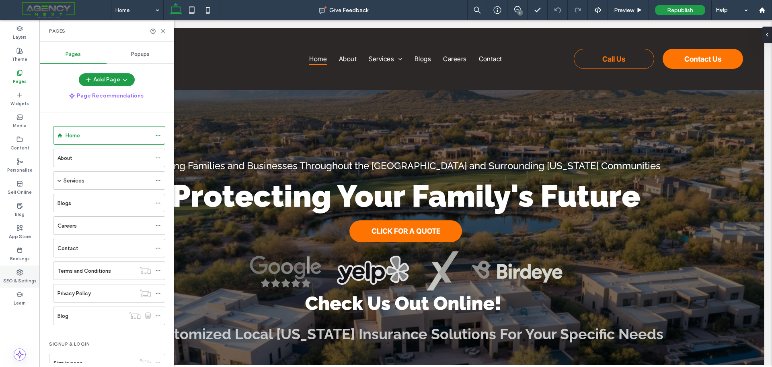
click at [16, 281] on label "SEO & Settings" at bounding box center [19, 279] width 33 height 9
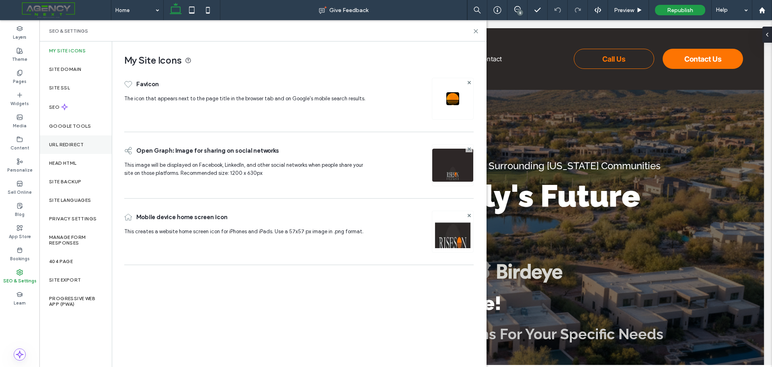
click at [68, 145] on label "URL Redirect" at bounding box center [66, 145] width 35 height 6
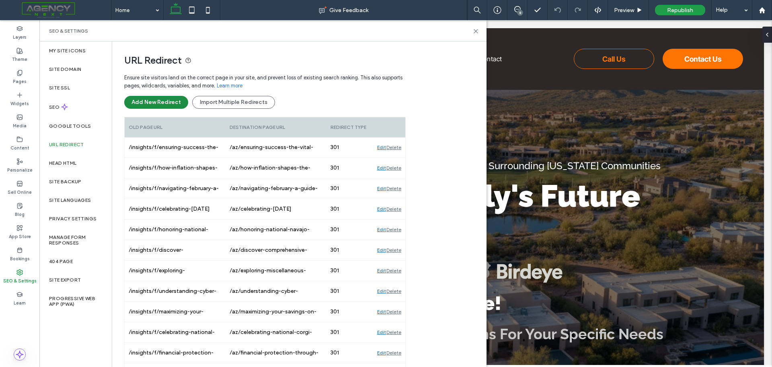
click at [173, 101] on button "Add New Redirect" at bounding box center [156, 102] width 64 height 13
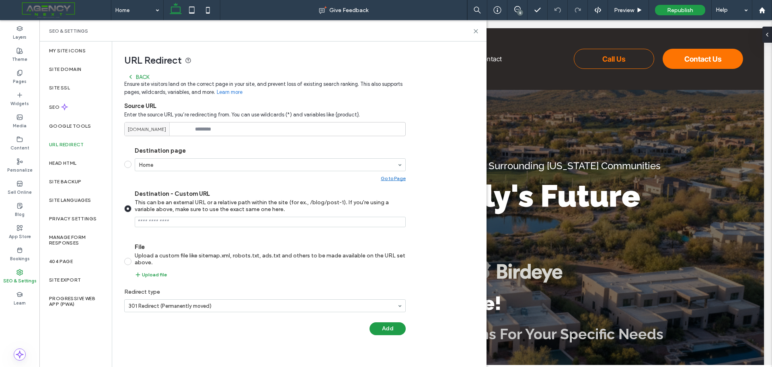
paste input "**********"
type input "**********"
click at [241, 130] on input at bounding box center [265, 129] width 282 height 14
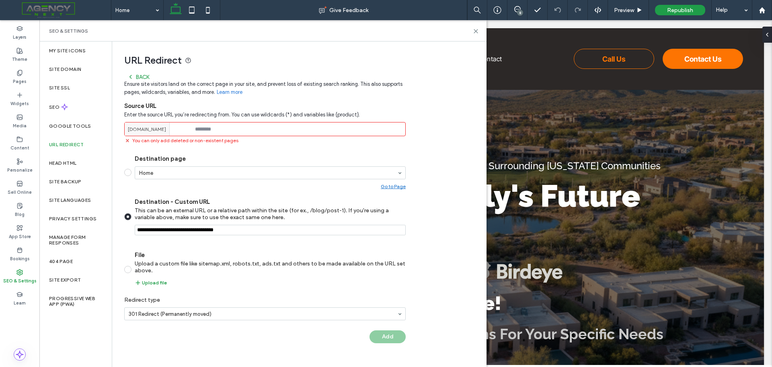
drag, startPoint x: 223, startPoint y: 129, endPoint x: 219, endPoint y: 130, distance: 4.5
paste input "**********"
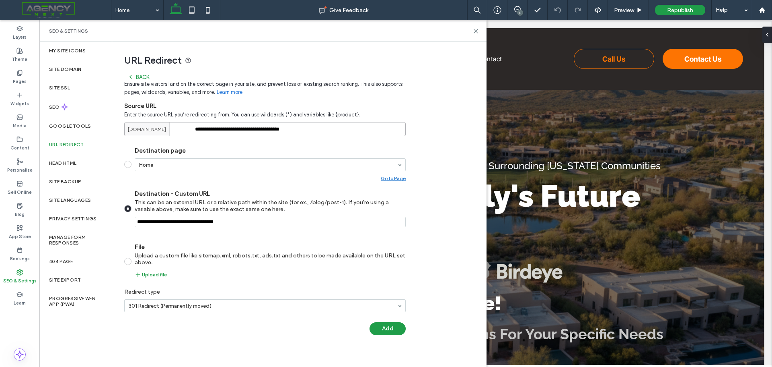
drag, startPoint x: 282, startPoint y: 127, endPoint x: 174, endPoint y: 128, distance: 107.8
click at [174, 128] on div "**********" at bounding box center [265, 129] width 282 height 14
type input "*********"
click at [437, 234] on div "URL Redirect Back Ensure site visitors land on the correct page in your site, a…" at bounding box center [296, 191] width 368 height 301
click at [195, 128] on input "*********" at bounding box center [265, 129] width 282 height 14
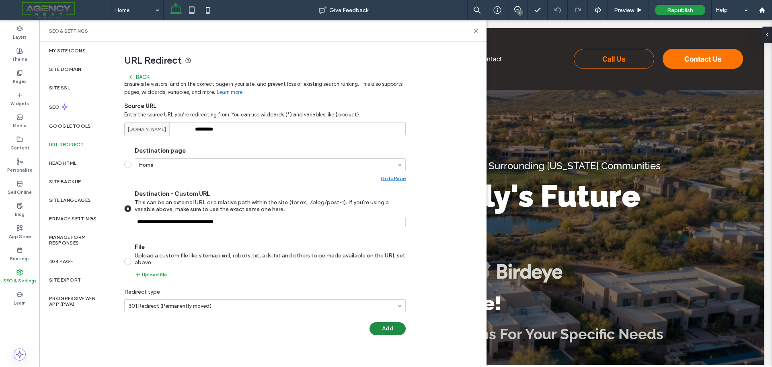
click at [391, 329] on button "Add" at bounding box center [388, 328] width 36 height 13
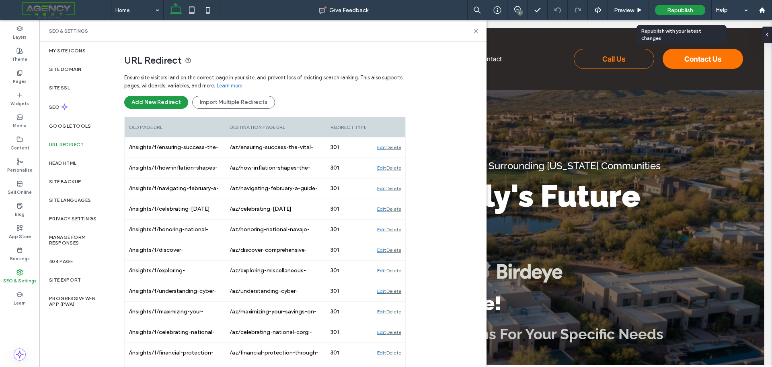
click at [675, 14] on div "Republish" at bounding box center [680, 10] width 50 height 10
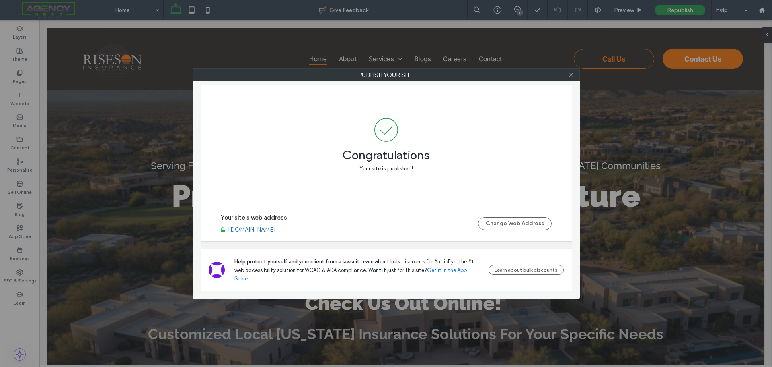
click at [570, 78] on span at bounding box center [571, 75] width 6 height 12
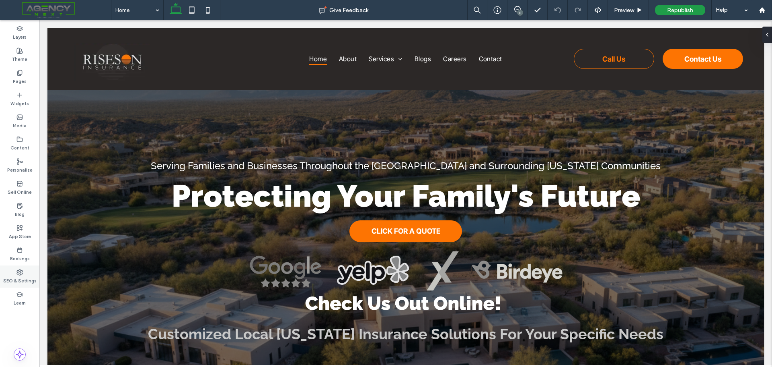
click at [23, 274] on div "SEO & Settings" at bounding box center [19, 276] width 39 height 22
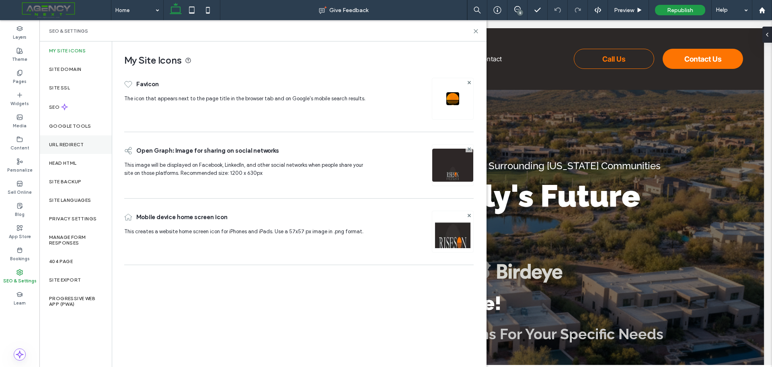
click at [68, 147] on div "URL Redirect" at bounding box center [75, 144] width 72 height 19
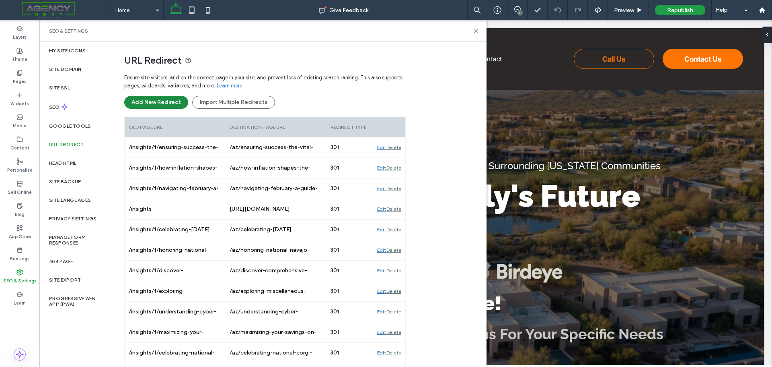
click at [146, 104] on button "Add New Redirect" at bounding box center [156, 102] width 64 height 13
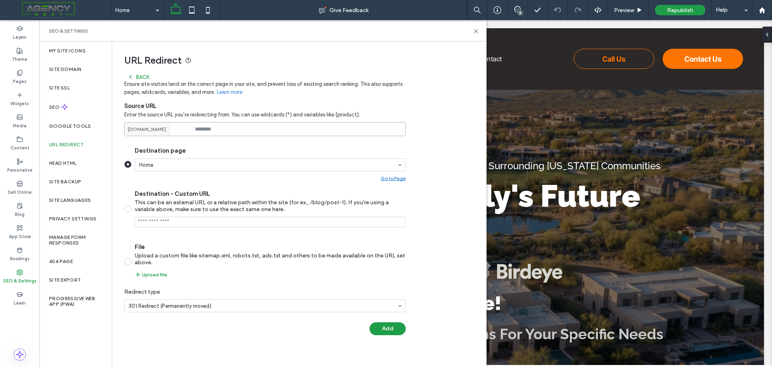
click at [219, 126] on input at bounding box center [265, 129] width 282 height 14
paste input "**********"
drag, startPoint x: 226, startPoint y: 128, endPoint x: 167, endPoint y: 131, distance: 58.8
click at [167, 131] on div "**********" at bounding box center [265, 129] width 282 height 14
type input "**********"
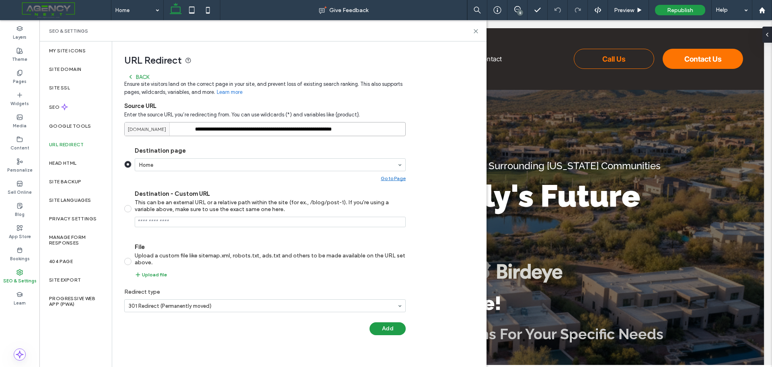
drag, startPoint x: 381, startPoint y: 129, endPoint x: 195, endPoint y: 130, distance: 186.3
click at [195, 130] on input "**********" at bounding box center [265, 129] width 282 height 14
drag, startPoint x: 473, startPoint y: 31, endPoint x: 422, endPoint y: 20, distance: 51.9
click at [473, 31] on icon at bounding box center [476, 31] width 6 height 6
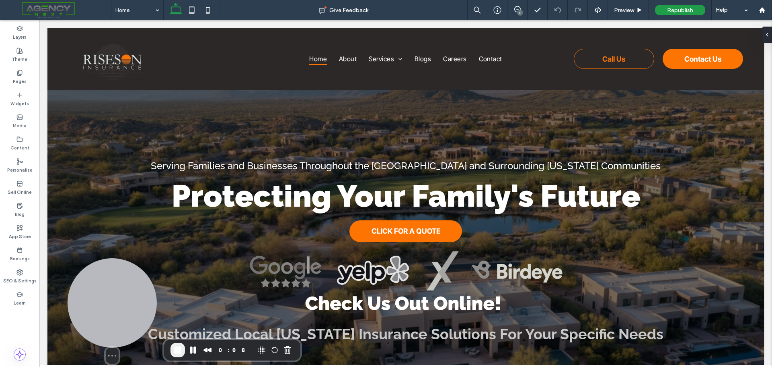
drag, startPoint x: 35, startPoint y: 308, endPoint x: 99, endPoint y: 311, distance: 64.5
click at [99, 311] on div at bounding box center [112, 302] width 89 height 89
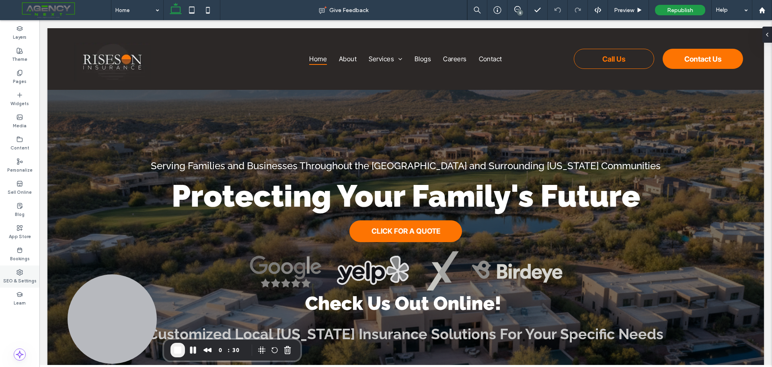
click at [23, 271] on div "SEO & Settings" at bounding box center [19, 276] width 39 height 22
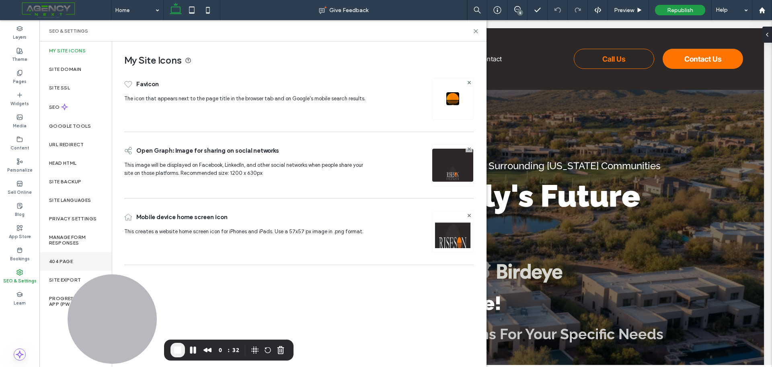
click at [68, 257] on div "404 Page" at bounding box center [75, 261] width 72 height 19
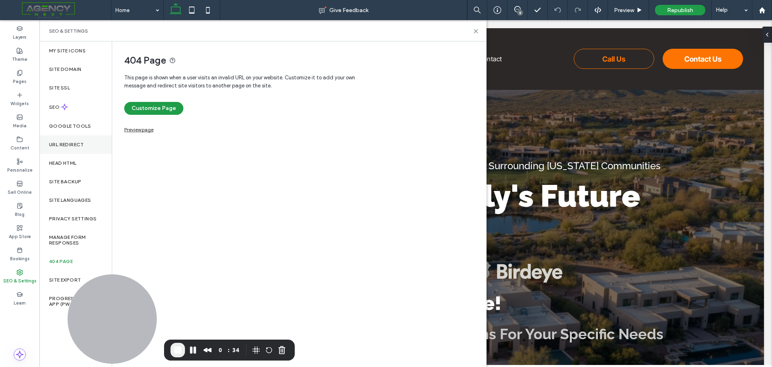
click at [62, 138] on div "URL Redirect" at bounding box center [75, 144] width 72 height 19
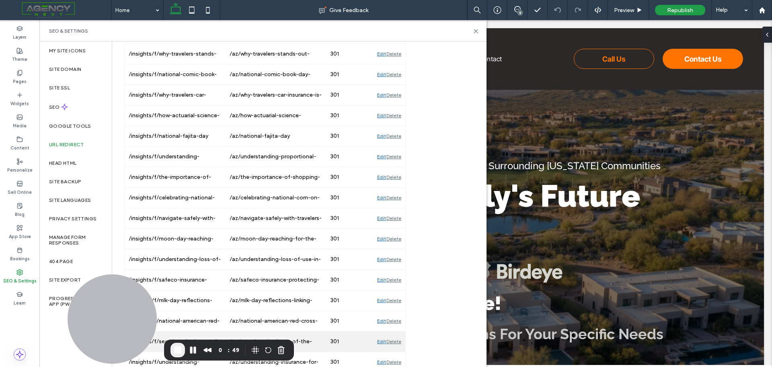
scroll to position [1650, 0]
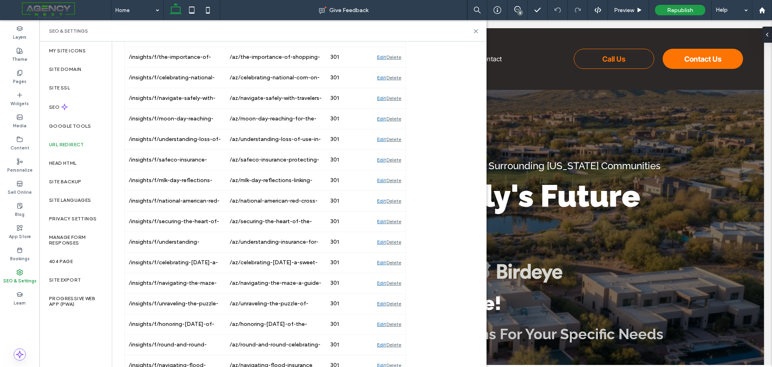
click at [64, 8] on span at bounding box center [58, 10] width 105 height 16
